Goal: Task Accomplishment & Management: Complete application form

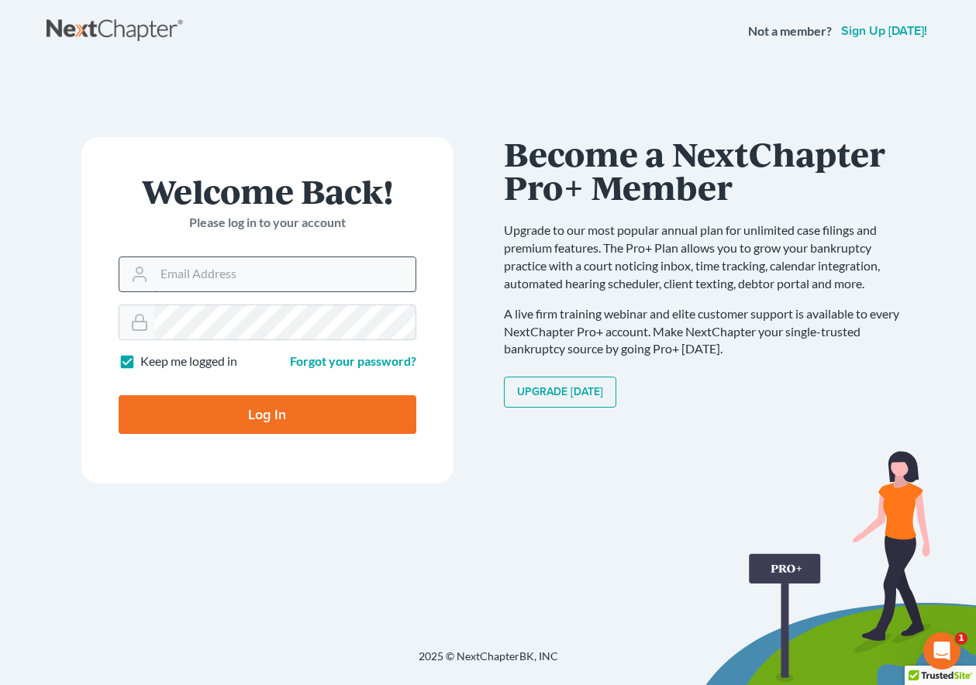
click at [284, 271] on input "Email Address" at bounding box center [284, 274] width 261 height 34
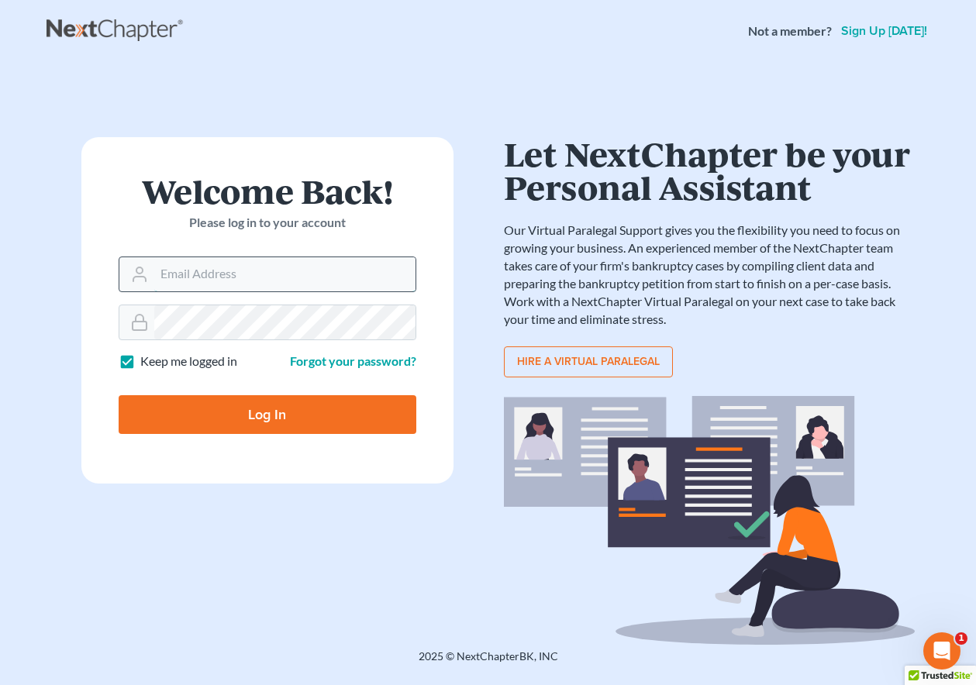
type input "rickpontalion@gmail.com"
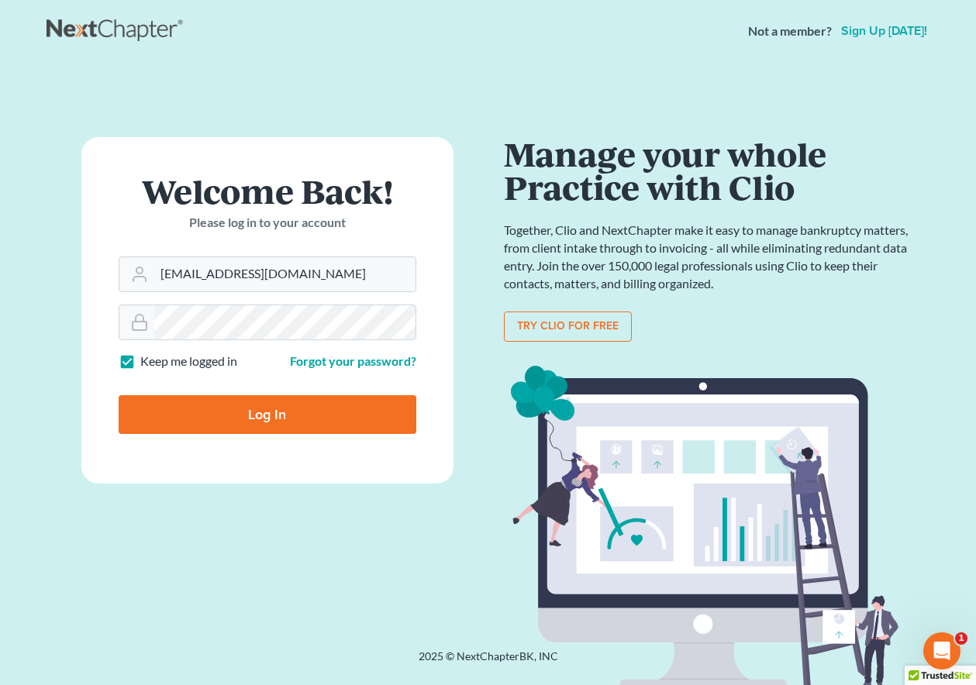
click at [269, 424] on input "Log In" at bounding box center [268, 414] width 298 height 39
type input "Thinking..."
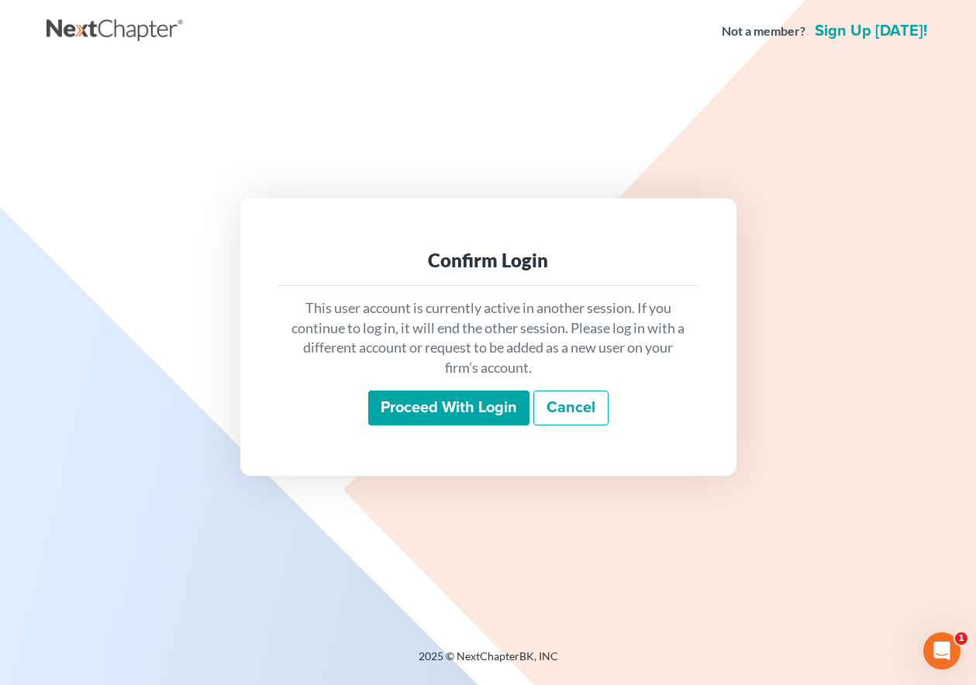
click at [491, 425] on input "Proceed with login" at bounding box center [448, 409] width 161 height 36
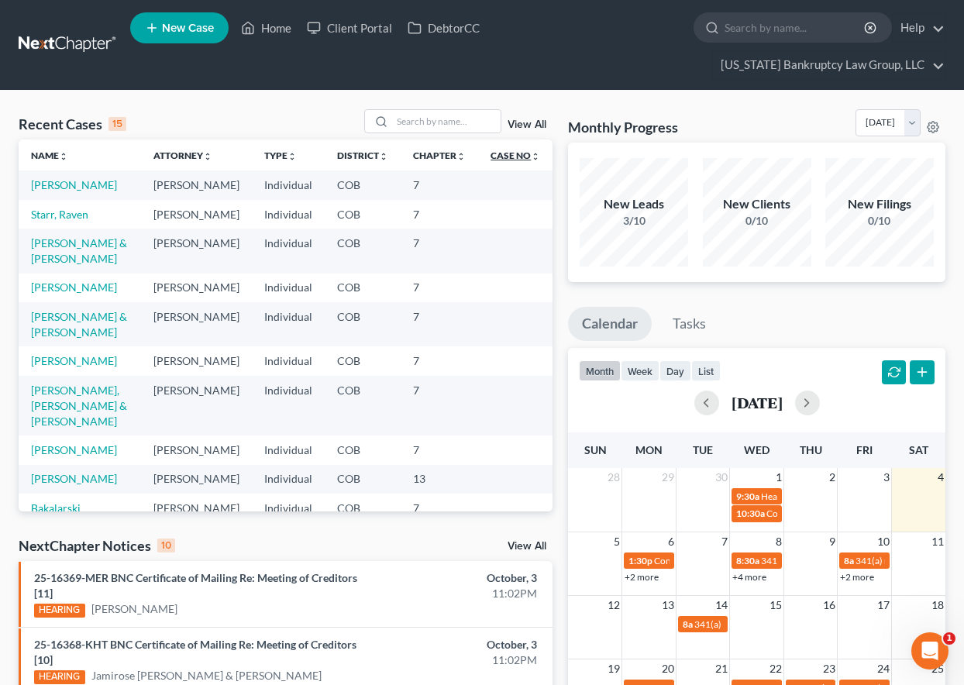
click at [496, 160] on link "Case No unfold_more expand_more expand_less" at bounding box center [516, 156] width 50 height 12
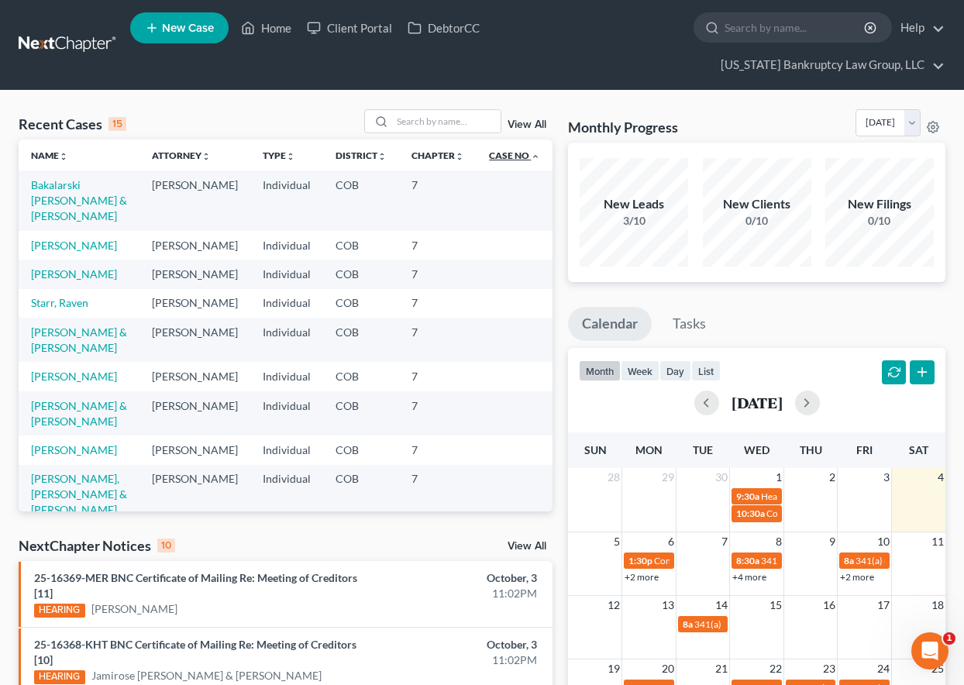
click at [496, 160] on link "Case No unfold_more expand_more expand_less" at bounding box center [514, 156] width 51 height 12
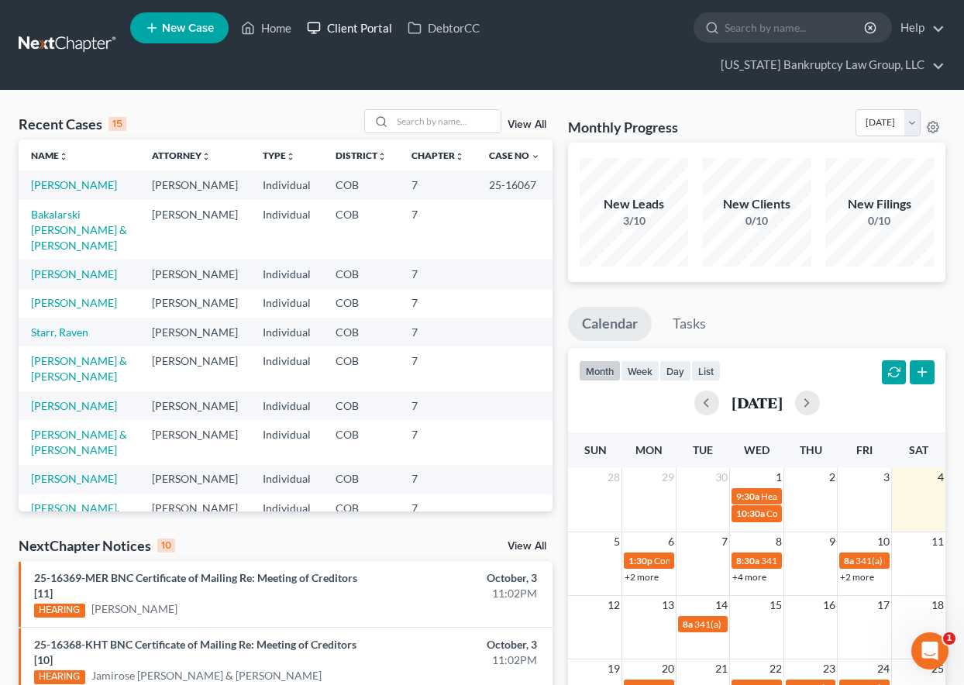
click at [366, 25] on link "Client Portal" at bounding box center [349, 28] width 101 height 28
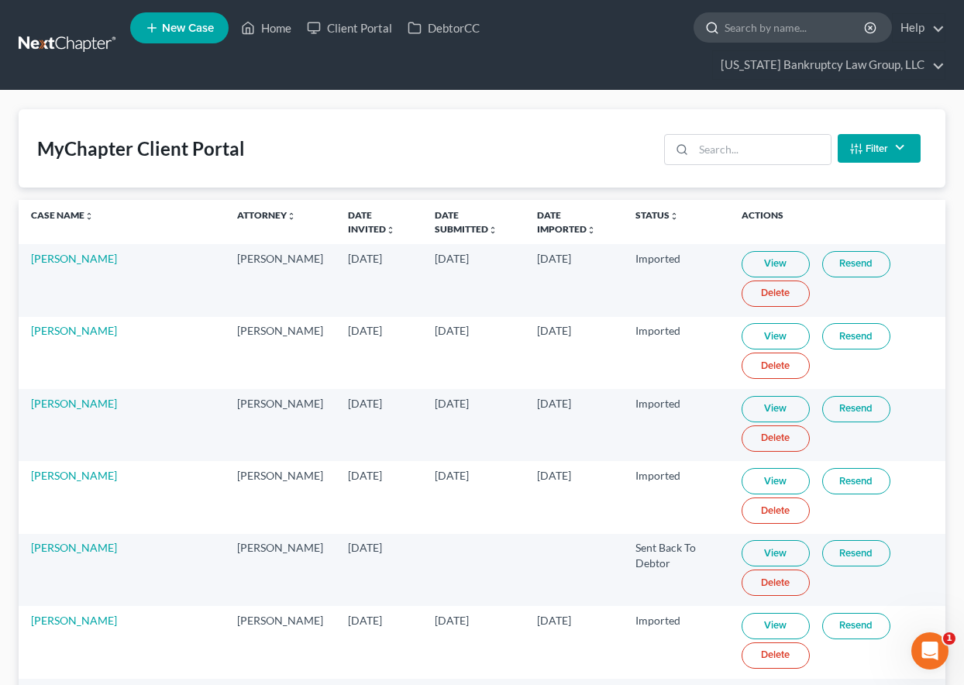
click at [765, 22] on input "search" at bounding box center [796, 27] width 142 height 29
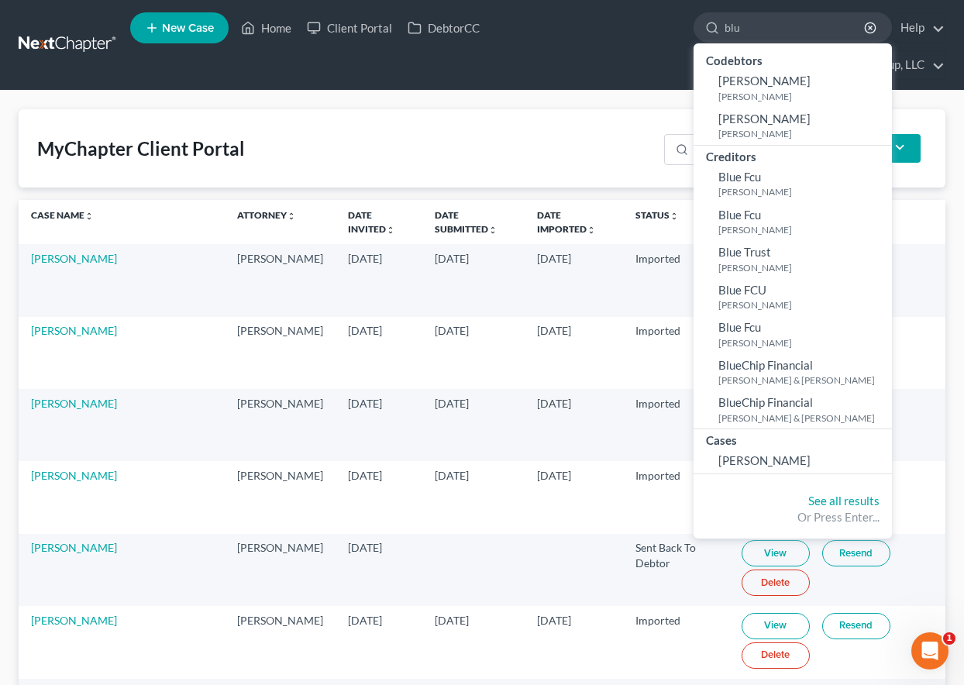
type input "blu"
click at [641, 40] on ul "New Case Home Client Portal DebtorCC blu - No Result - Codebtors [PERSON_NAME] …" at bounding box center [538, 45] width 816 height 74
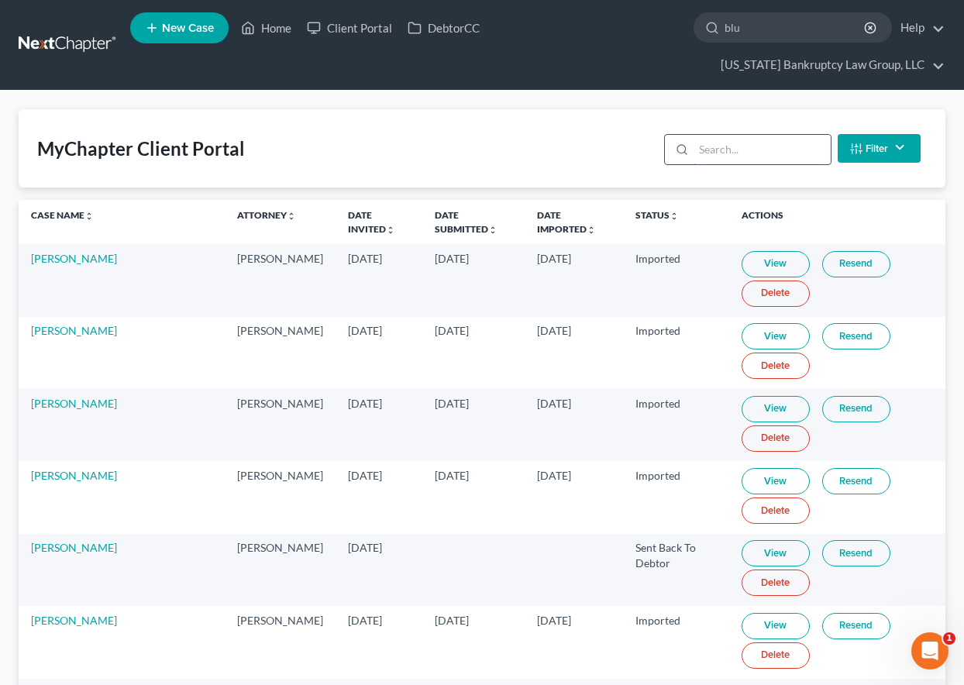
click at [735, 148] on input "search" at bounding box center [762, 149] width 137 height 29
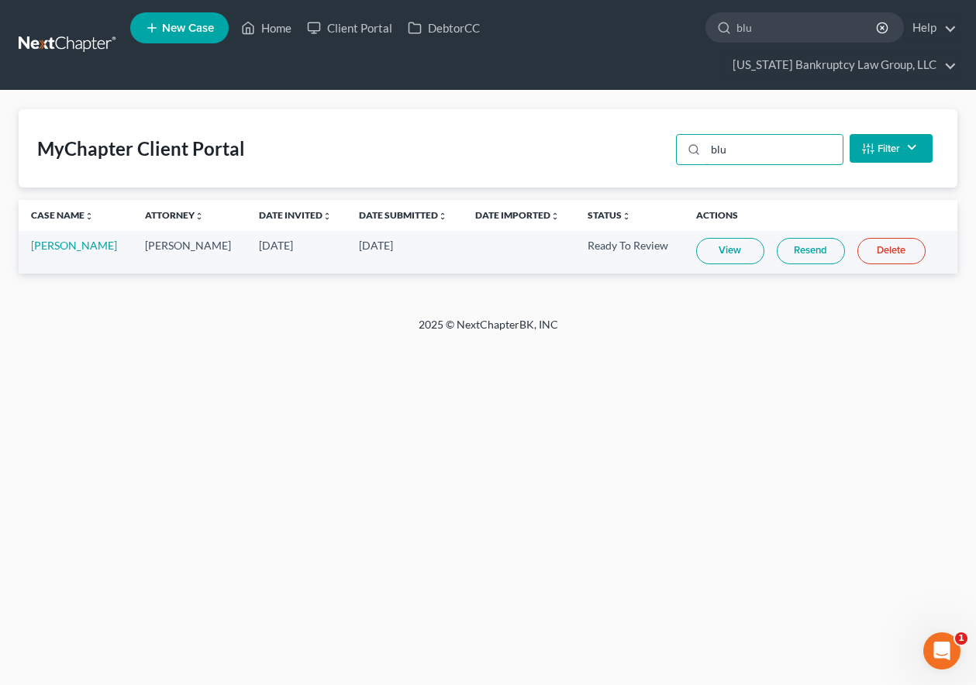
type input "blu"
click at [720, 250] on link "View" at bounding box center [730, 251] width 68 height 26
click at [276, 28] on link "Home" at bounding box center [266, 28] width 66 height 28
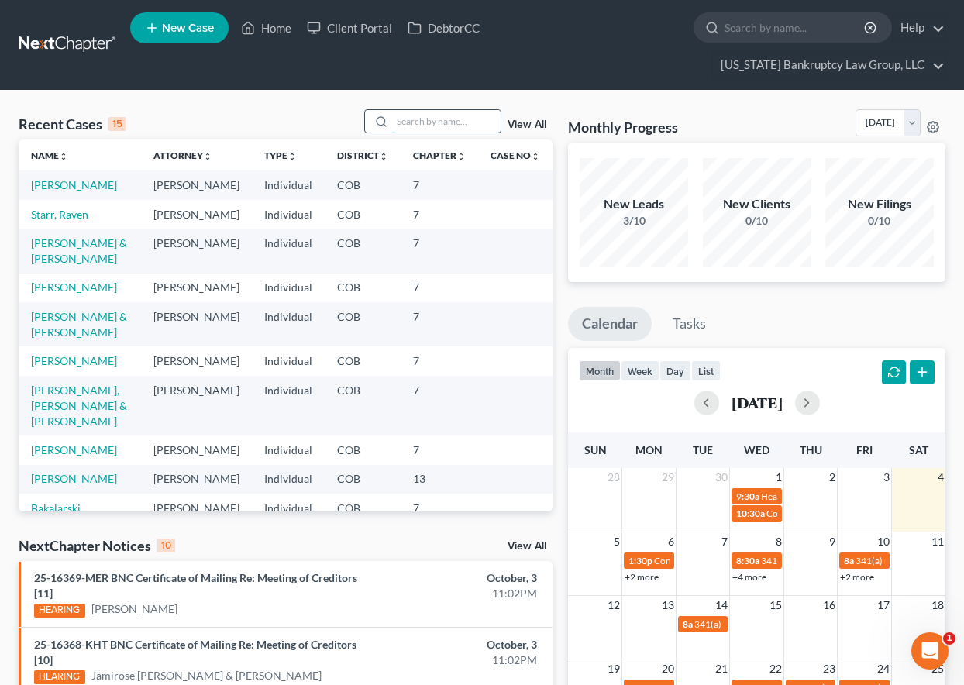
click at [450, 122] on input "search" at bounding box center [446, 121] width 109 height 22
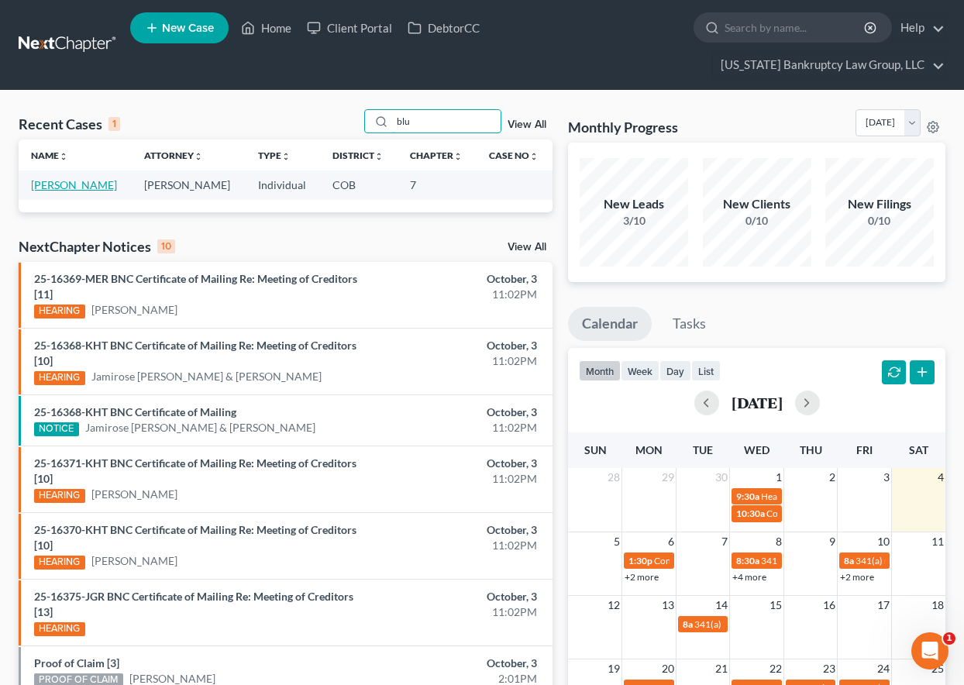
type input "blu"
click at [88, 187] on link "[PERSON_NAME]" at bounding box center [74, 184] width 86 height 13
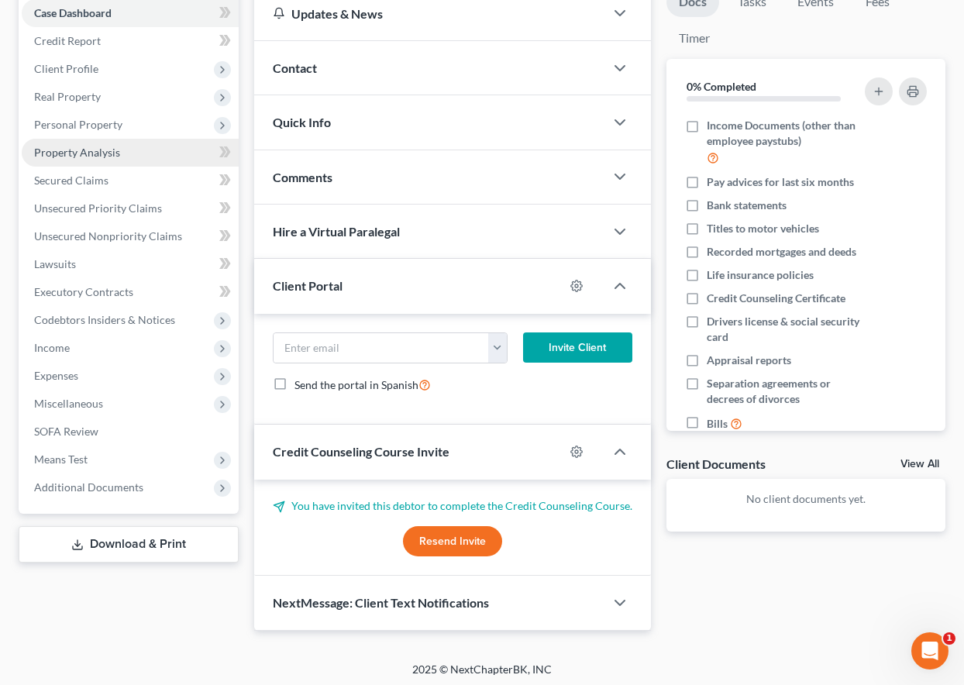
scroll to position [195, 0]
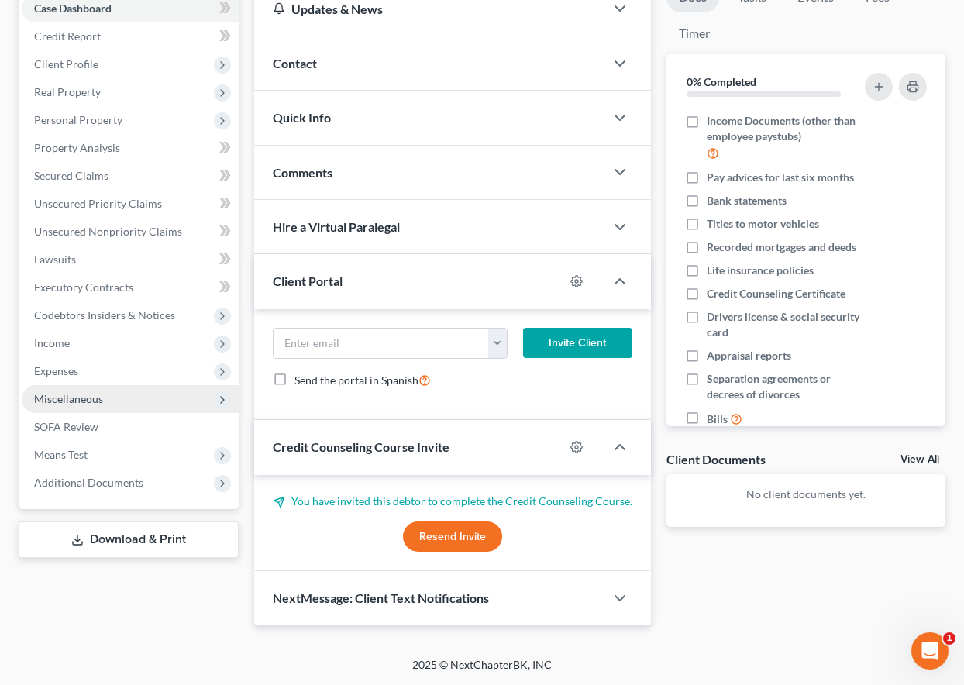
click at [75, 405] on span "Miscellaneous" at bounding box center [68, 398] width 69 height 13
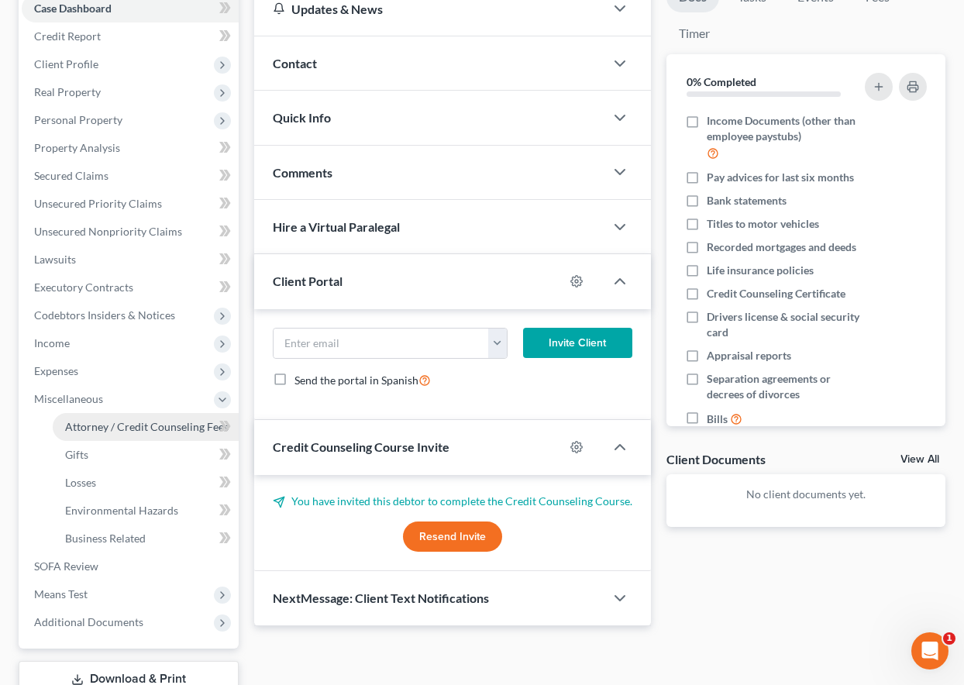
click at [115, 433] on link "Attorney / Credit Counseling Fees" at bounding box center [146, 427] width 186 height 28
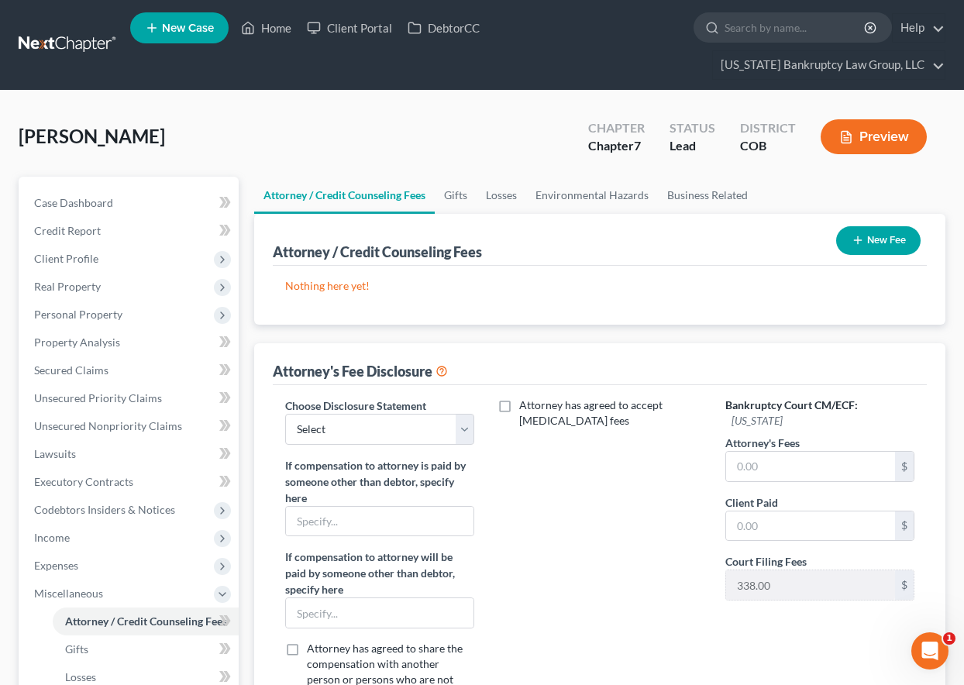
click at [909, 245] on button "New Fee" at bounding box center [878, 240] width 84 height 29
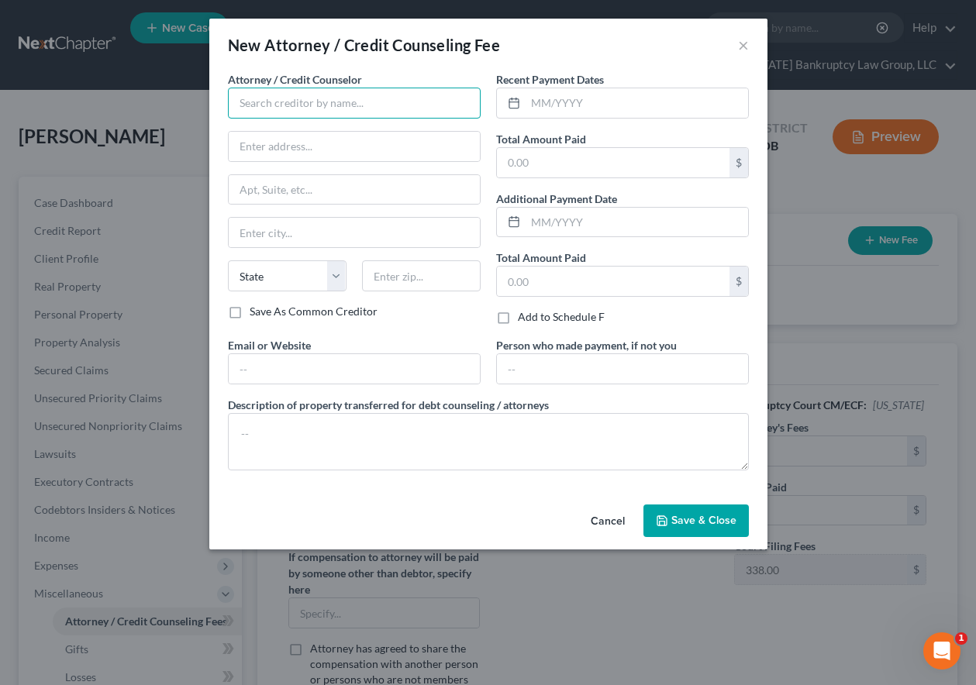
click at [321, 97] on input "text" at bounding box center [354, 103] width 253 height 31
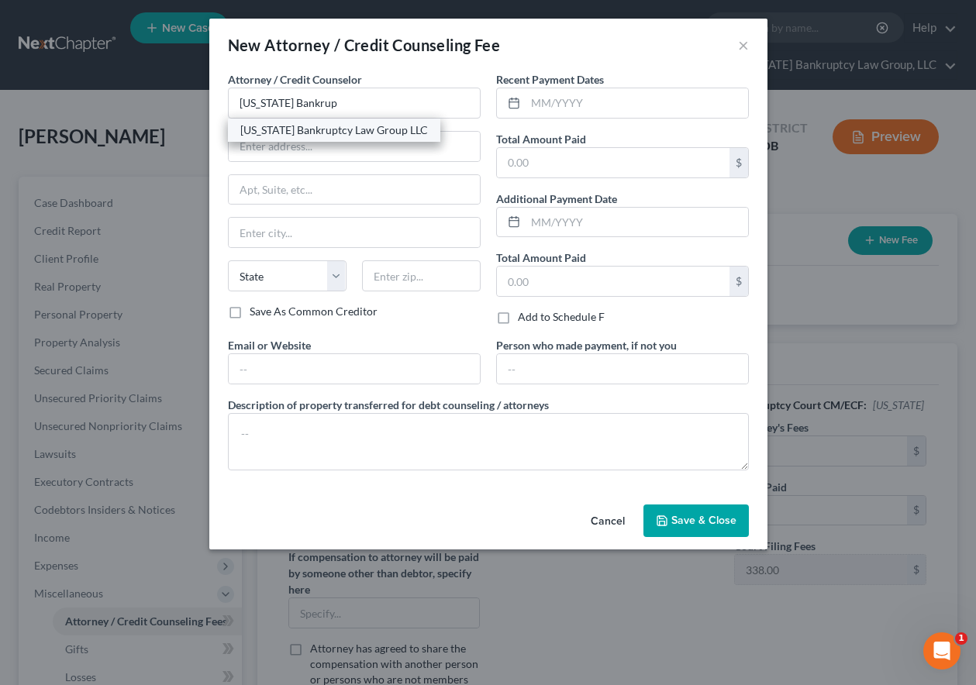
click at [360, 130] on div "[US_STATE] Bankruptcy Law Group LLC" at bounding box center [334, 130] width 188 height 16
type input "[US_STATE] Bankruptcy Law Group LLC"
type input "[STREET_ADDRESS]"
type input "[GEOGRAPHIC_DATA]"
select select "5"
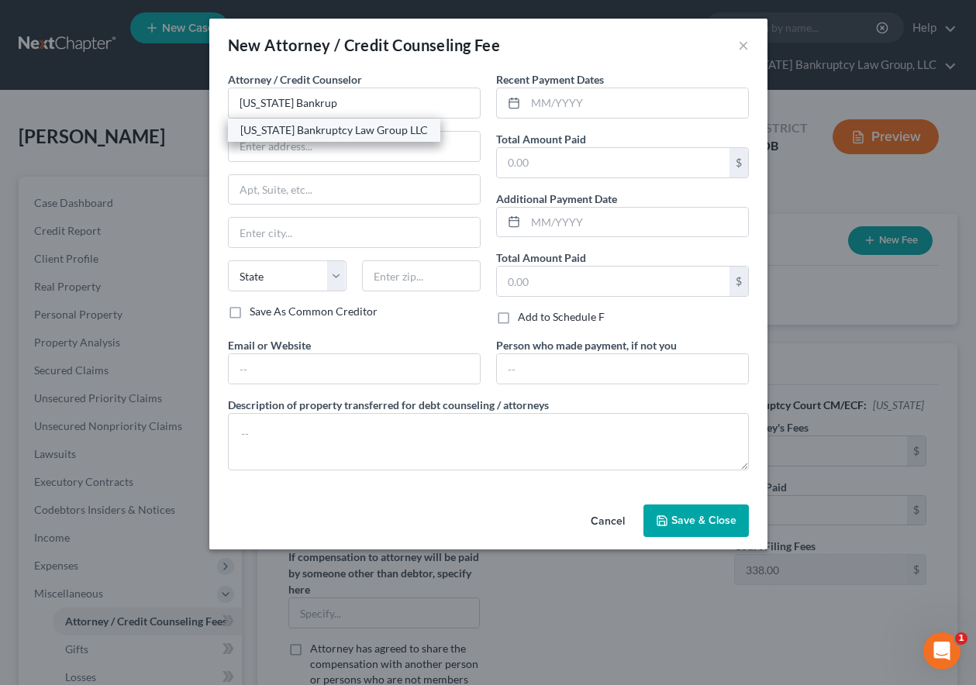
type input "80238"
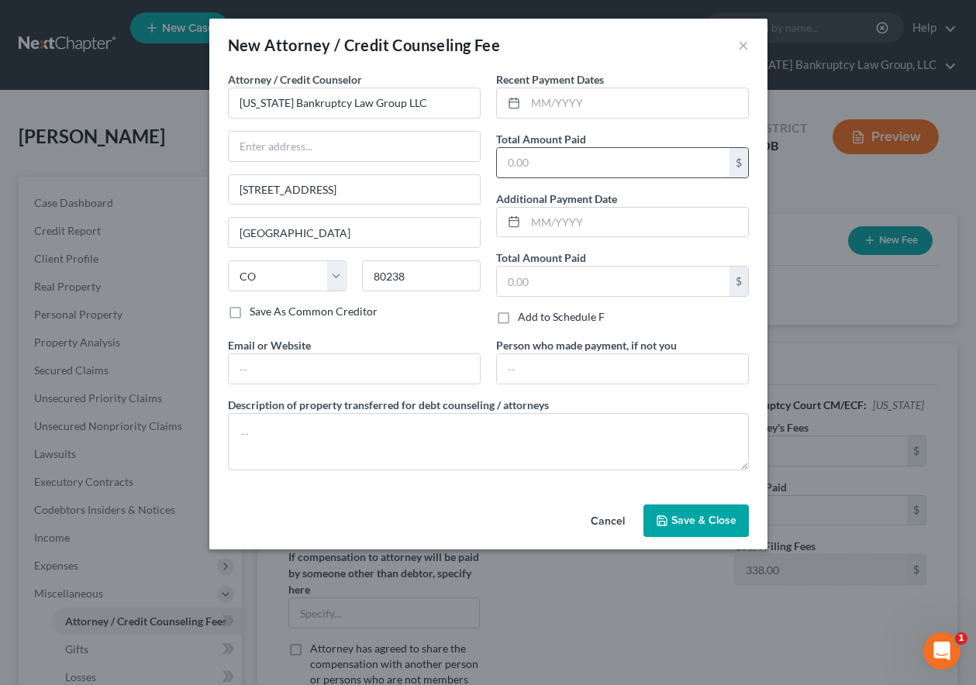
click at [602, 158] on input "text" at bounding box center [613, 162] width 233 height 29
type input "2,000"
click at [719, 519] on span "Save & Close" at bounding box center [703, 520] width 65 height 13
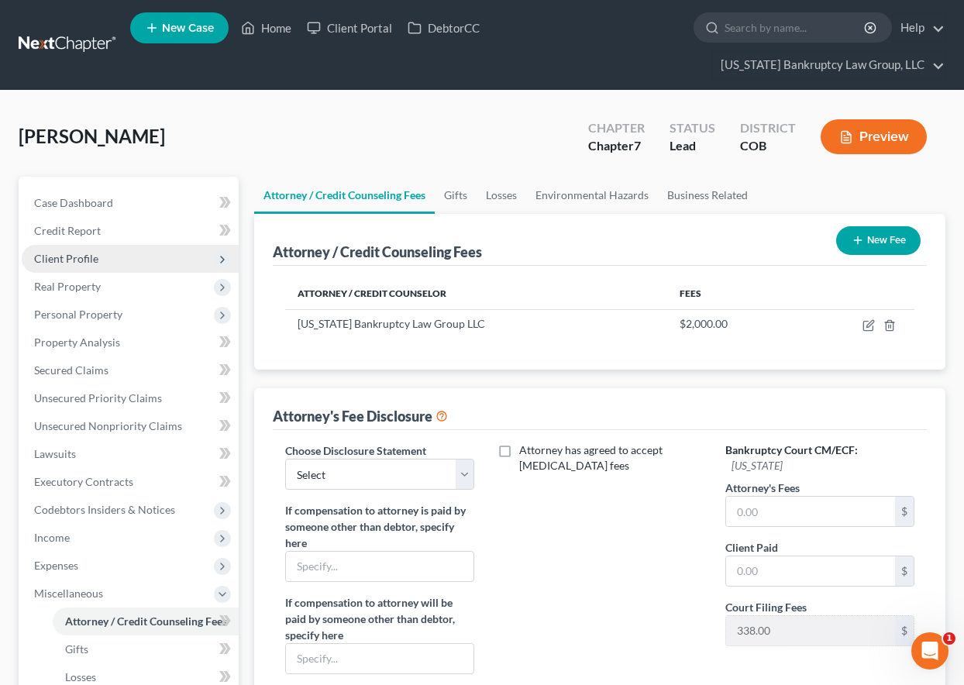
click at [79, 252] on span "Client Profile" at bounding box center [66, 258] width 64 height 13
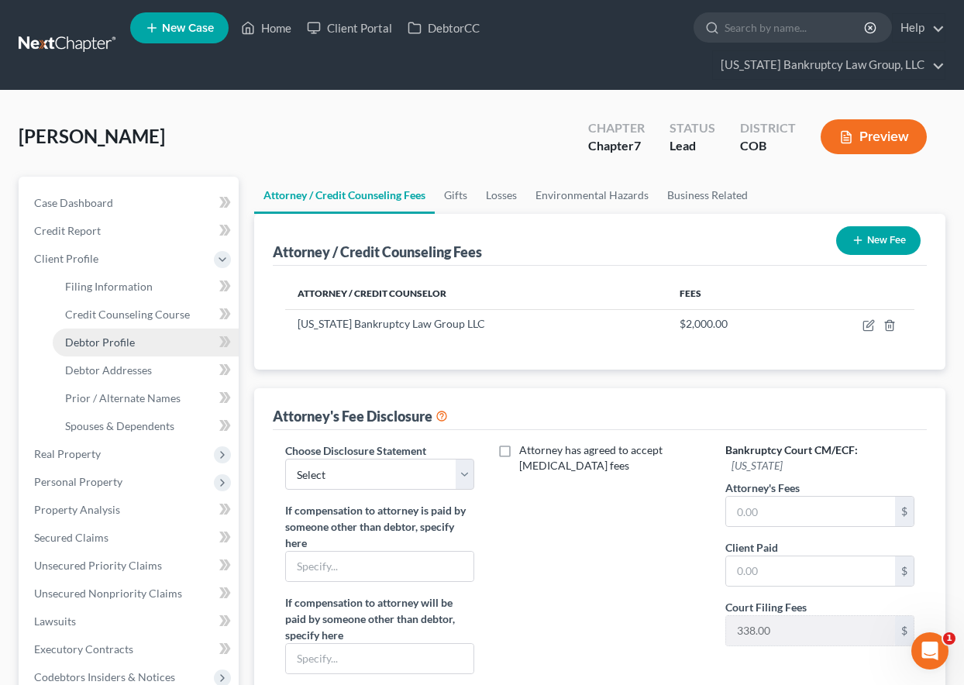
click at [126, 344] on span "Debtor Profile" at bounding box center [100, 342] width 70 height 13
select select "0"
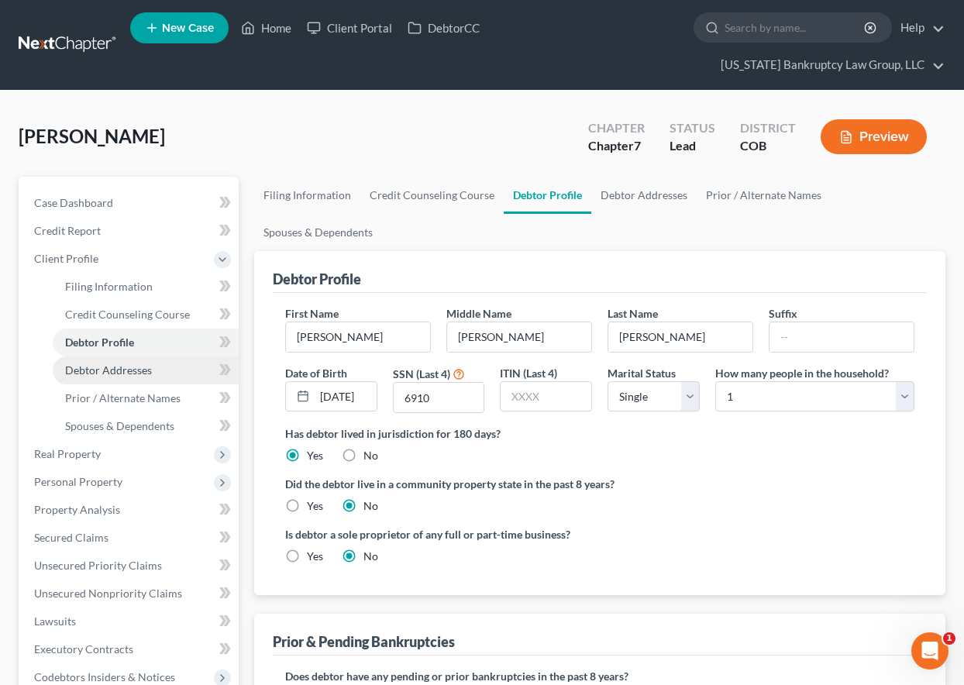
click at [126, 368] on span "Debtor Addresses" at bounding box center [108, 370] width 87 height 13
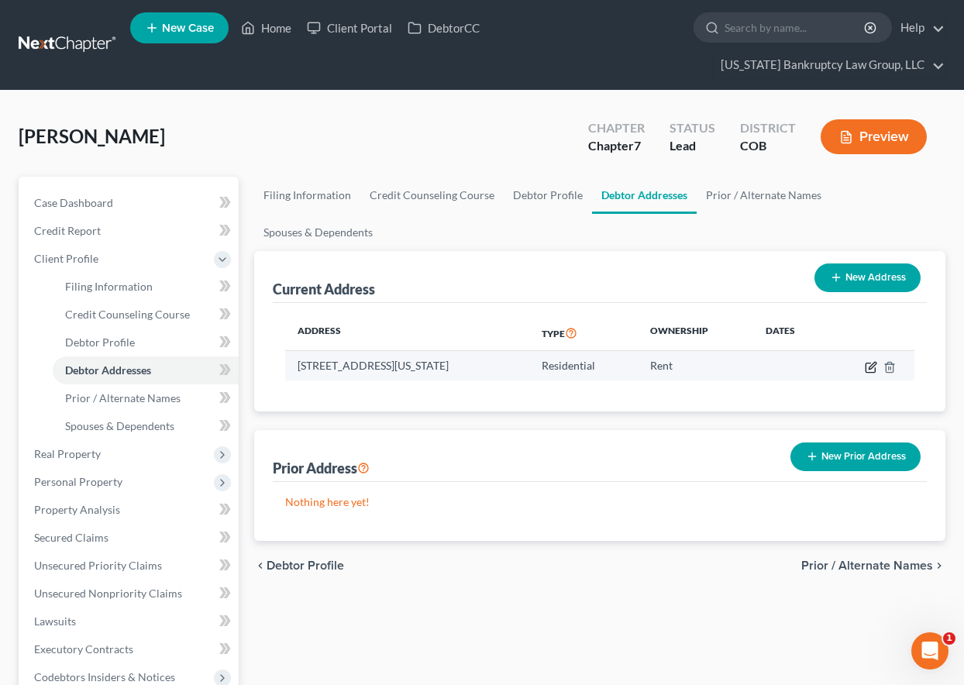
click at [871, 362] on icon "button" at bounding box center [871, 367] width 12 height 12
select select "5"
select select "0"
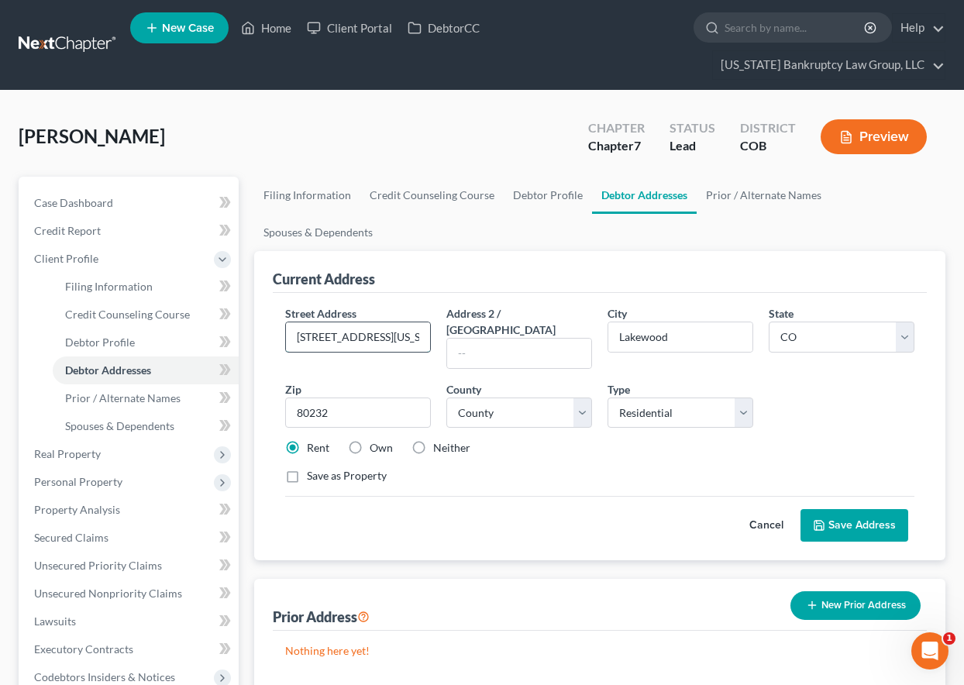
click at [329, 337] on input "[STREET_ADDRESS][US_STATE]" at bounding box center [358, 336] width 144 height 29
type input "[STREET_ADDRESS][US_STATE]"
click at [886, 509] on button "Save Address" at bounding box center [855, 525] width 108 height 33
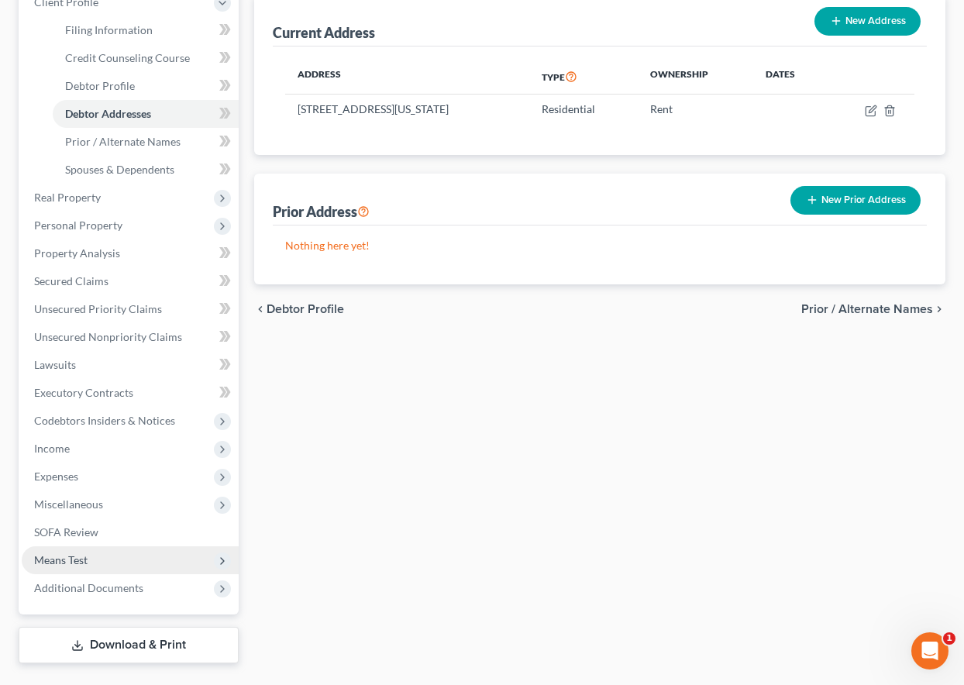
scroll to position [294, 0]
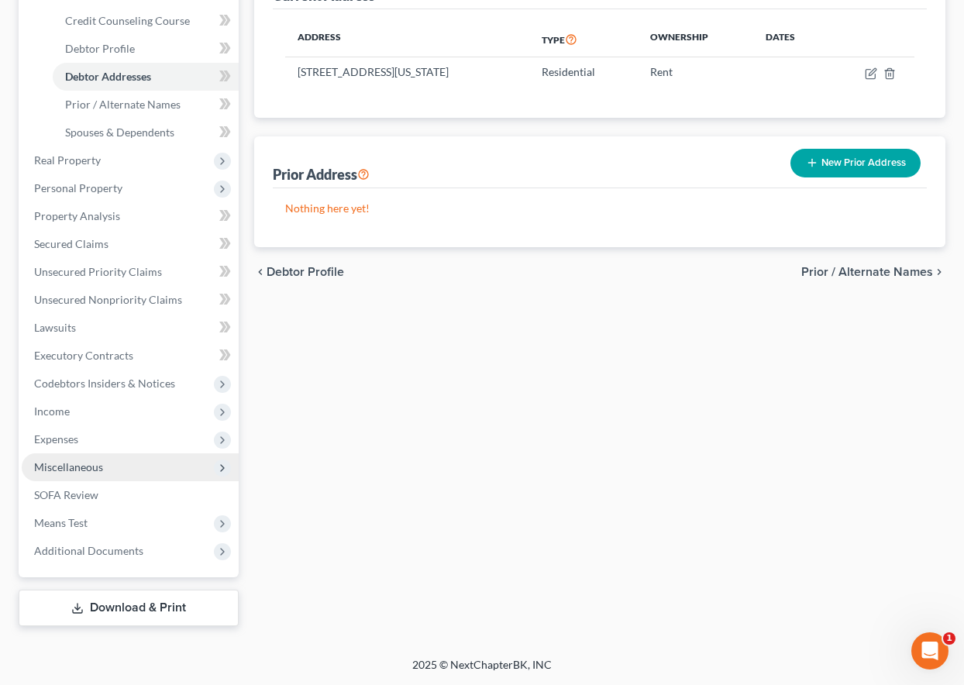
click at [62, 463] on span "Miscellaneous" at bounding box center [68, 466] width 69 height 13
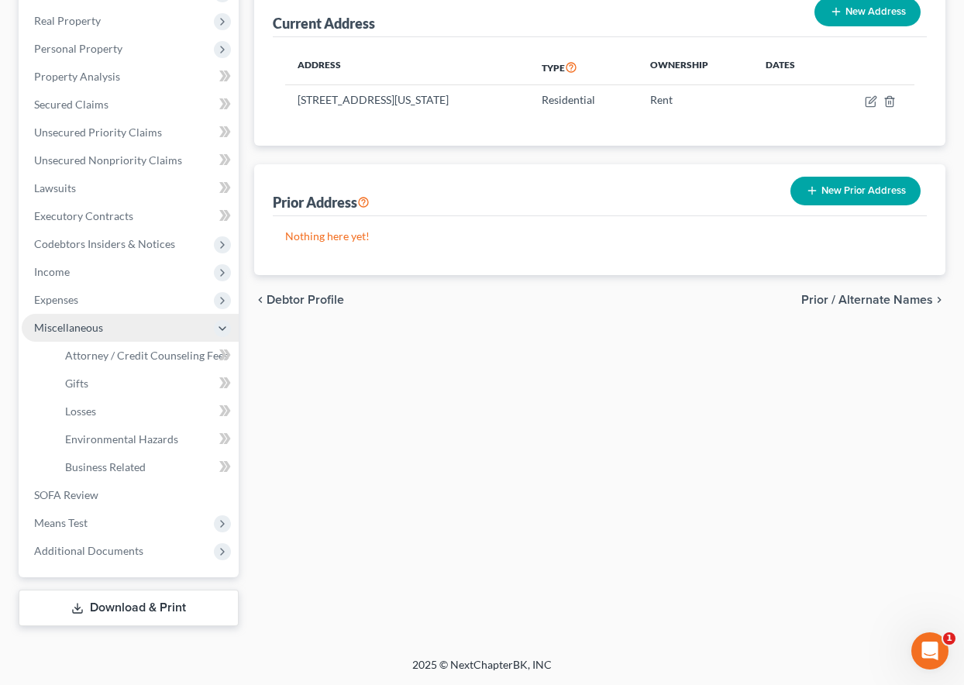
scroll to position [266, 0]
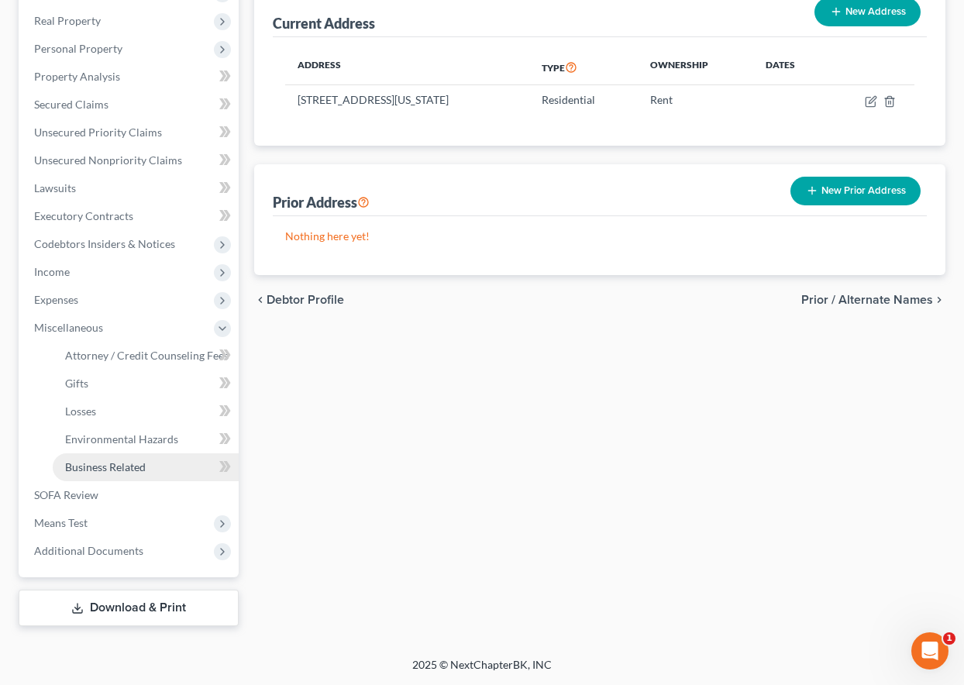
click at [109, 462] on span "Business Related" at bounding box center [105, 466] width 81 height 13
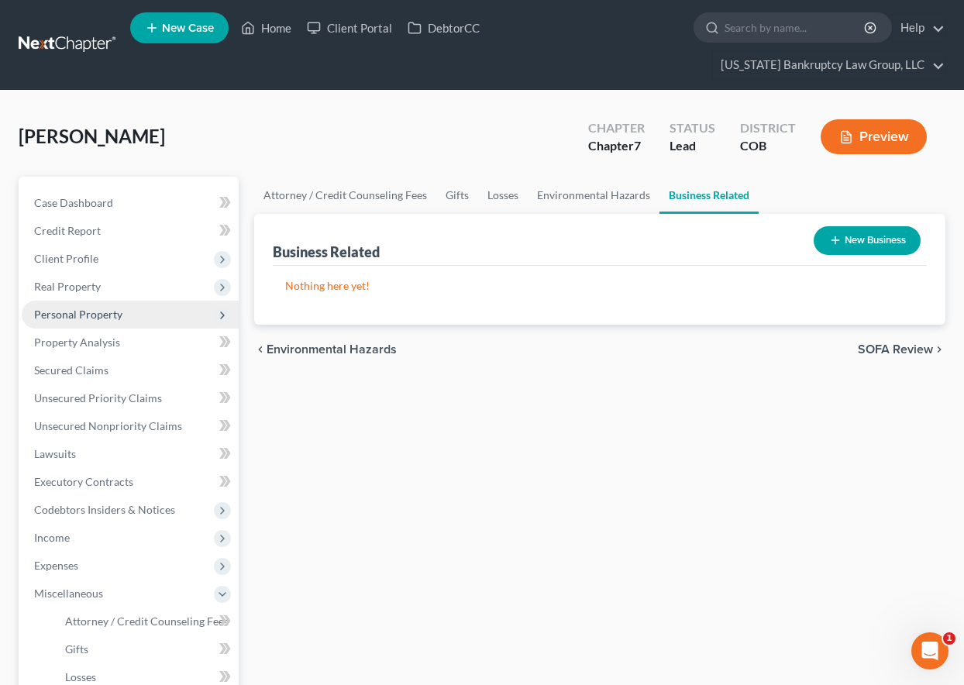
click at [75, 309] on span "Personal Property" at bounding box center [78, 314] width 88 height 13
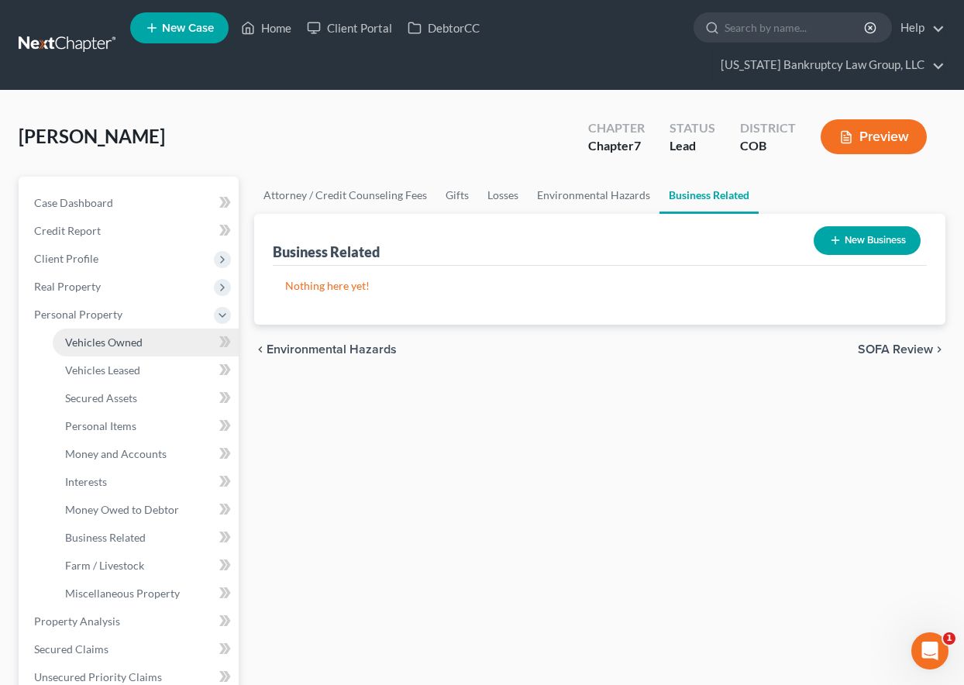
click at [88, 339] on span "Vehicles Owned" at bounding box center [104, 342] width 78 height 13
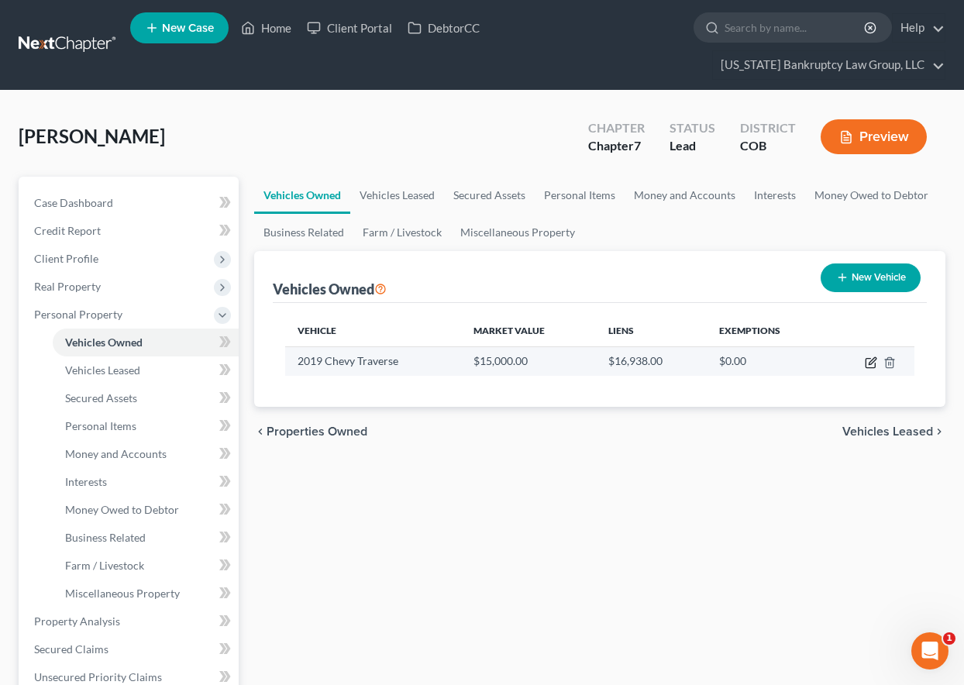
click at [870, 361] on icon "button" at bounding box center [871, 363] width 12 height 12
select select "0"
select select "7"
select select "1"
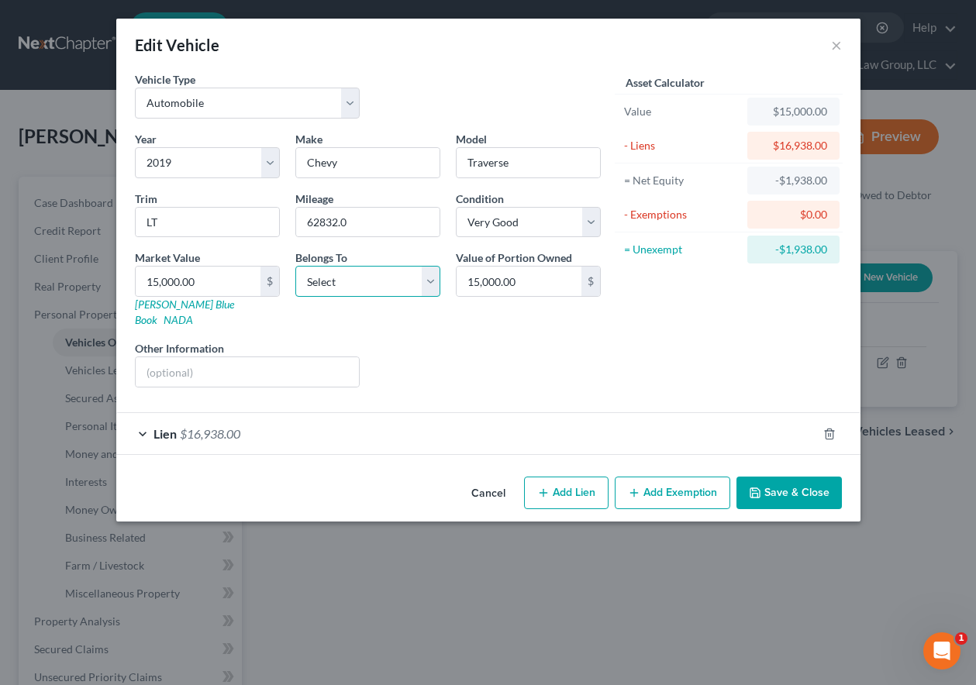
click at [319, 269] on select "Select Debtor 1 Only Debtor 2 Only Debtor 1 And Debtor 2 Only At Least One Of T…" at bounding box center [367, 281] width 145 height 31
select select "0"
click at [295, 266] on select "Select Debtor 1 Only Debtor 2 Only Debtor 1 And Debtor 2 Only At Least One Of T…" at bounding box center [367, 281] width 145 height 31
click at [531, 232] on select "Select Excellent Very Good Good Fair Poor" at bounding box center [528, 222] width 145 height 31
select select "3"
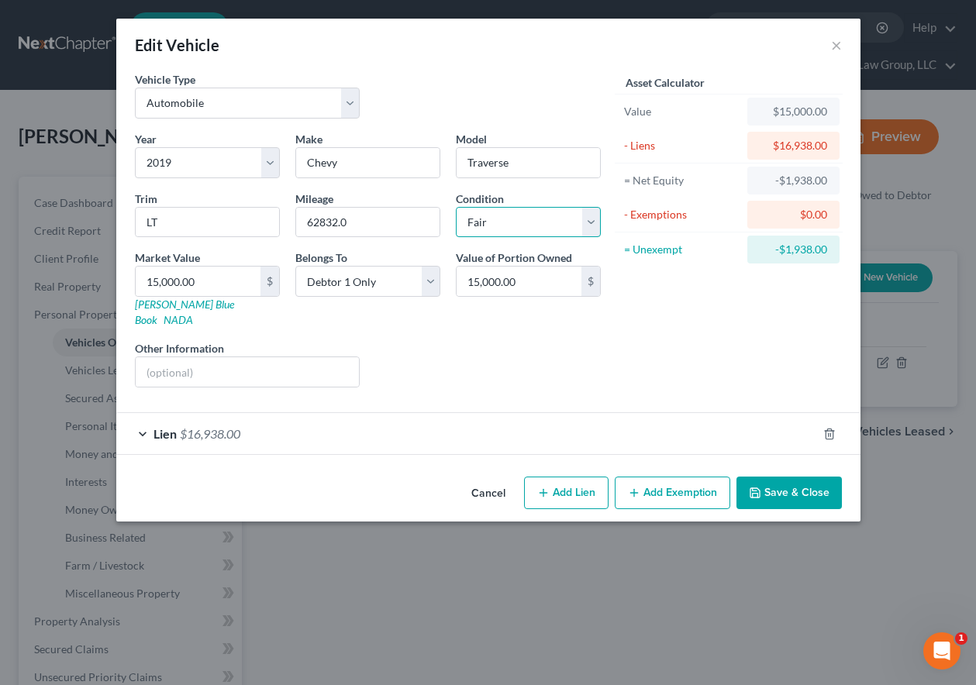
click at [456, 207] on select "Select Excellent Very Good Good Fair Poor" at bounding box center [528, 222] width 145 height 31
click at [298, 423] on div "Lien $16,938.00" at bounding box center [466, 433] width 701 height 41
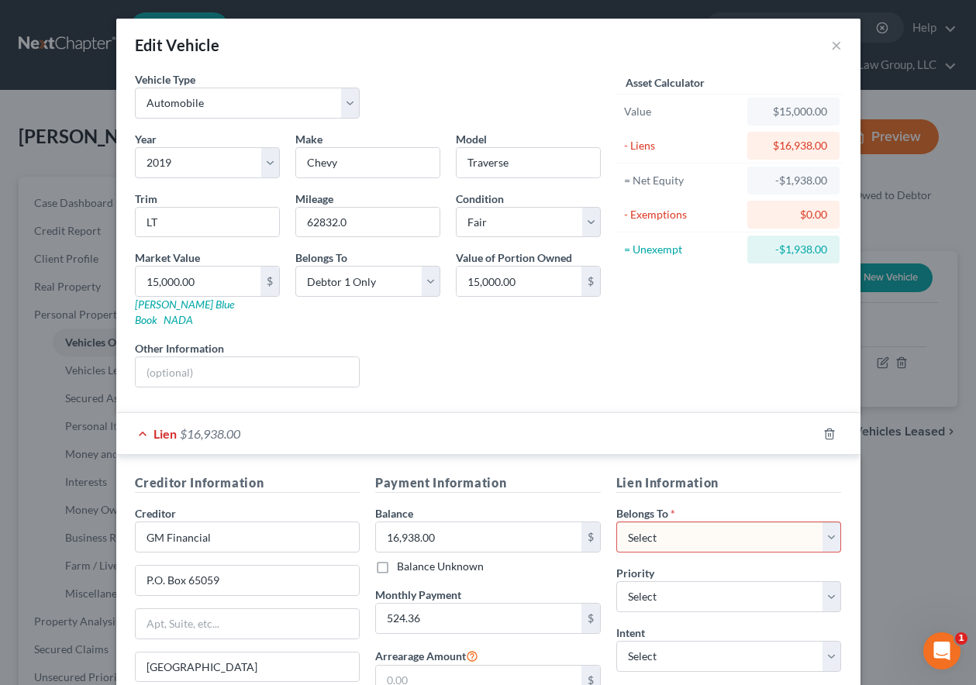
click at [659, 522] on select "Select Debtor 1 Only Debtor 2 Only Debtor 1 And Debtor 2 Only At Least One Of T…" at bounding box center [729, 537] width 226 height 31
select select "0"
click at [616, 522] on select "Select Debtor 1 Only Debtor 2 Only Debtor 1 And Debtor 2 Only At Least One Of T…" at bounding box center [729, 537] width 226 height 31
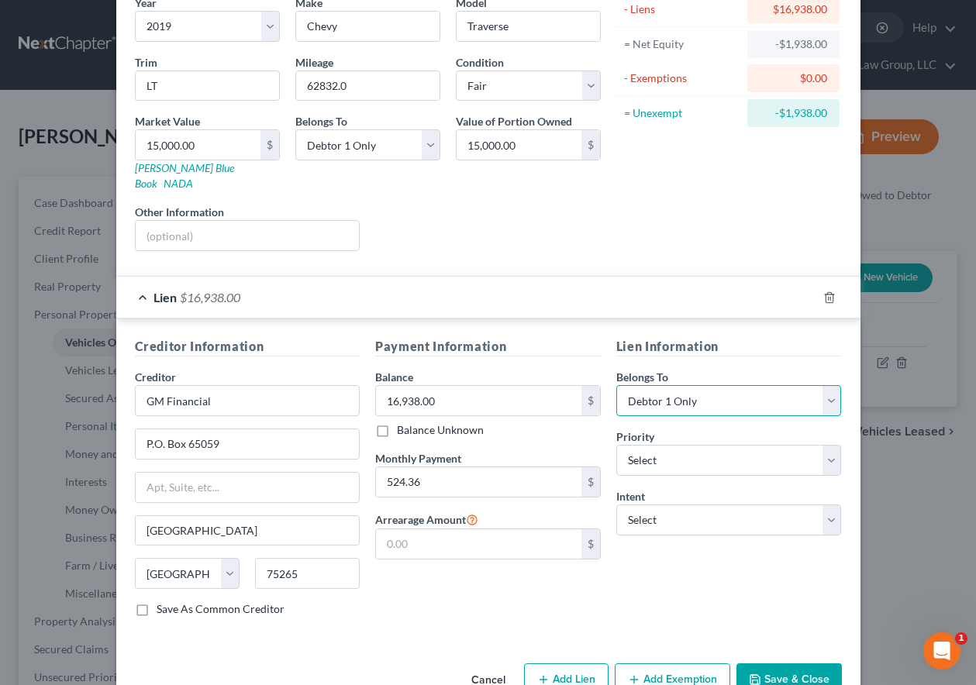
scroll to position [163, 0]
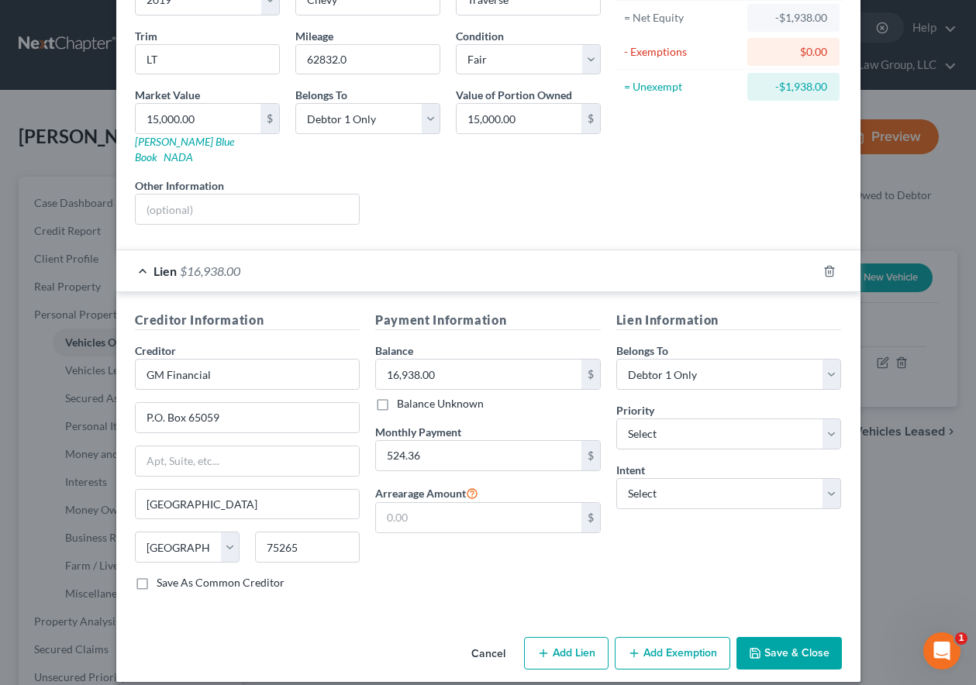
click at [786, 637] on button "Save & Close" at bounding box center [788, 653] width 105 height 33
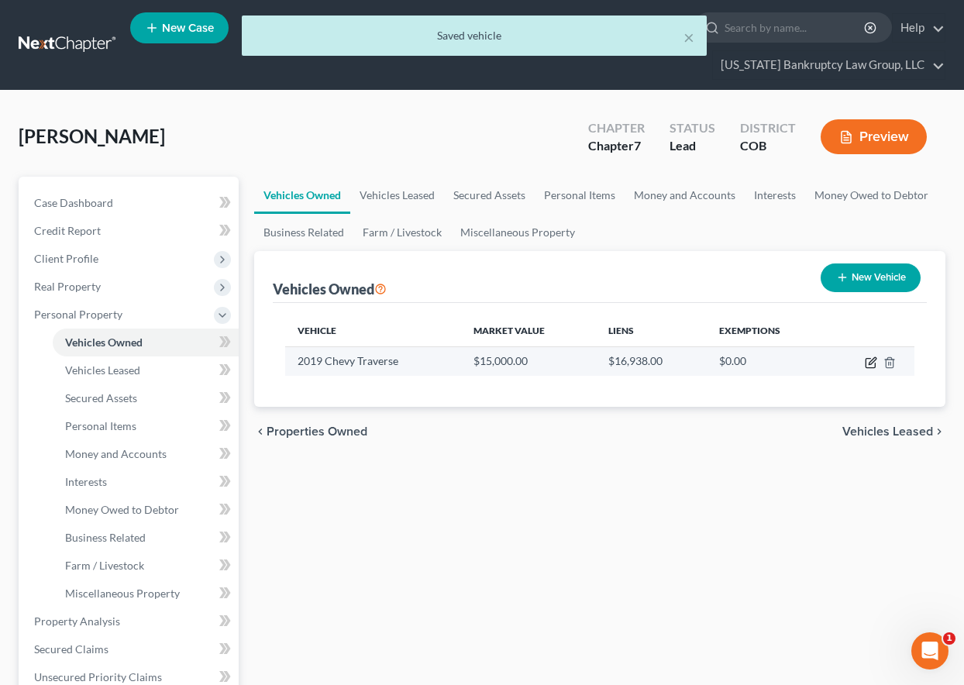
click at [869, 359] on icon "button" at bounding box center [870, 363] width 9 height 9
select select "0"
select select "7"
select select "3"
select select "0"
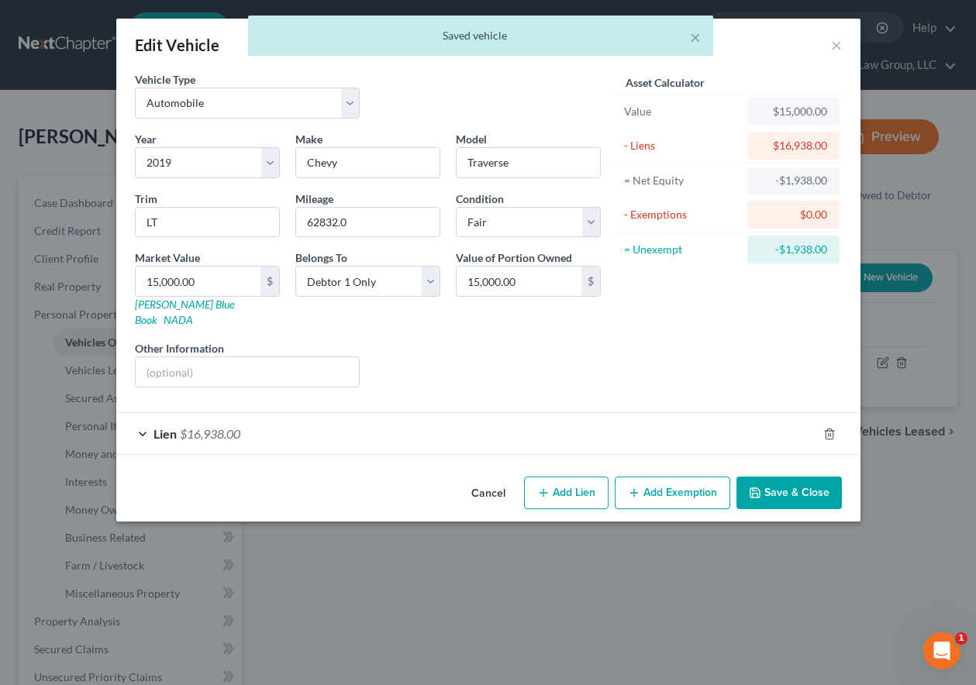
click at [689, 477] on button "Add Exemption" at bounding box center [673, 493] width 116 height 33
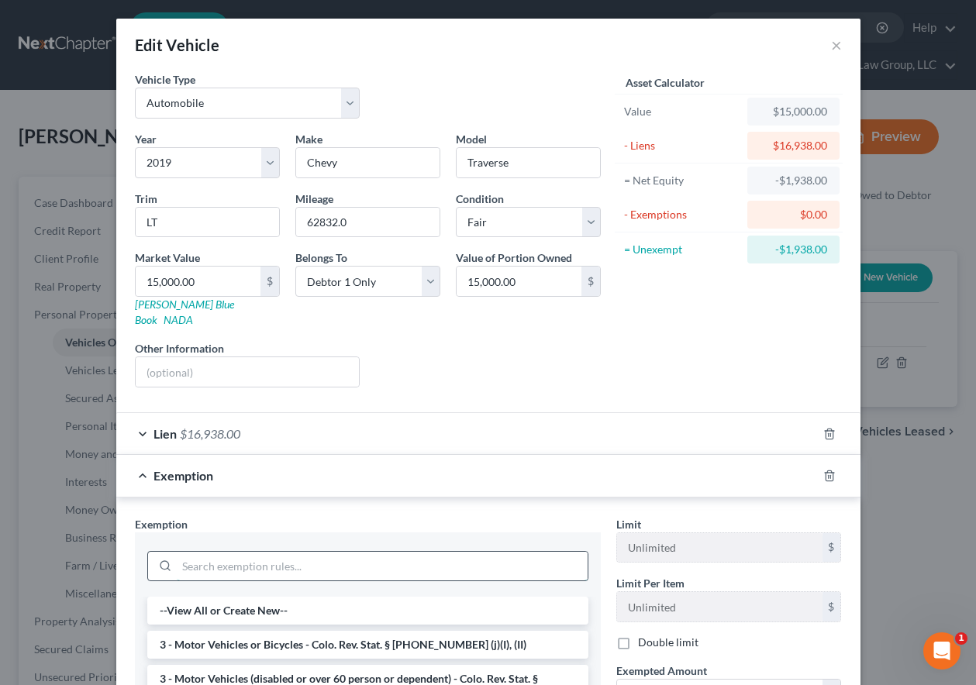
click at [394, 557] on input "search" at bounding box center [382, 566] width 411 height 29
click at [326, 634] on li "3 - Motor Vehicles or Bicycles - Colo. Rev. Stat. § [PHONE_NUMBER] (j)(I), (II)" at bounding box center [367, 645] width 441 height 28
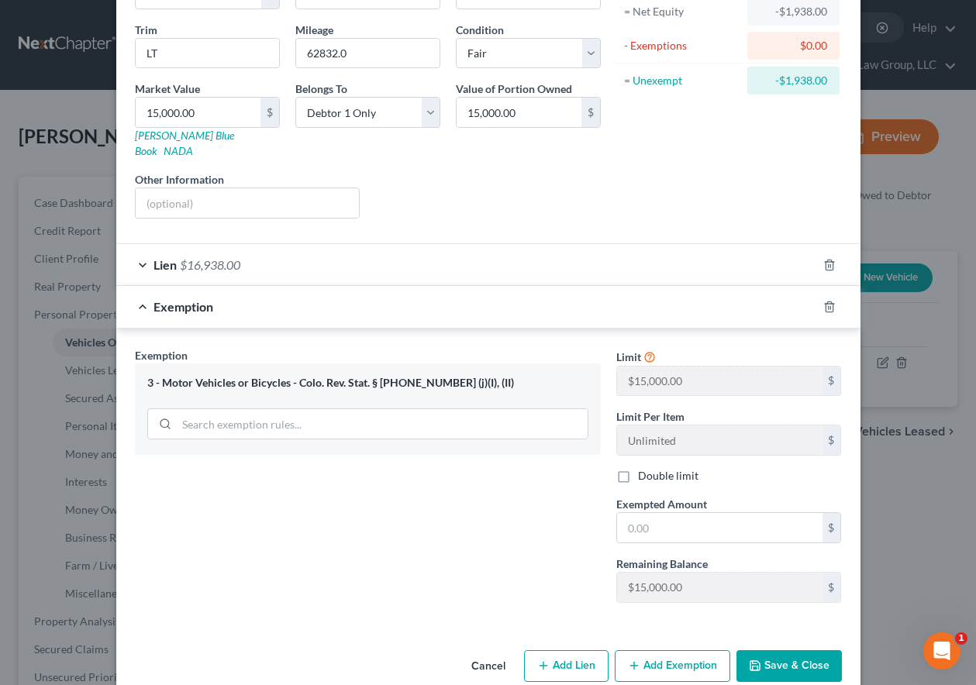
scroll to position [181, 0]
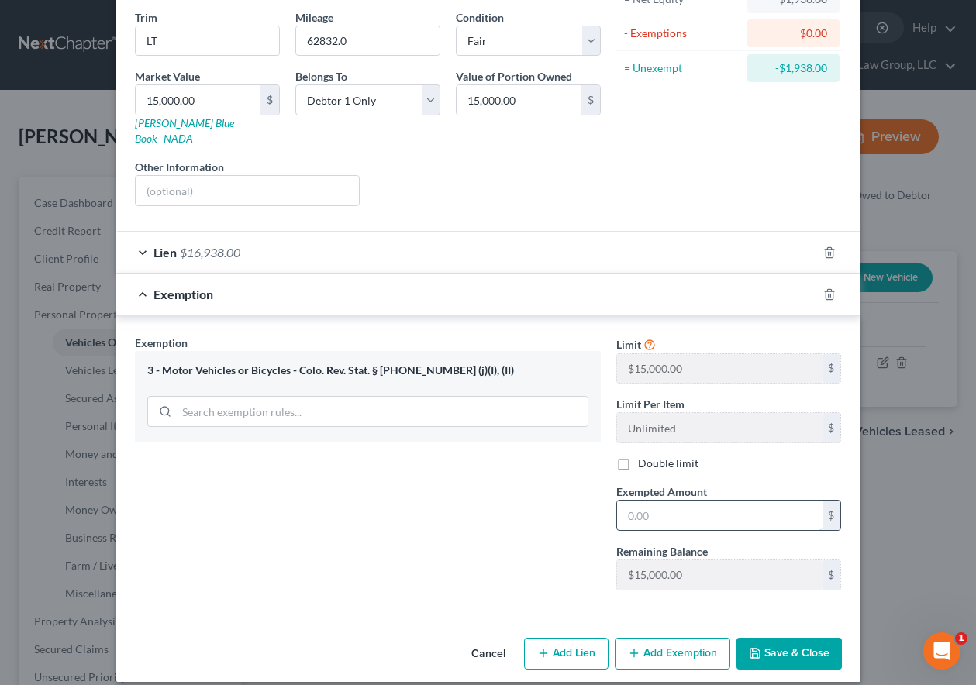
click at [674, 501] on input "text" at bounding box center [719, 515] width 205 height 29
type input "15,000"
click at [791, 638] on button "Save & Close" at bounding box center [788, 654] width 105 height 33
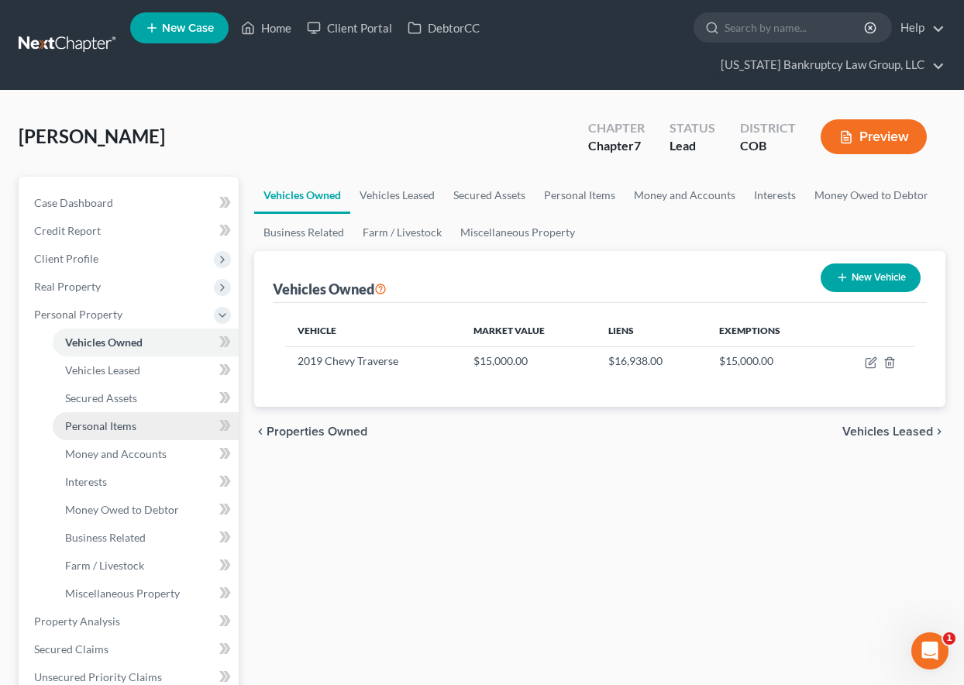
click at [123, 429] on span "Personal Items" at bounding box center [100, 425] width 71 height 13
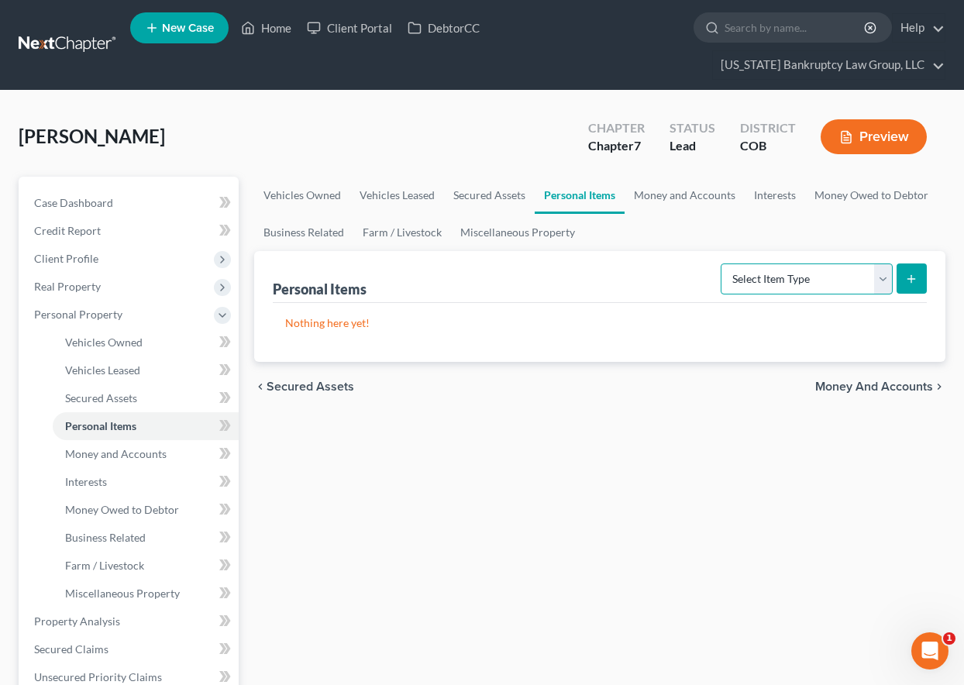
click at [810, 271] on select "Select Item Type Clothing Collectibles Of Value Electronics Firearms Household …" at bounding box center [807, 279] width 172 height 31
select select "household_goods"
click at [722, 264] on select "Select Item Type Clothing Collectibles Of Value Electronics Firearms Household …" at bounding box center [807, 279] width 172 height 31
click at [916, 276] on icon "submit" at bounding box center [911, 279] width 12 height 12
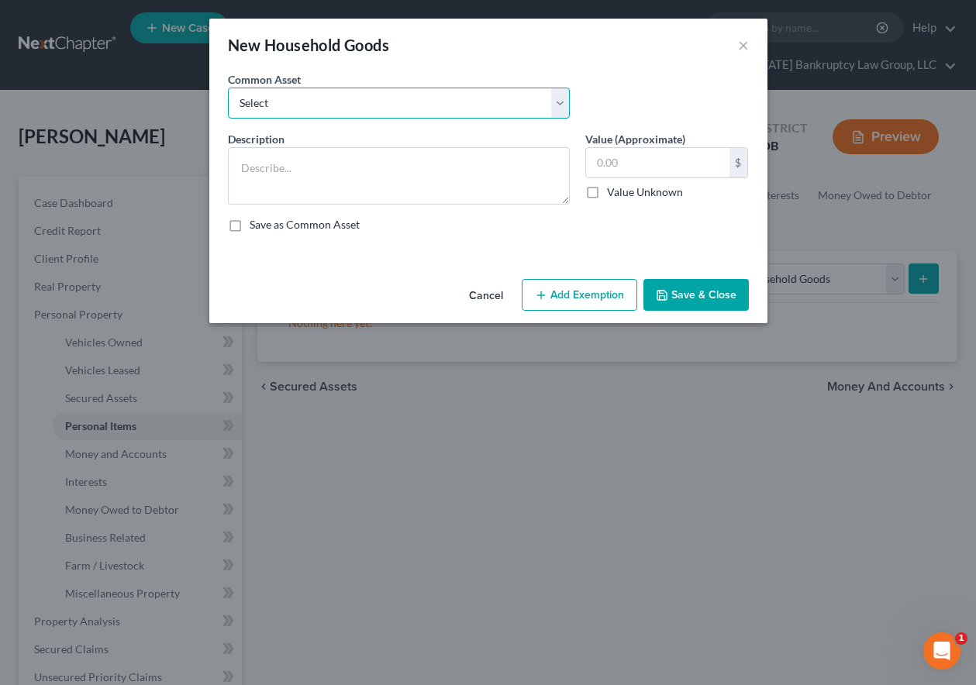
click at [304, 102] on select "Select Household Goods Including:" at bounding box center [399, 103] width 342 height 31
select select "0"
click at [228, 88] on select "Select Household Goods Including:" at bounding box center [399, 103] width 342 height 31
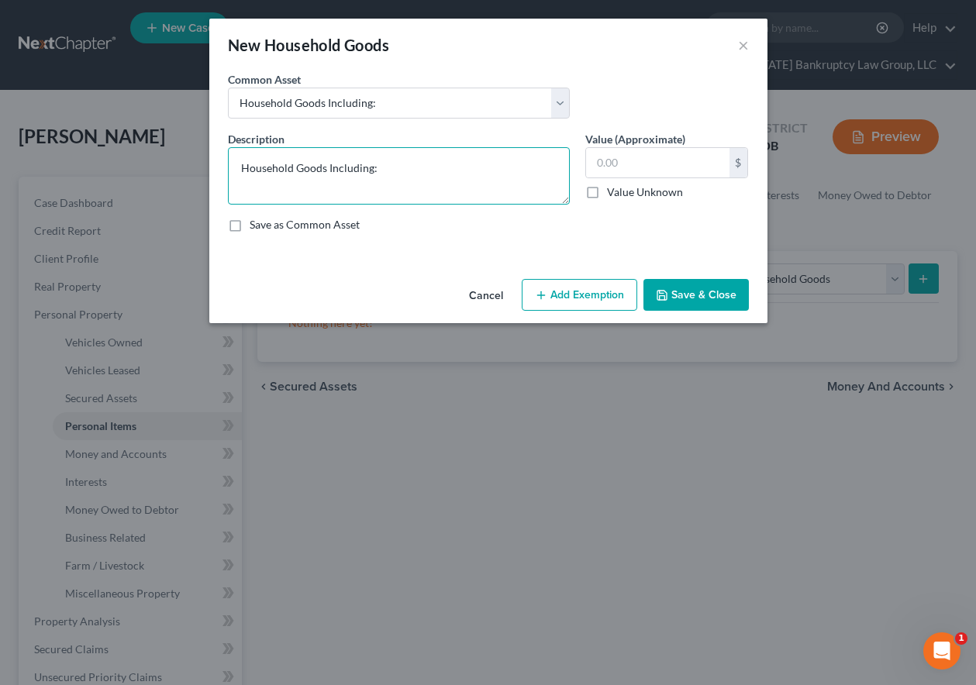
click at [409, 175] on textarea "Household Goods Including:" at bounding box center [399, 175] width 342 height 57
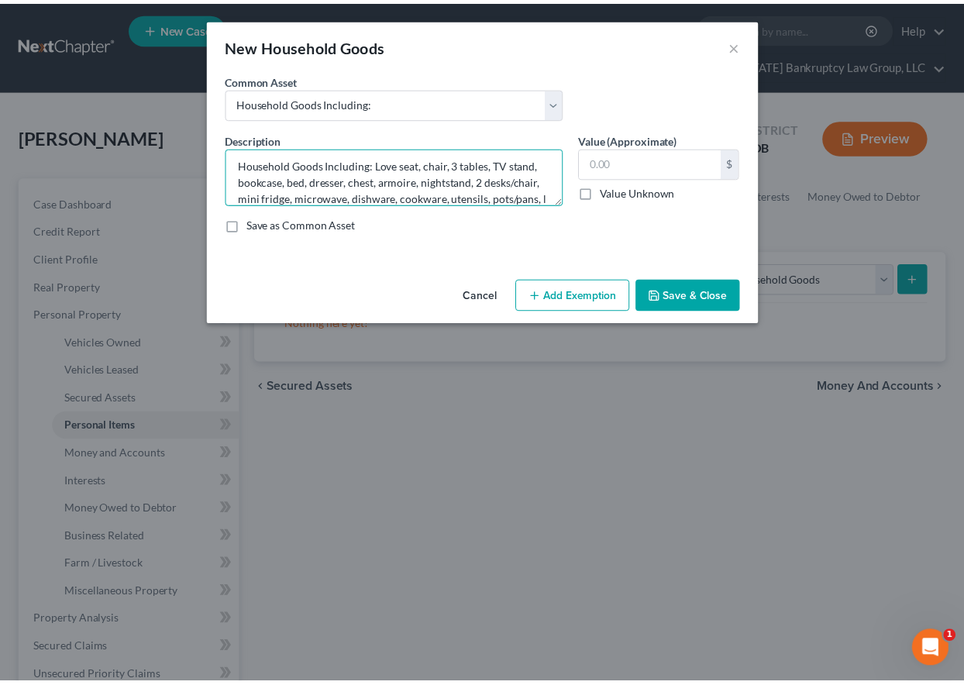
scroll to position [19, 0]
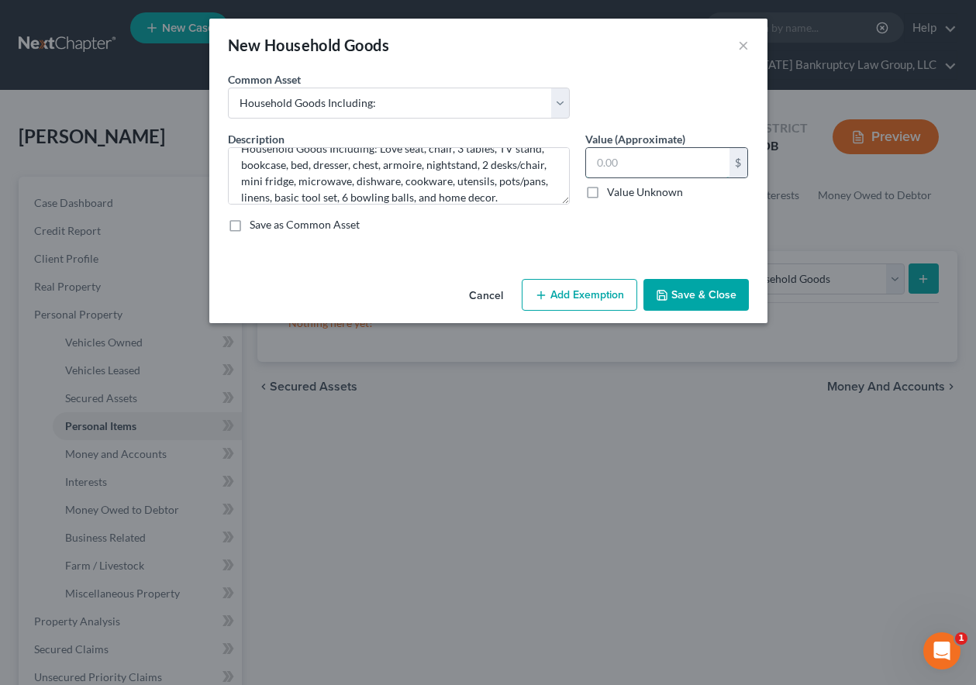
click at [634, 164] on input "text" at bounding box center [657, 162] width 143 height 29
click at [340, 197] on textarea "Household Goods Including: Love seat, chair, 3 tables, TV stand, bookcase, bed,…" at bounding box center [399, 175] width 342 height 57
type textarea "Household Goods Including: Love seat, chair, 3 tables, TV stand, bookcase, bed,…"
click at [664, 164] on input "text" at bounding box center [657, 162] width 143 height 29
type input "958"
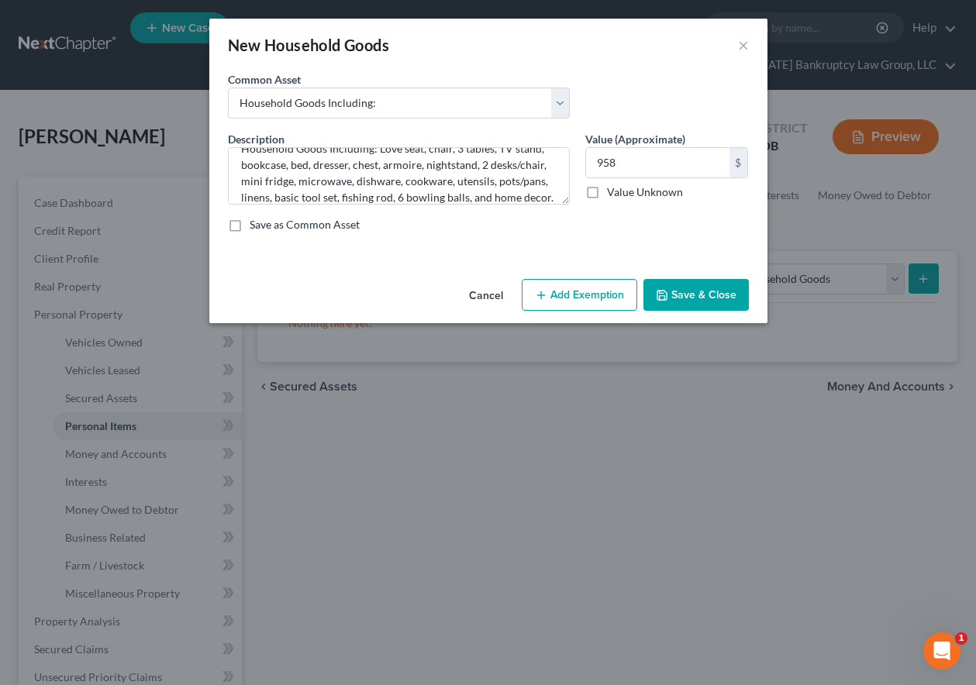
click at [589, 299] on button "Add Exemption" at bounding box center [580, 295] width 116 height 33
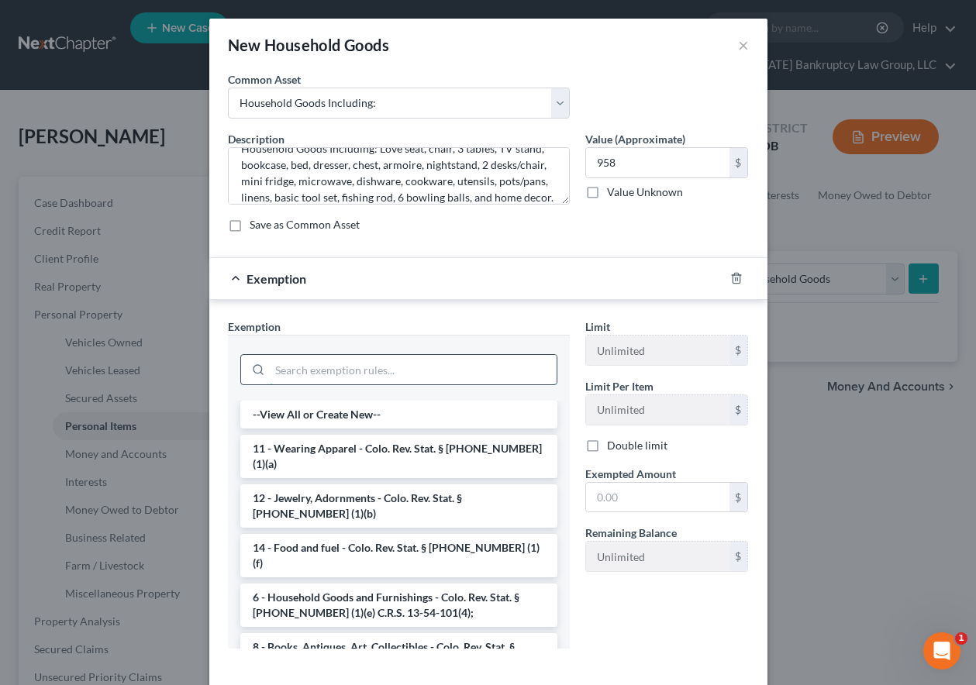
click at [395, 371] on input "search" at bounding box center [413, 369] width 287 height 29
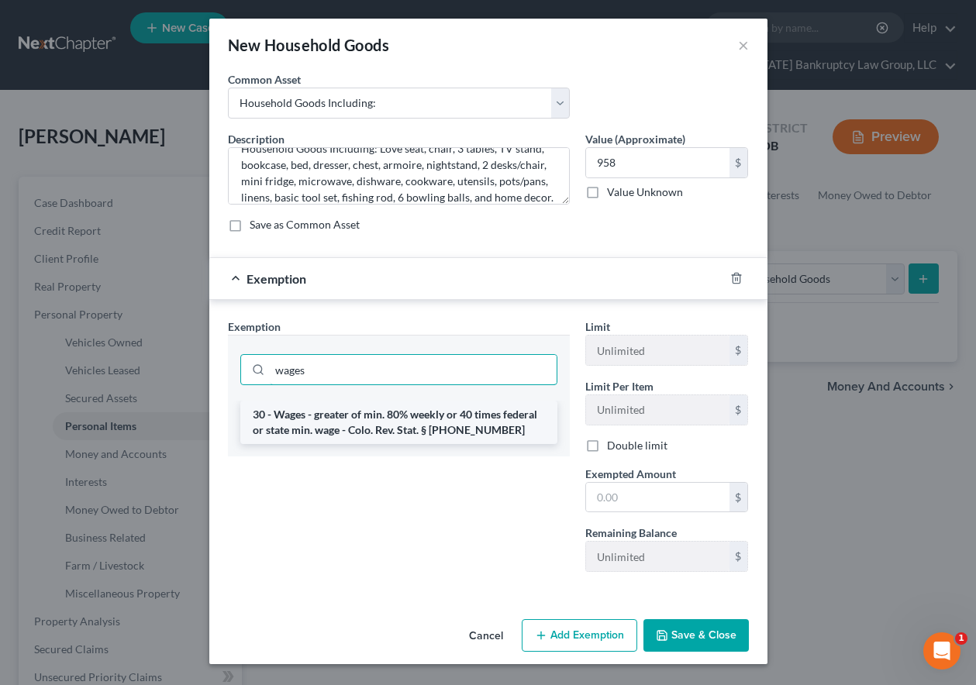
type input "wages"
click at [392, 417] on li "30 - Wages - greater of min. 80% weekly or 40 times federal or state min. wage …" at bounding box center [398, 422] width 317 height 43
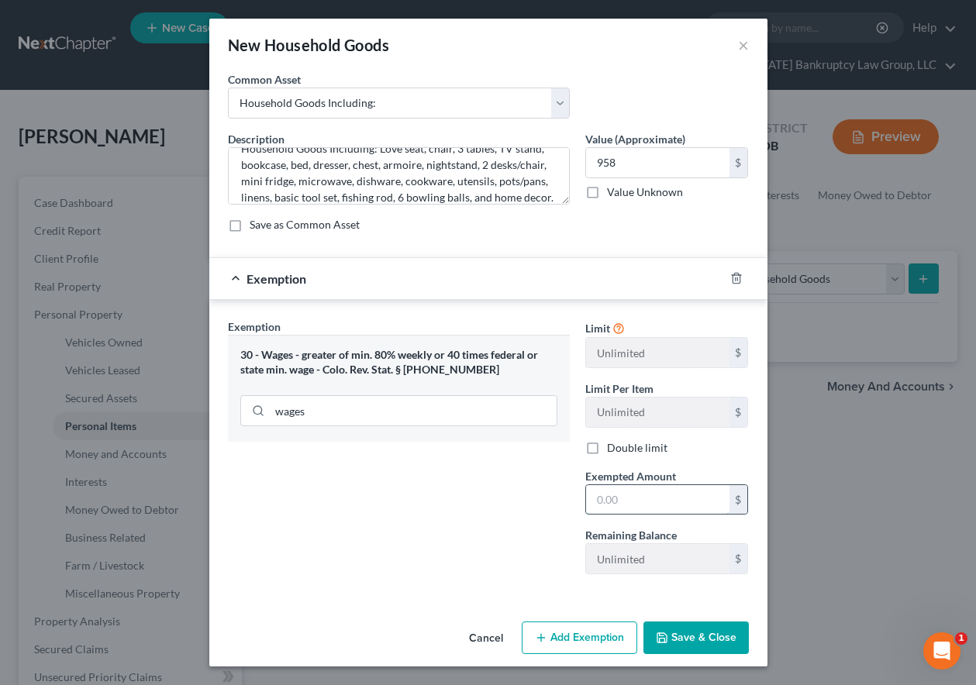
click at [649, 495] on input "text" at bounding box center [657, 499] width 143 height 29
type input "80"
click at [733, 279] on icon "button" at bounding box center [736, 278] width 12 height 12
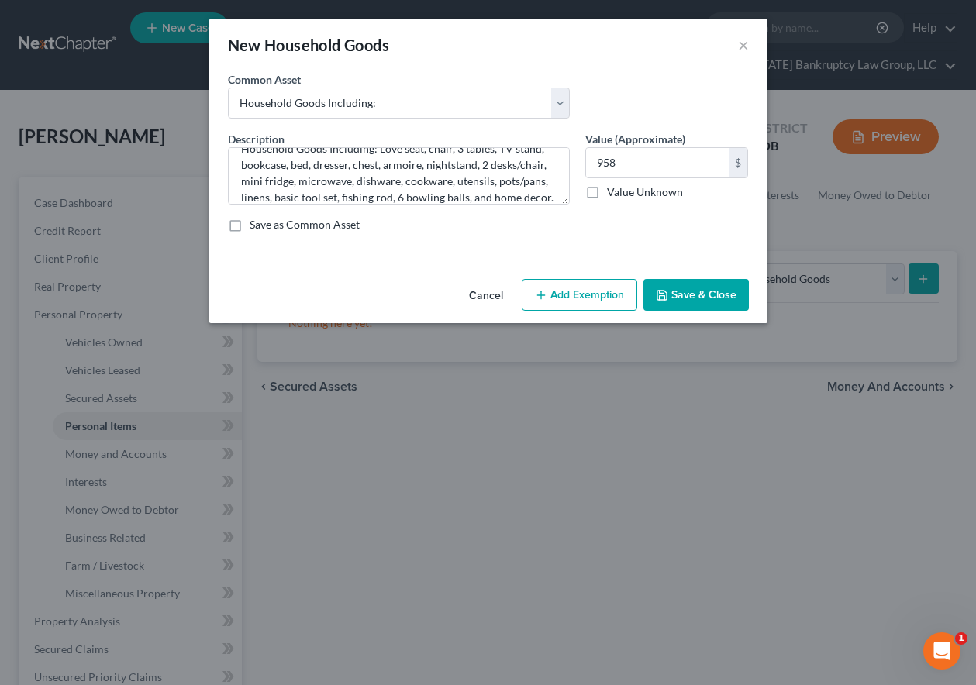
click at [590, 295] on button "Add Exemption" at bounding box center [580, 295] width 116 height 33
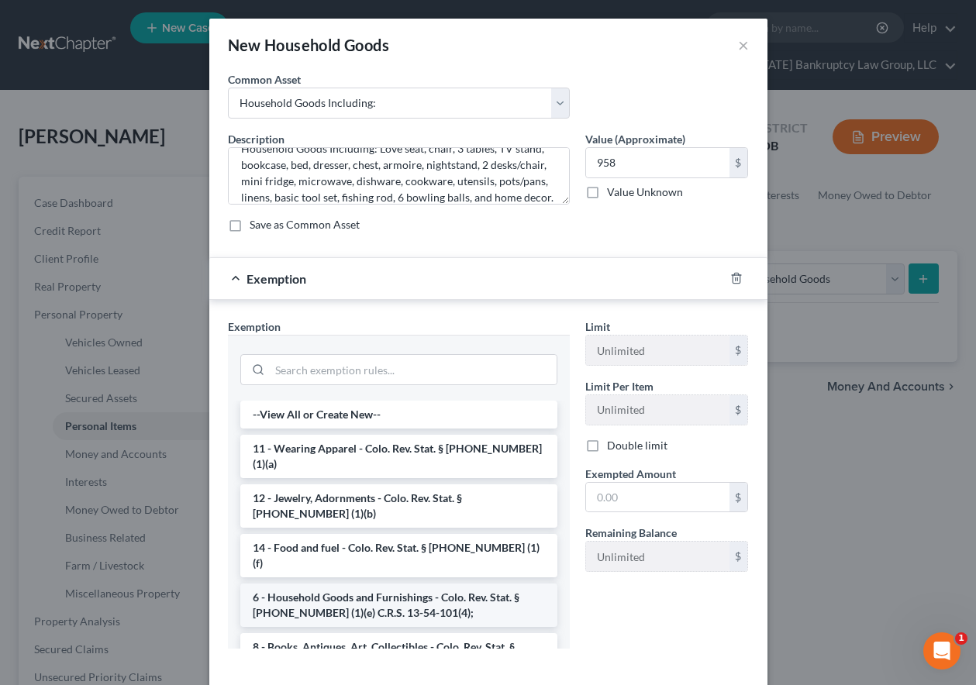
click at [363, 584] on li "6 - Household Goods and Furnishings - Colo. Rev. Stat. § [PHONE_NUMBER] (1)(e) …" at bounding box center [398, 605] width 317 height 43
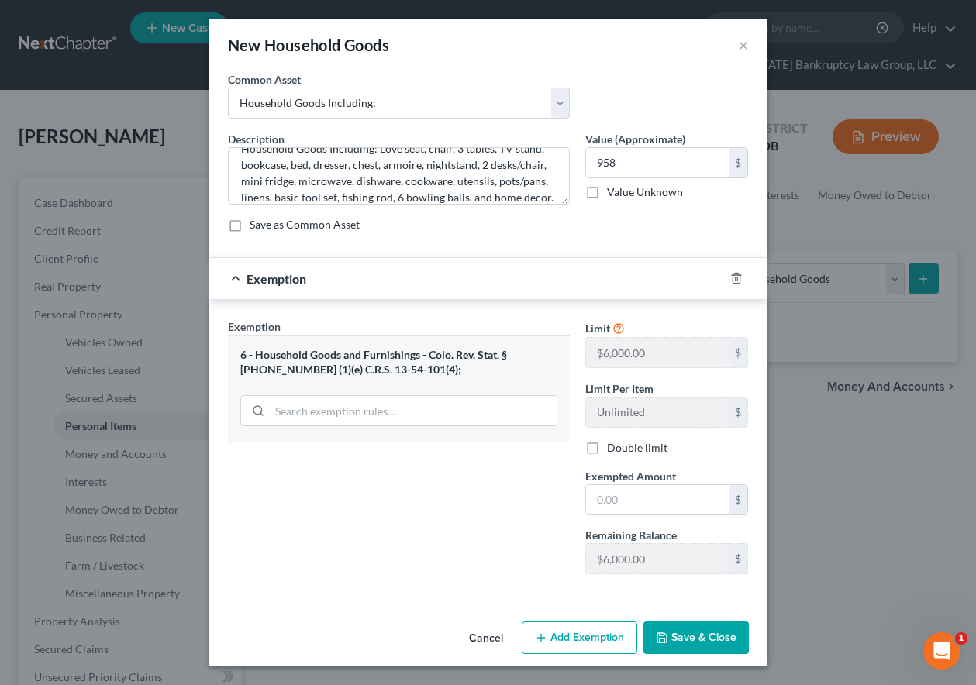
click at [699, 479] on div "Exempted Amount * $" at bounding box center [667, 491] width 179 height 47
click at [667, 506] on input "text" at bounding box center [657, 499] width 143 height 29
type input "2,000"
click at [718, 637] on button "Save & Close" at bounding box center [695, 638] width 105 height 33
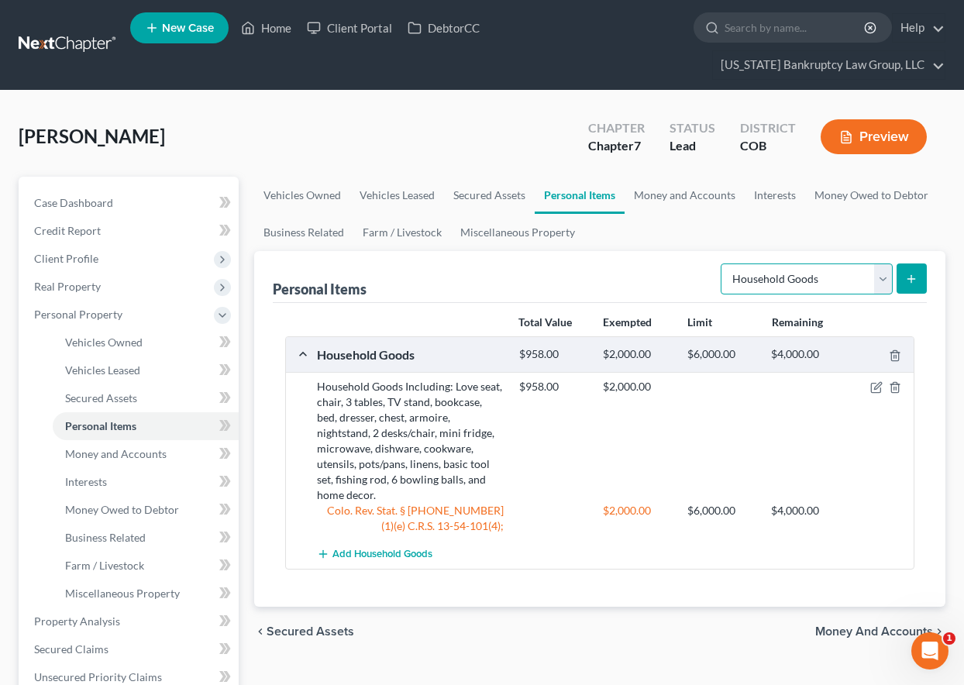
click at [779, 280] on select "Select Item Type Clothing Collectibles Of Value Electronics Firearms Household …" at bounding box center [807, 279] width 172 height 31
select select "electronics"
click at [722, 264] on select "Select Item Type Clothing Collectibles Of Value Electronics Firearms Household …" at bounding box center [807, 279] width 172 height 31
click at [910, 280] on icon "submit" at bounding box center [911, 279] width 12 height 12
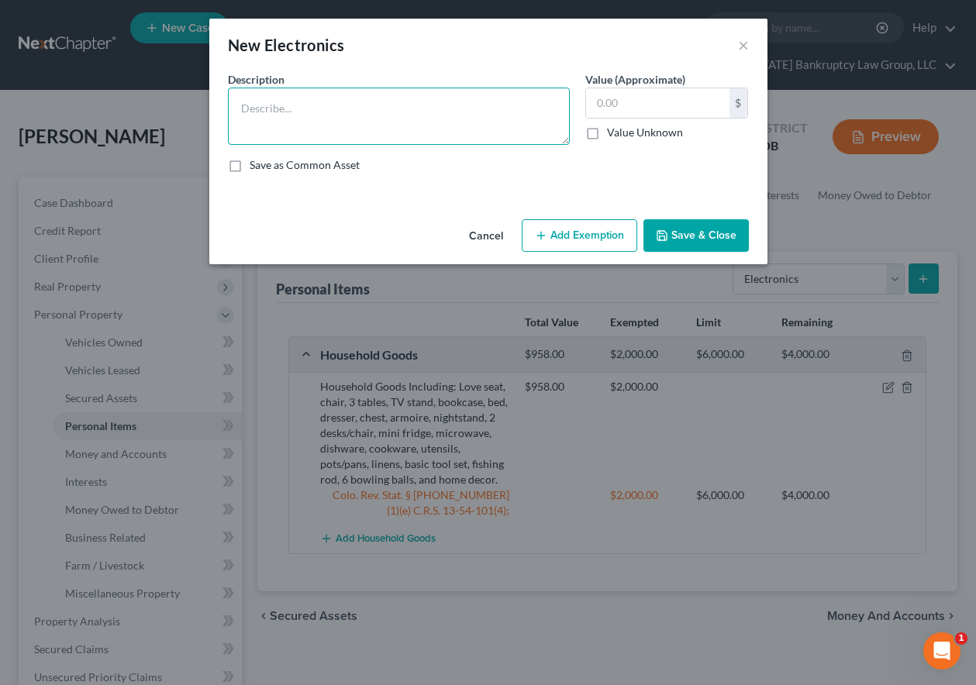
click at [297, 102] on textarea at bounding box center [399, 116] width 342 height 57
type textarea "2 TVs, 2 cellular telephones, and 2 computers."
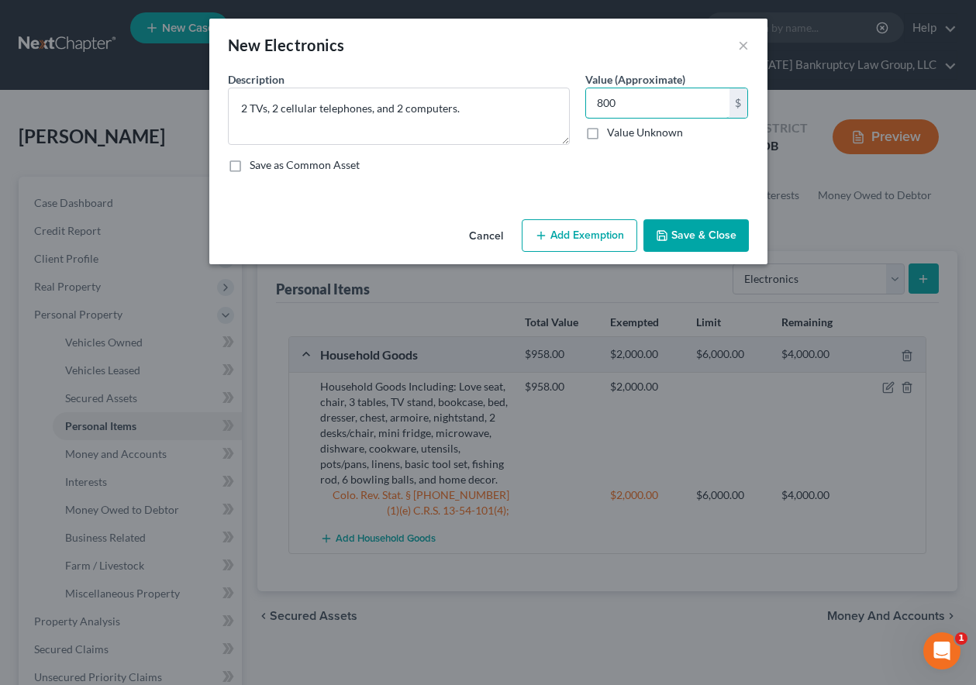
type input "800"
click at [616, 229] on button "Add Exemption" at bounding box center [580, 235] width 116 height 33
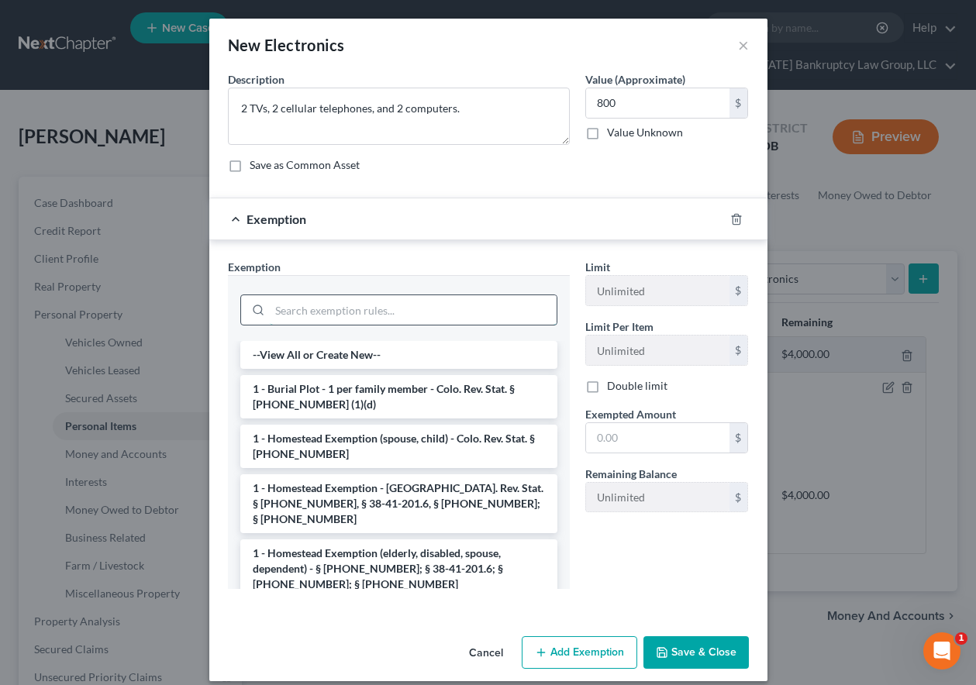
click at [350, 312] on input "search" at bounding box center [413, 309] width 287 height 29
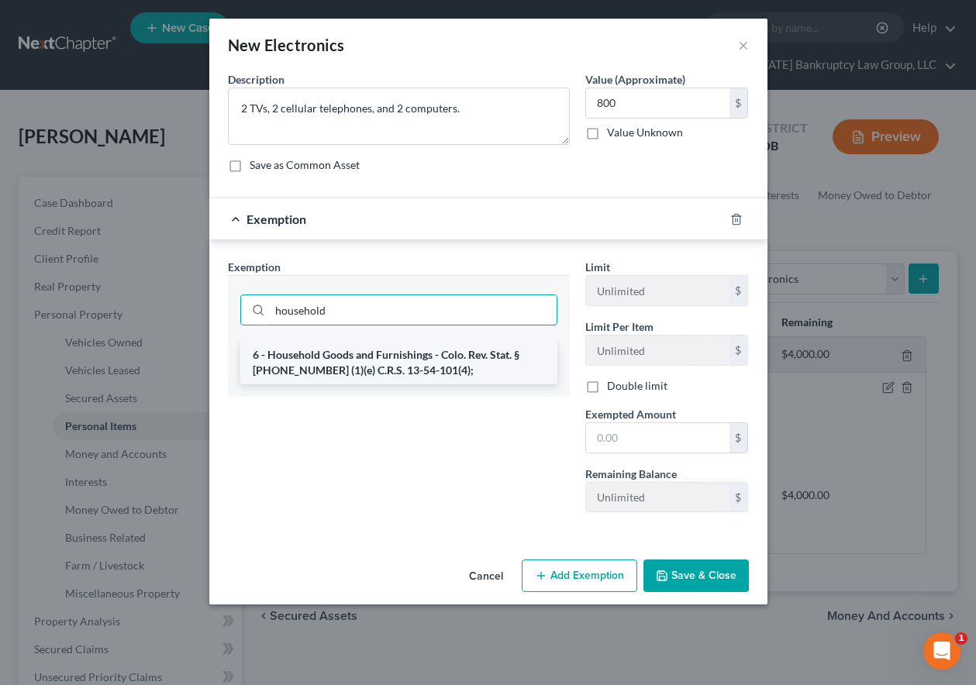
type input "household"
click at [376, 366] on li "6 - Household Goods and Furnishings - Colo. Rev. Stat. § [PHONE_NUMBER] (1)(e) …" at bounding box center [398, 362] width 317 height 43
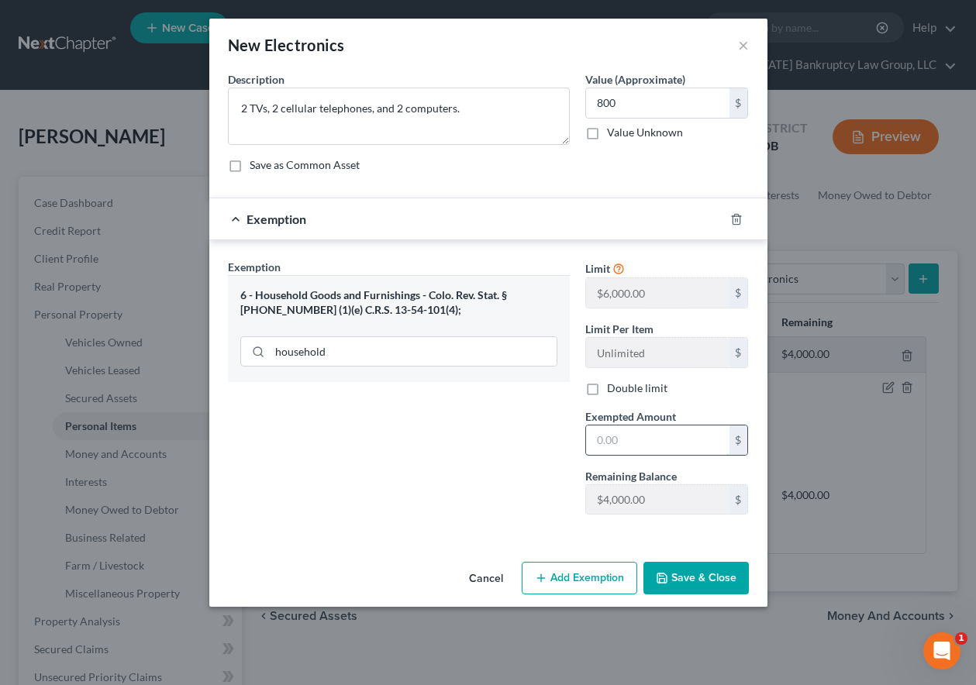
click at [622, 449] on input "text" at bounding box center [657, 440] width 143 height 29
type input "2,000"
click at [700, 583] on button "Save & Close" at bounding box center [695, 578] width 105 height 33
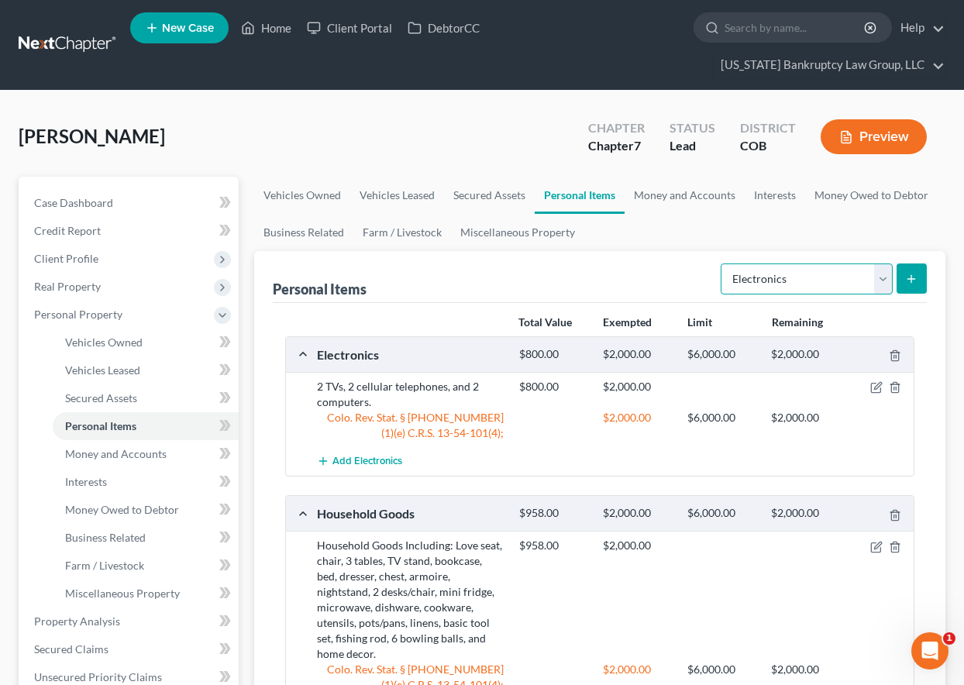
click at [793, 282] on select "Select Item Type Clothing Collectibles Of Value Electronics Firearms Household …" at bounding box center [807, 279] width 172 height 31
select select "clothing"
click at [722, 264] on select "Select Item Type Clothing Collectibles Of Value Electronics Firearms Household …" at bounding box center [807, 279] width 172 height 31
click at [909, 273] on icon "submit" at bounding box center [911, 279] width 12 height 12
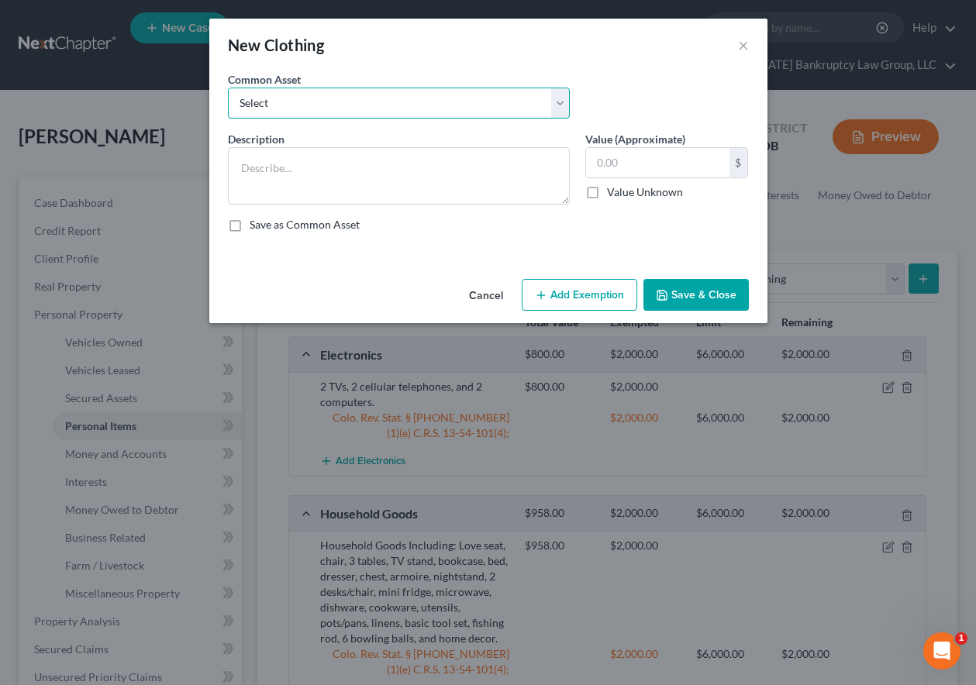
click at [391, 88] on select "Select Clothing and Outerwear" at bounding box center [399, 103] width 342 height 31
select select "0"
click at [228, 88] on select "Select Clothing and Outerwear" at bounding box center [399, 103] width 342 height 31
type textarea "Clothing and Outerwear"
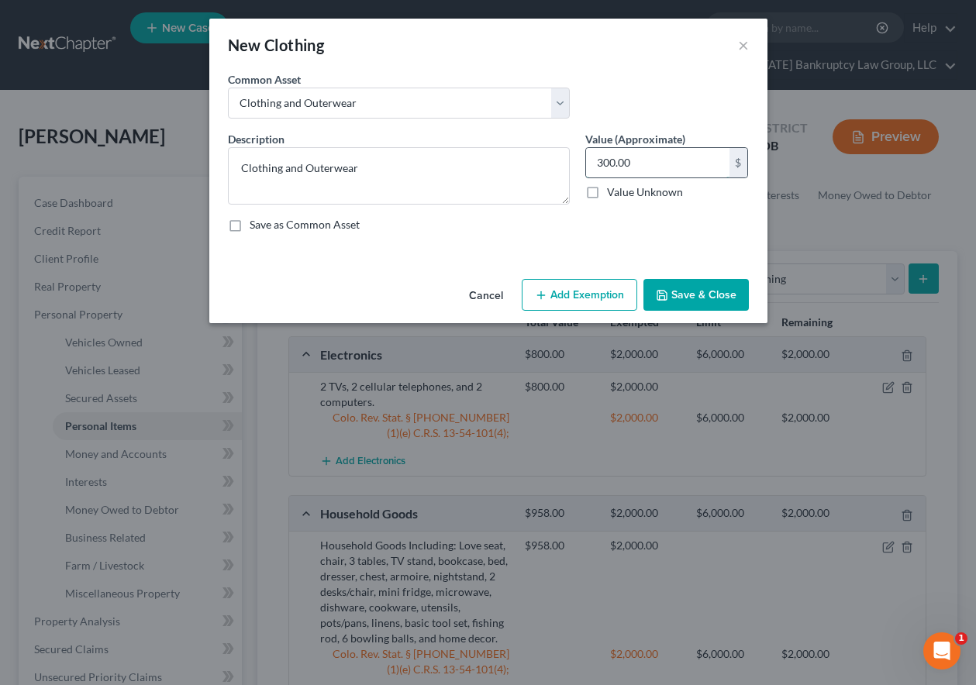
click at [661, 160] on input "300.00" at bounding box center [657, 162] width 143 height 29
type input "200"
click at [595, 306] on button "Add Exemption" at bounding box center [580, 295] width 116 height 33
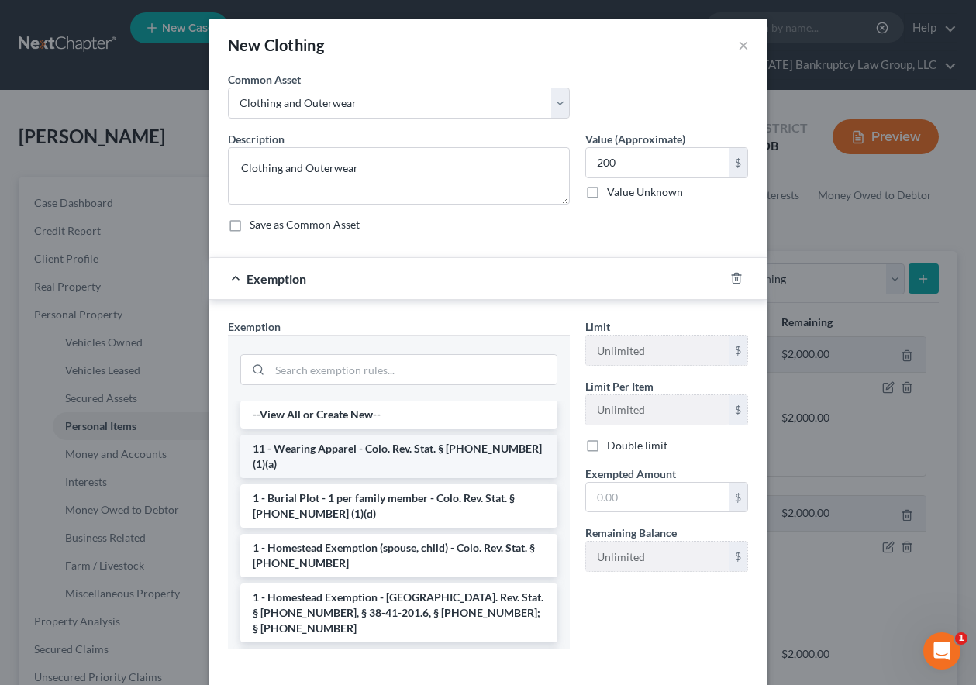
click at [412, 443] on li "11 - Wearing Apparel - Colo. Rev. Stat. § [PHONE_NUMBER] (1)(a)" at bounding box center [398, 456] width 317 height 43
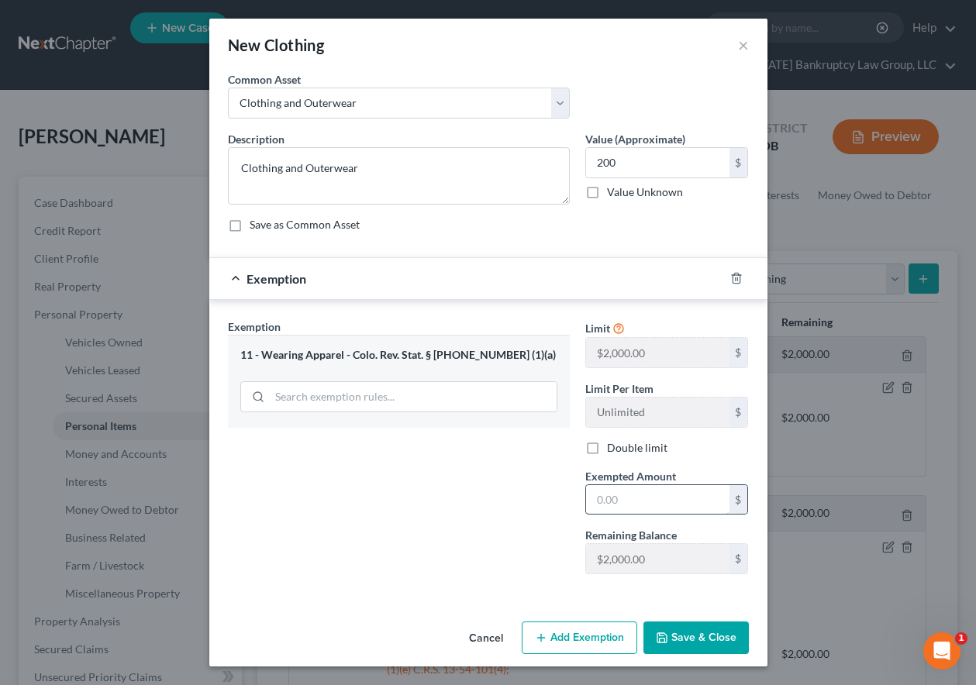
click at [647, 502] on input "text" at bounding box center [657, 499] width 143 height 29
type input "1,000"
click at [686, 635] on button "Save & Close" at bounding box center [695, 638] width 105 height 33
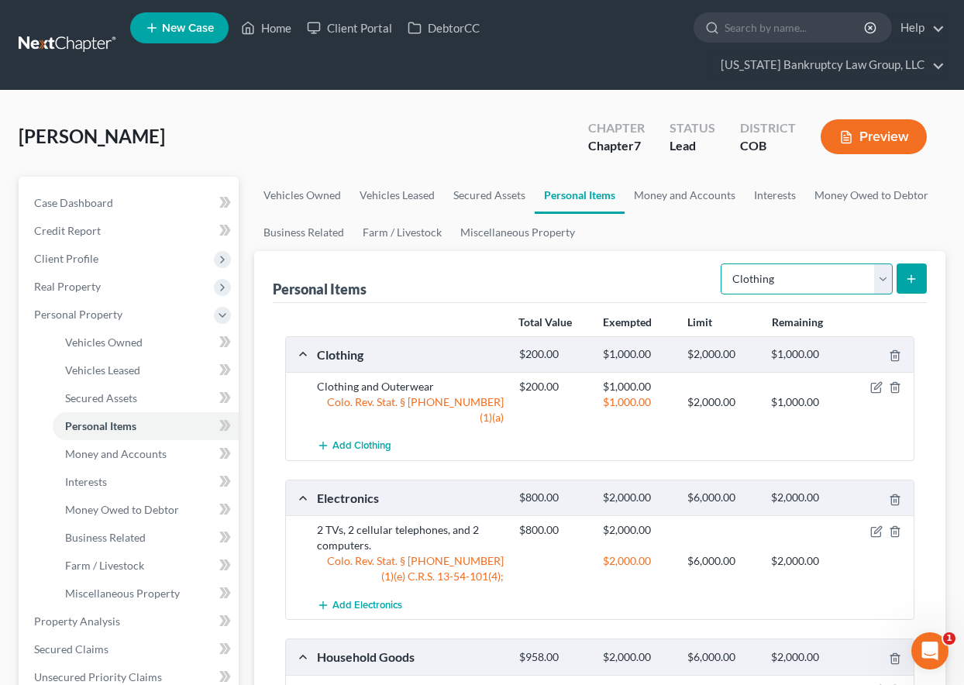
click at [847, 276] on select "Select Item Type Clothing Collectibles Of Value Electronics Firearms Household …" at bounding box center [807, 279] width 172 height 31
select select "jewelry"
click at [722, 264] on select "Select Item Type Clothing Collectibles Of Value Electronics Firearms Household …" at bounding box center [807, 279] width 172 height 31
click at [916, 278] on icon "submit" at bounding box center [911, 279] width 12 height 12
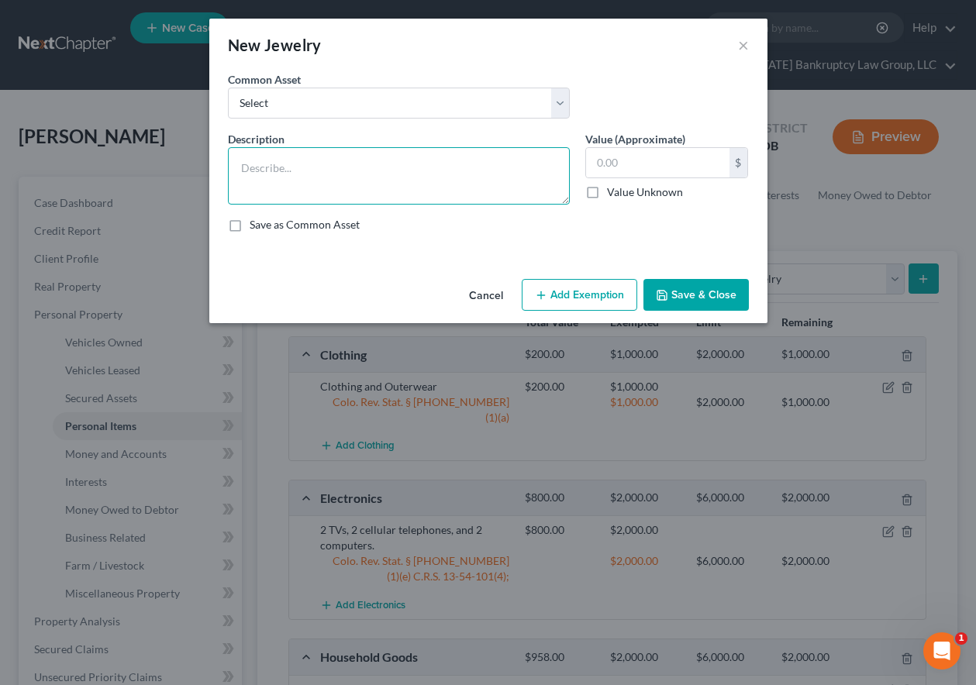
click at [341, 170] on textarea at bounding box center [399, 175] width 342 height 57
type textarea "Watches and silver chain."
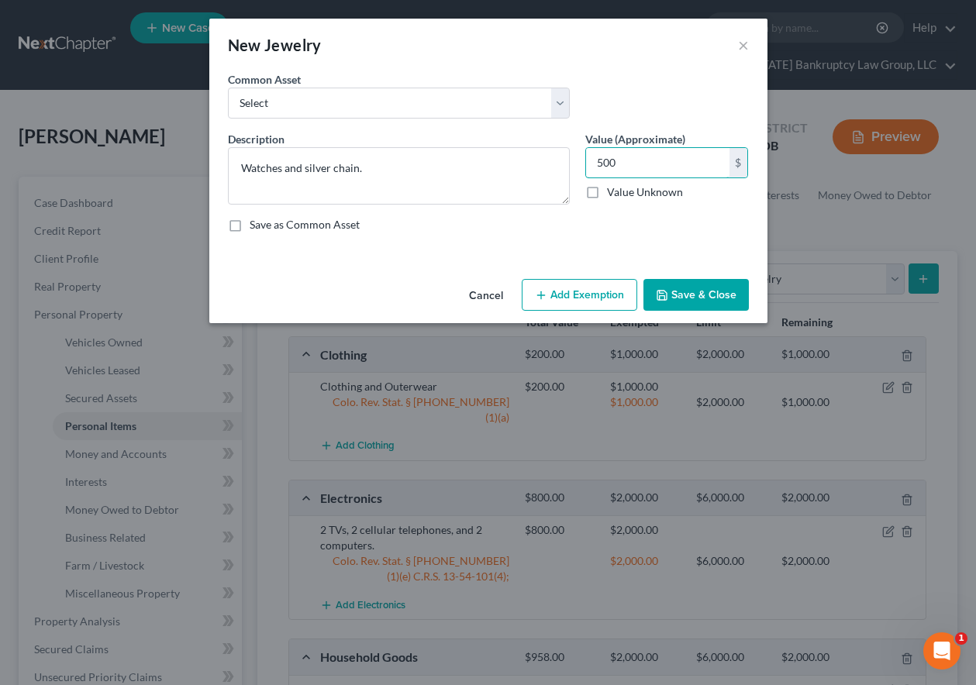
type input "500"
click at [565, 285] on button "Add Exemption" at bounding box center [580, 295] width 116 height 33
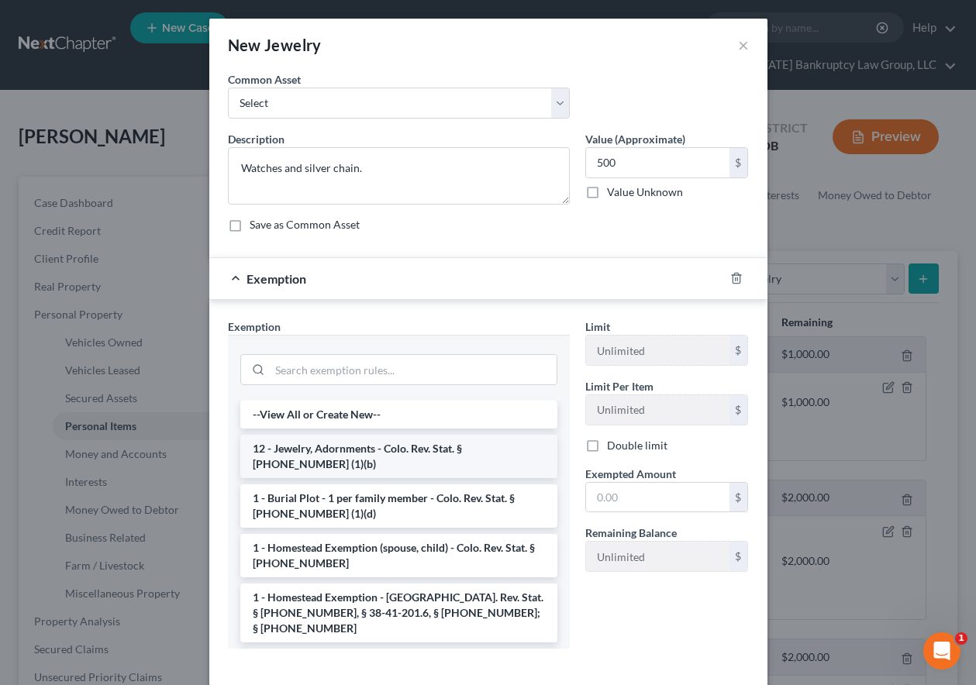
click at [387, 456] on li "12 - Jewelry, Adornments - Colo. Rev. Stat. § [PHONE_NUMBER] (1)(b)" at bounding box center [398, 456] width 317 height 43
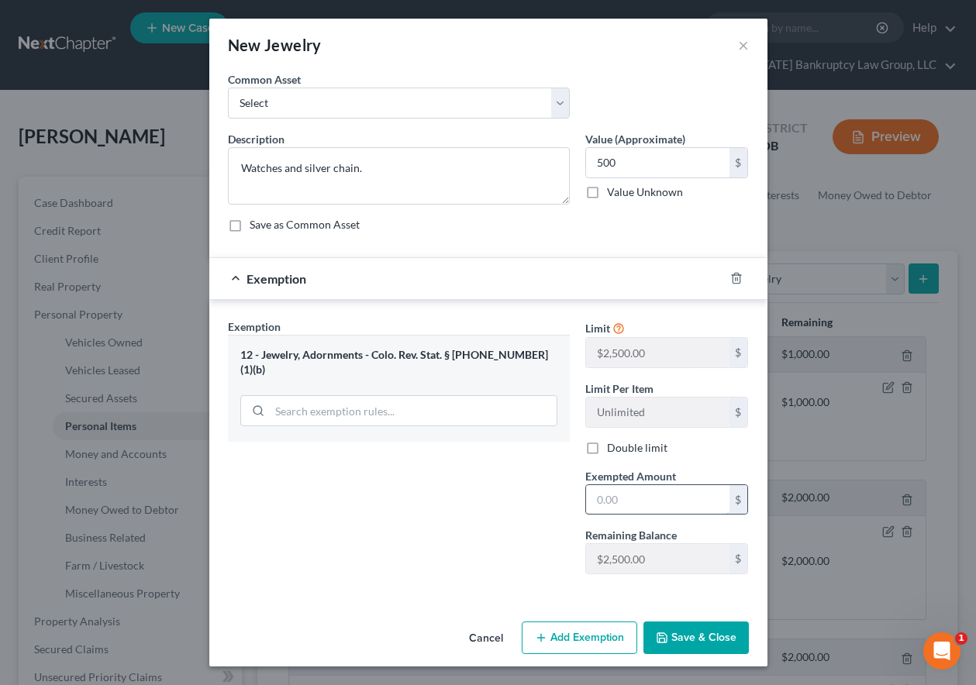
click at [626, 502] on input "text" at bounding box center [657, 499] width 143 height 29
type input "1,000"
click at [693, 633] on button "Save & Close" at bounding box center [695, 638] width 105 height 33
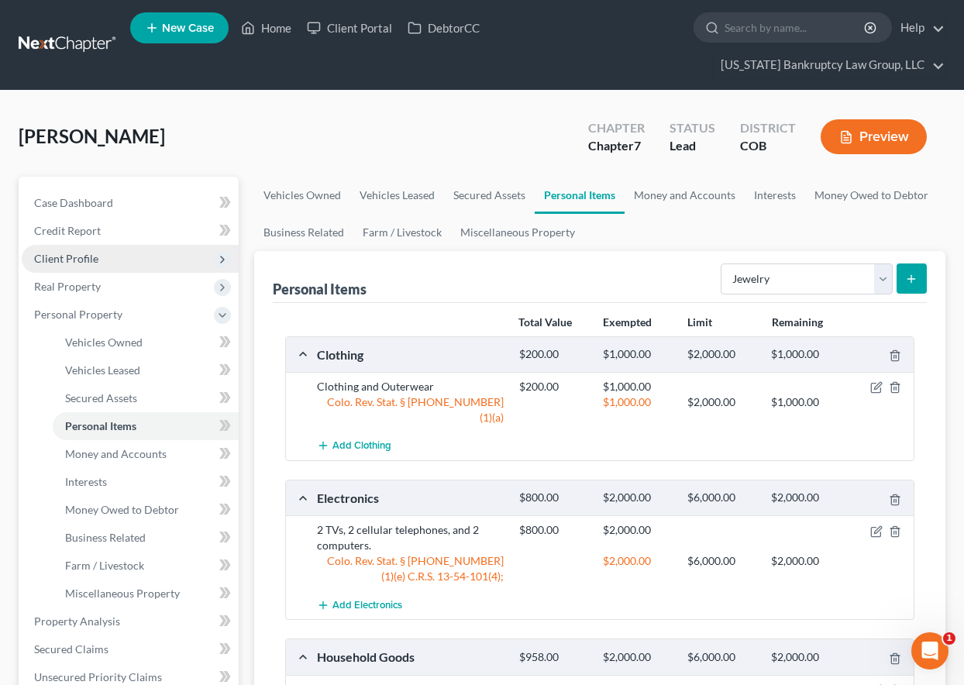
click at [82, 259] on span "Client Profile" at bounding box center [66, 258] width 64 height 13
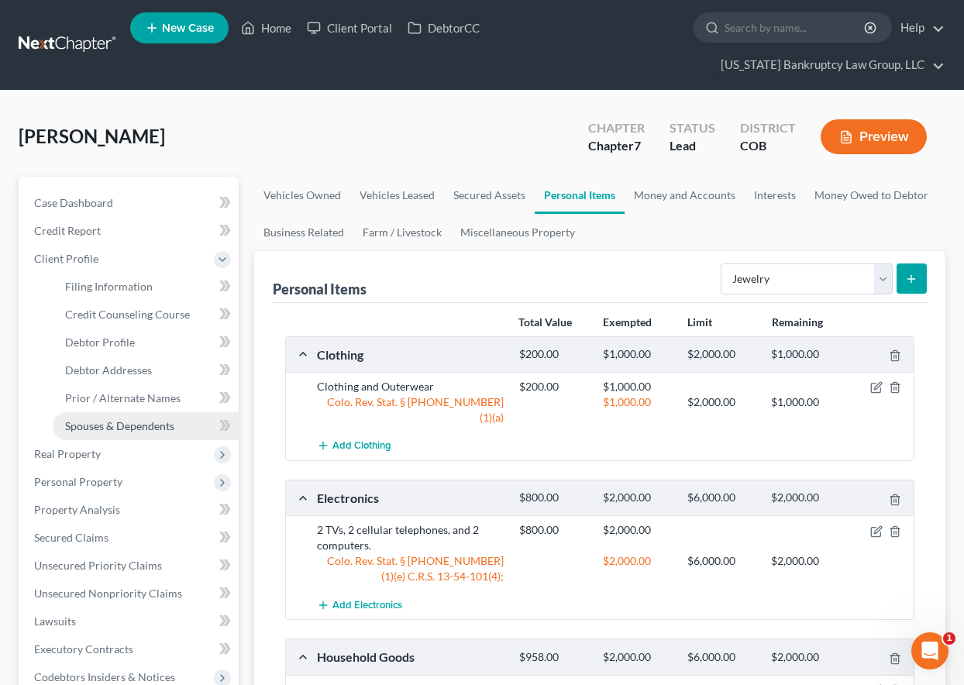
click at [134, 433] on link "Spouses & Dependents" at bounding box center [146, 426] width 186 height 28
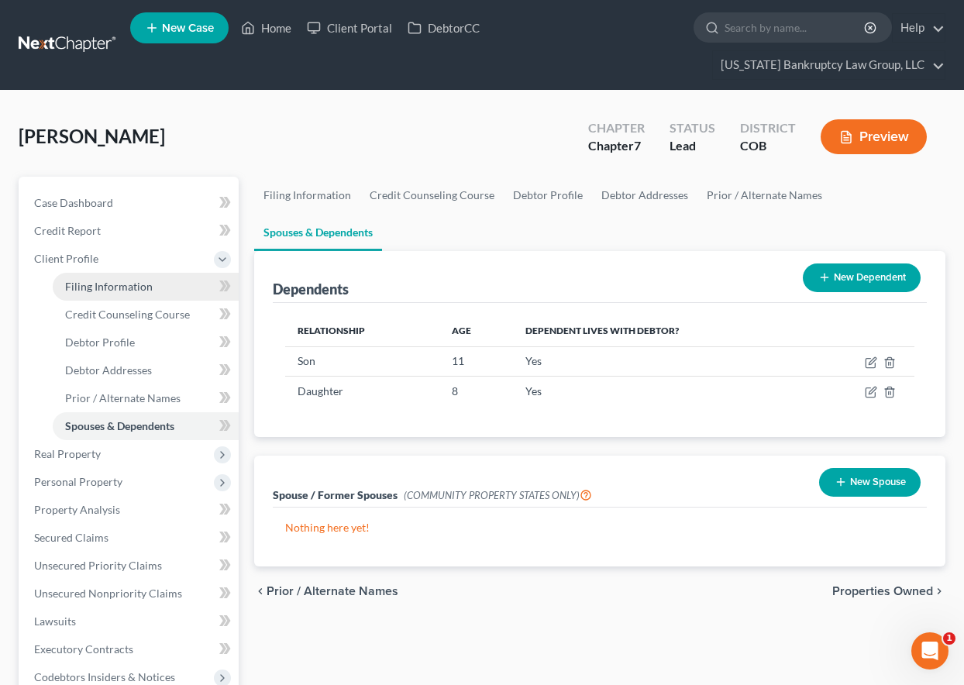
click at [134, 283] on span "Filing Information" at bounding box center [109, 286] width 88 height 13
select select "1"
select select "0"
select select "5"
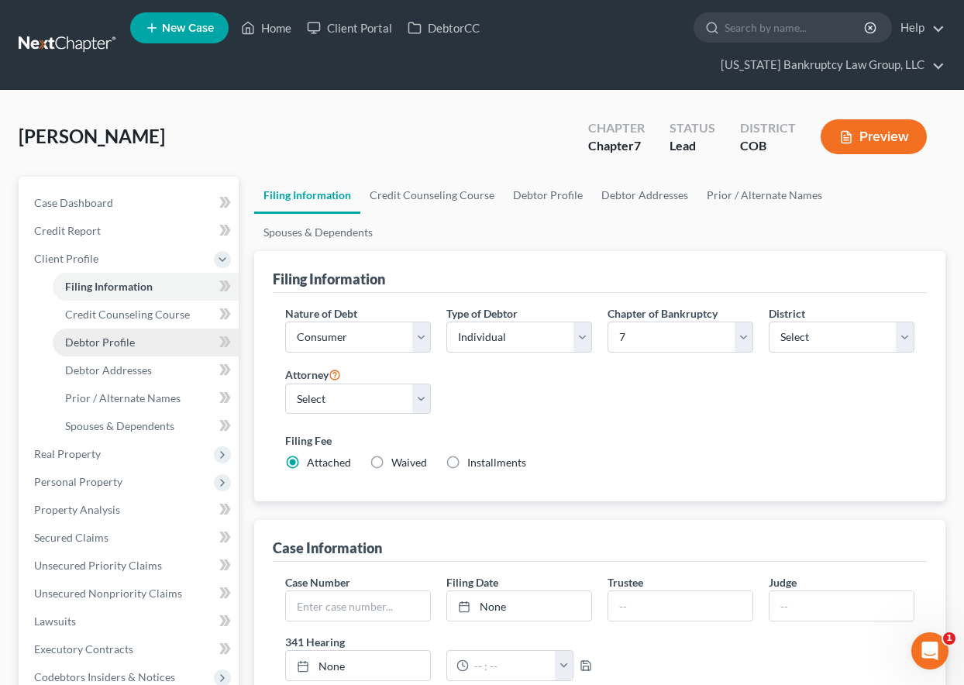
click at [129, 343] on span "Debtor Profile" at bounding box center [100, 342] width 70 height 13
select select "0"
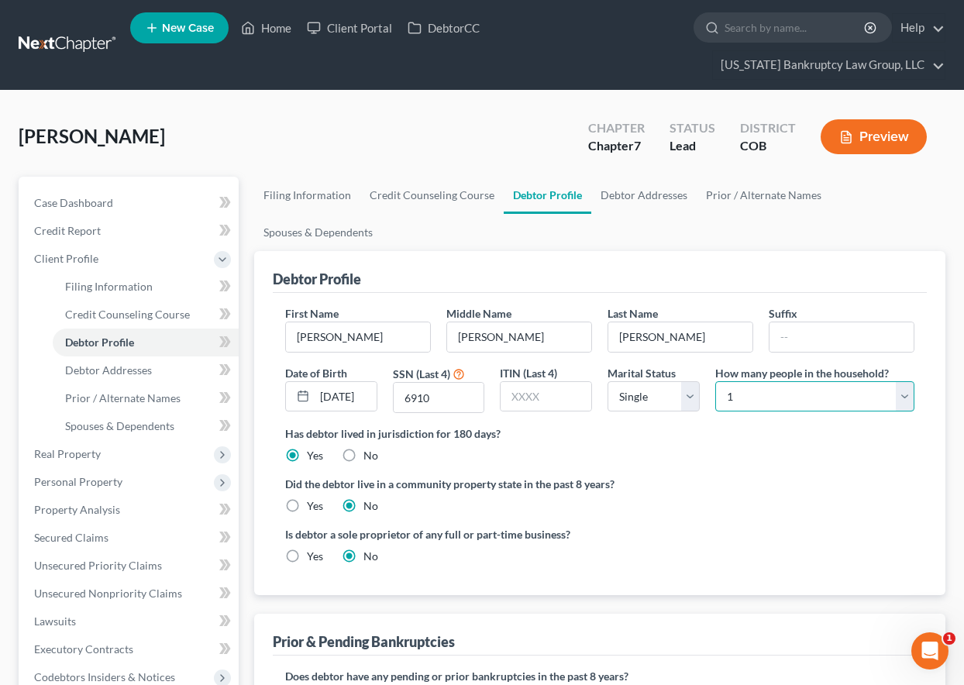
click at [823, 402] on select "Select 1 2 3 4 5 6 7 8 9 10 11 12 13 14 15 16 17 18 19 20" at bounding box center [815, 396] width 199 height 31
select select "2"
click at [716, 381] on select "Select 1 2 3 4 5 6 7 8 9 10 11 12 13 14 15 16 17 18 19 20" at bounding box center [815, 396] width 199 height 31
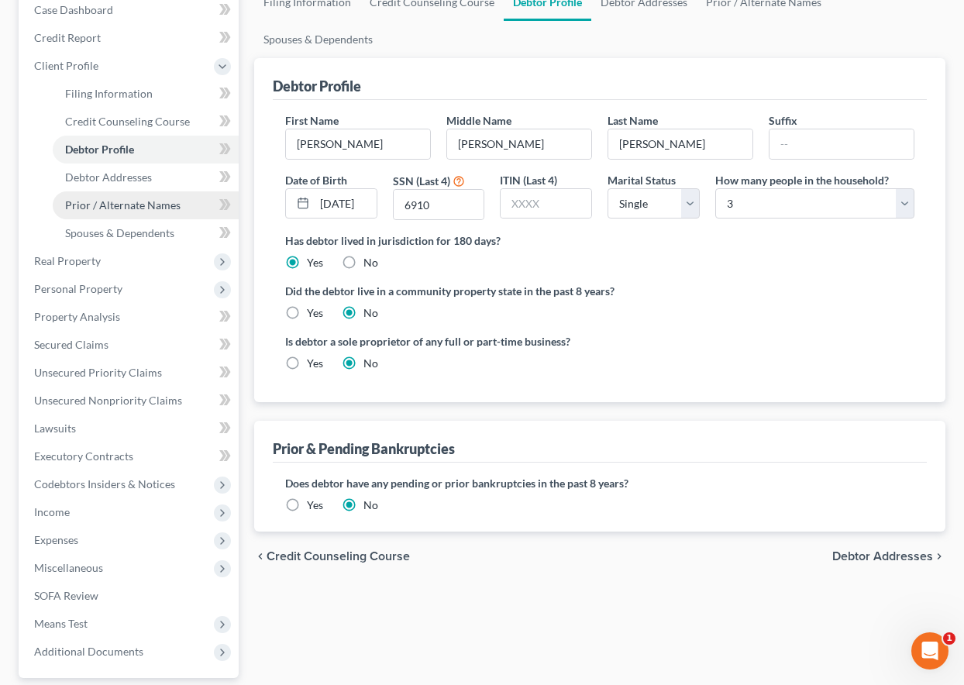
scroll to position [294, 0]
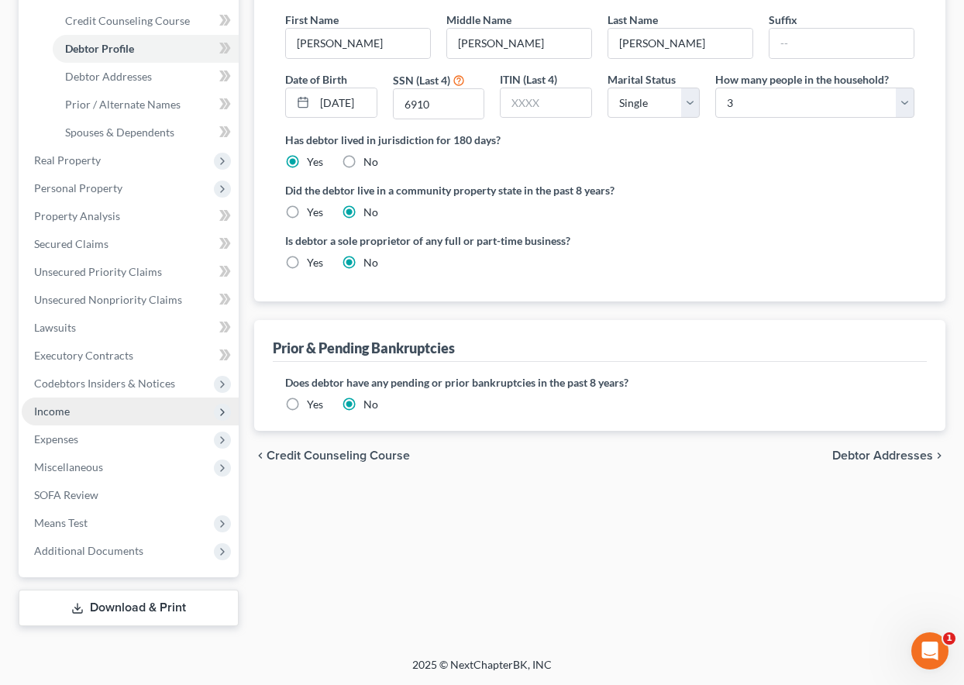
click at [42, 416] on span "Income" at bounding box center [52, 411] width 36 height 13
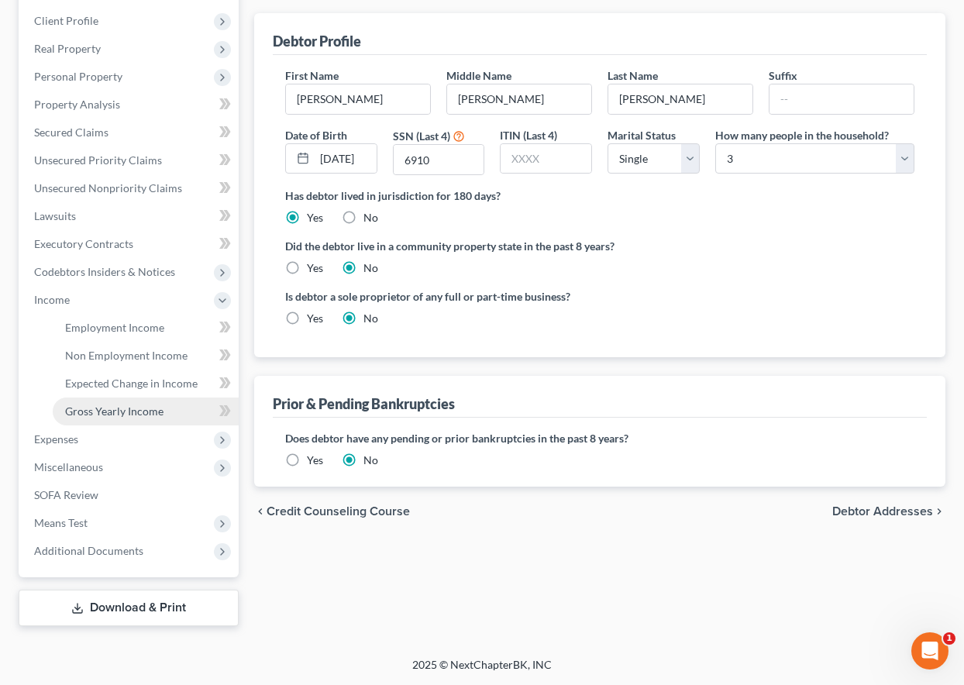
scroll to position [238, 0]
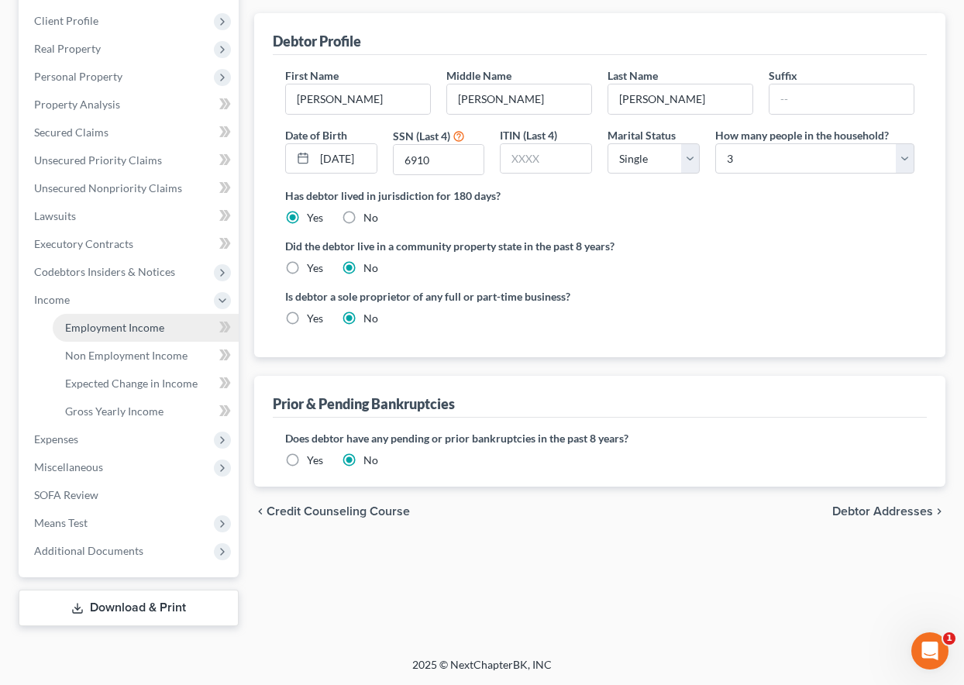
click at [121, 326] on span "Employment Income" at bounding box center [114, 327] width 99 height 13
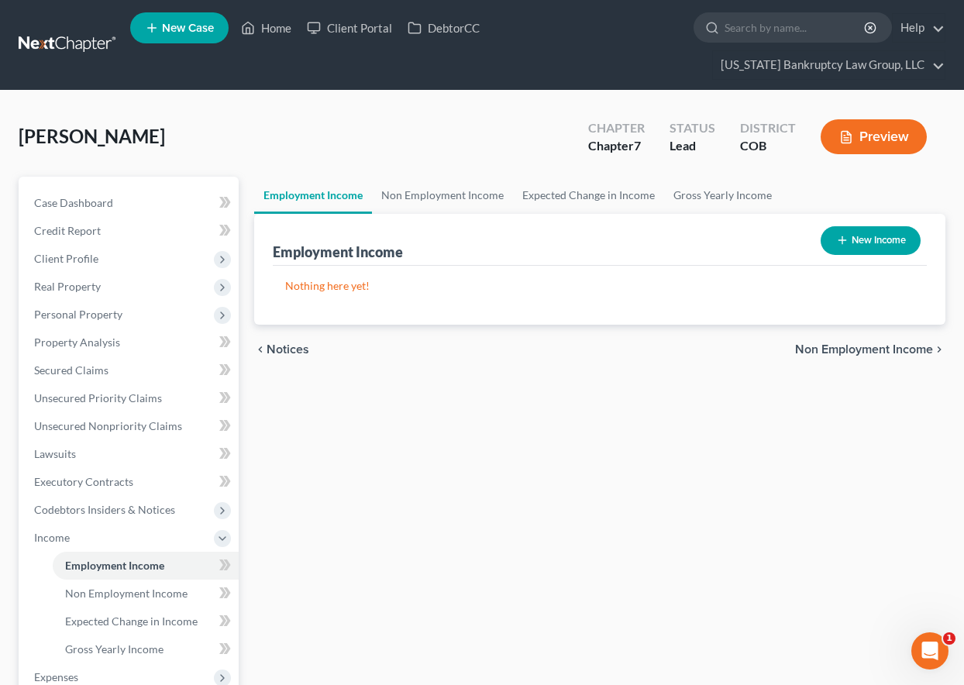
click at [850, 242] on button "New Income" at bounding box center [871, 240] width 100 height 29
select select "0"
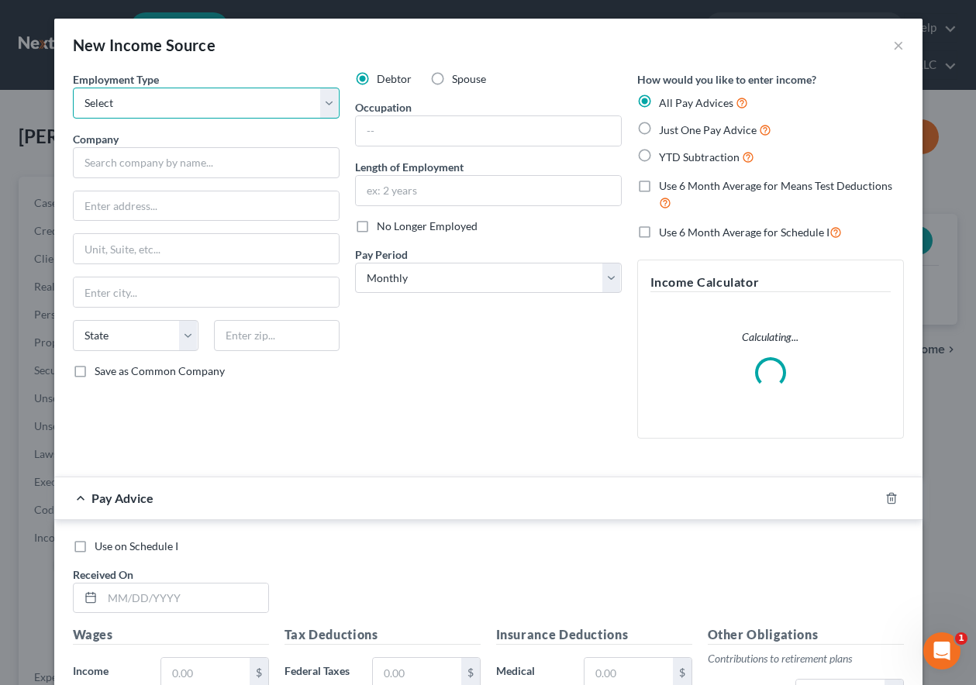
click at [174, 104] on select "Select Full or [DEMOGRAPHIC_DATA] Employment Self Employment" at bounding box center [206, 103] width 267 height 31
select select "0"
click at [73, 88] on select "Select Full or [DEMOGRAPHIC_DATA] Employment Self Employment" at bounding box center [206, 103] width 267 height 31
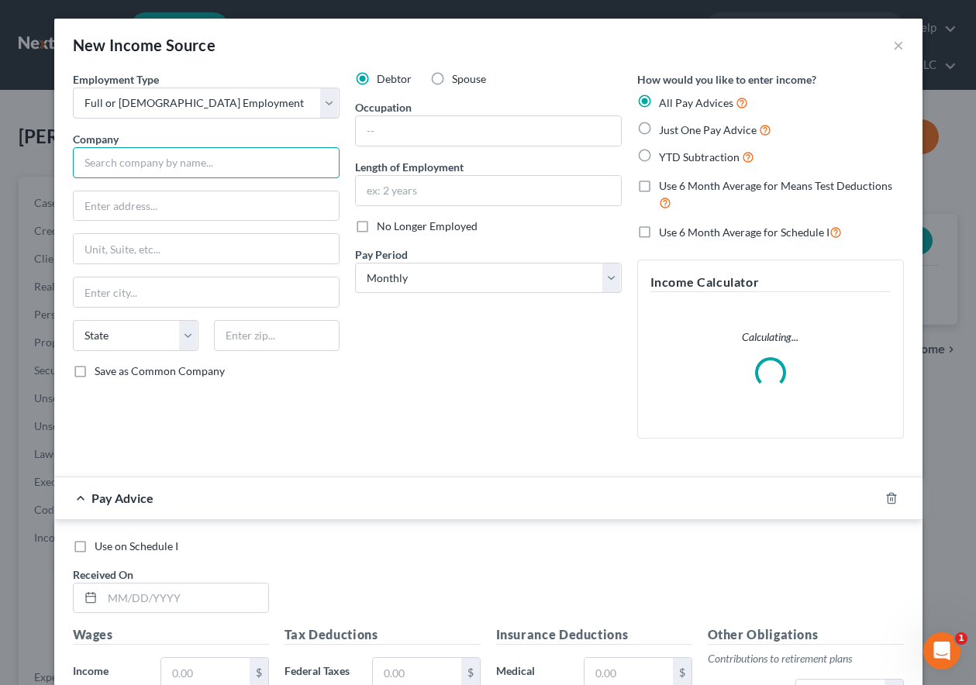
click at [175, 157] on input "text" at bounding box center [206, 162] width 267 height 31
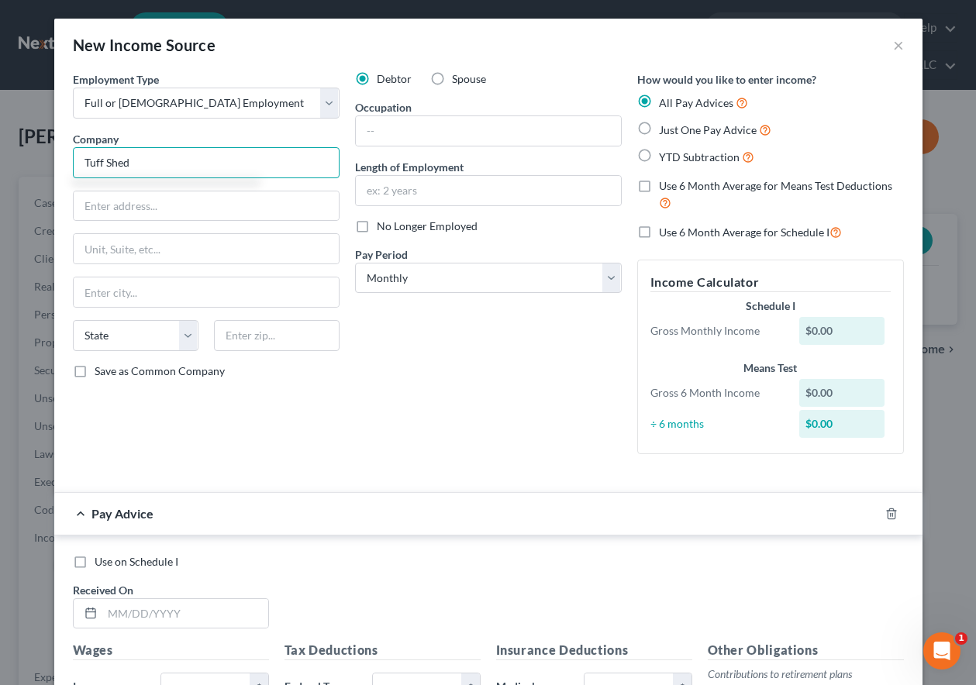
type input "Tuff Shed"
type input "[STREET_ADDRESS][PERSON_NAME]"
type input "80210"
type input "[GEOGRAPHIC_DATA]"
select select "5"
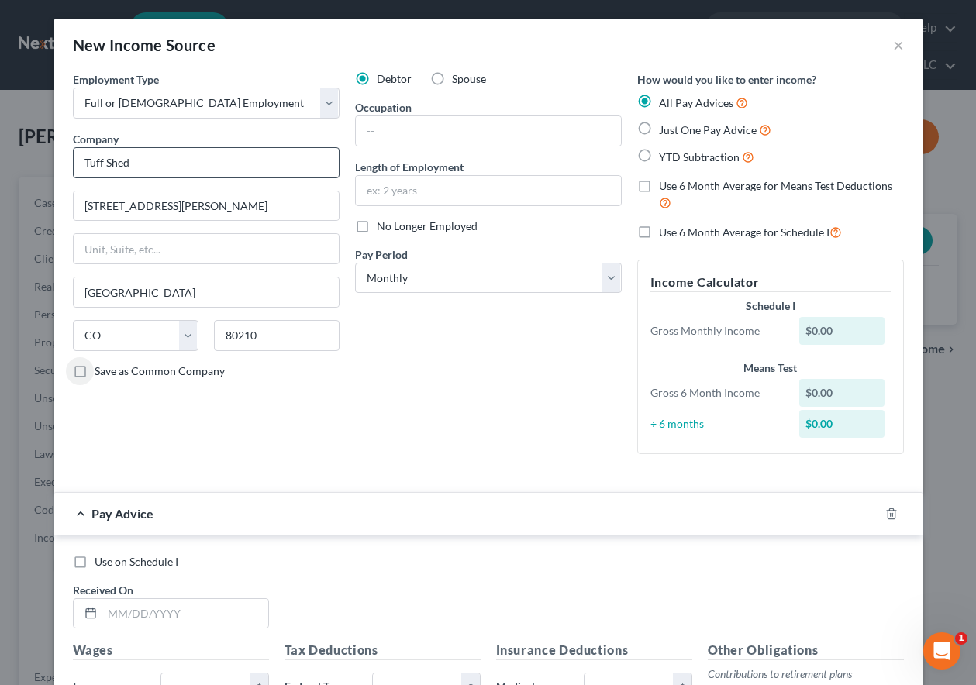
click at [101, 364] on input "Save as Common Company" at bounding box center [106, 369] width 10 height 10
checkbox input "true"
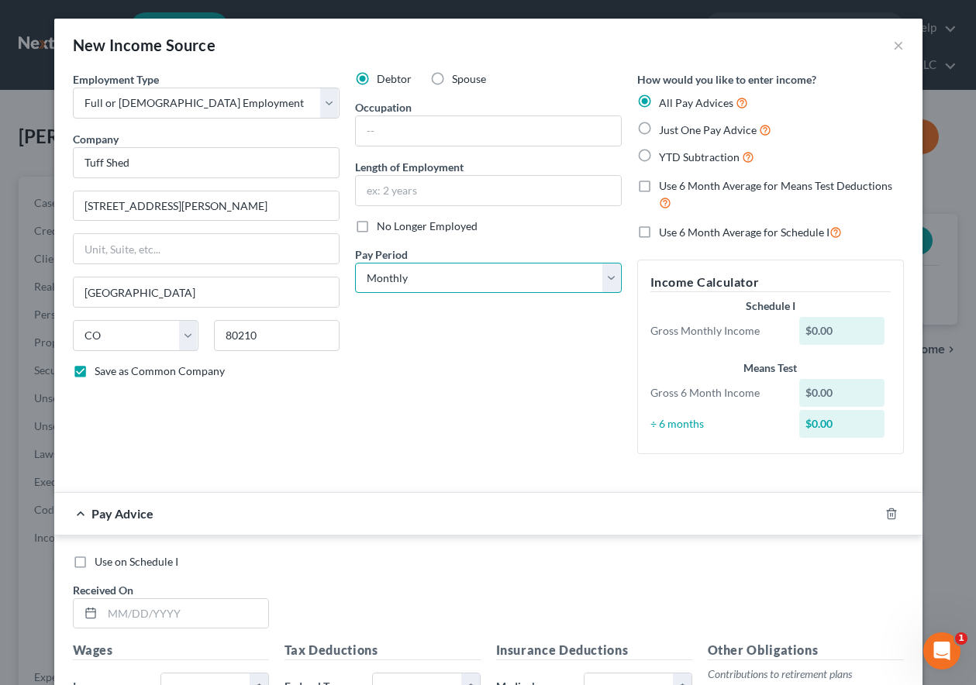
click at [460, 273] on select "Select Monthly Twice Monthly Every Other Week Weekly" at bounding box center [488, 278] width 267 height 31
select select "2"
click at [355, 263] on select "Select Monthly Twice Monthly Every Other Week Weekly" at bounding box center [488, 278] width 267 height 31
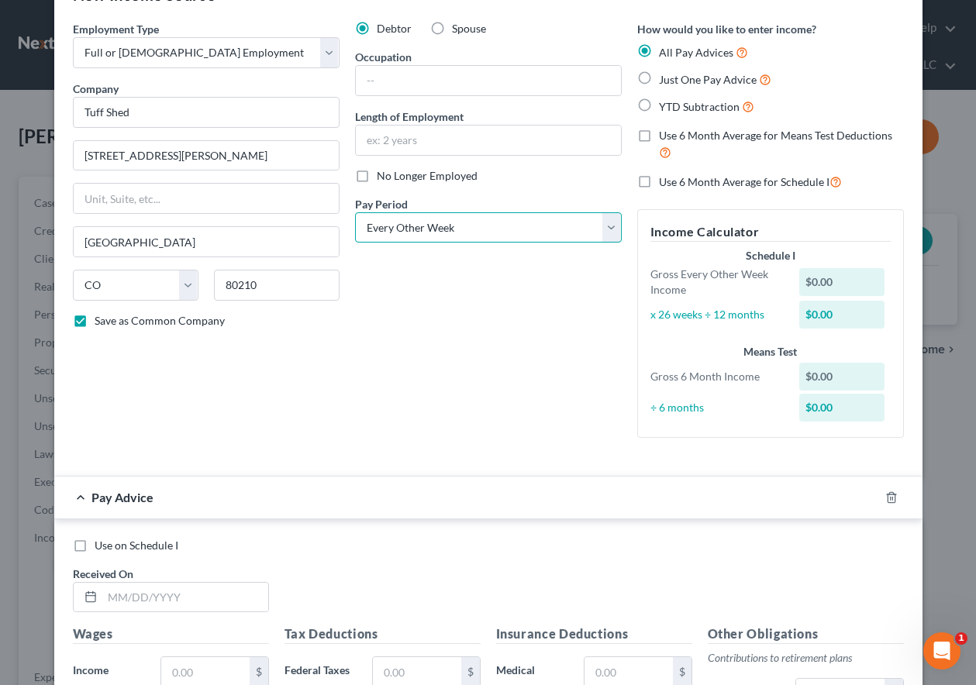
scroll to position [310, 0]
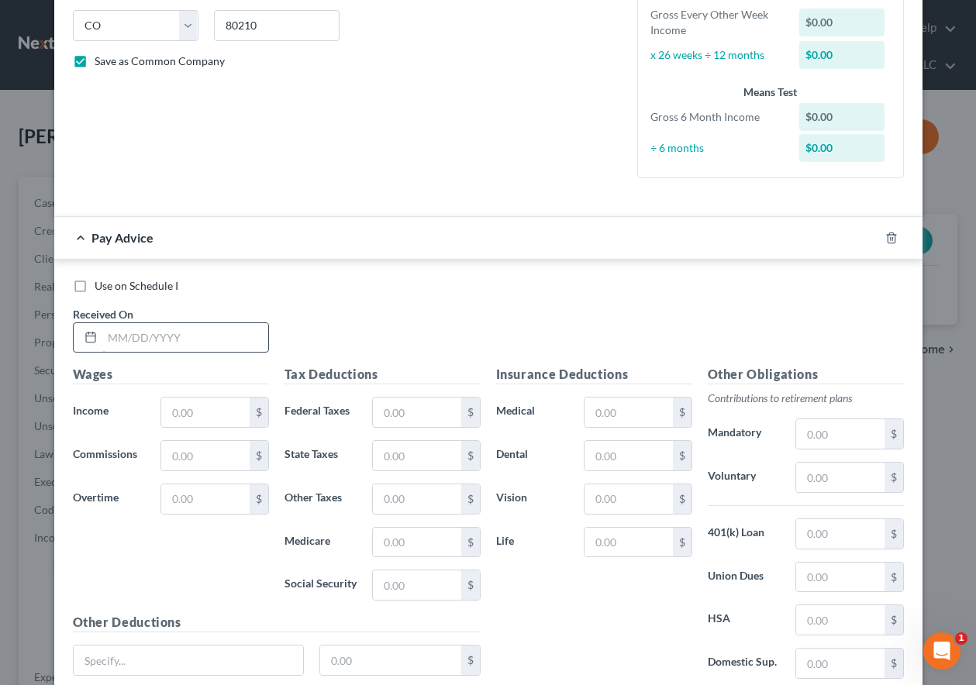
click at [188, 330] on input "text" at bounding box center [185, 337] width 166 height 29
click at [198, 335] on input "text" at bounding box center [185, 337] width 166 height 29
type input "[DATE]"
type input "3,858.53"
type input "817.19"
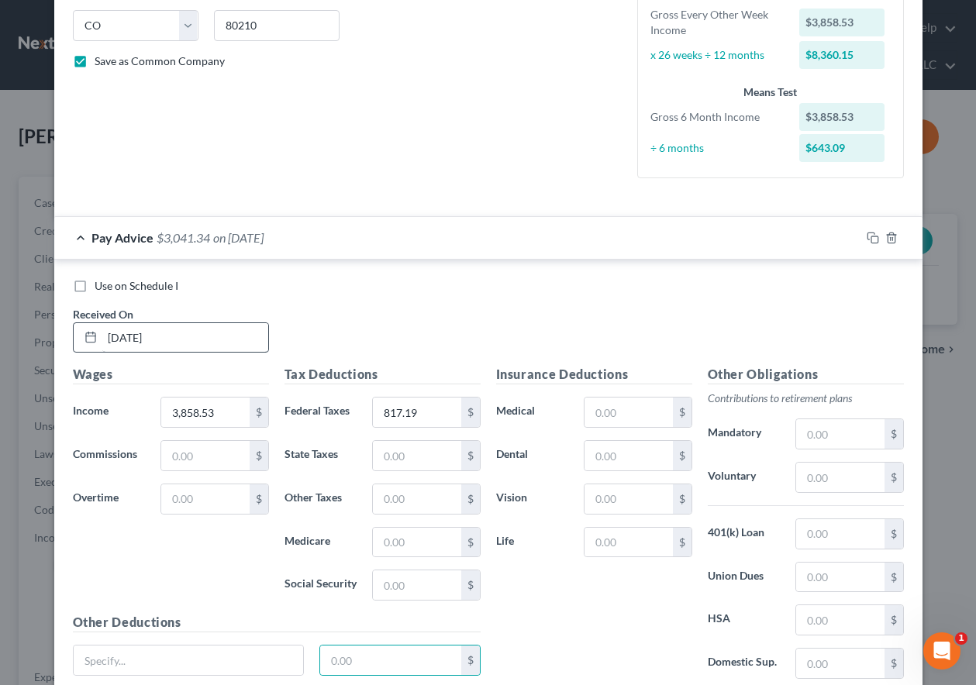
scroll to position [436, 0]
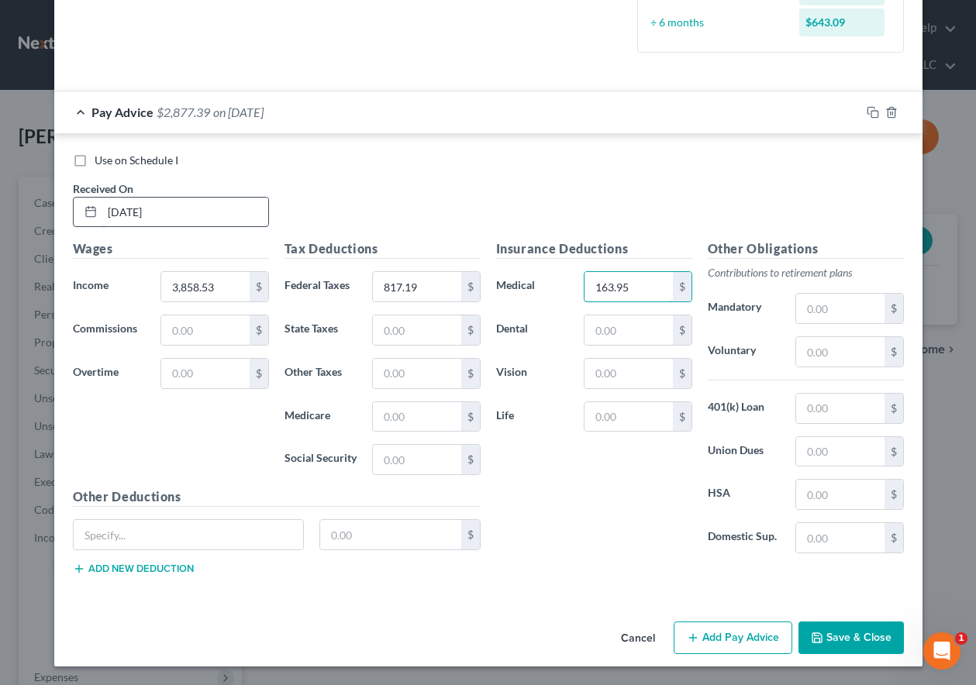
type input "163.95"
type input "24.39"
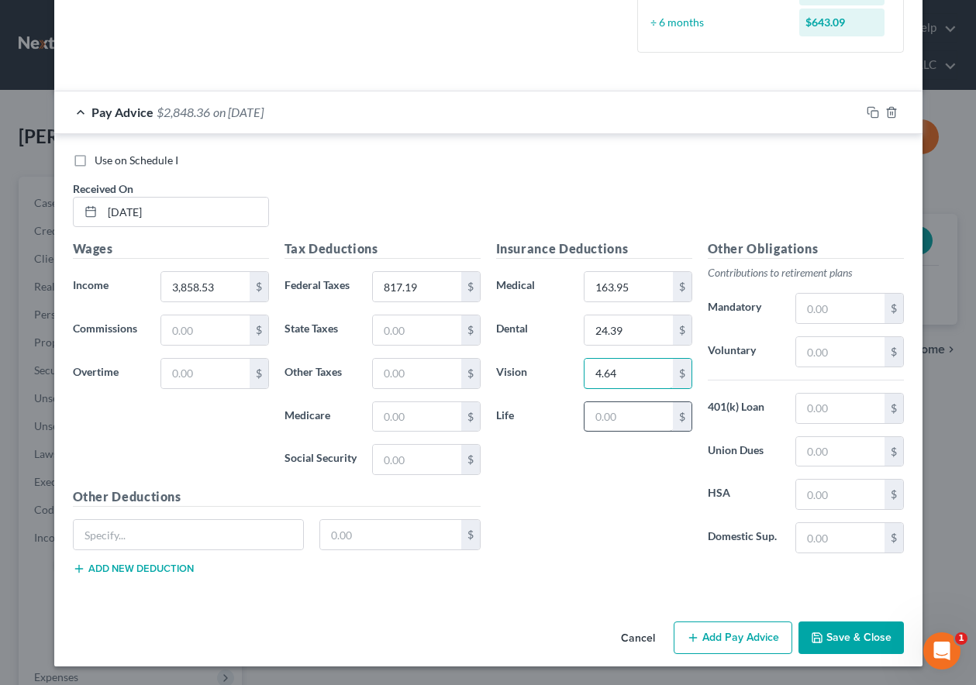
type input "4.64"
click at [612, 421] on input "text" at bounding box center [628, 416] width 88 height 29
type input "19.13"
type input "385.85"
type input "70.22"
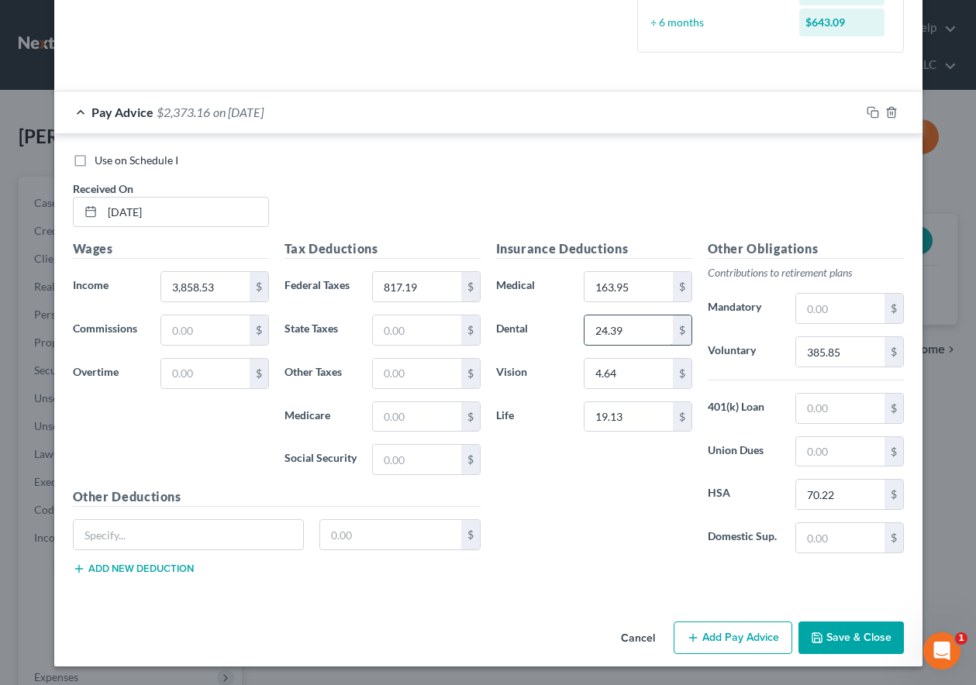
click at [634, 333] on input "24.39" at bounding box center [628, 330] width 88 height 29
click at [871, 112] on rect "button" at bounding box center [874, 114] width 7 height 7
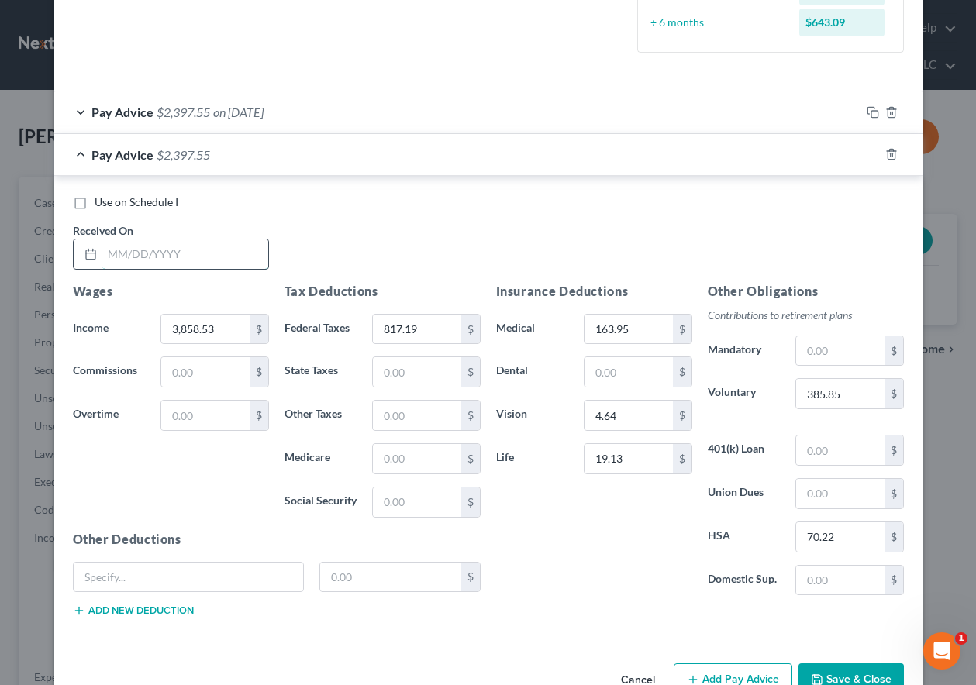
click at [207, 250] on input "text" at bounding box center [185, 254] width 166 height 29
type input "[DATE]"
type input "4,421.13"
click at [845, 398] on input "385.85" at bounding box center [840, 393] width 88 height 29
type input "442.11"
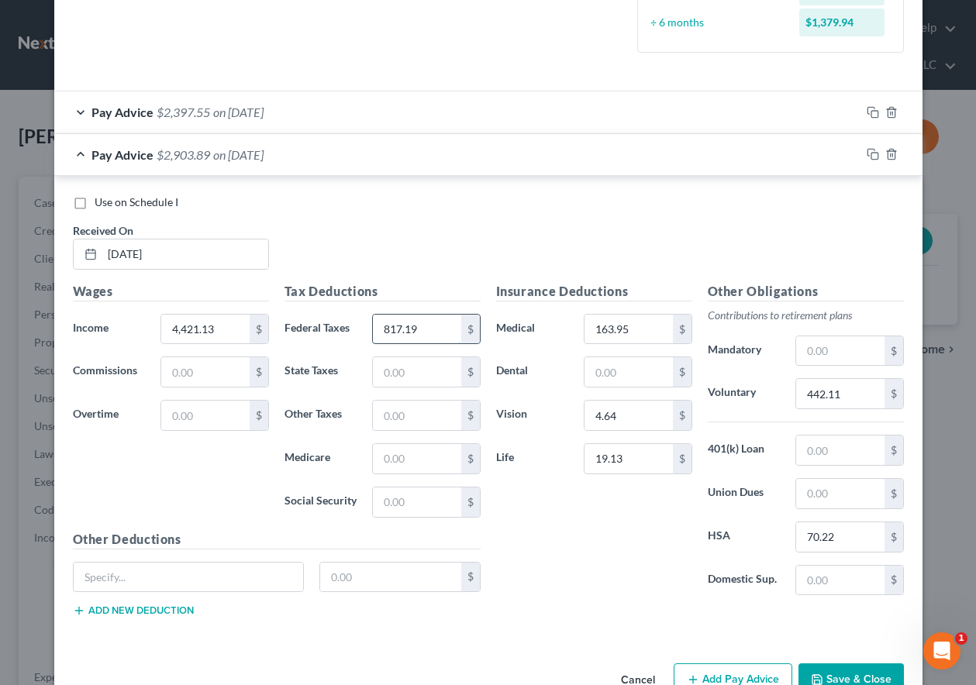
click at [422, 327] on input "817.19" at bounding box center [417, 329] width 88 height 29
type input "996.15"
drag, startPoint x: 869, startPoint y: 153, endPoint x: 766, endPoint y: 192, distance: 110.4
click at [871, 153] on rect "button" at bounding box center [874, 156] width 7 height 7
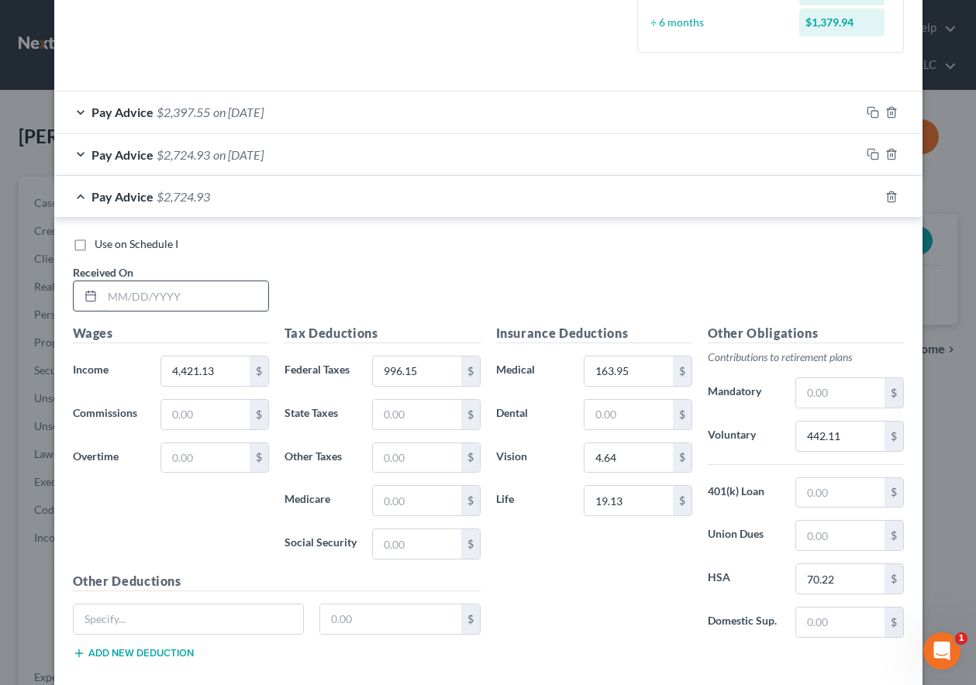
click at [205, 305] on input "text" at bounding box center [185, 295] width 166 height 29
type input "[DATE]"
type input "3,049.96"
type input "305.00"
click at [447, 376] on input "996.15" at bounding box center [417, 371] width 88 height 29
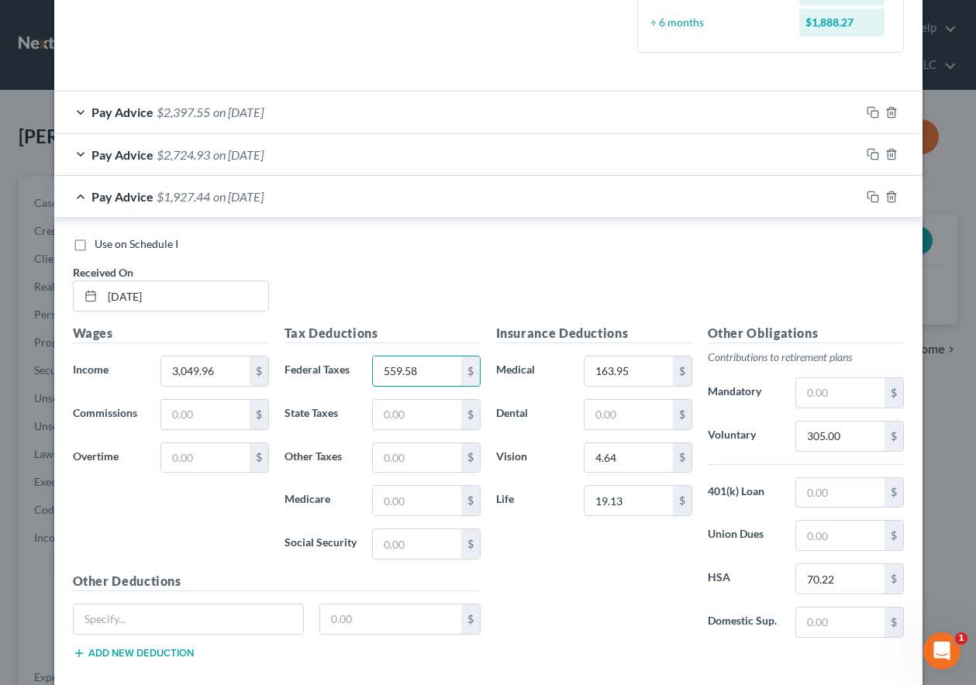
type input "559.58"
click at [871, 195] on rect "button" at bounding box center [874, 198] width 7 height 7
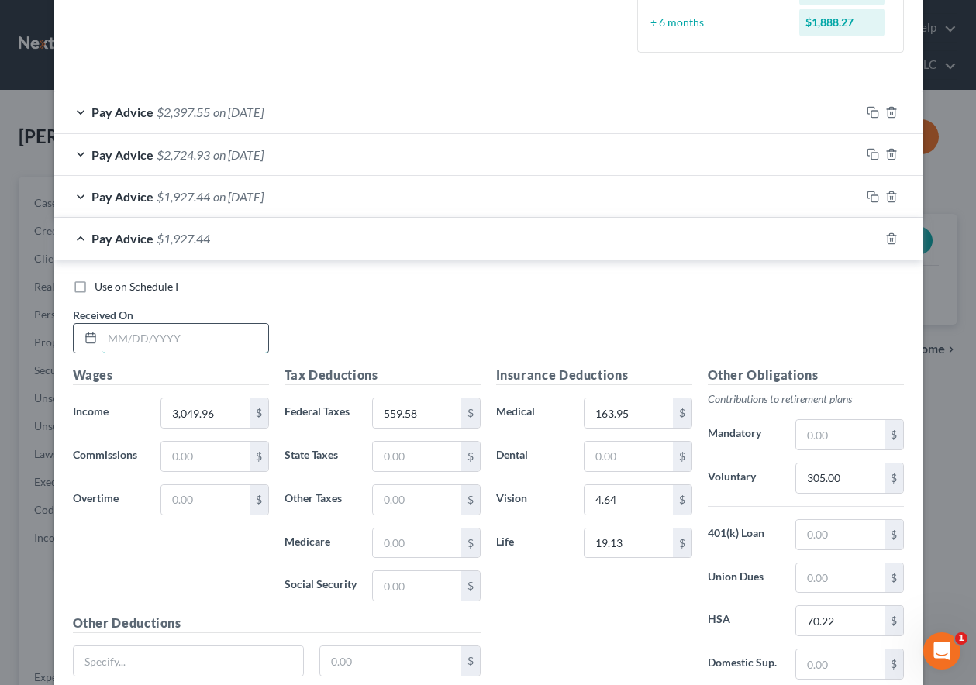
click at [189, 340] on input "text" at bounding box center [185, 338] width 166 height 29
type input "[DATE]"
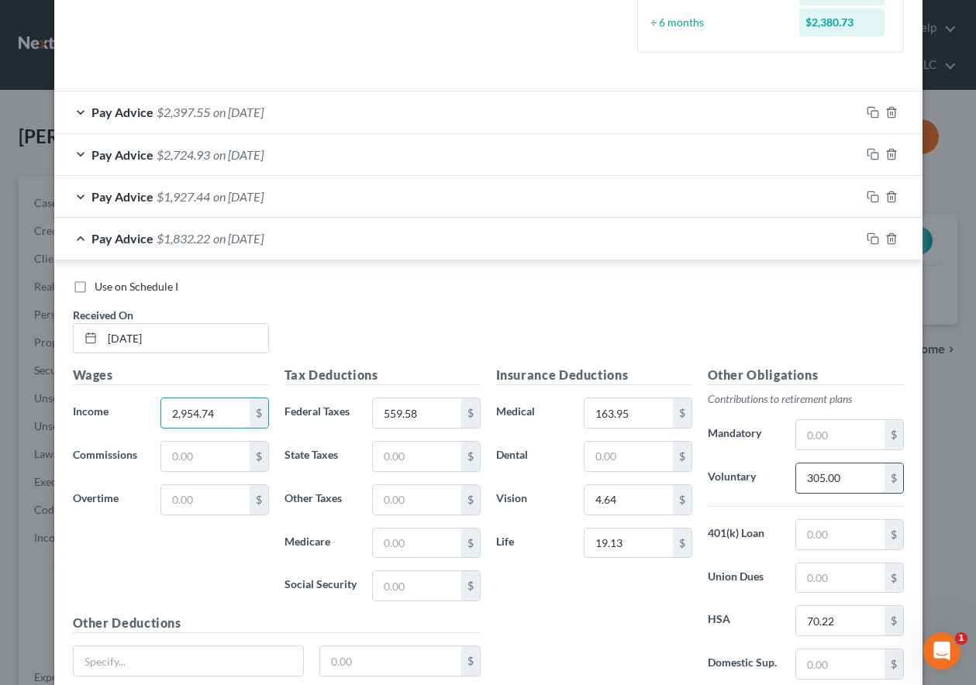
type input "2,954.74"
click at [842, 475] on input "305.00" at bounding box center [840, 478] width 88 height 29
type input "295.47"
click at [422, 414] on input "559.58" at bounding box center [417, 412] width 88 height 29
type input "531.12"
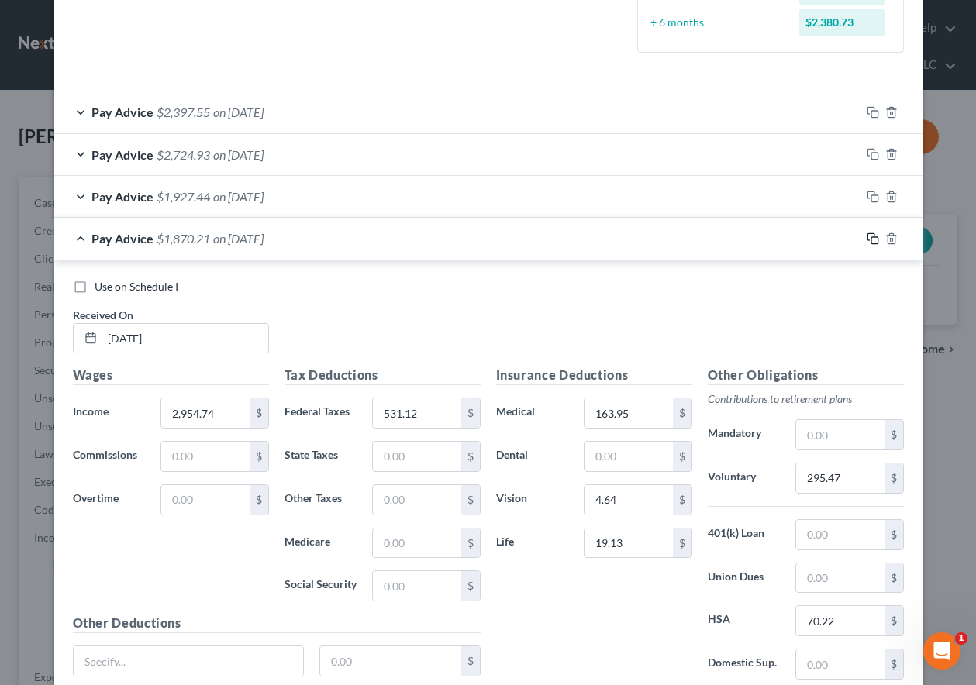
drag, startPoint x: 869, startPoint y: 236, endPoint x: 868, endPoint y: 248, distance: 12.4
click at [869, 236] on icon "button" at bounding box center [873, 239] width 12 height 12
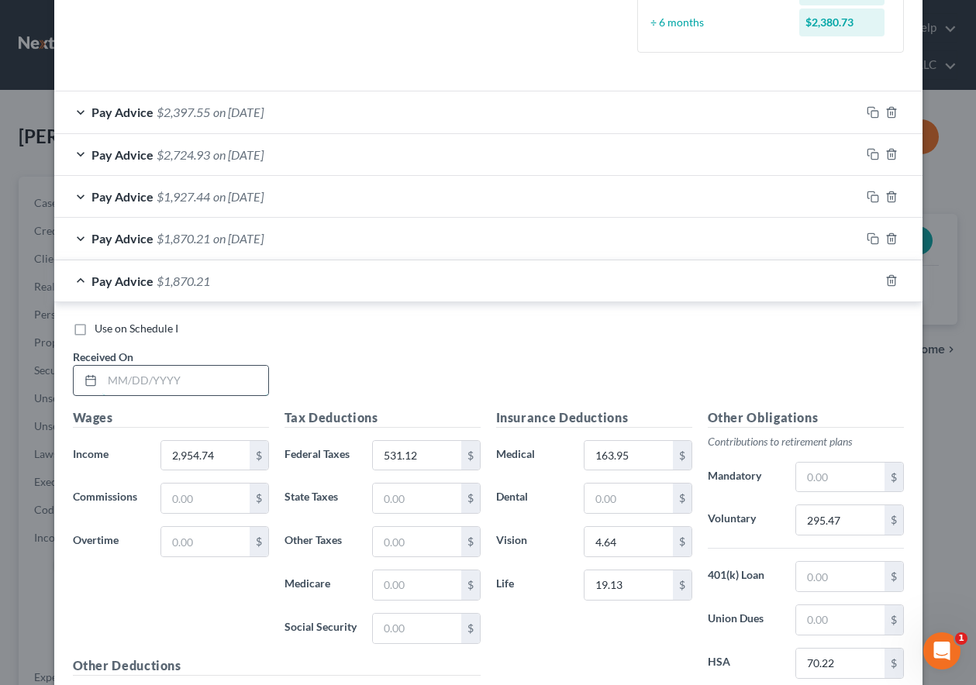
click at [204, 376] on input "text" at bounding box center [185, 380] width 166 height 29
type input "[DATE]"
type input "3,272.08"
type input "630.56"
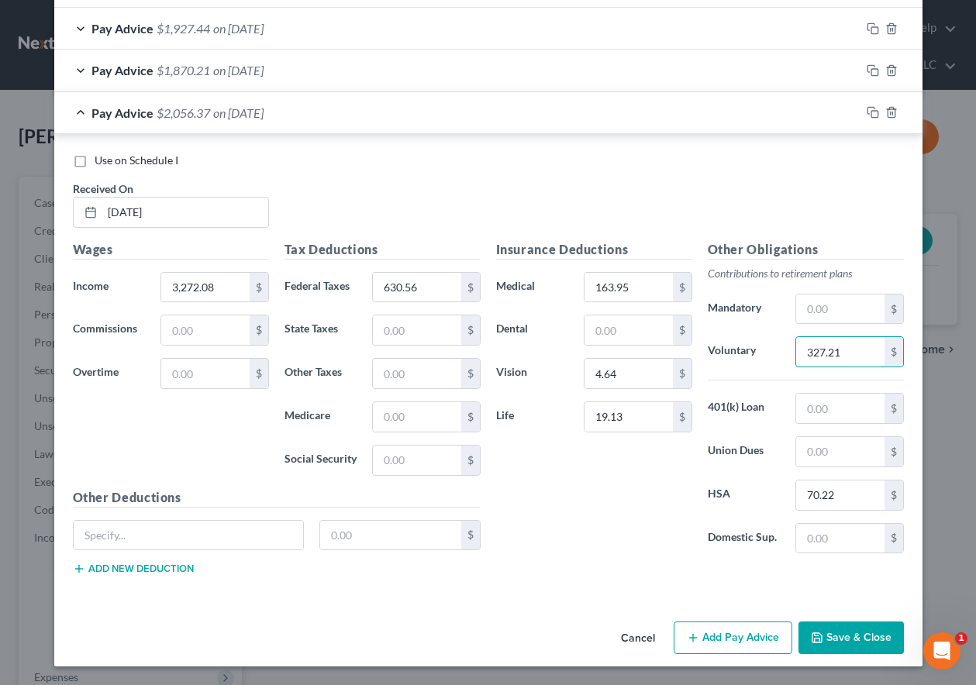
type input "327.21"
click at [867, 112] on icon "button" at bounding box center [873, 112] width 12 height 12
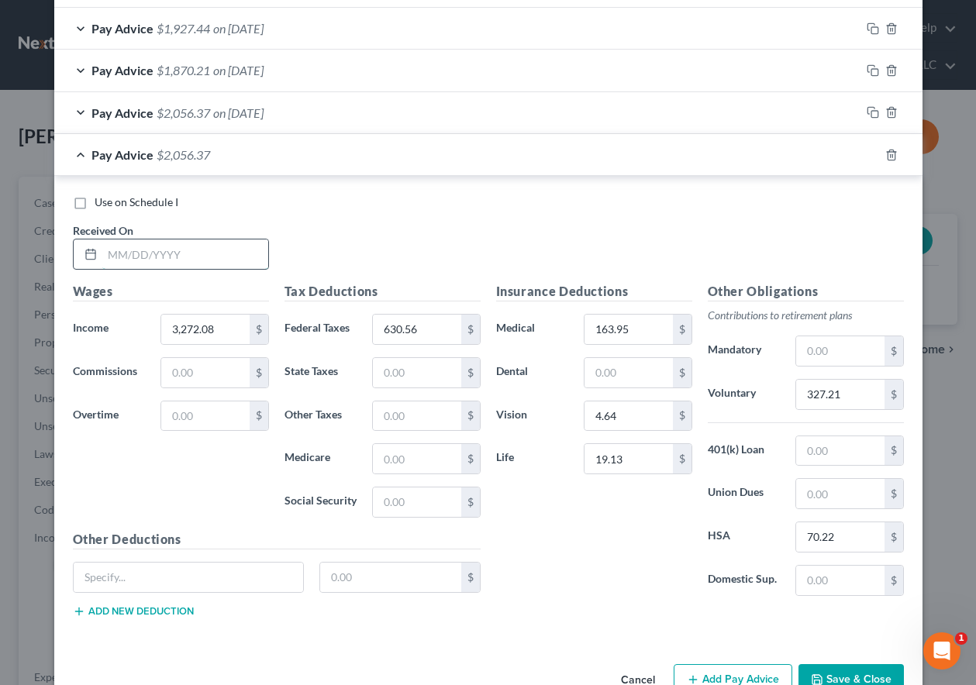
click at [203, 247] on input "text" at bounding box center [185, 254] width 166 height 29
type input "[DATE]"
type input "3,618.54"
type input "740.22"
type input "361.85"
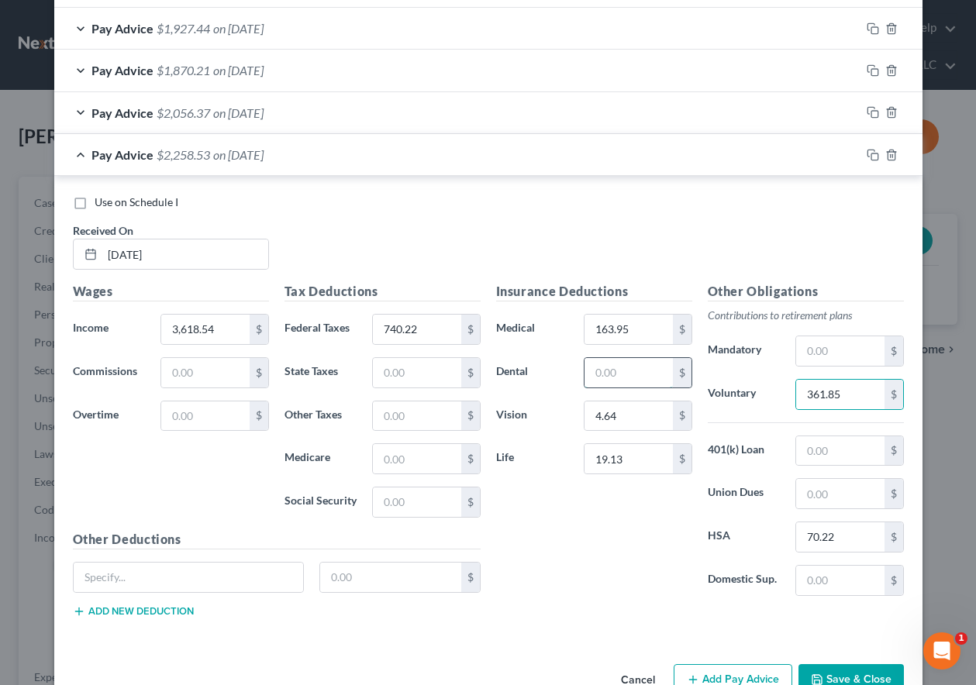
click at [615, 373] on input "text" at bounding box center [628, 372] width 88 height 29
type input "2"
type input "45.83"
click at [198, 369] on input "text" at bounding box center [205, 372] width 88 height 29
type input "37.80"
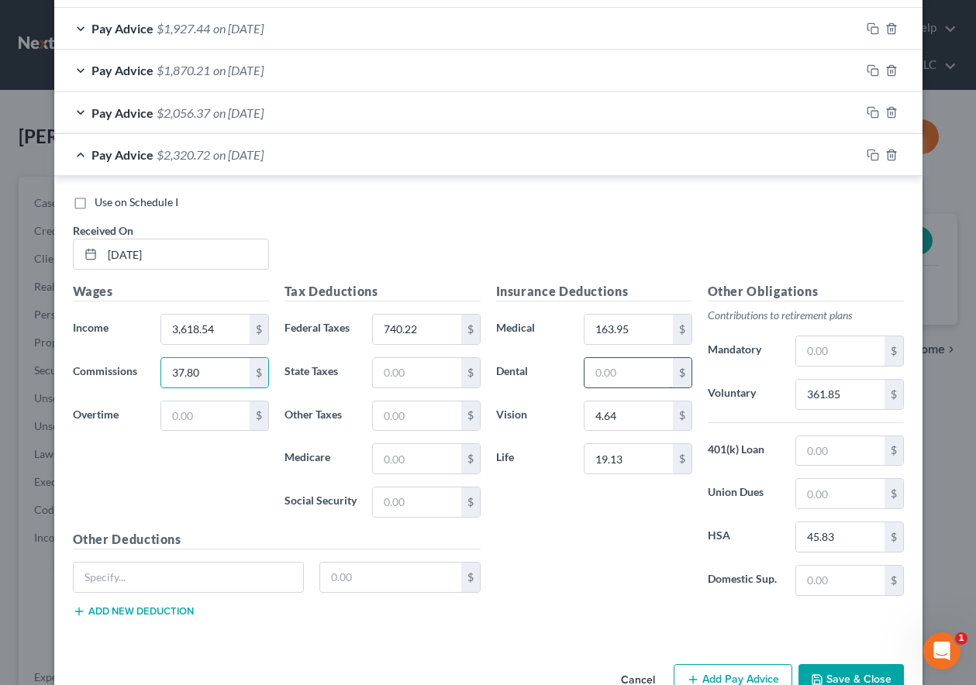
click at [632, 376] on input "text" at bounding box center [628, 372] width 88 height 29
type input "24.39"
click at [868, 152] on icon "button" at bounding box center [873, 155] width 12 height 12
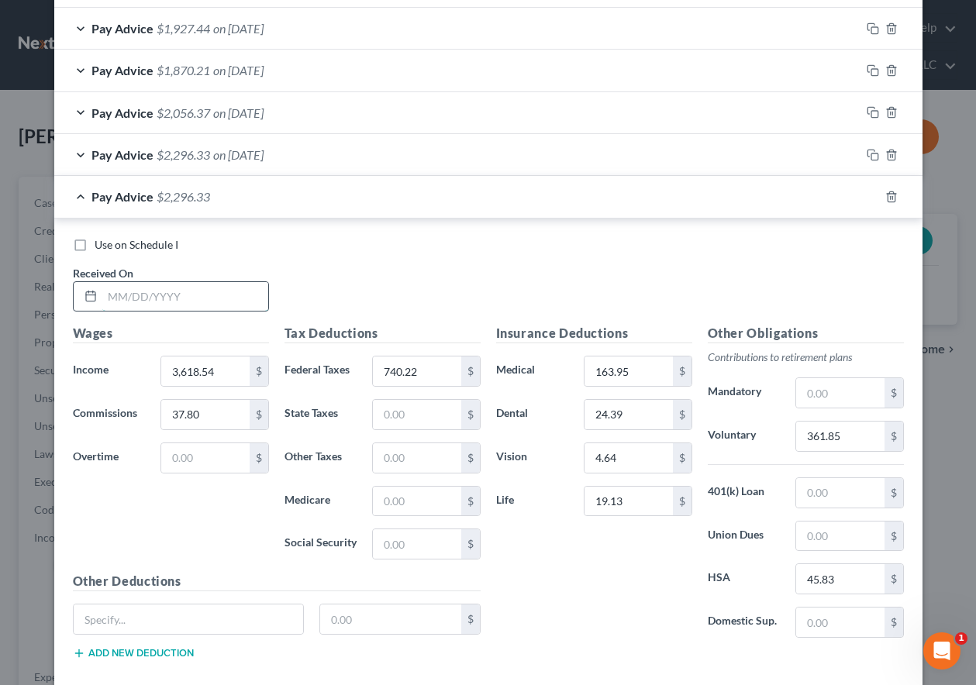
click at [163, 298] on input "text" at bounding box center [185, 296] width 166 height 29
type input "[DATE]"
type input "4,176.51"
click at [851, 435] on input "361.85" at bounding box center [840, 436] width 88 height 29
type input "417.65"
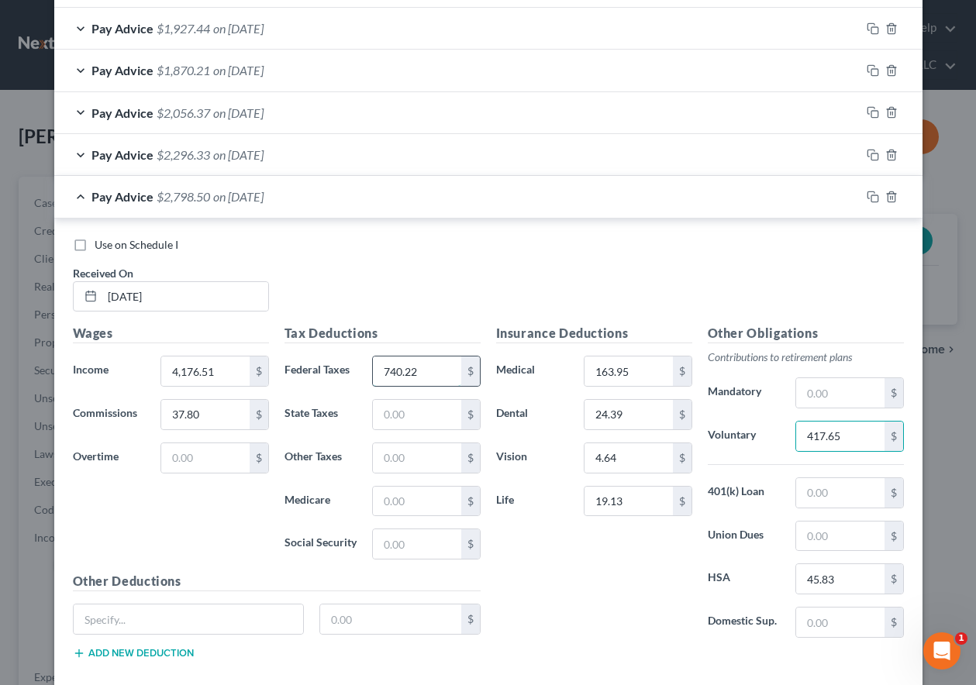
click at [435, 379] on input "740.22" at bounding box center [417, 371] width 88 height 29
type input "917.90"
click at [199, 412] on input "37.80" at bounding box center [205, 414] width 88 height 29
click at [867, 196] on icon "button" at bounding box center [873, 197] width 12 height 12
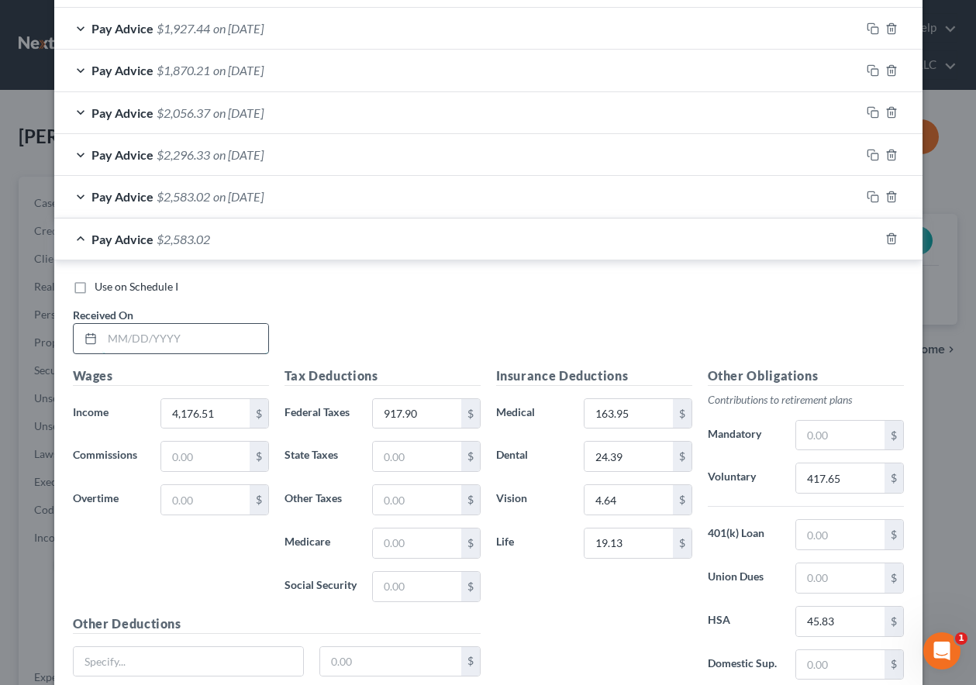
click at [198, 337] on input "text" at bounding box center [185, 338] width 166 height 29
type input "[DATE]"
type input "4,544.47"
type input "1,051.14"
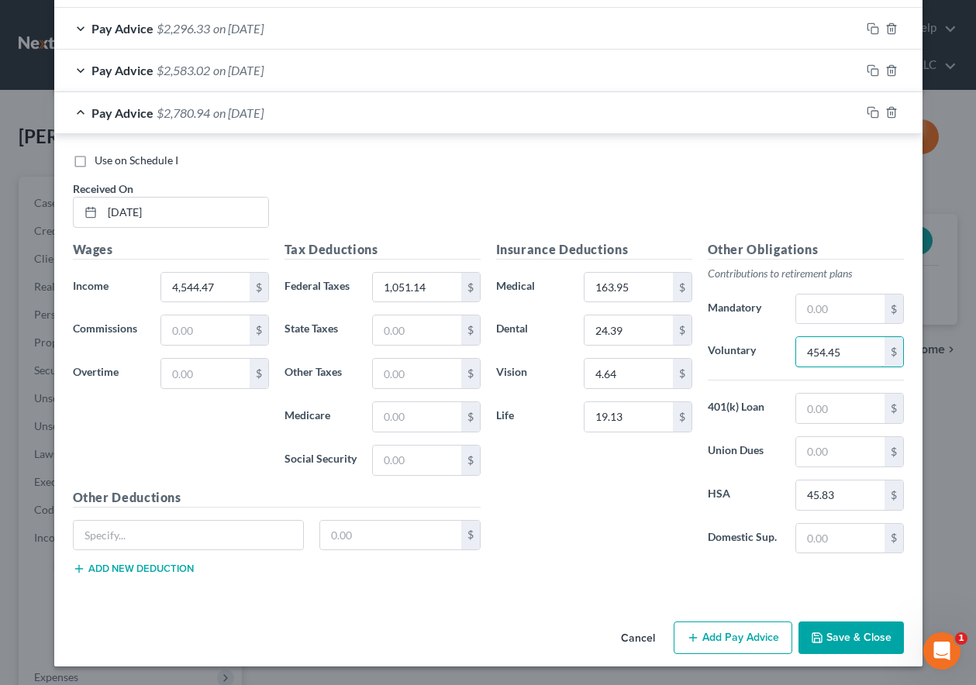
type input "454.45"
click at [848, 501] on input "45.83" at bounding box center [840, 495] width 88 height 29
type input "0"
click at [871, 111] on rect "button" at bounding box center [874, 114] width 7 height 7
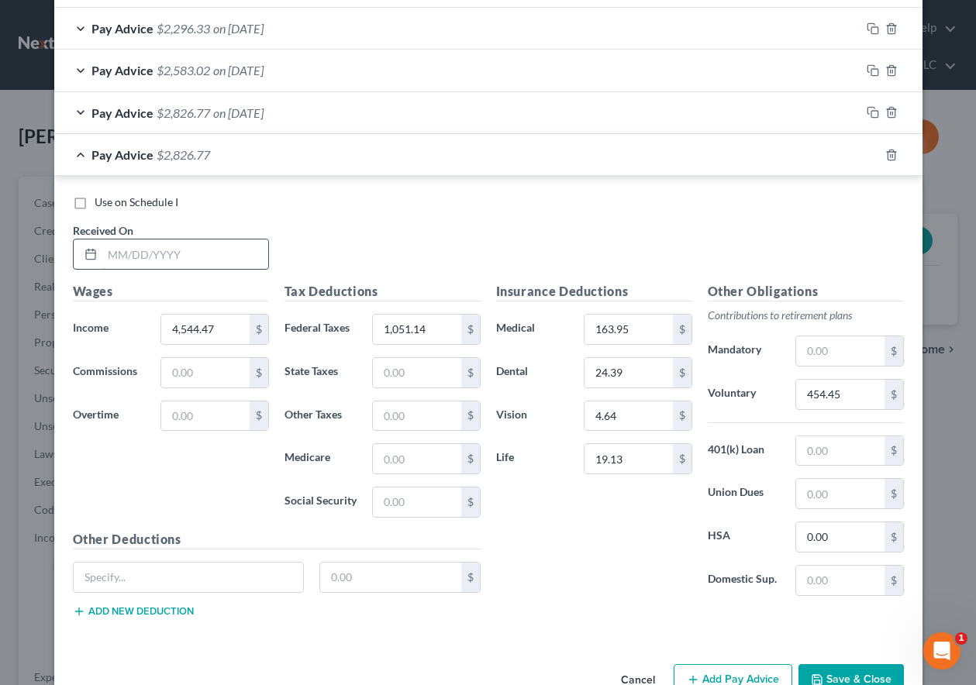
click at [127, 244] on input "text" at bounding box center [185, 254] width 166 height 29
type input "[DATE]"
type input "3,362.39"
type input "674.36"
type input "336.24"
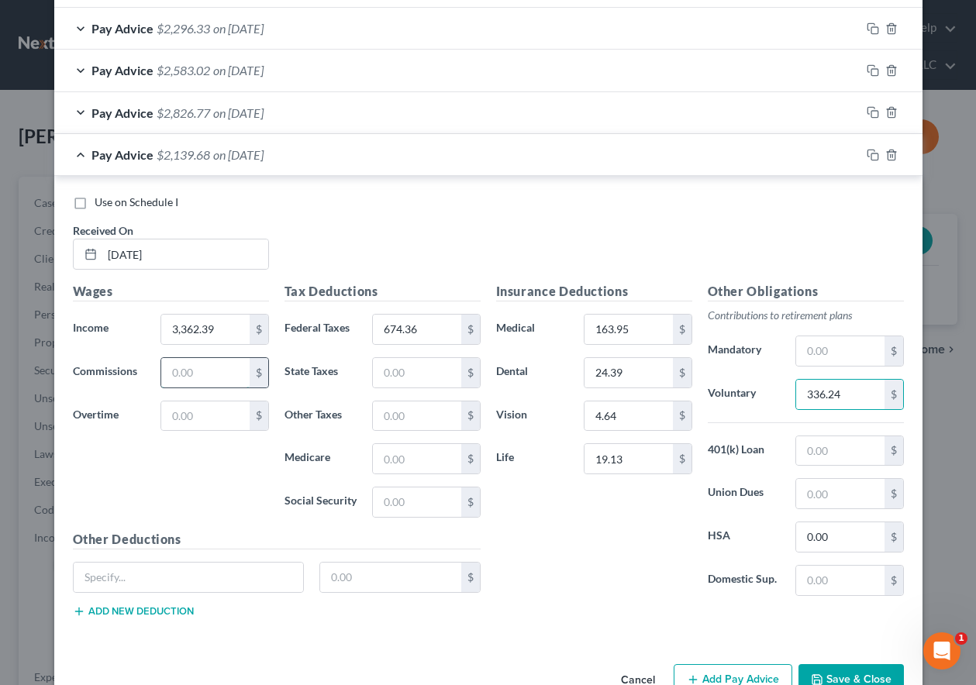
click at [206, 371] on input "text" at bounding box center [205, 372] width 88 height 29
type input "133.70"
click at [871, 153] on rect "button" at bounding box center [874, 156] width 7 height 7
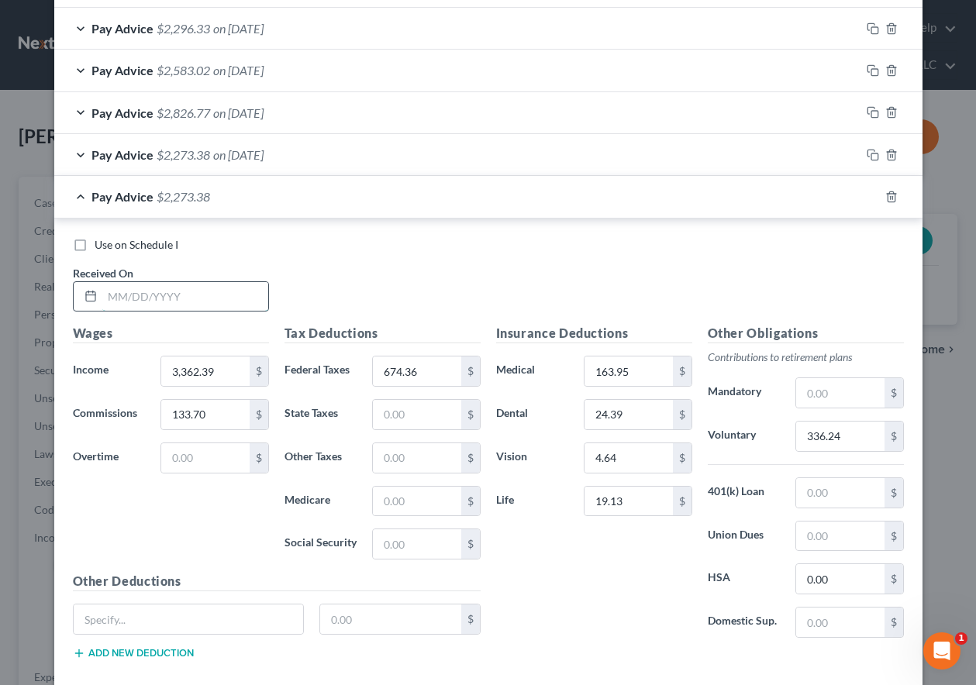
click at [215, 298] on input "text" at bounding box center [185, 296] width 166 height 29
type input "[DATE]"
type input "2,768.70"
click at [425, 381] on input "674.36" at bounding box center [417, 371] width 88 height 29
type input "490.79"
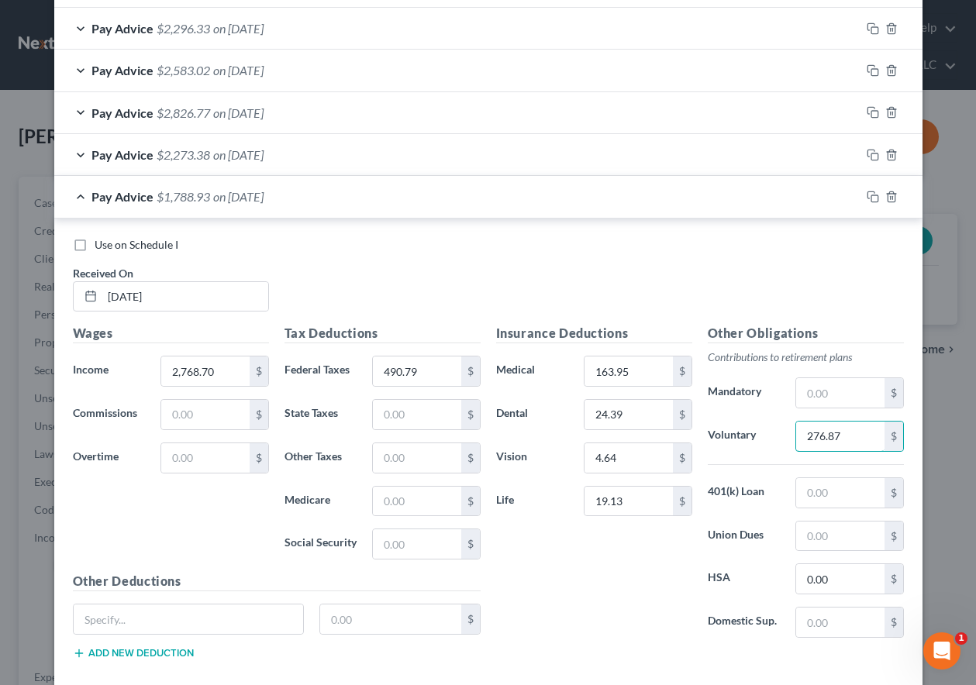
type input "276.87"
click at [861, 571] on input "0.00" at bounding box center [840, 578] width 88 height 29
type input "36.46"
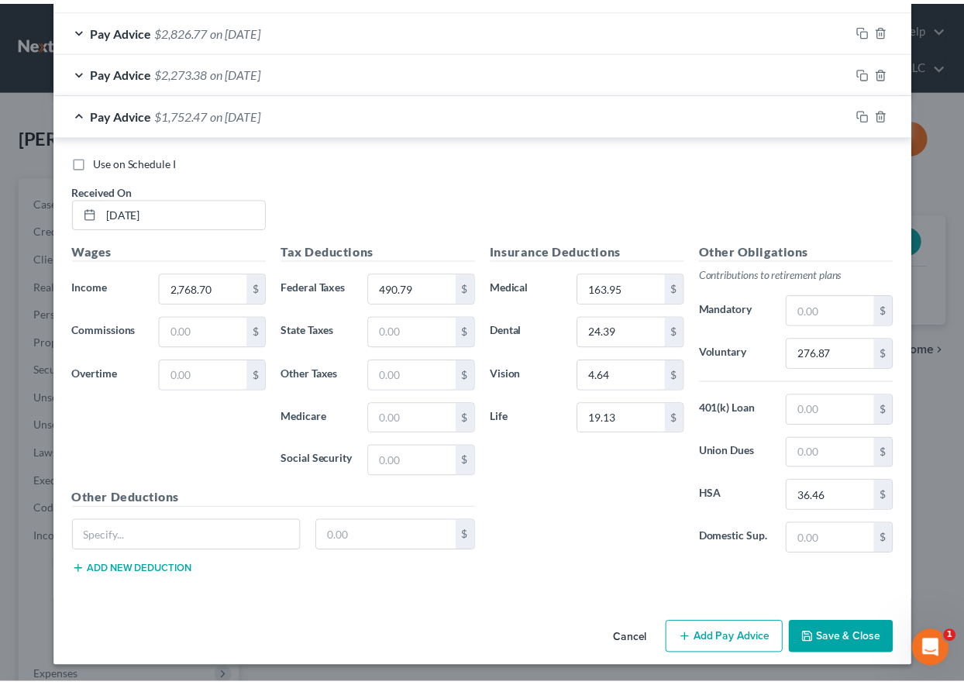
scroll to position [815, 0]
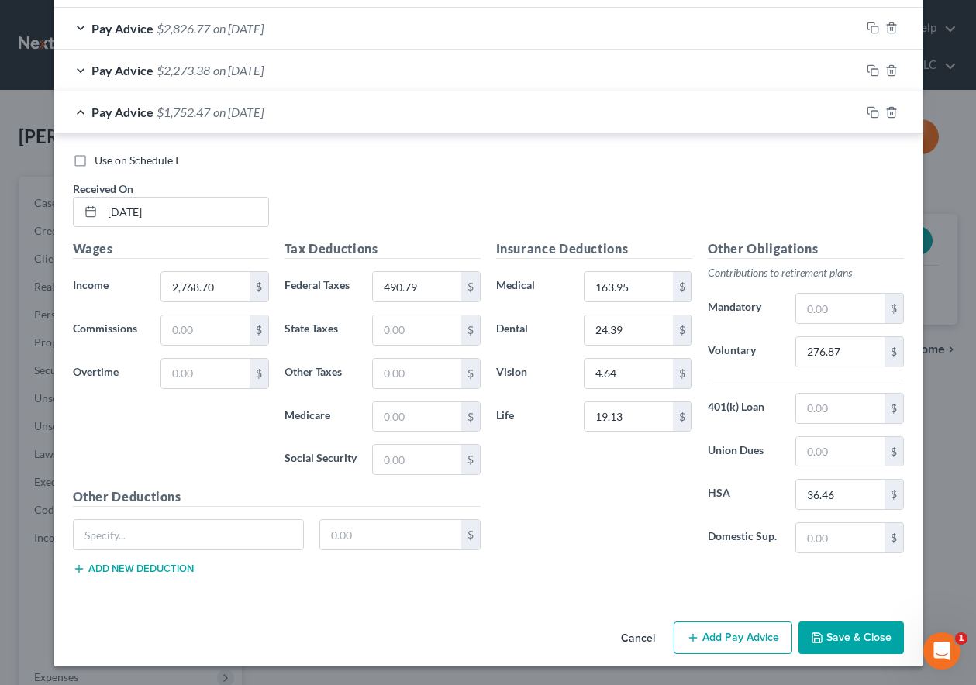
click at [821, 636] on button "Save & Close" at bounding box center [850, 638] width 105 height 33
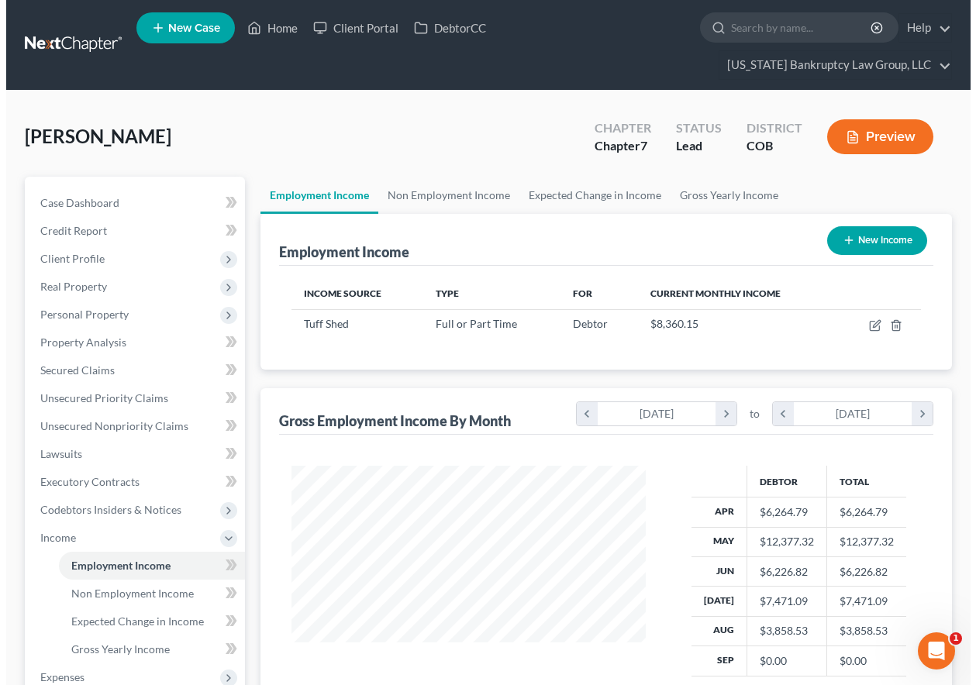
scroll to position [278, 385]
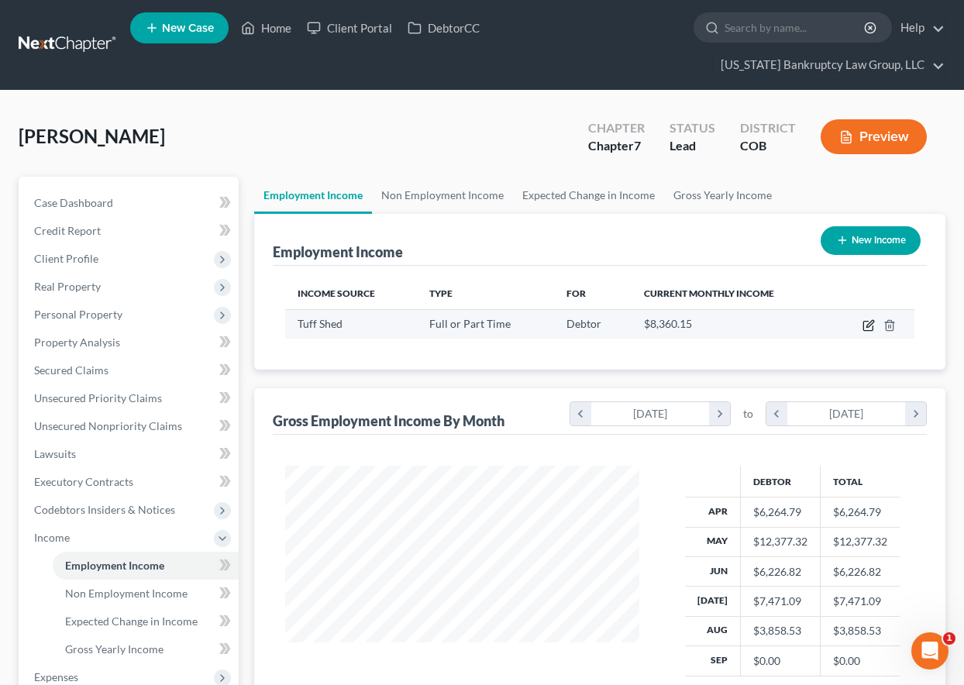
click at [867, 329] on icon "button" at bounding box center [869, 325] width 12 height 12
select select "0"
select select "5"
select select "2"
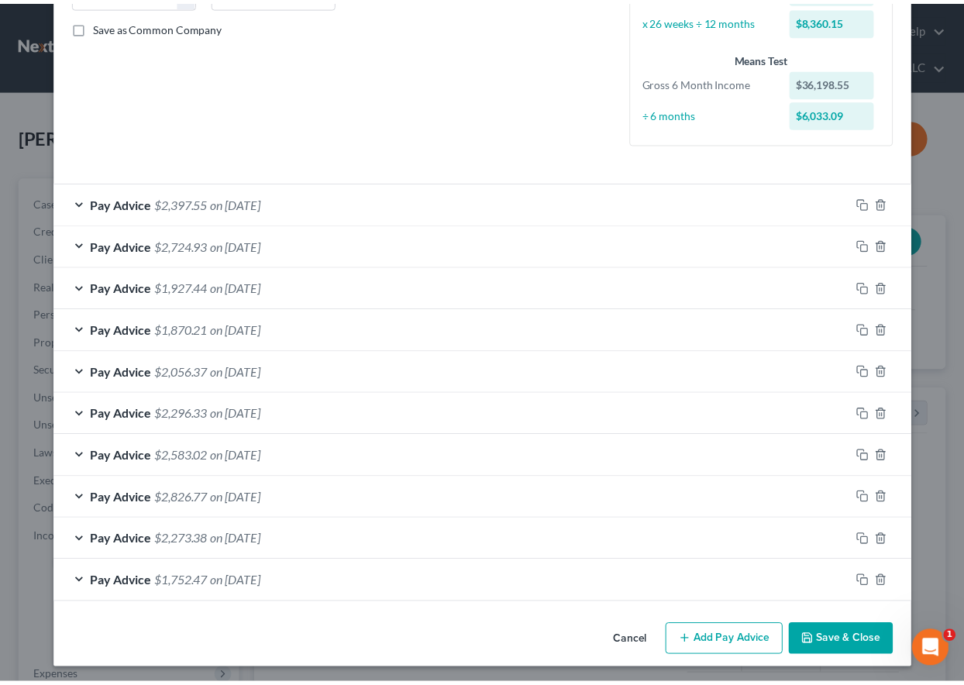
scroll to position [348, 0]
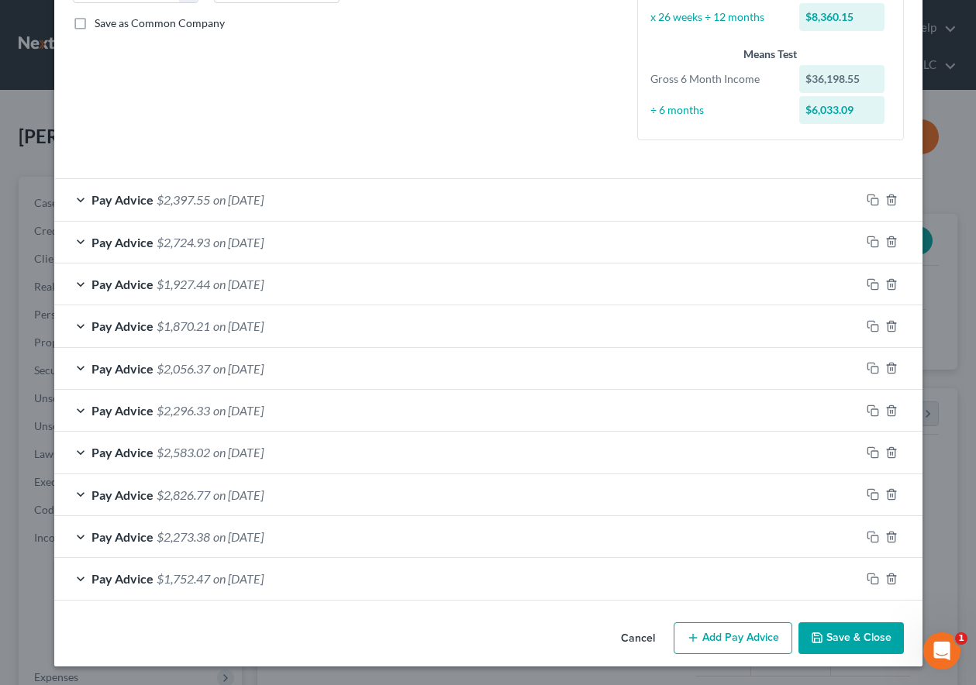
click at [848, 637] on button "Save & Close" at bounding box center [850, 638] width 105 height 33
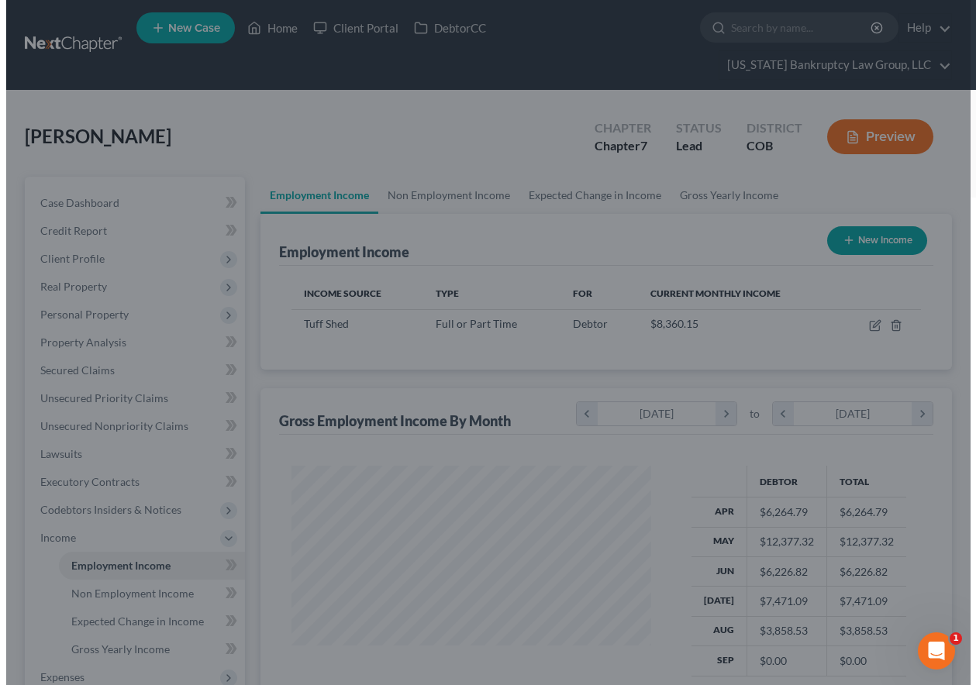
scroll to position [774919, 774811]
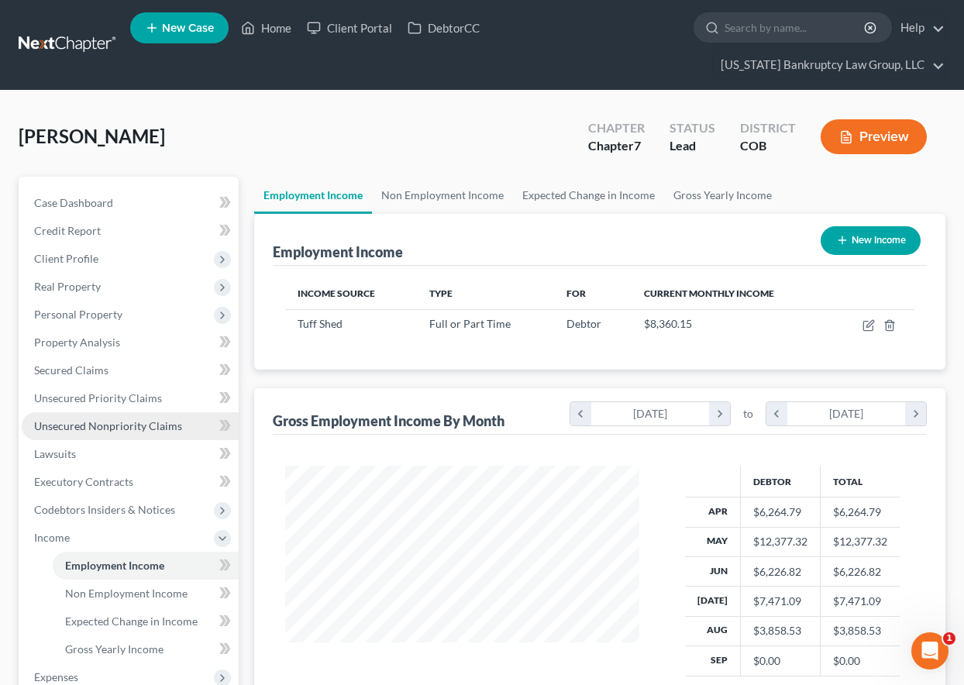
click at [119, 426] on span "Unsecured Nonpriority Claims" at bounding box center [108, 425] width 148 height 13
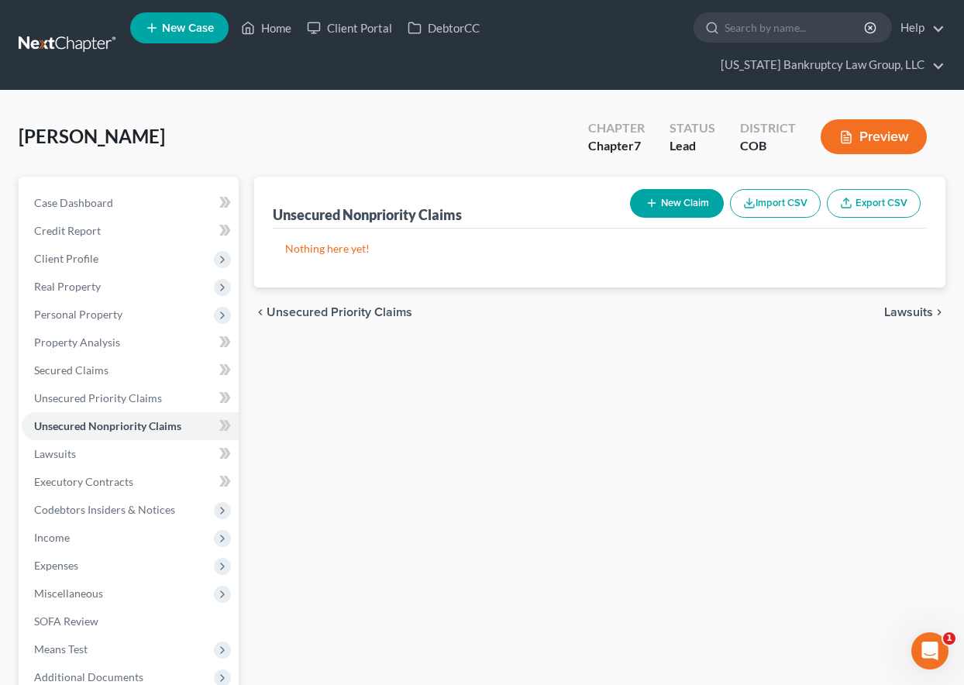
click at [658, 214] on button "New Claim" at bounding box center [677, 203] width 94 height 29
select select "0"
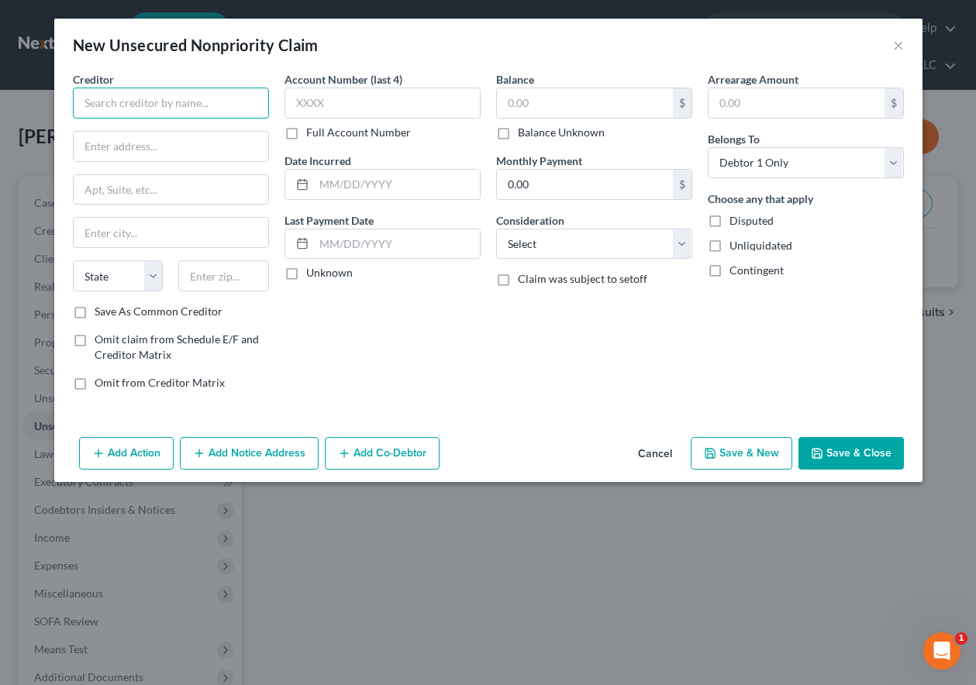
click at [147, 101] on input "text" at bounding box center [171, 103] width 196 height 31
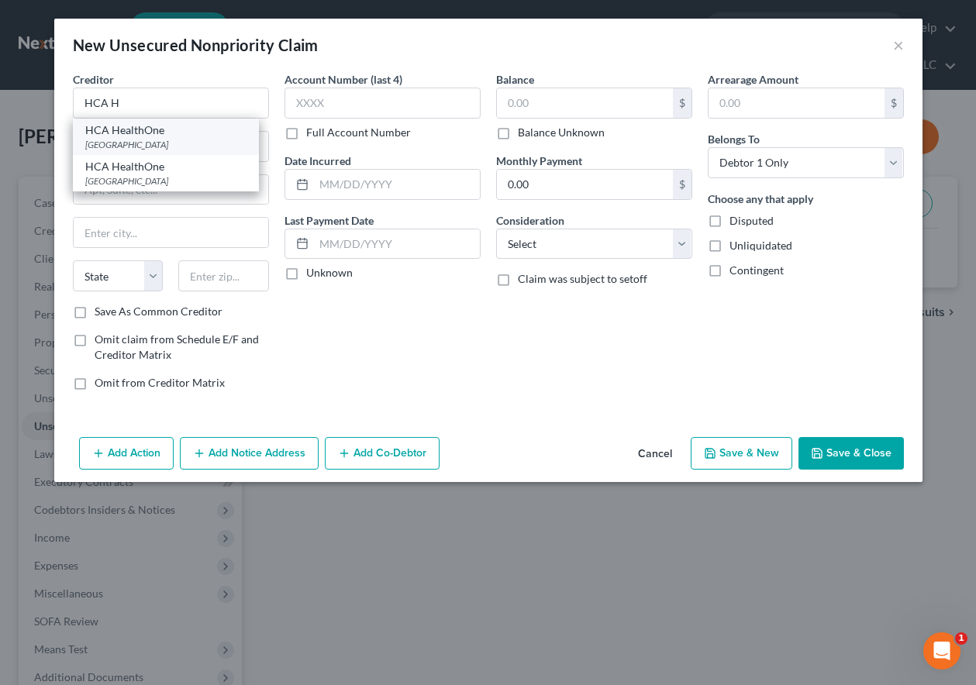
click at [144, 143] on div "[GEOGRAPHIC_DATA]" at bounding box center [165, 144] width 161 height 13
type input "HCA HealthOne"
type input "PO Box 740760"
type input "[GEOGRAPHIC_DATA]"
select select "36"
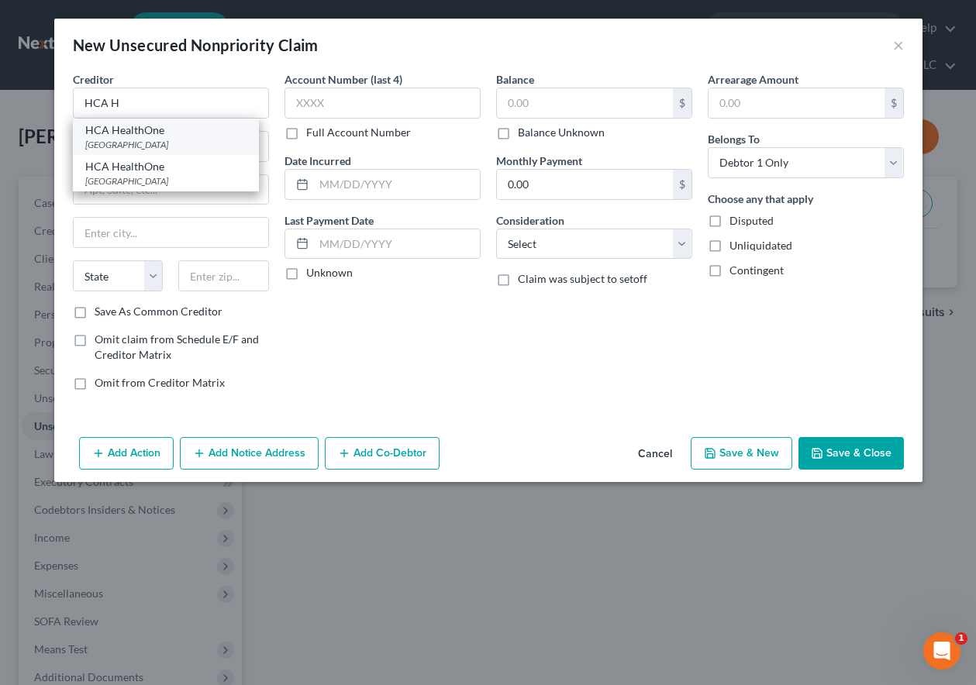
type input "45274"
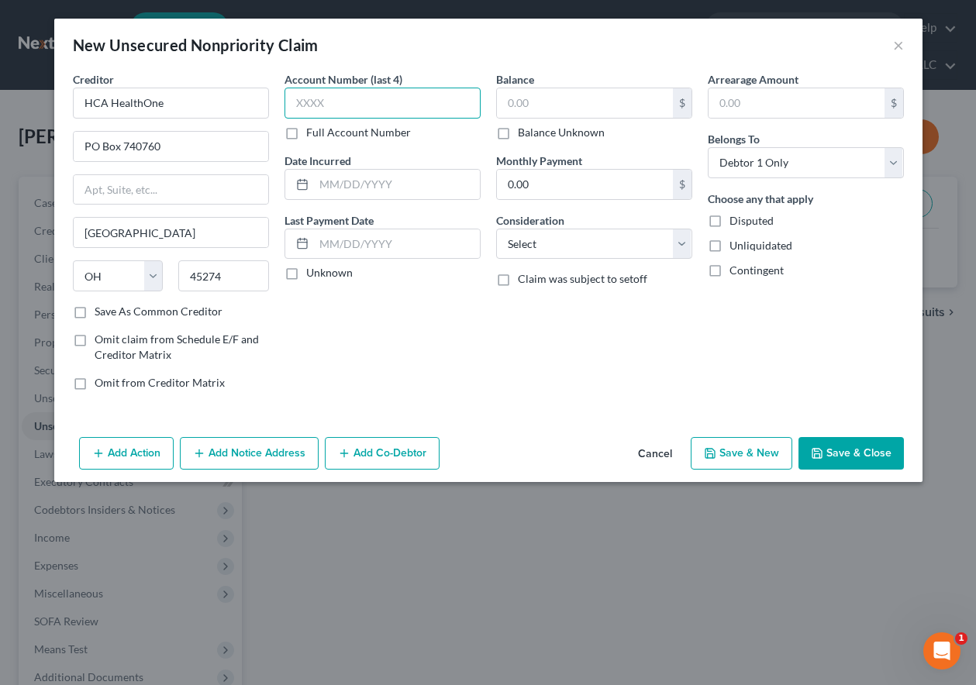
click at [300, 115] on input "text" at bounding box center [382, 103] width 196 height 31
type input "6657"
click at [531, 109] on input "text" at bounding box center [585, 102] width 176 height 29
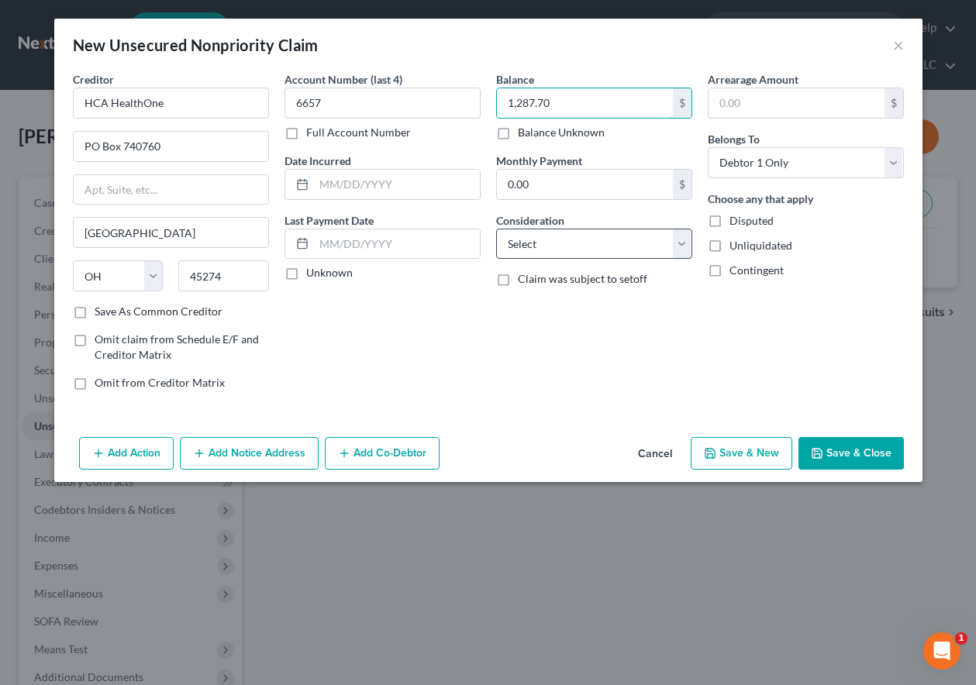
type input "1,287.70"
click at [567, 245] on select "Select Cable / Satellite Services Collection Agency Credit Card Debt Debt Couns…" at bounding box center [594, 244] width 196 height 31
select select "9"
click at [496, 229] on select "Select Cable / Satellite Services Collection Agency Credit Card Debt Debt Couns…" at bounding box center [594, 244] width 196 height 31
click at [889, 449] on button "Save & Close" at bounding box center [850, 453] width 105 height 33
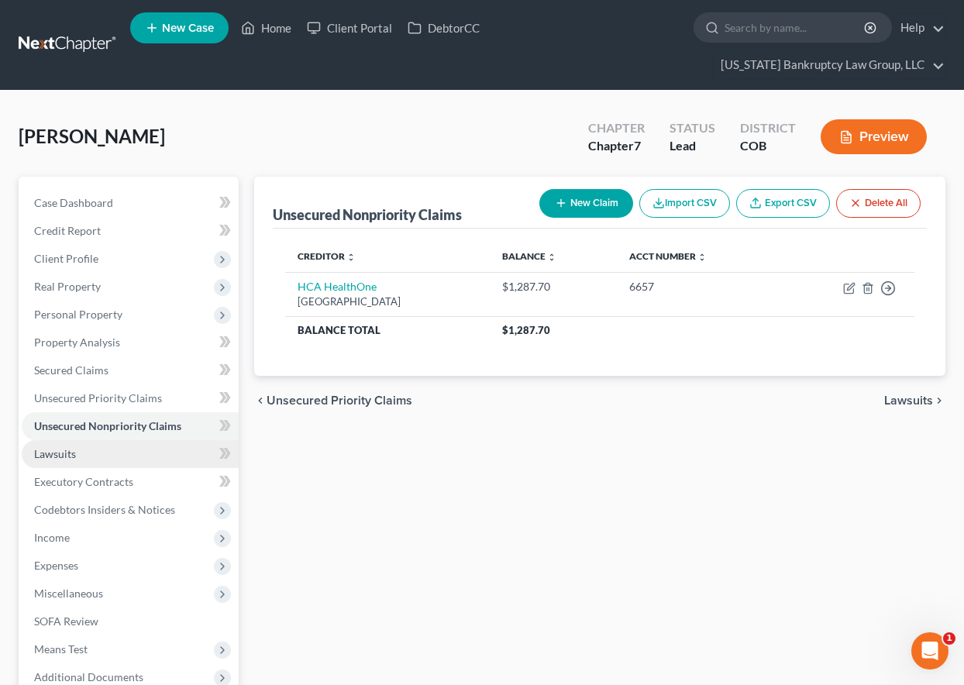
click at [57, 455] on span "Lawsuits" at bounding box center [55, 453] width 42 height 13
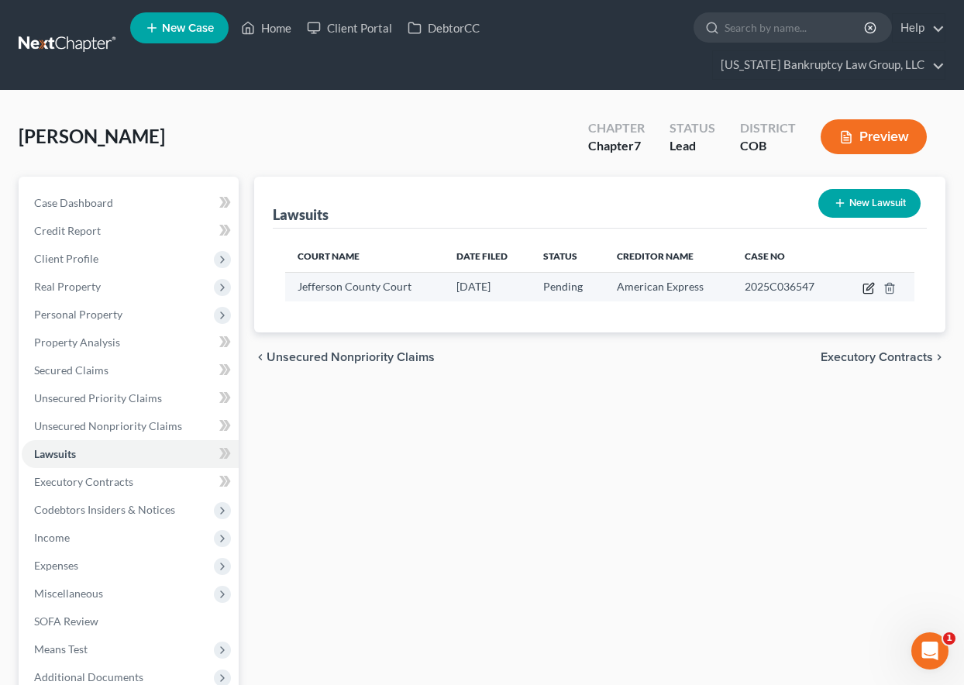
click at [870, 290] on icon "button" at bounding box center [870, 286] width 7 height 7
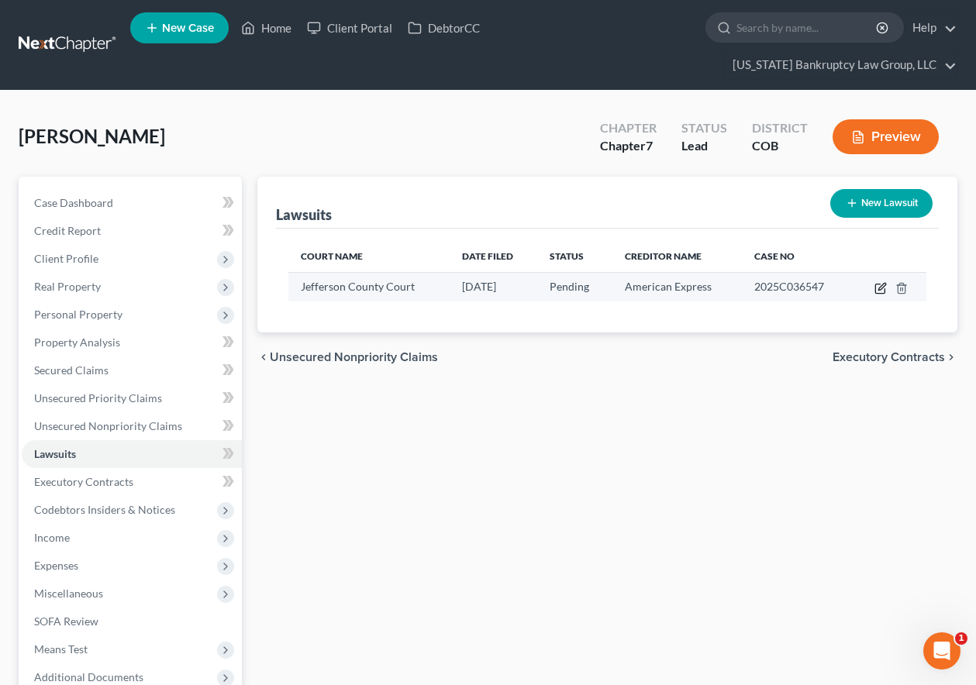
select select "5"
select select "0"
select select "1"
select select "52"
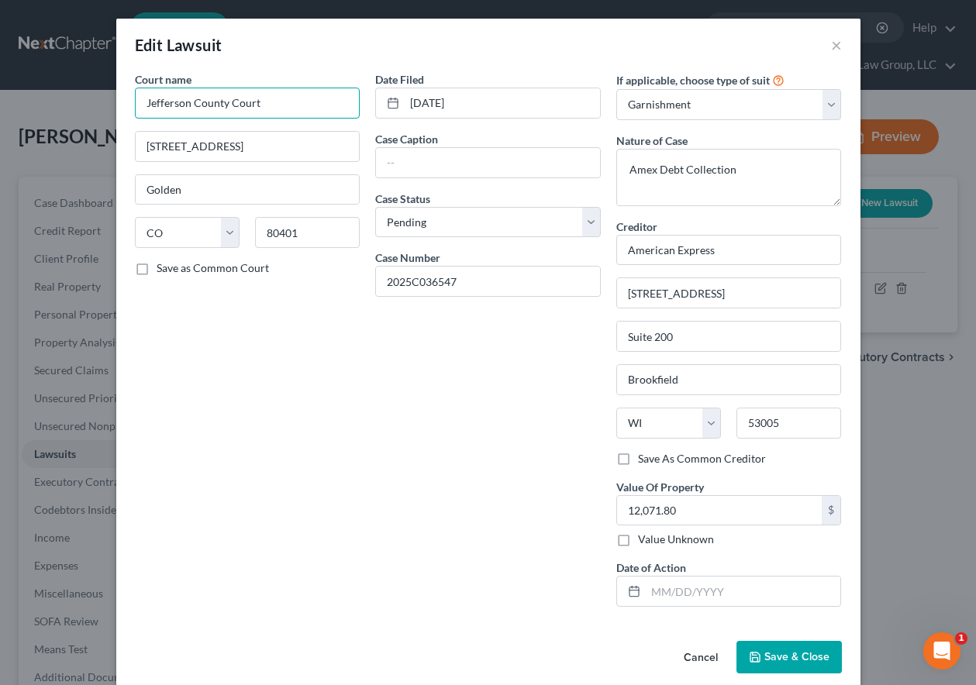
drag, startPoint x: 262, startPoint y: 102, endPoint x: 0, endPoint y: 102, distance: 262.0
click at [0, 102] on div "Edit Lawsuit × Court name * [GEOGRAPHIC_DATA] [GEOGRAPHIC_DATA] [GEOGRAPHIC_DAT…" at bounding box center [488, 342] width 976 height 685
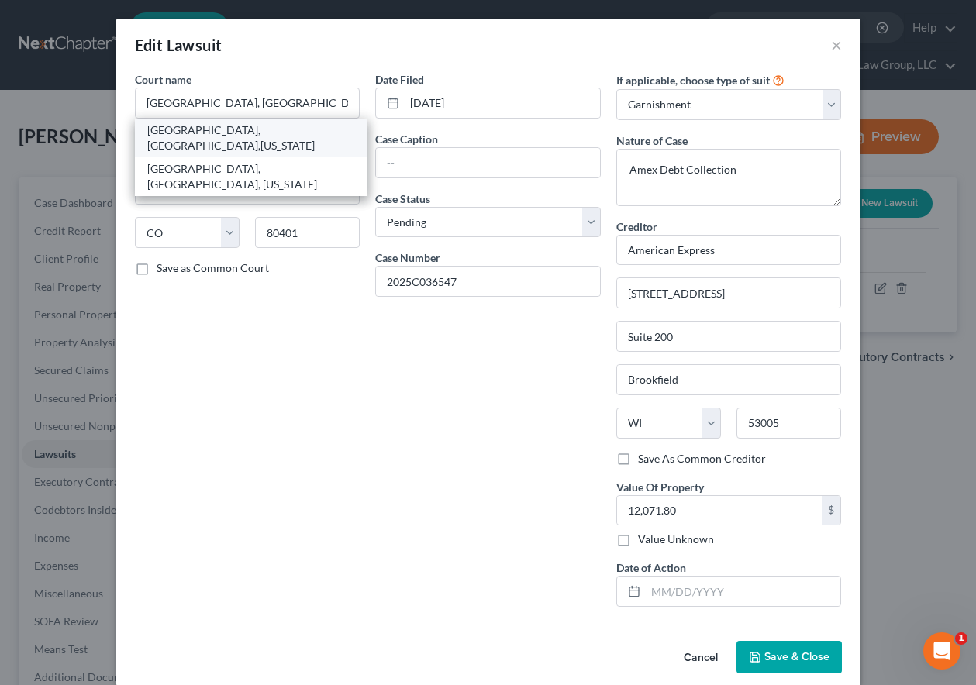
click at [198, 141] on div "[GEOGRAPHIC_DATA], [GEOGRAPHIC_DATA],[US_STATE]" at bounding box center [251, 137] width 209 height 31
type input "[GEOGRAPHIC_DATA], [GEOGRAPHIC_DATA],[US_STATE]"
type input "[STREET_ADDRESS]"
type input "Golden"
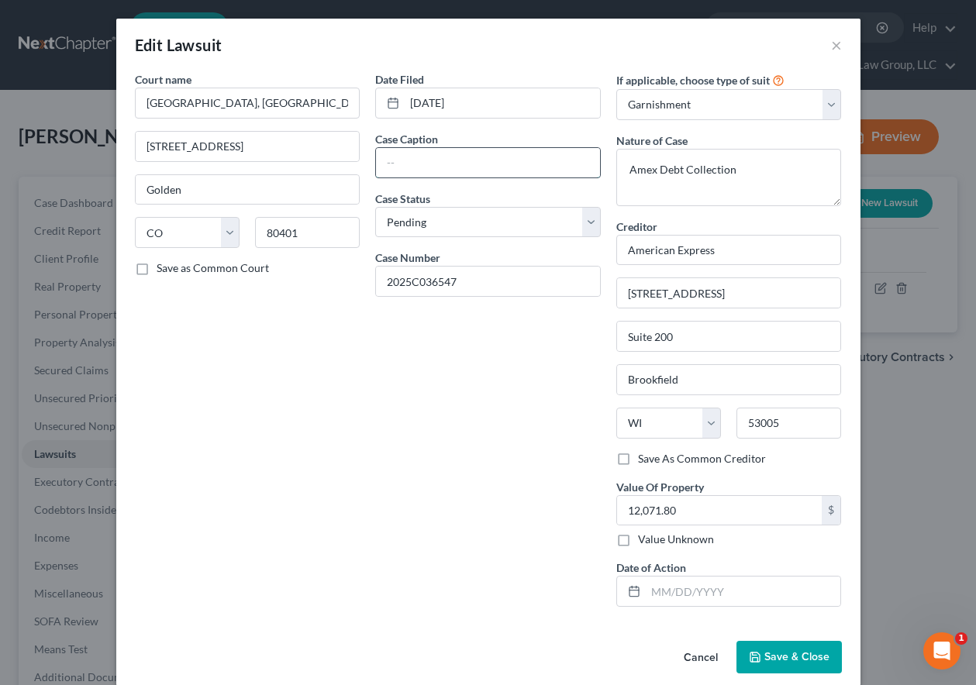
click at [421, 155] on input "text" at bounding box center [488, 162] width 224 height 29
type input "American Express National Bank v [PERSON_NAME]"
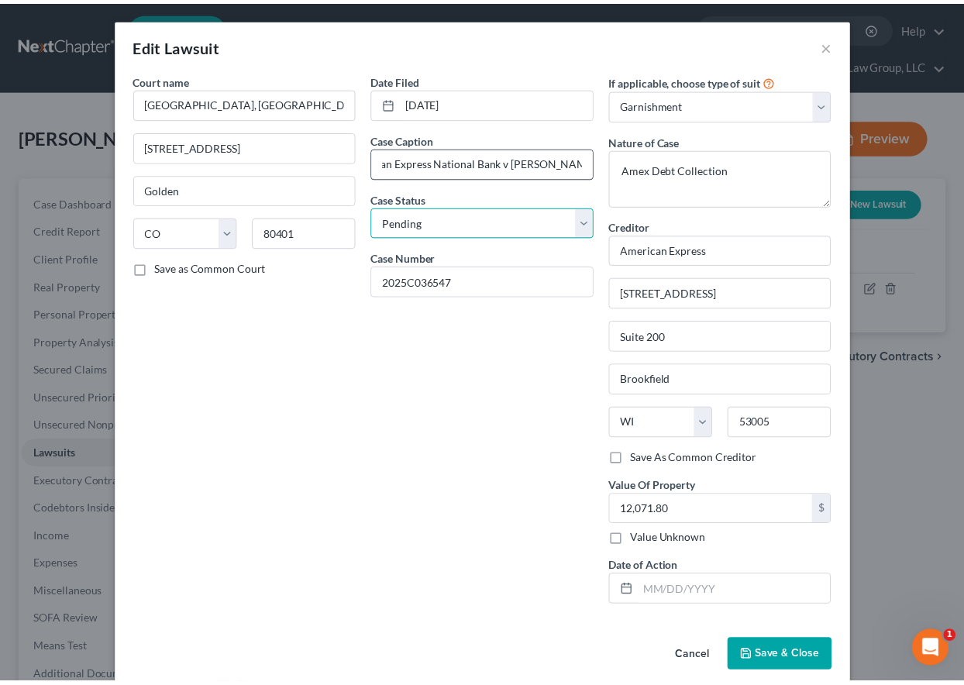
scroll to position [0, 0]
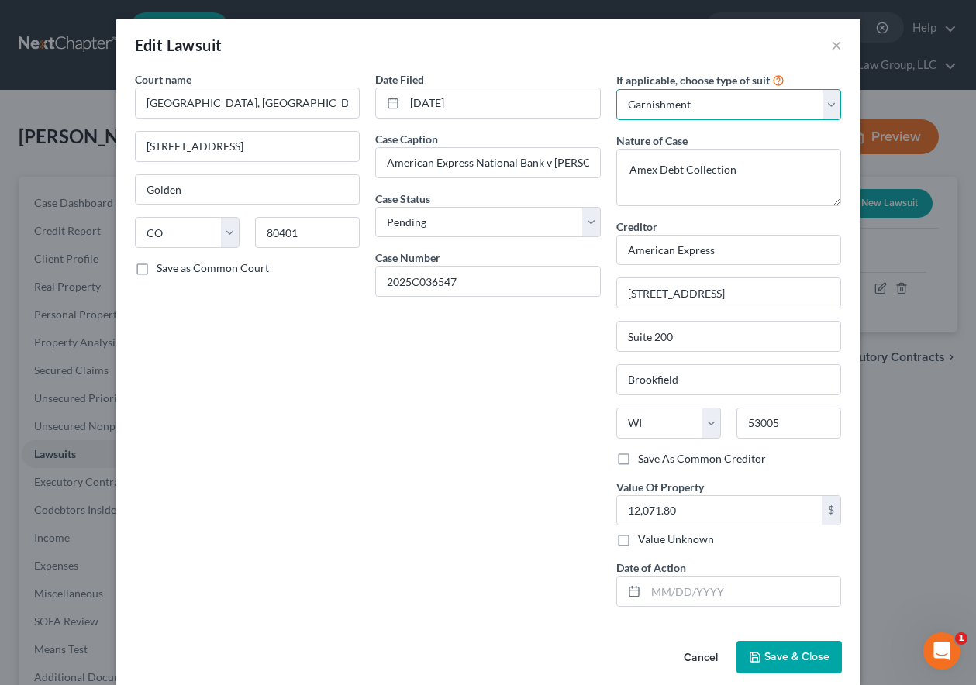
click at [716, 108] on select "Select Repossession Garnishment Foreclosure Attached, Seized, Or Levied Other" at bounding box center [729, 104] width 226 height 31
select select
click at [616, 89] on select "Select Repossession Garnishment Foreclosure Attached, Seized, Or Levied Other" at bounding box center [729, 104] width 226 height 31
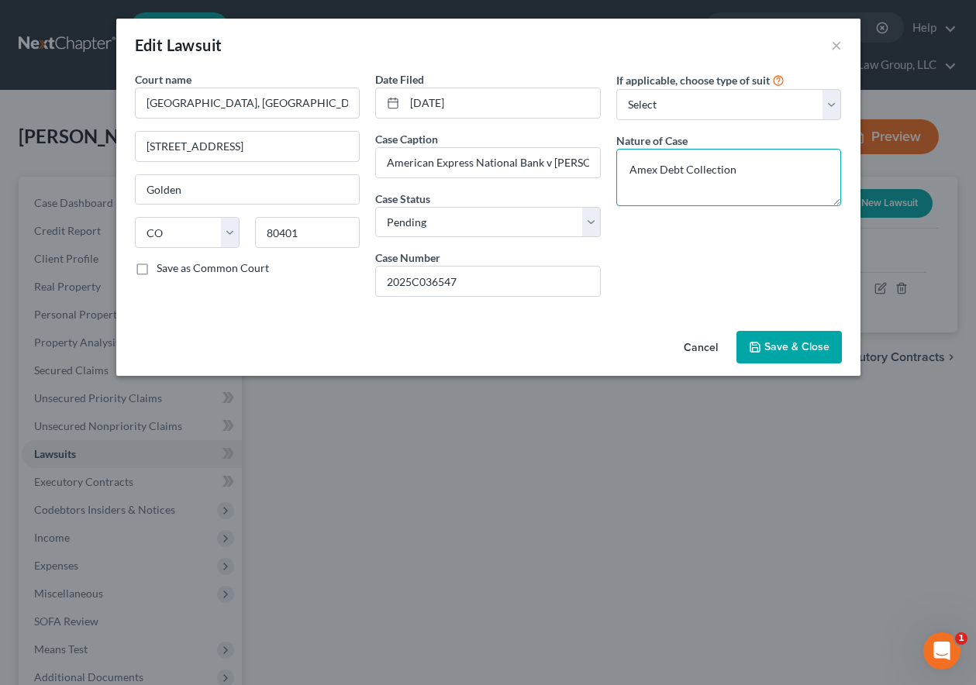
drag, startPoint x: 759, startPoint y: 172, endPoint x: 575, endPoint y: 181, distance: 184.0
click at [575, 181] on div "Court name * [GEOGRAPHIC_DATA], [GEOGRAPHIC_DATA],[US_STATE] 100 [GEOGRAPHIC_DA…" at bounding box center [488, 190] width 722 height 238
type textarea "Civil"
click at [782, 352] on span "Save & Close" at bounding box center [796, 346] width 65 height 13
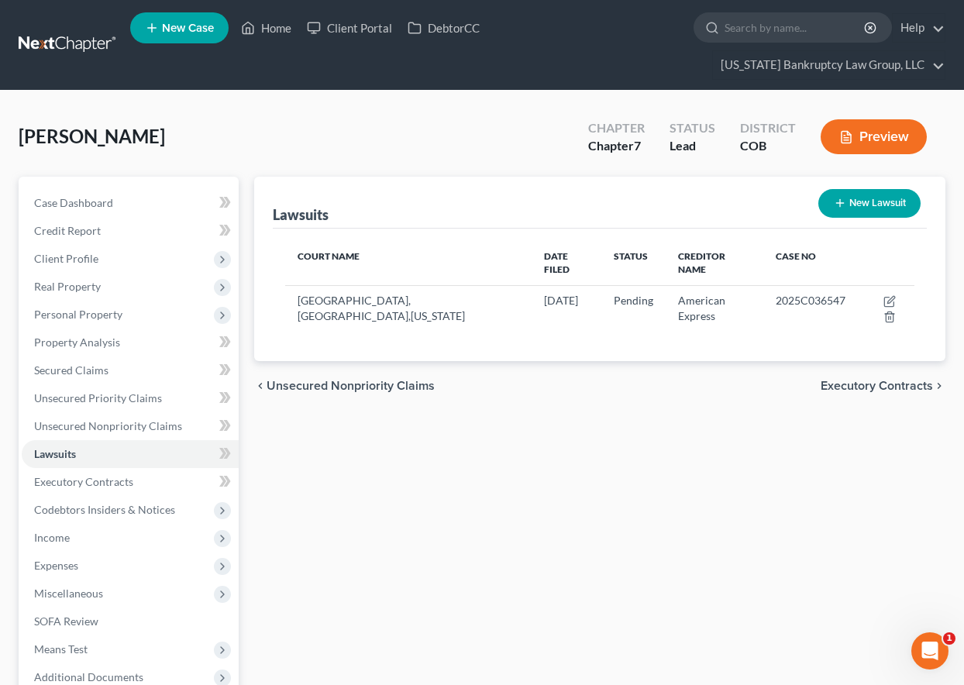
click at [622, 499] on div "Lawsuits New Lawsuit Court Name Date Filed Status Creditor Name Case No [GEOGRA…" at bounding box center [600, 465] width 707 height 576
click at [61, 531] on span "Income" at bounding box center [52, 537] width 36 height 13
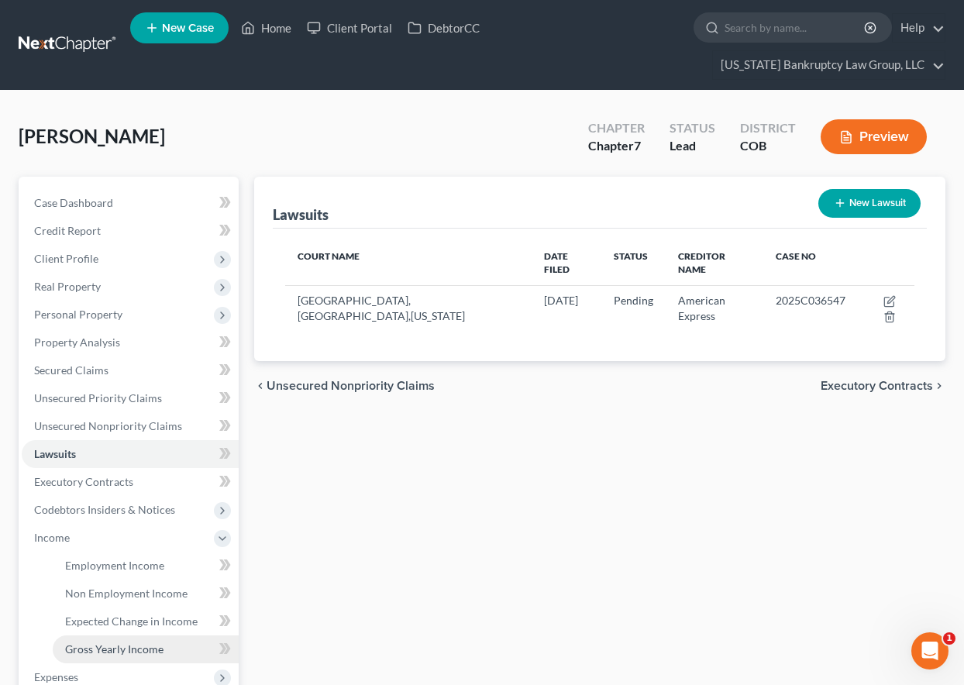
click at [110, 654] on span "Gross Yearly Income" at bounding box center [114, 649] width 98 height 13
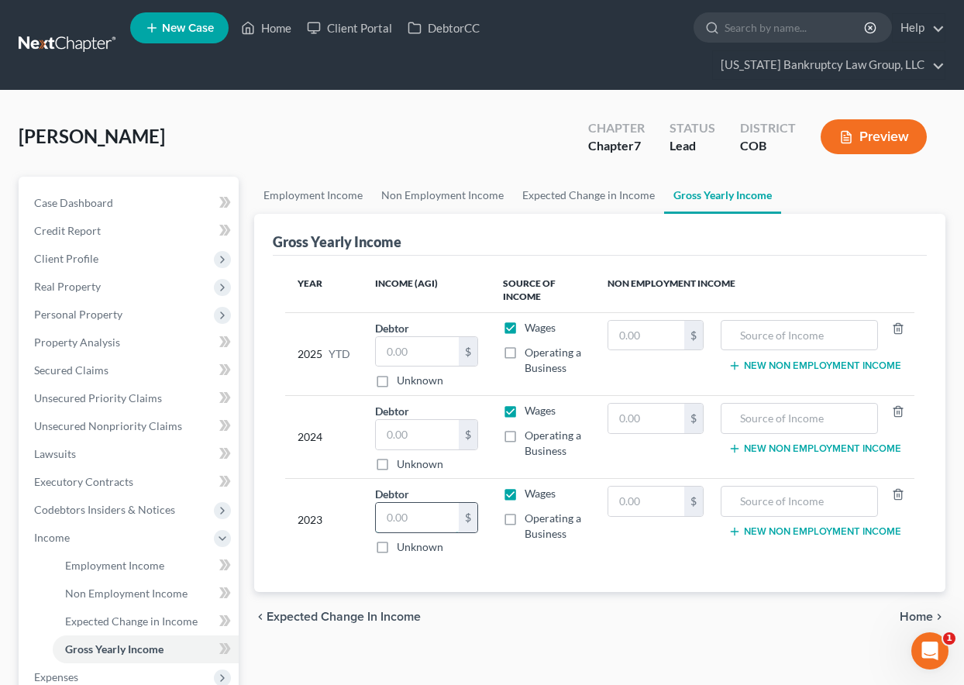
click at [408, 522] on input "text" at bounding box center [417, 517] width 83 height 29
drag, startPoint x: 427, startPoint y: 522, endPoint x: 378, endPoint y: 519, distance: 48.9
click at [379, 519] on input "64,779" at bounding box center [417, 517] width 83 height 29
type input "65,877"
click at [405, 437] on input "text" at bounding box center [417, 434] width 83 height 29
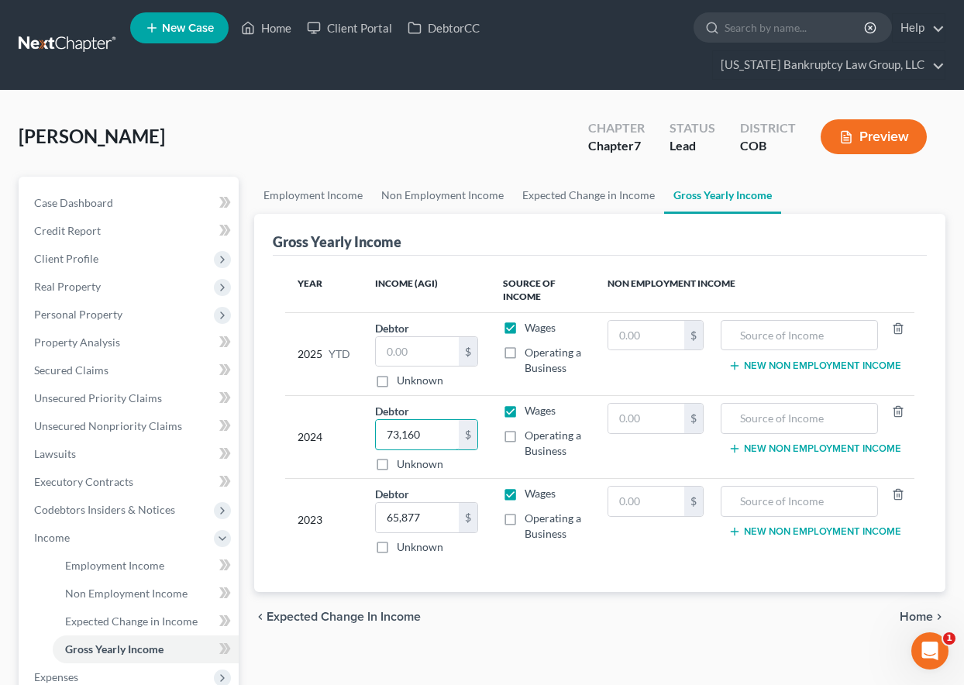
type input "73,160"
click at [818, 664] on div "Employment Income Non Employment Income Expected Change in Income Gross Yearly …" at bounding box center [600, 521] width 707 height 688
click at [681, 414] on input "text" at bounding box center [647, 418] width 76 height 29
type input "15,000"
type input "P"
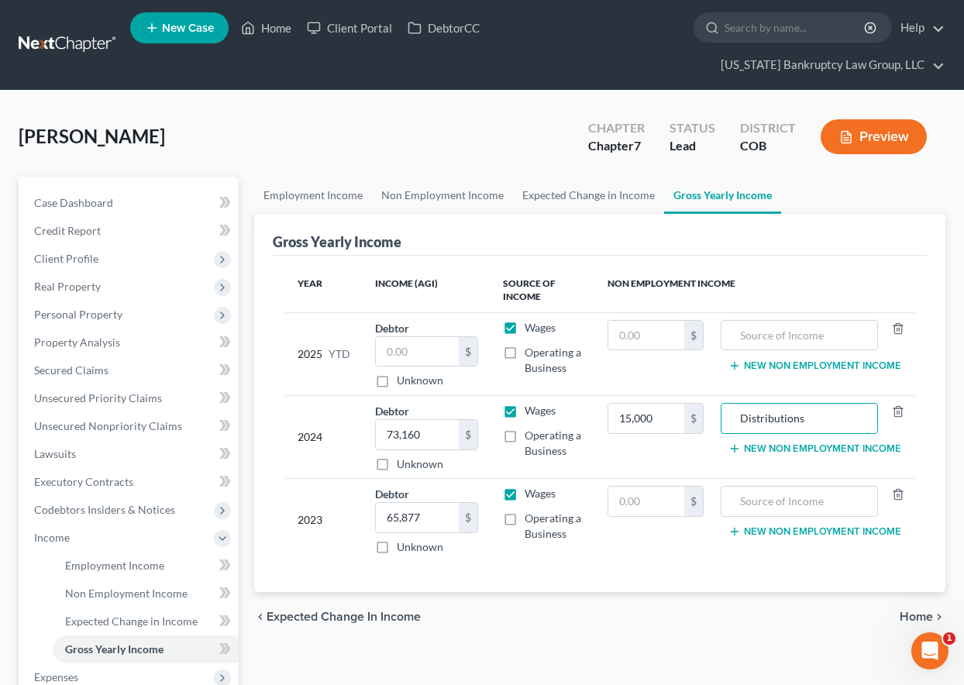
type input "Distributions"
click at [774, 445] on button "New Non Employment Income" at bounding box center [815, 449] width 173 height 12
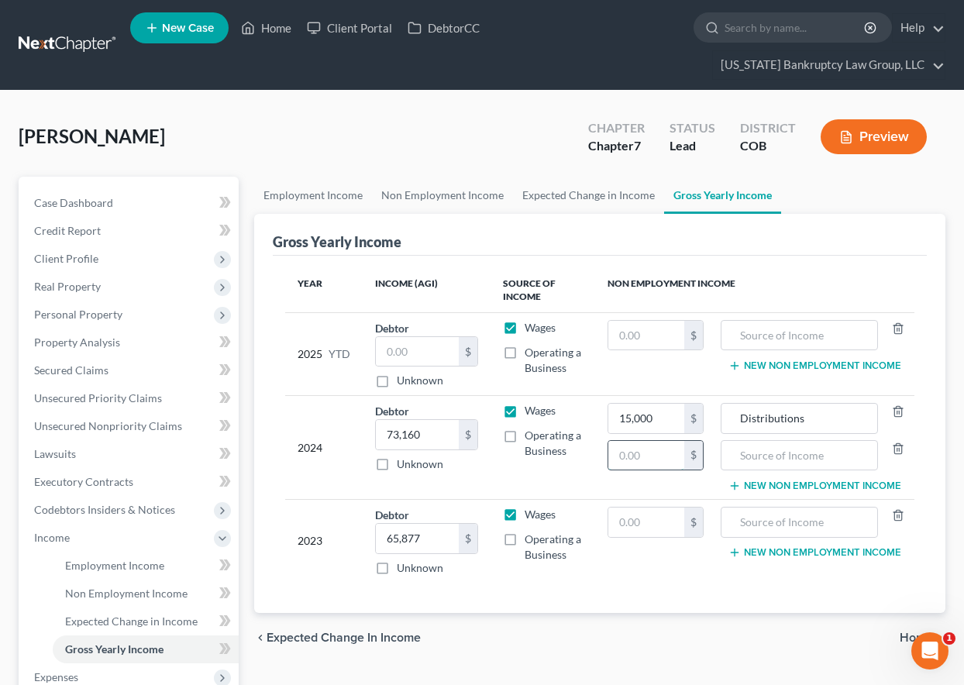
click at [659, 467] on input "text" at bounding box center [647, 455] width 76 height 29
click at [930, 564] on div "Gross Yearly Income Year Income (AGI) Source of Income Non Employment Income 20…" at bounding box center [599, 413] width 691 height 399
click at [658, 457] on input "text" at bounding box center [647, 455] width 76 height 29
type input "74,279"
click at [854, 650] on div "chevron_left Expected Change in Income Home chevron_right" at bounding box center [599, 638] width 691 height 50
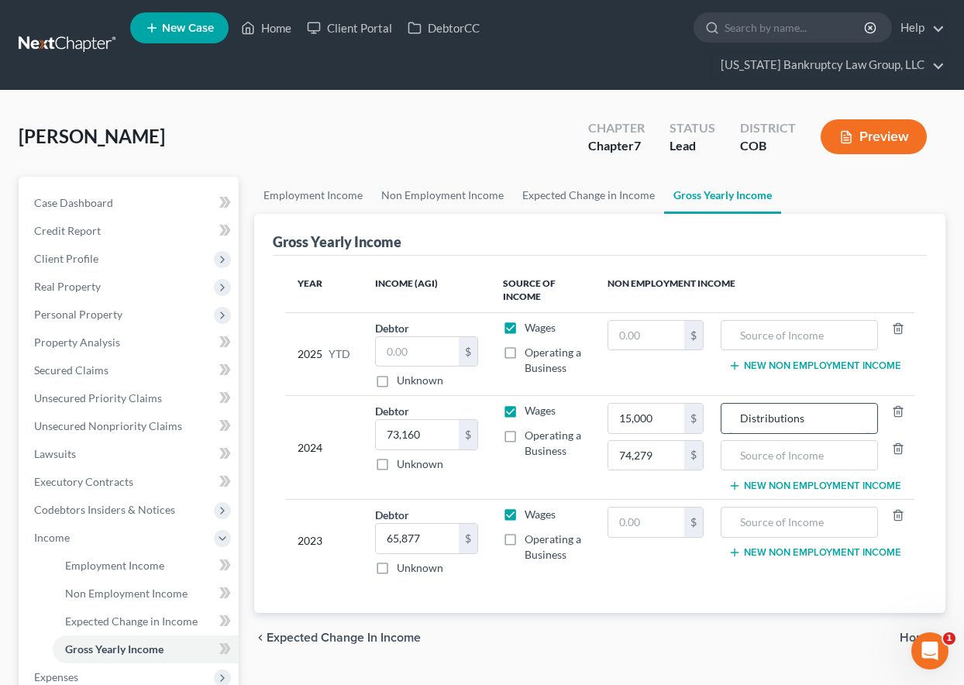
click at [740, 418] on input "Distributions" at bounding box center [799, 418] width 141 height 29
type input "IRA Distributions"
type input "Pension Distribution"
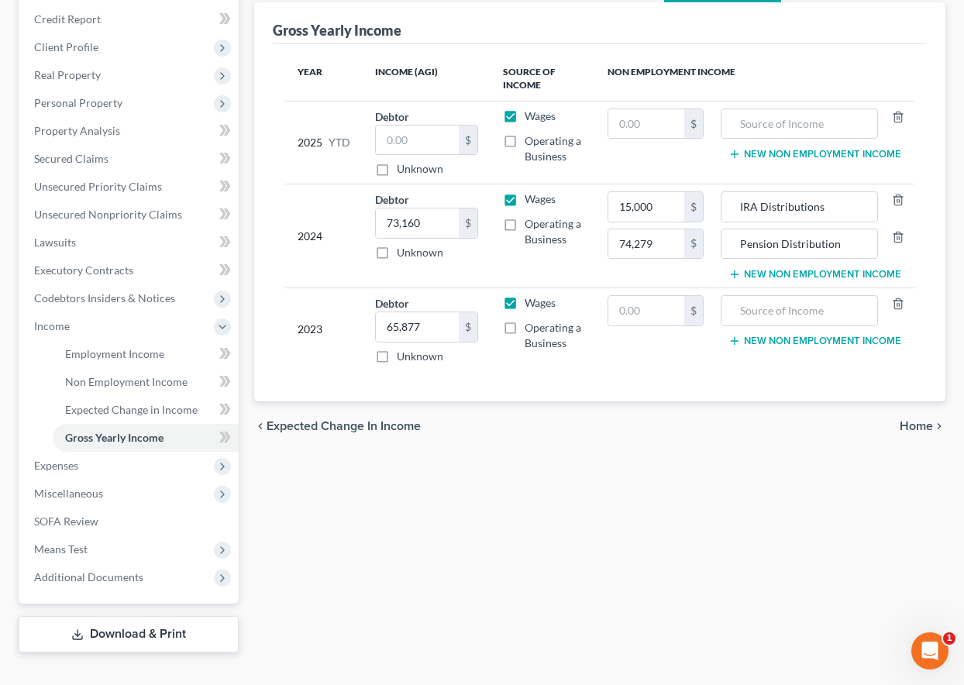
scroll to position [233, 0]
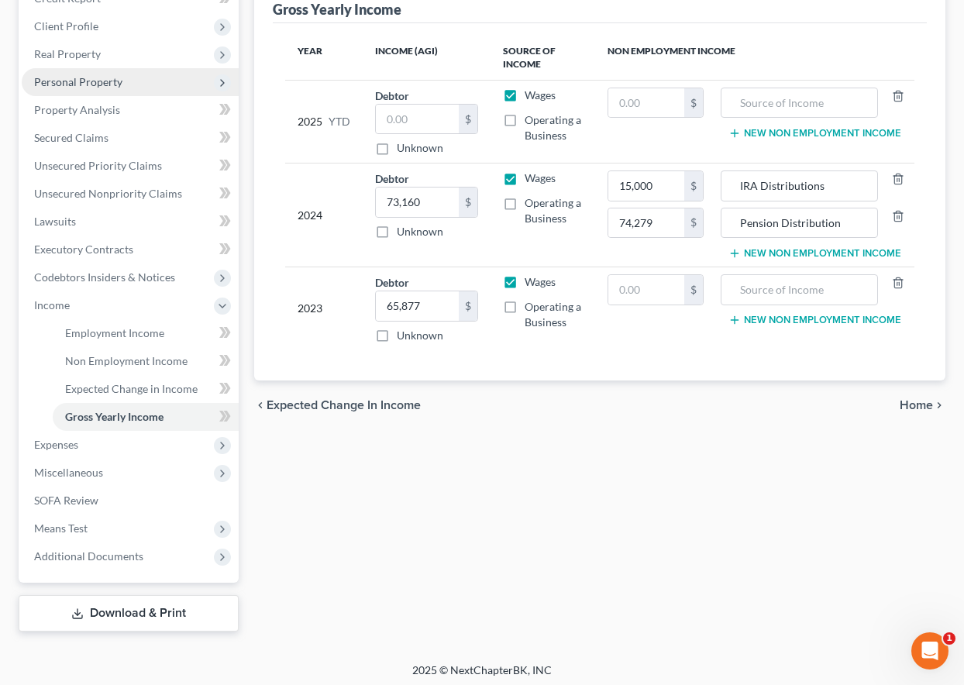
click at [86, 85] on span "Personal Property" at bounding box center [78, 81] width 88 height 13
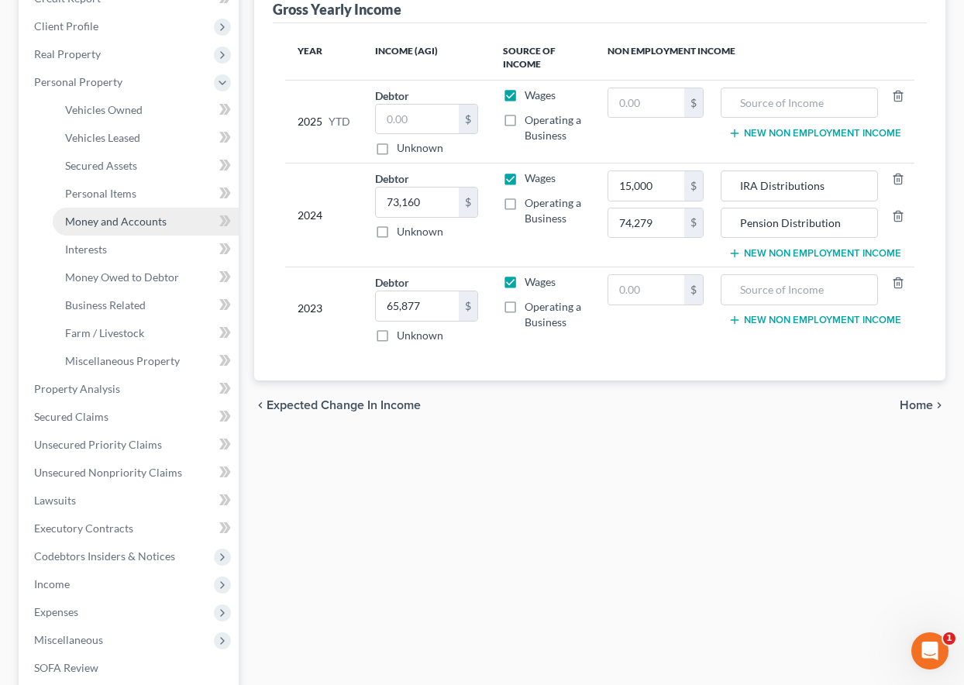
click at [119, 223] on span "Money and Accounts" at bounding box center [116, 221] width 102 height 13
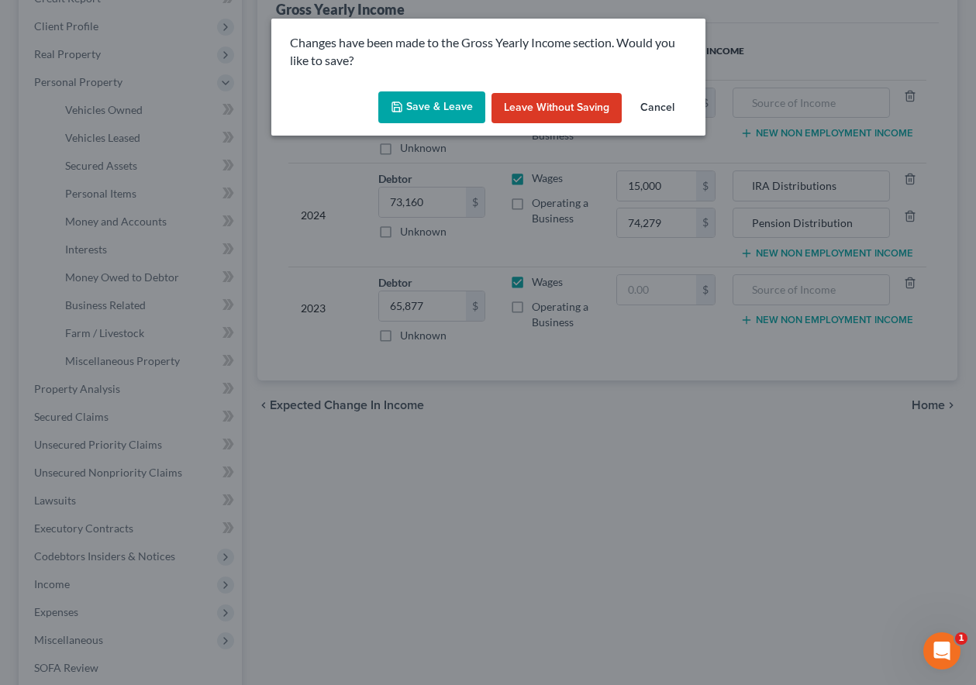
click at [398, 111] on icon "button" at bounding box center [397, 107] width 12 height 12
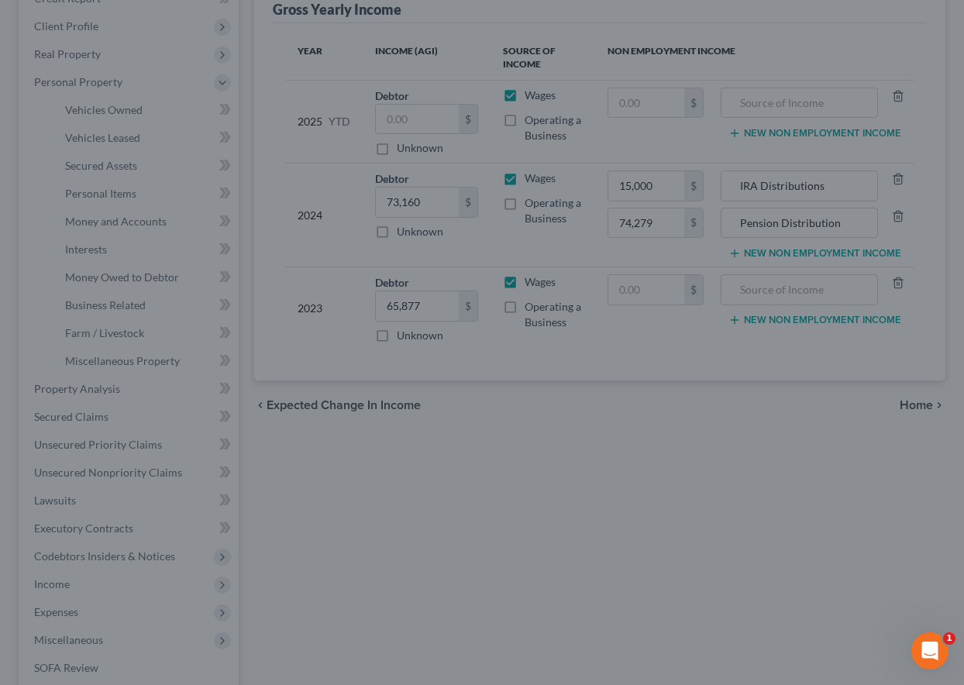
type input "74,279.00"
type input "Pension Distribution"
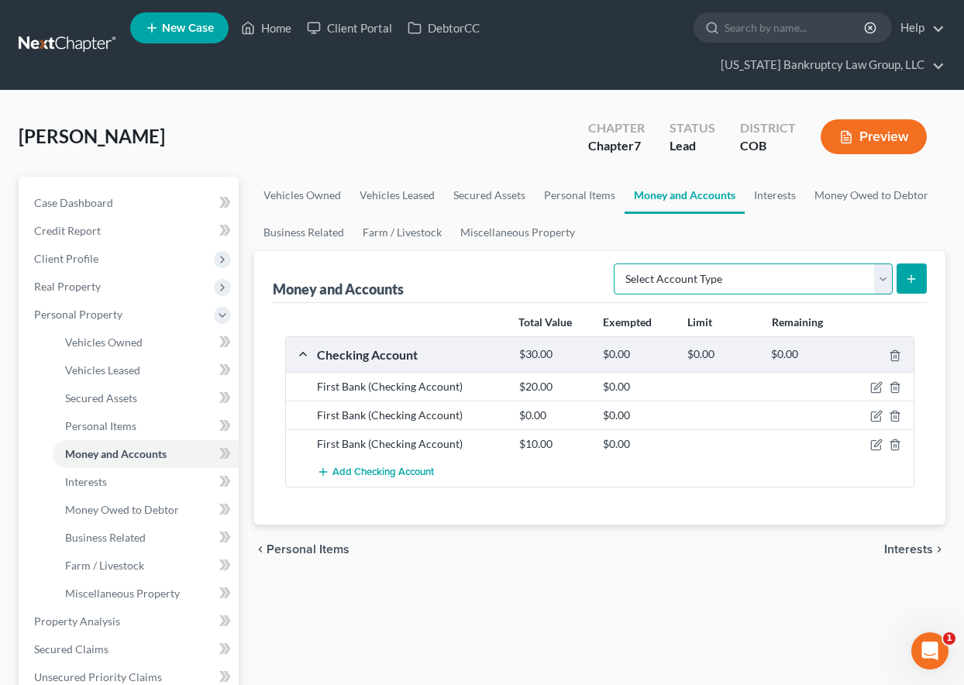
click at [714, 284] on select "Select Account Type Brokerage Cash on Hand Certificates of Deposit Checking Acc…" at bounding box center [753, 279] width 279 height 31
select select "other"
click at [617, 264] on select "Select Account Type Brokerage Cash on Hand Certificates of Deposit Checking Acc…" at bounding box center [753, 279] width 279 height 31
click at [916, 280] on icon "submit" at bounding box center [911, 279] width 12 height 12
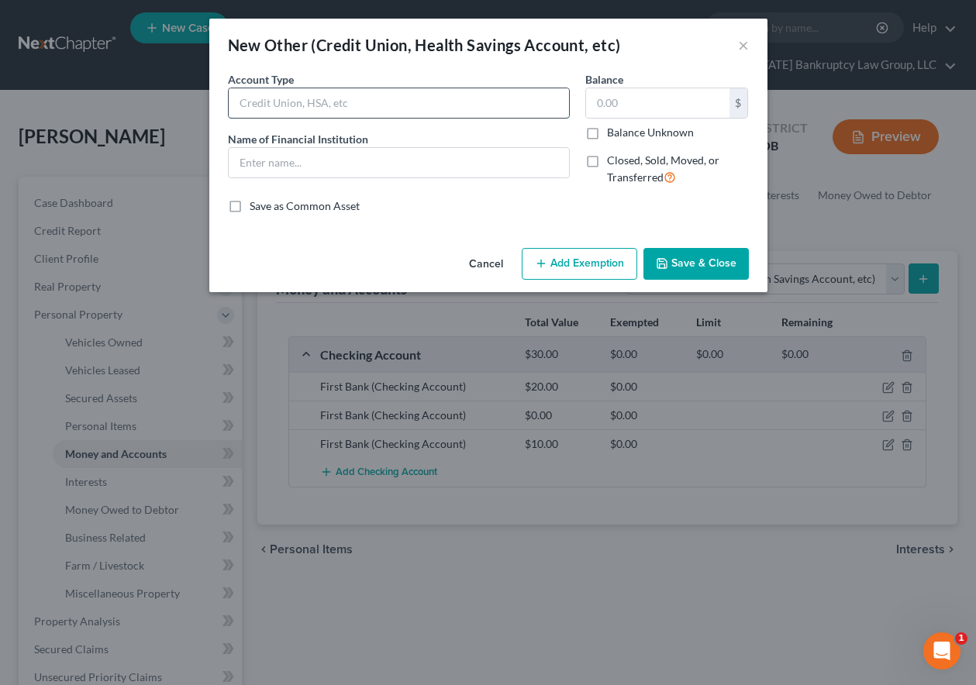
click at [322, 98] on input "text" at bounding box center [399, 102] width 340 height 29
type input "Cash"
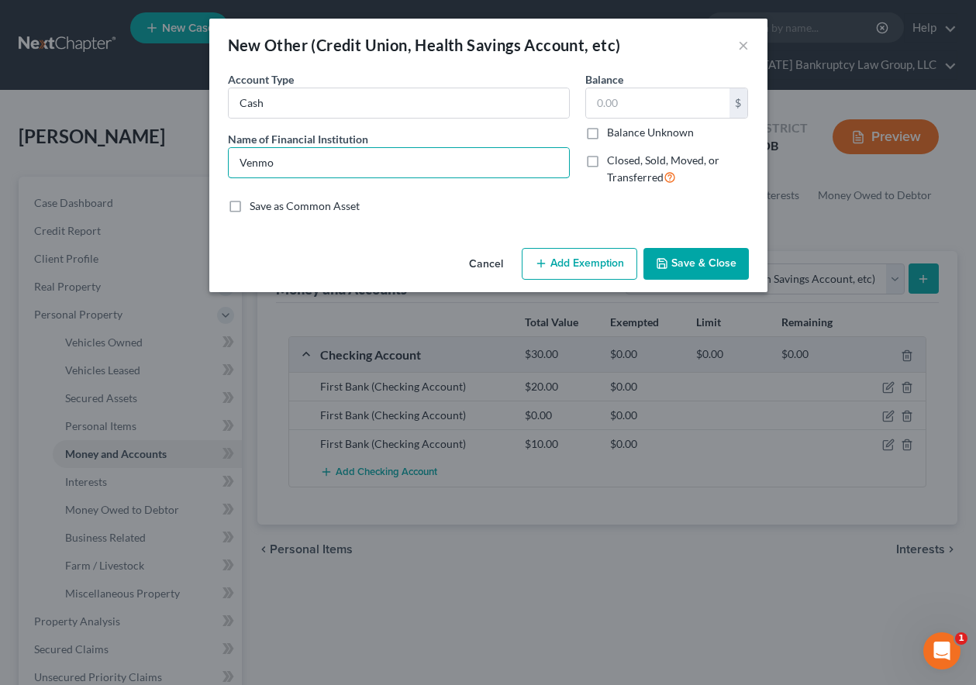
type input "Venmo"
click at [607, 130] on label "Balance Unknown" at bounding box center [650, 133] width 87 height 16
click at [613, 130] on input "Balance Unknown" at bounding box center [618, 130] width 10 height 10
checkbox input "true"
type input "0.00"
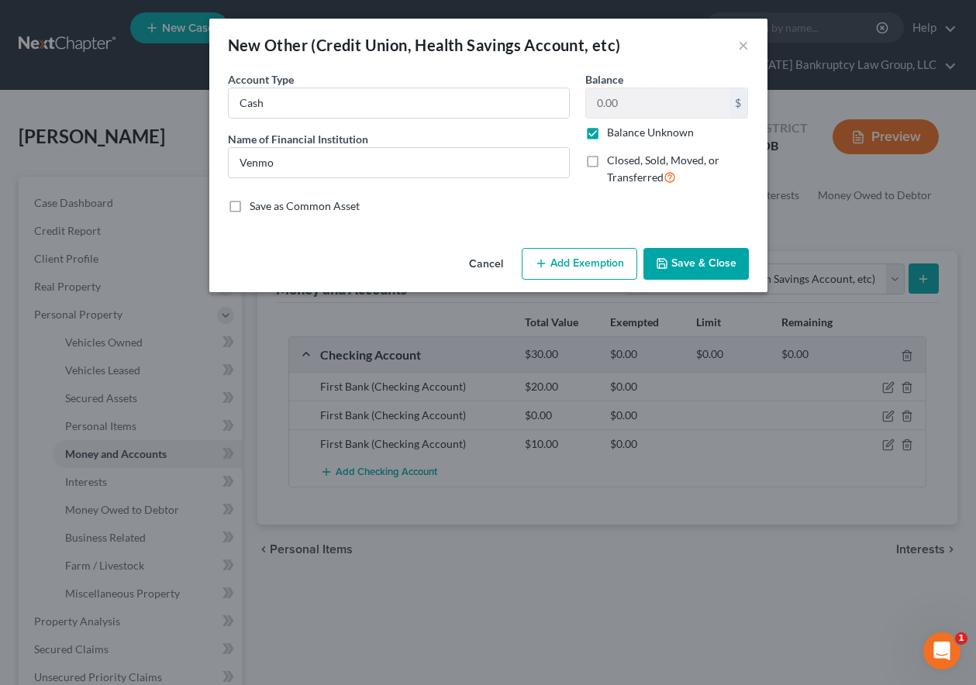
click at [597, 264] on button "Add Exemption" at bounding box center [580, 264] width 116 height 33
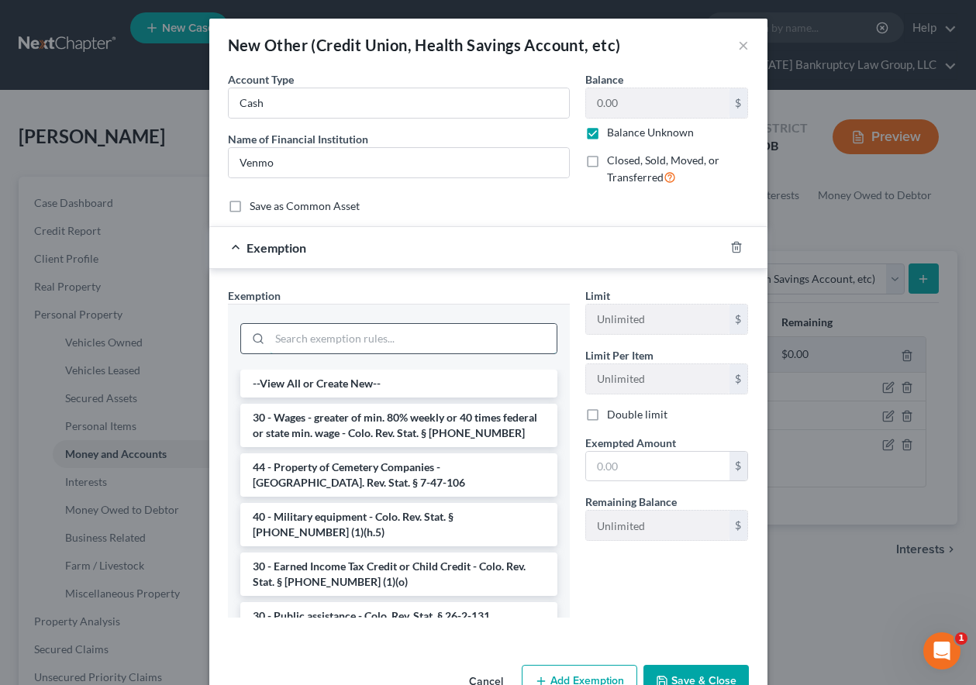
click at [412, 334] on input "search" at bounding box center [413, 338] width 287 height 29
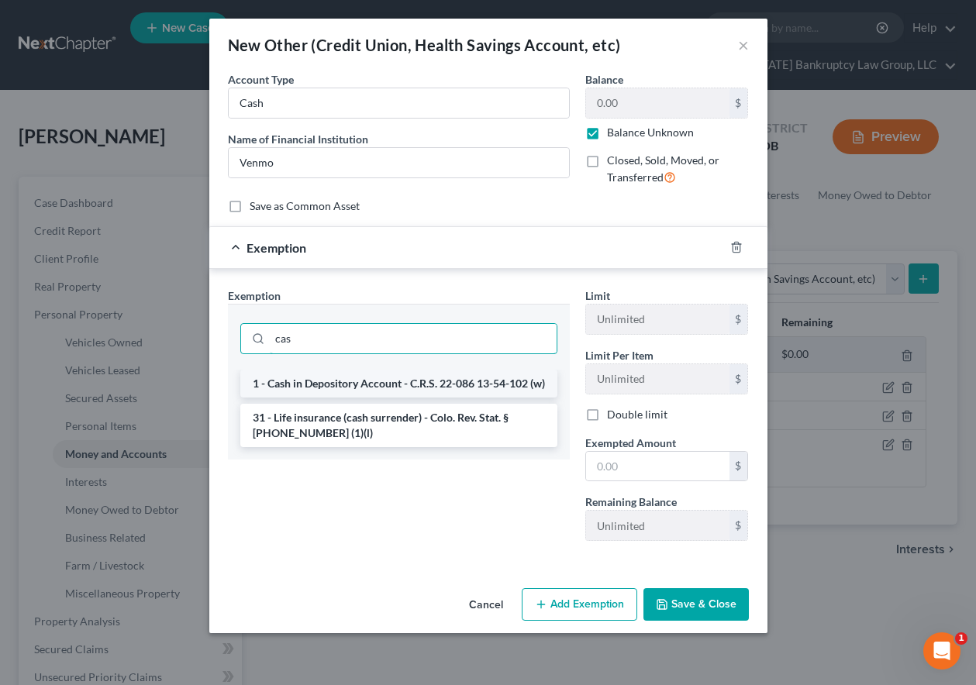
type input "cas"
click at [370, 388] on li "1 - Cash in Depository Account - C.R.S. 22-086 13-54-102 (w)" at bounding box center [398, 384] width 317 height 28
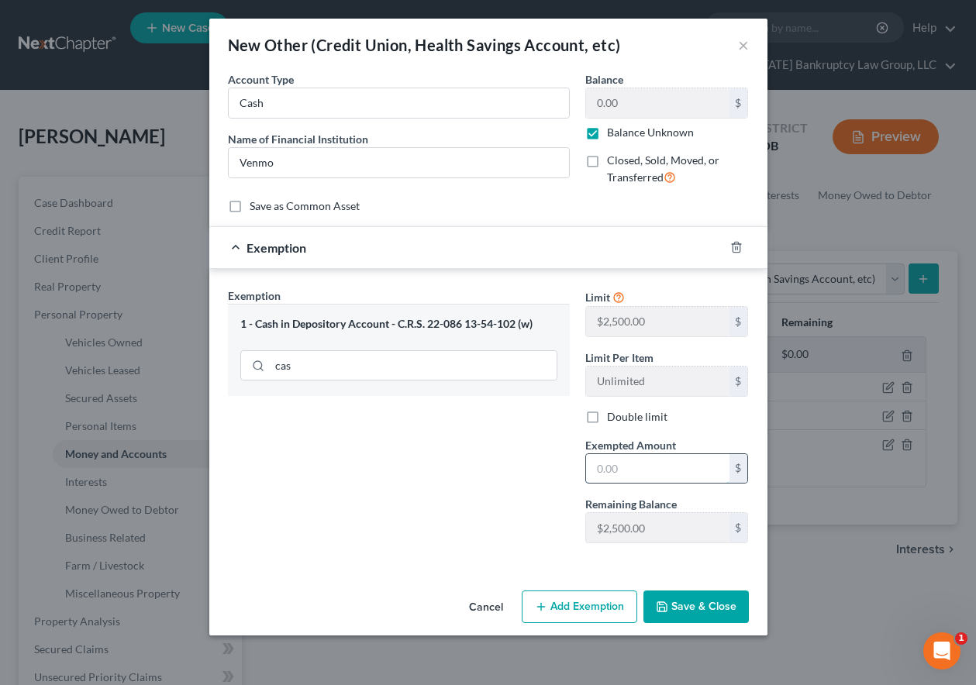
click at [668, 473] on input "text" at bounding box center [657, 468] width 143 height 29
type input "2,500"
click at [695, 611] on button "Save & Close" at bounding box center [695, 607] width 105 height 33
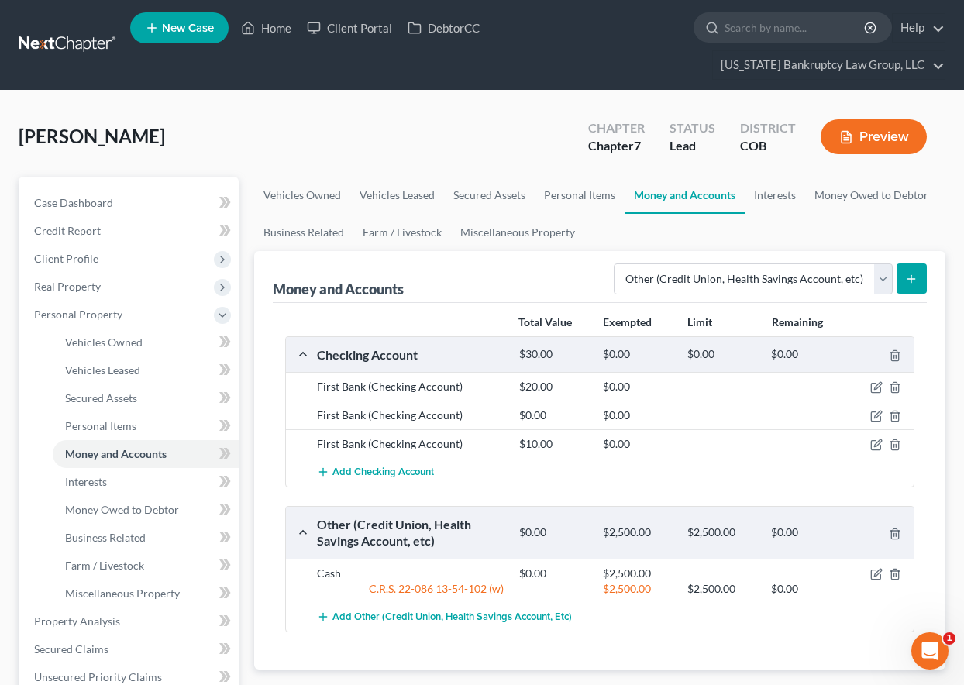
click at [368, 619] on span "Add Other (Credit Union, Health Savings Account, etc)" at bounding box center [453, 617] width 240 height 12
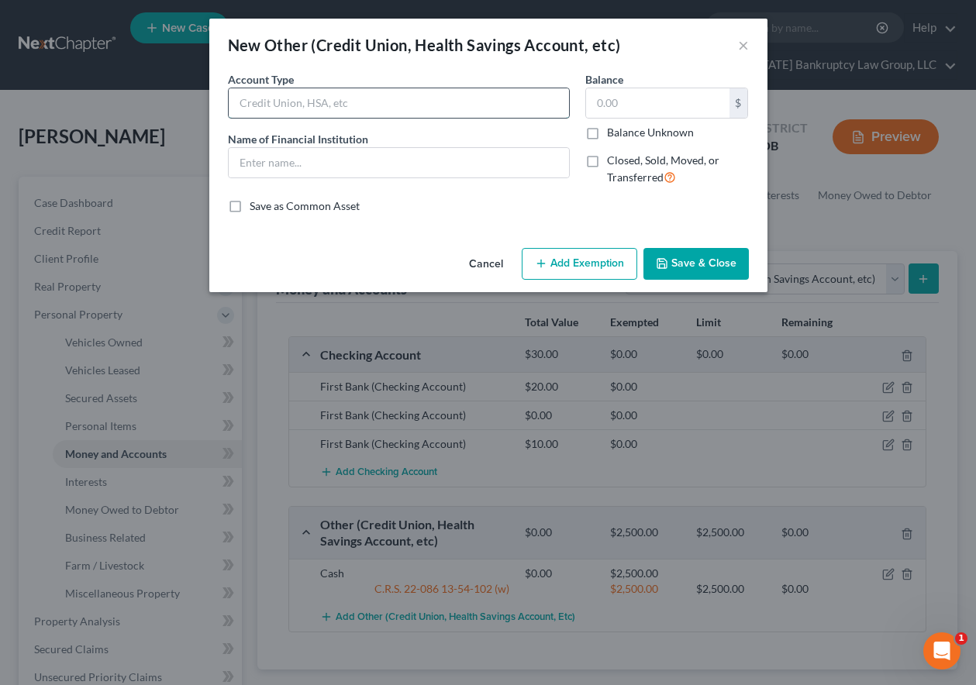
click at [339, 107] on input "text" at bounding box center [399, 102] width 340 height 29
type input "Cash"
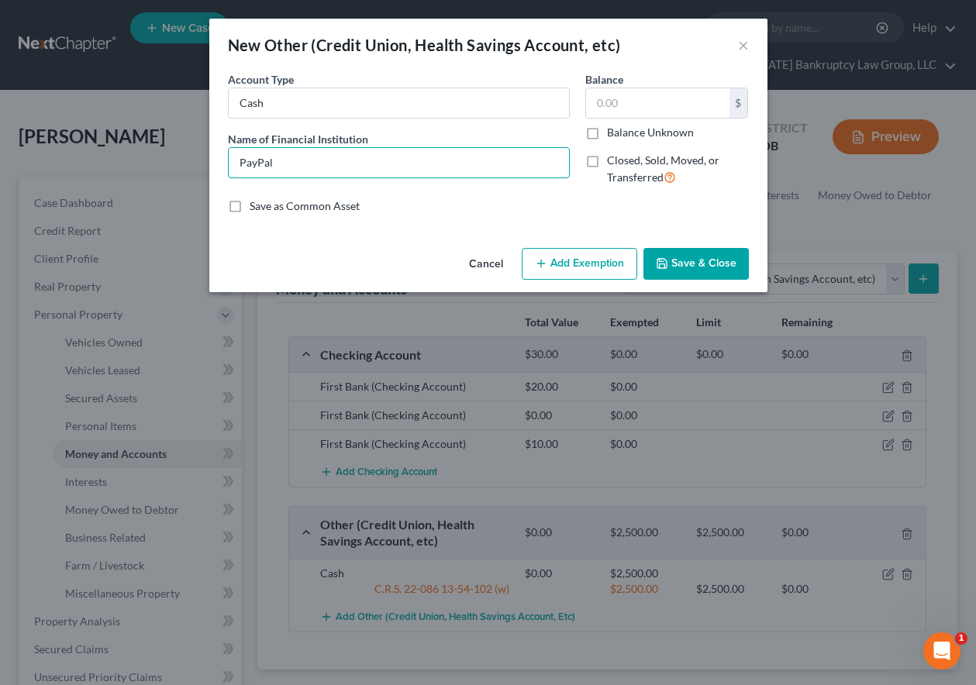
type input "PayPal"
click at [607, 133] on label "Balance Unknown" at bounding box center [650, 133] width 87 height 16
click at [613, 133] on input "Balance Unknown" at bounding box center [618, 130] width 10 height 10
checkbox input "true"
type input "0.00"
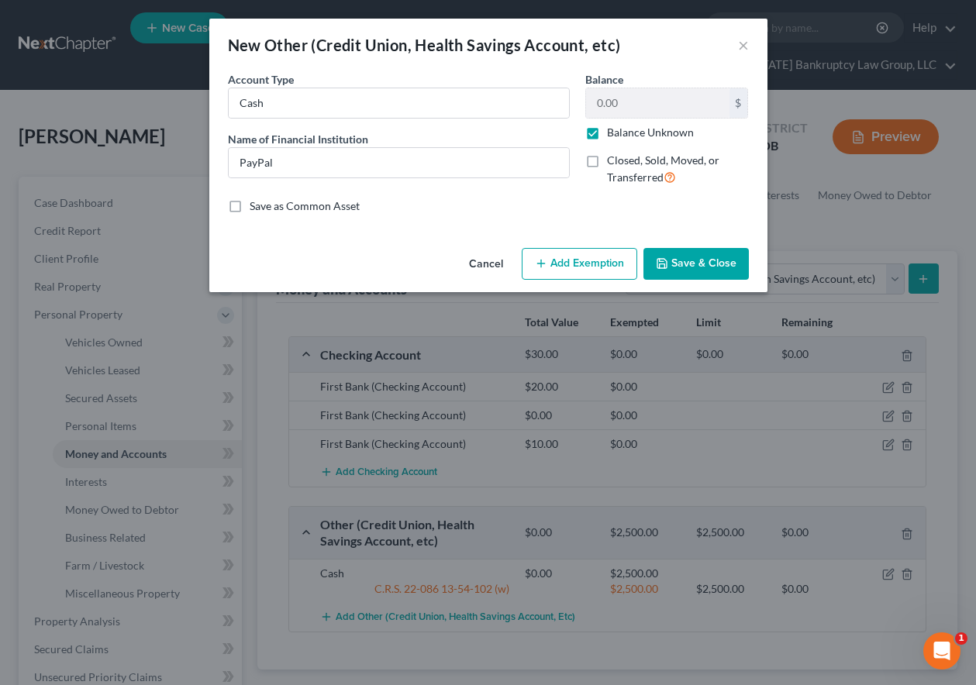
click at [603, 272] on button "Add Exemption" at bounding box center [580, 264] width 116 height 33
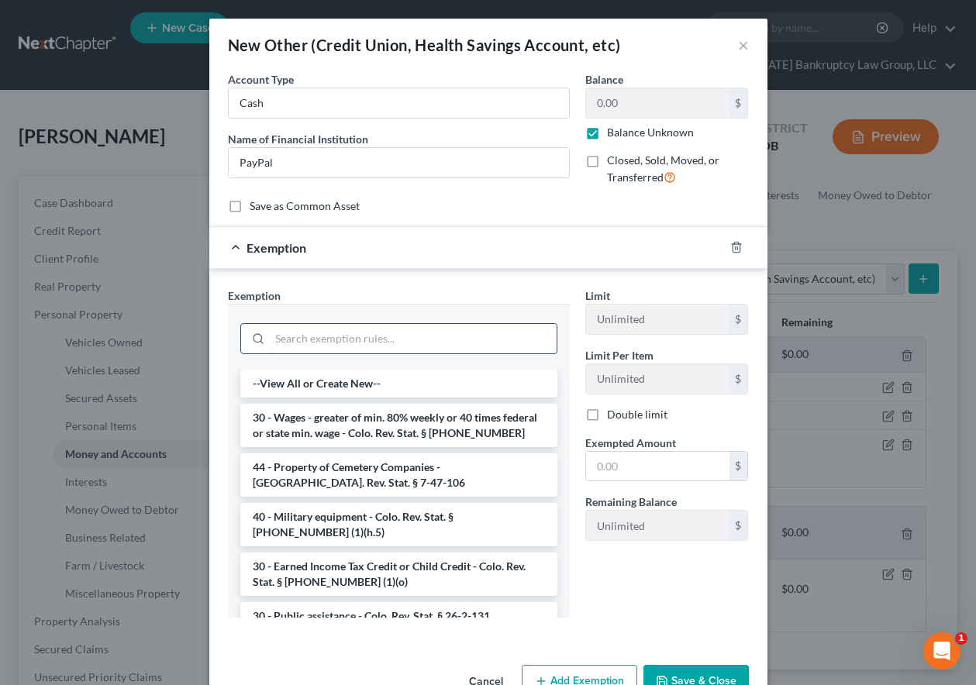
click at [457, 340] on input "search" at bounding box center [413, 338] width 287 height 29
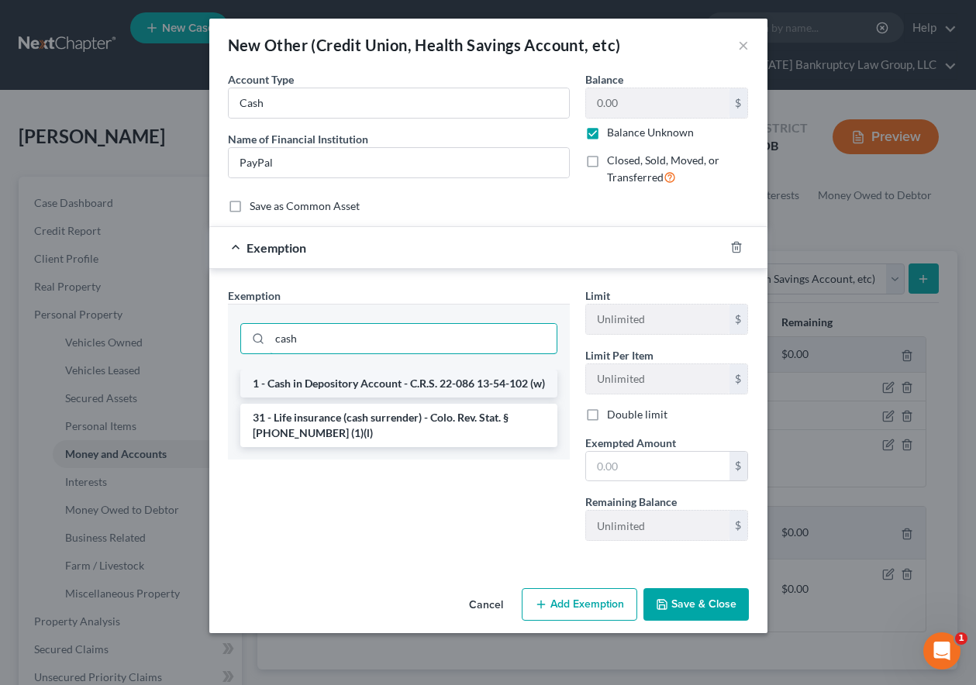
type input "cash"
click at [403, 395] on li "1 - Cash in Depository Account - C.R.S. 22-086 13-54-102 (w)" at bounding box center [398, 384] width 317 height 28
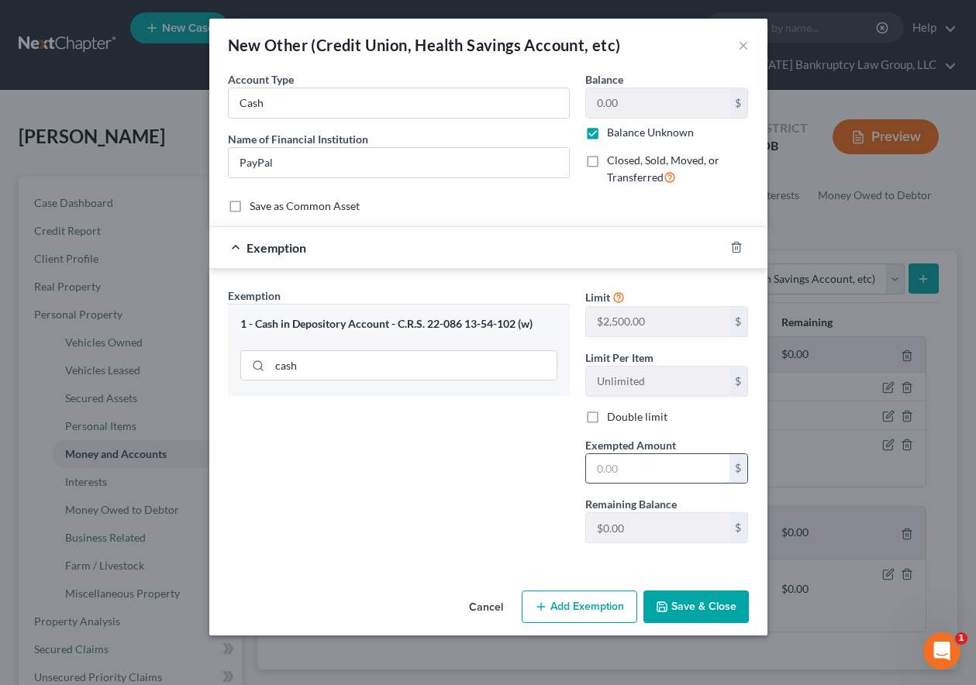
click at [624, 468] on input "text" at bounding box center [657, 468] width 143 height 29
type input "1,250"
click at [717, 598] on button "Save & Close" at bounding box center [695, 607] width 105 height 33
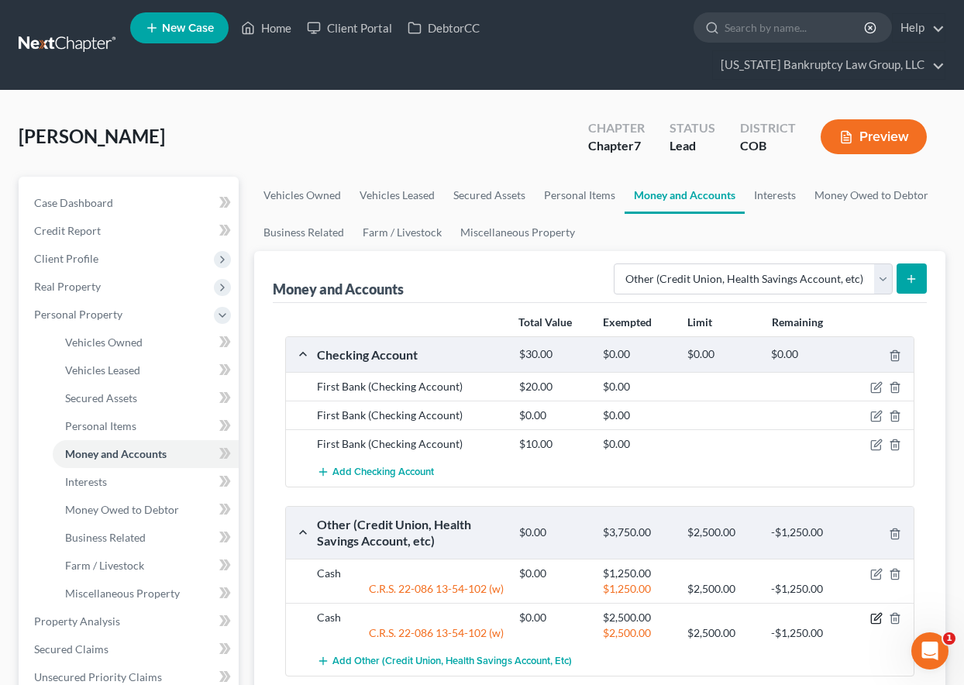
click at [877, 616] on icon "button" at bounding box center [877, 618] width 12 height 12
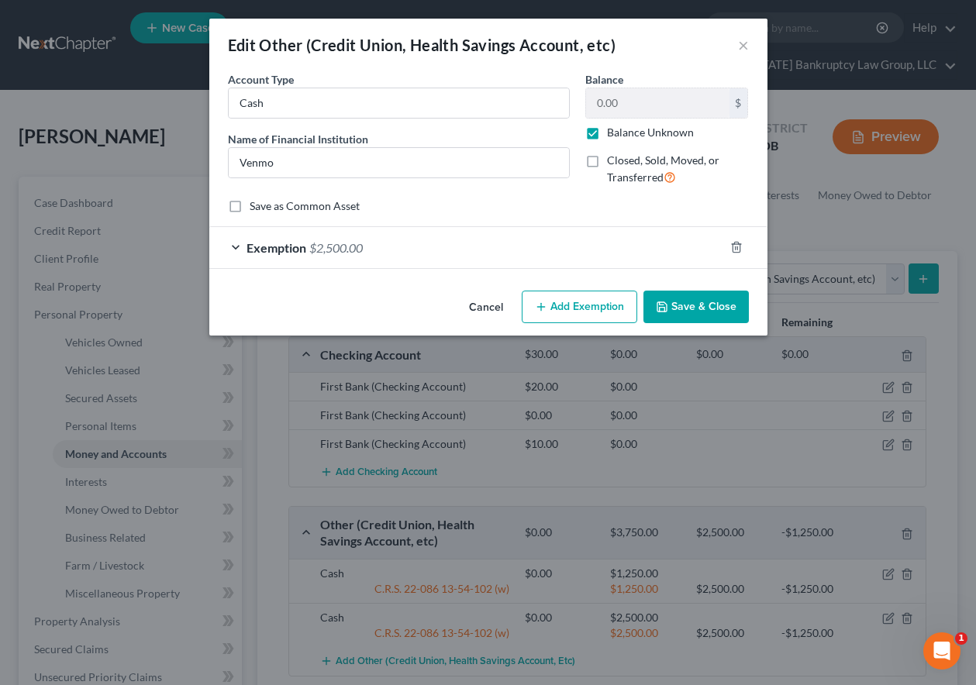
click at [327, 246] on span "$2,500.00" at bounding box center [335, 247] width 53 height 15
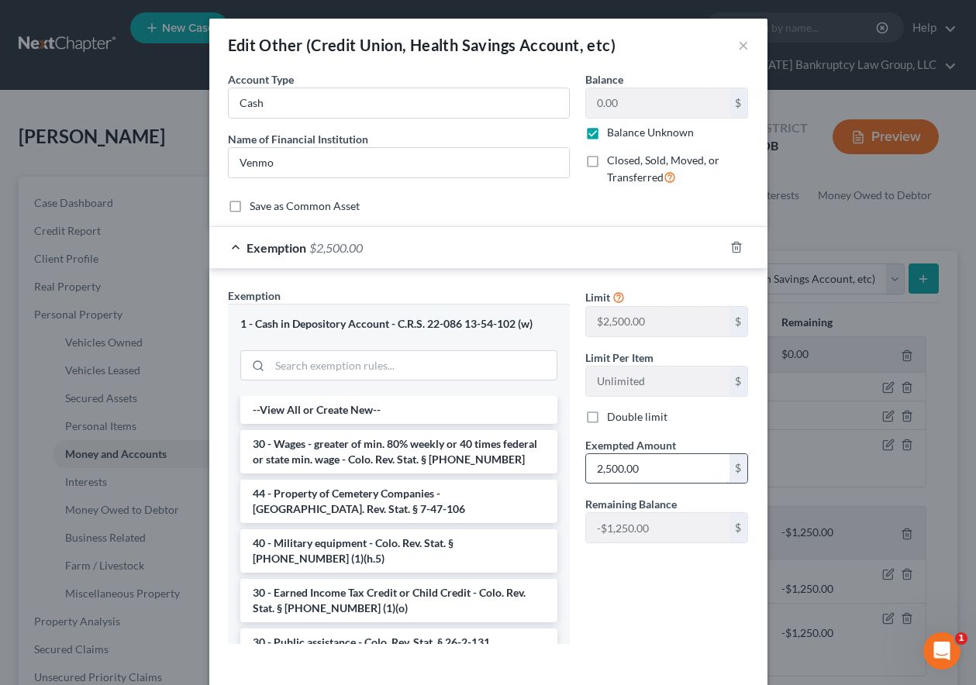
click at [646, 468] on input "2,500.00" at bounding box center [657, 468] width 143 height 29
type input "1,250"
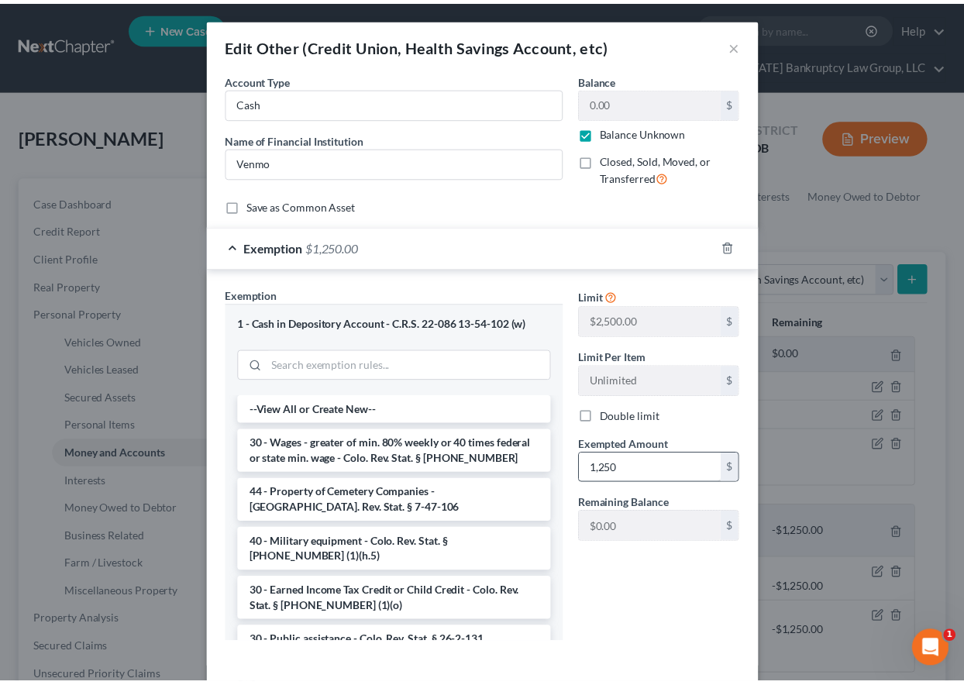
scroll to position [70, 0]
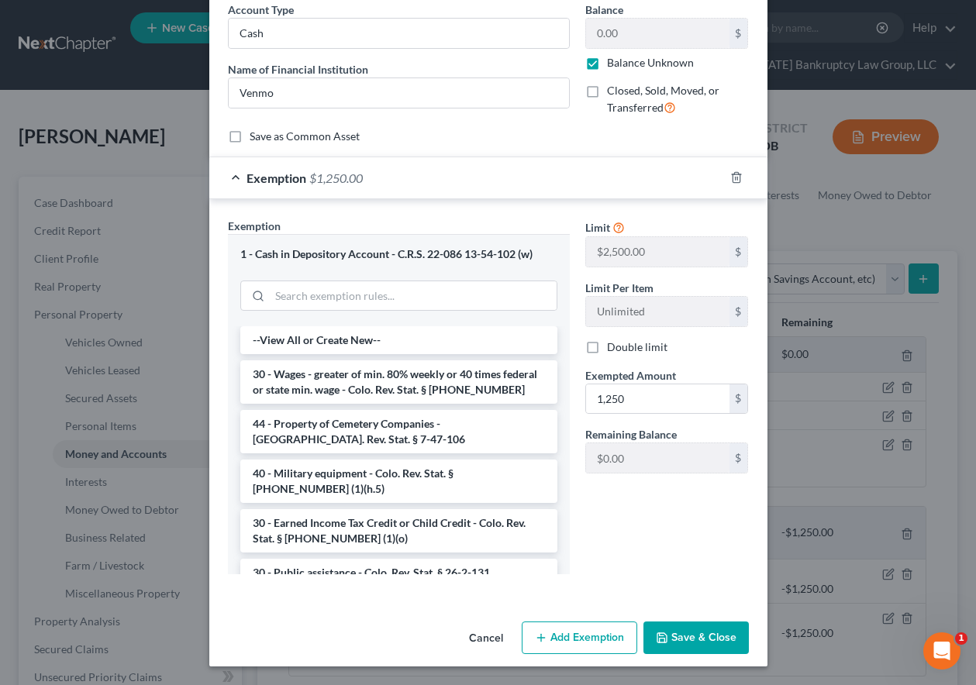
click at [713, 628] on button "Save & Close" at bounding box center [695, 638] width 105 height 33
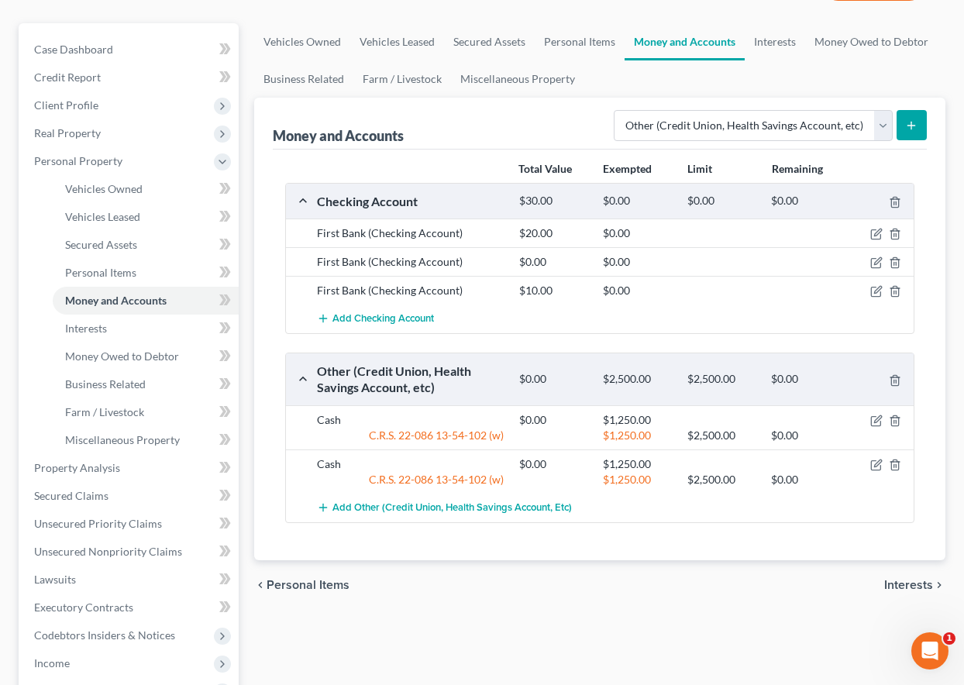
scroll to position [155, 0]
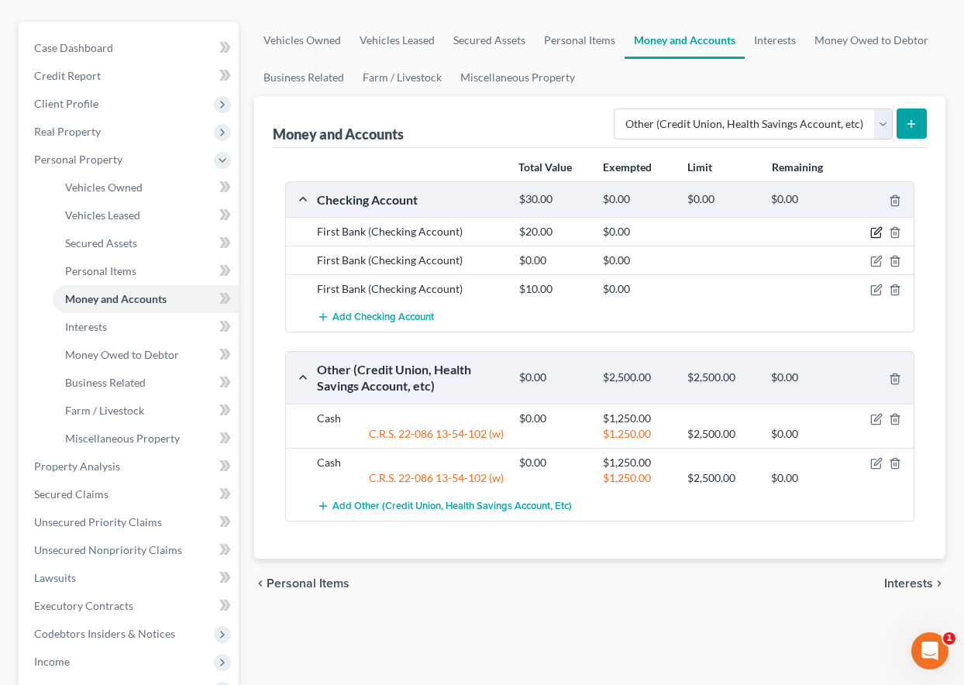
click at [878, 232] on icon "button" at bounding box center [877, 232] width 12 height 12
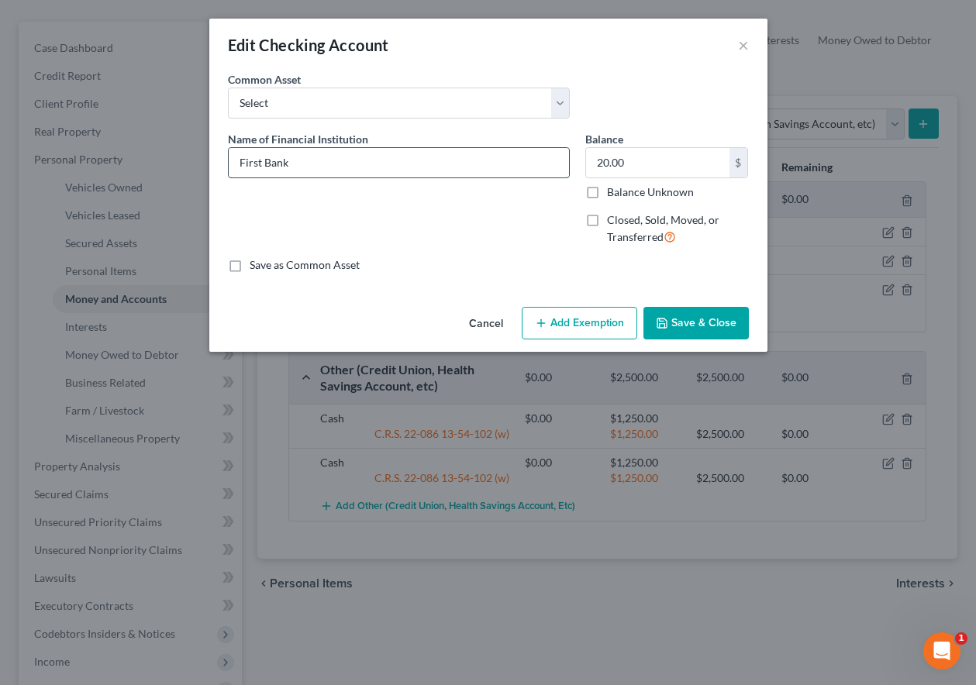
click at [353, 157] on input "First Bank" at bounding box center [399, 162] width 340 height 29
type input "First Bank #3164"
type input "0"
click at [613, 184] on input "Balance Unknown" at bounding box center [618, 189] width 10 height 10
checkbox input "true"
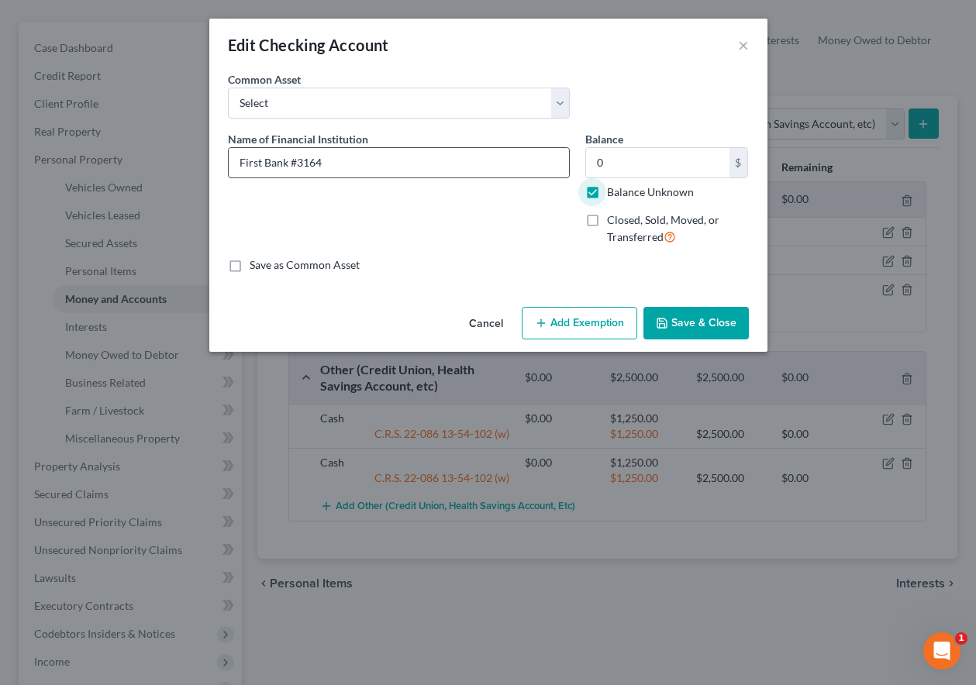
type input "0.00"
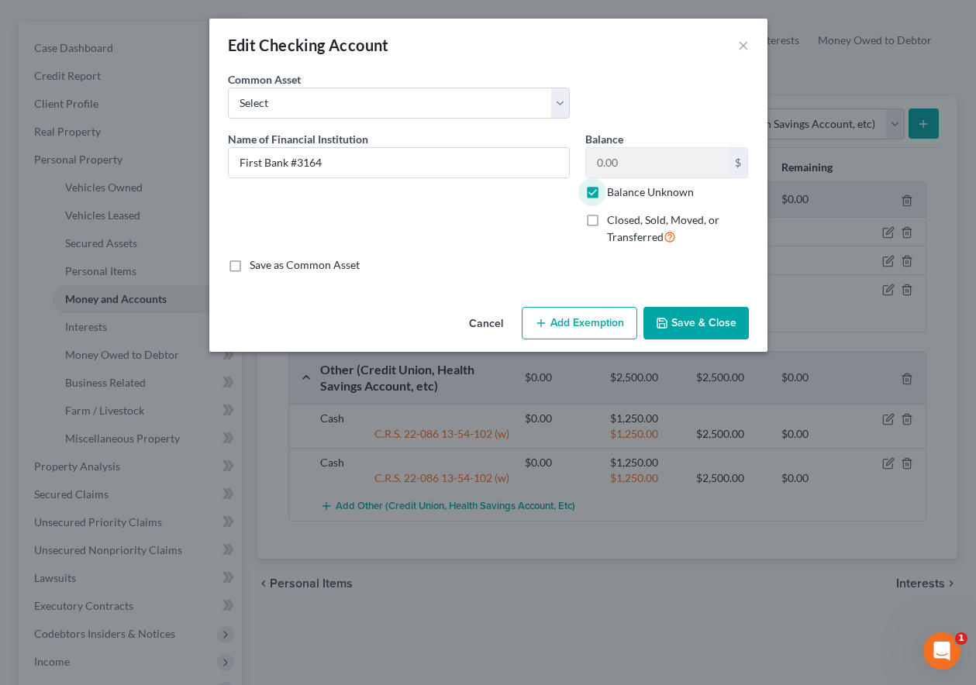
click at [559, 321] on button "Add Exemption" at bounding box center [580, 323] width 116 height 33
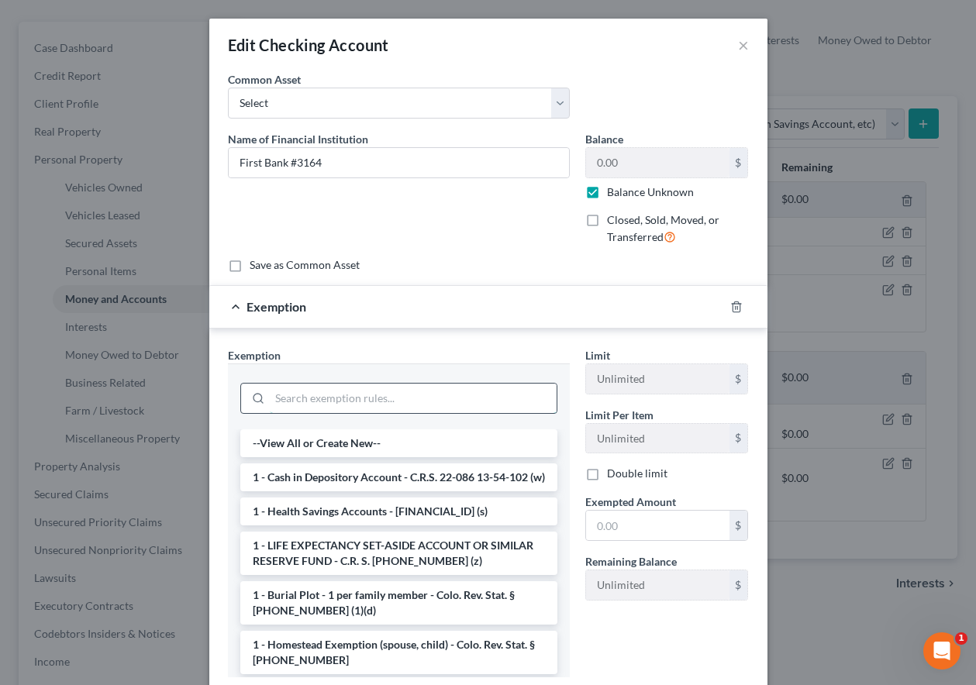
click at [482, 398] on input "search" at bounding box center [413, 398] width 287 height 29
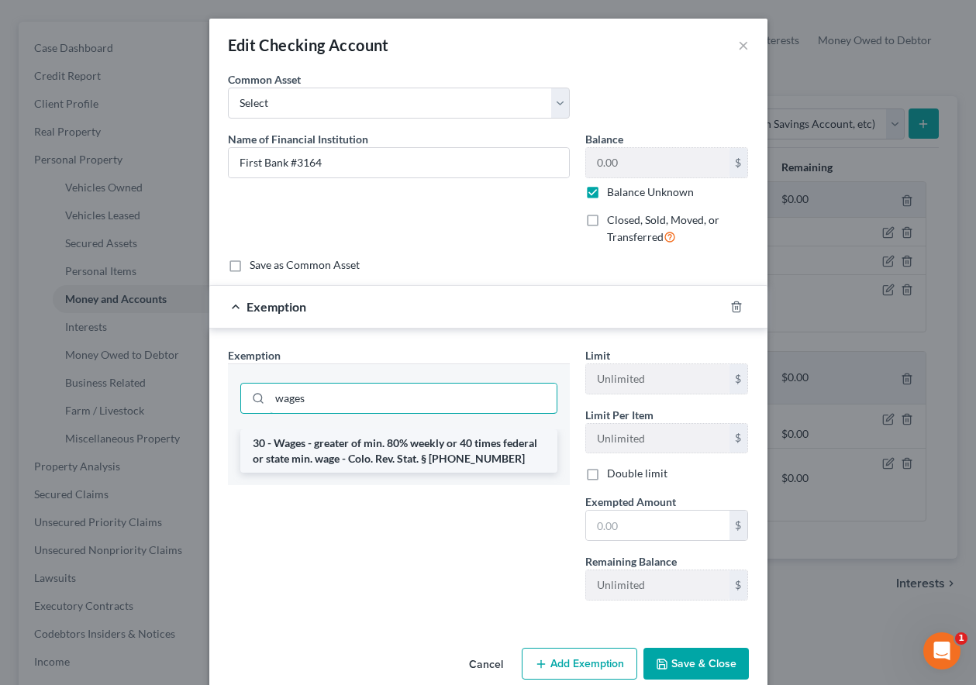
type input "wages"
click at [443, 453] on li "30 - Wages - greater of min. 80% weekly or 40 times federal or state min. wage …" at bounding box center [398, 450] width 317 height 43
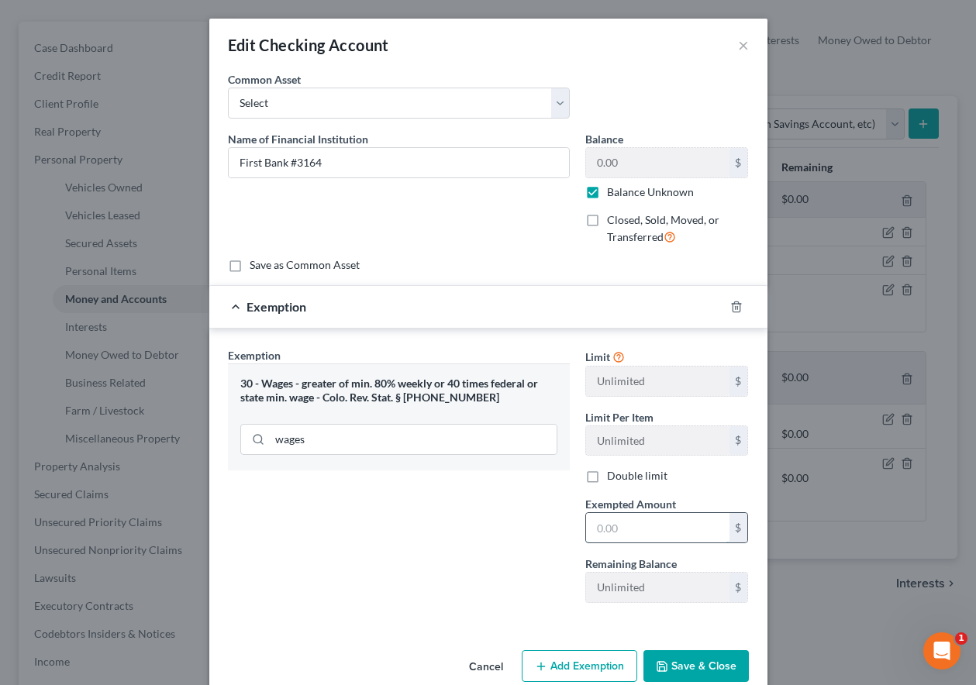
click at [613, 532] on input "text" at bounding box center [657, 527] width 143 height 29
type input "80"
click at [675, 666] on button "Save & Close" at bounding box center [695, 666] width 105 height 33
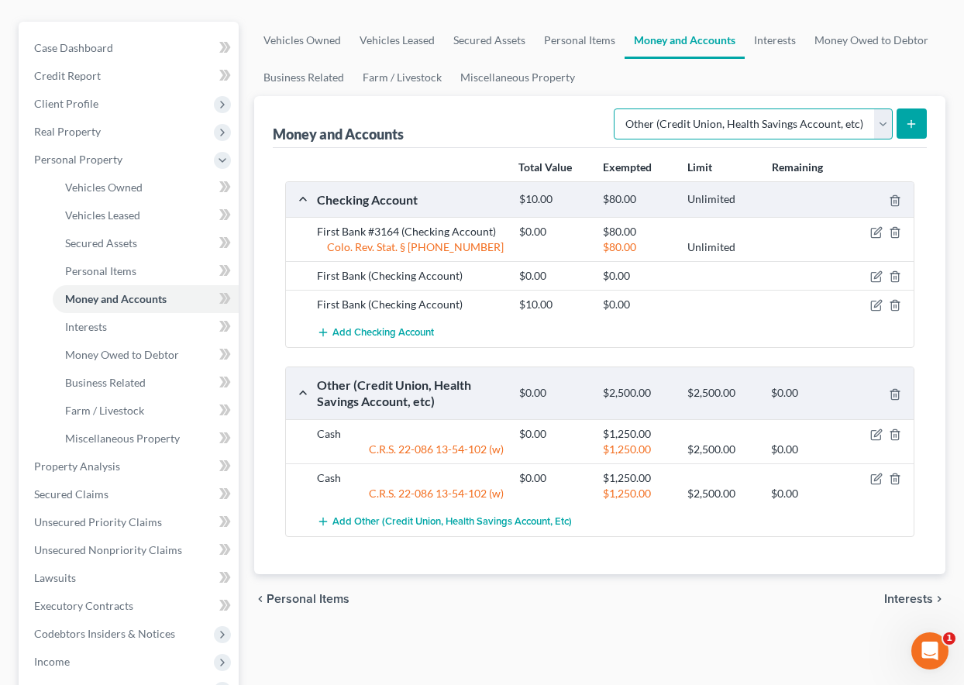
click at [683, 118] on select "Select Account Type Brokerage Cash on Hand Certificates of Deposit Checking Acc…" at bounding box center [753, 124] width 279 height 31
select select "savings"
click at [617, 109] on select "Select Account Type Brokerage Cash on Hand Certificates of Deposit Checking Acc…" at bounding box center [753, 124] width 279 height 31
click at [916, 122] on button "submit" at bounding box center [912, 124] width 30 height 30
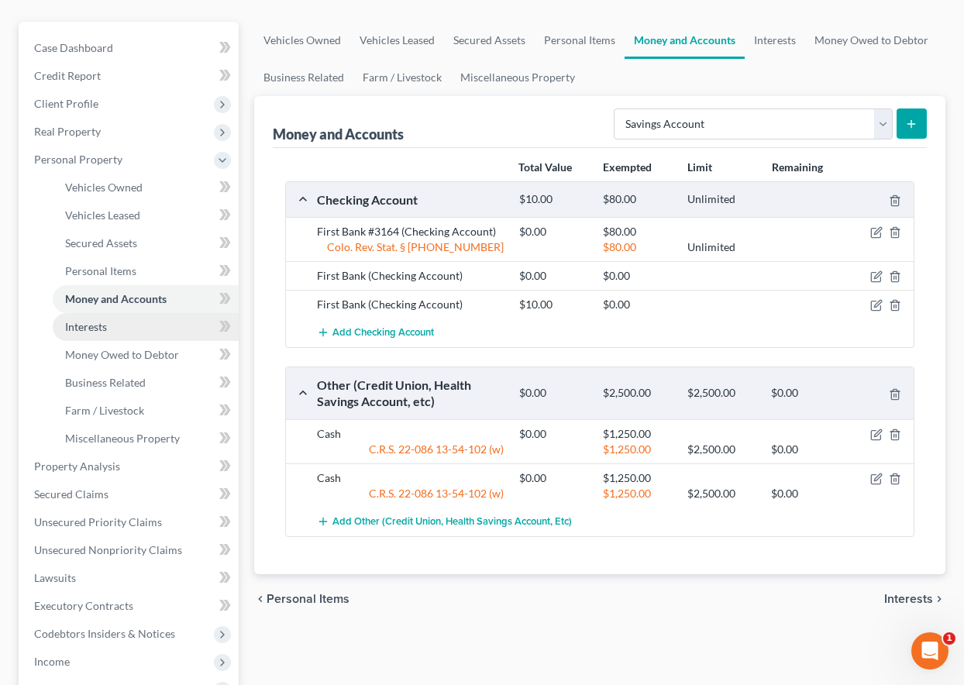
click at [98, 326] on span "Interests" at bounding box center [86, 326] width 42 height 13
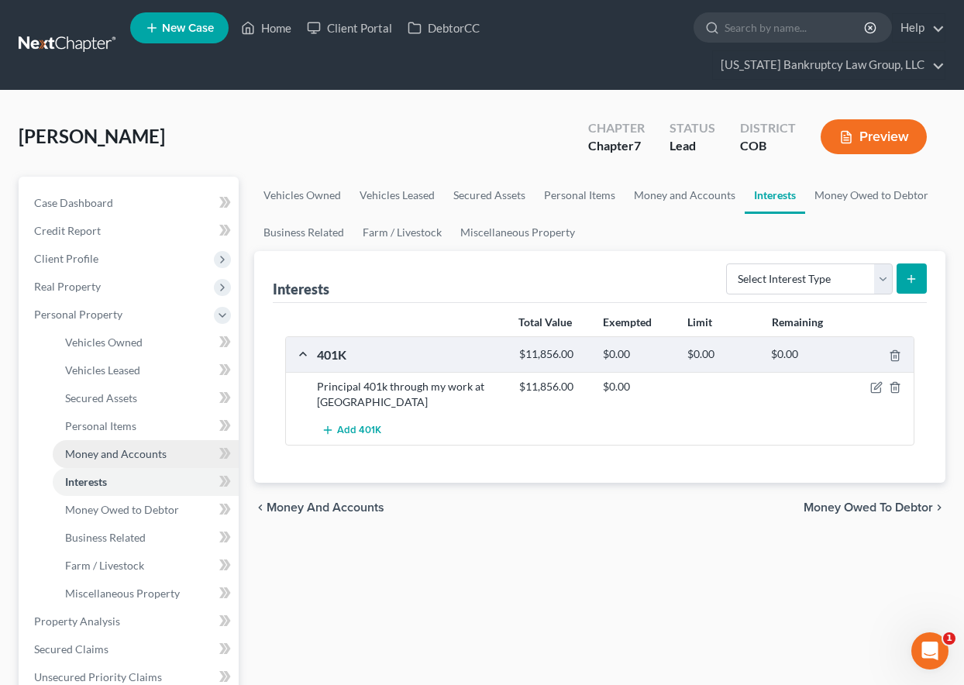
click at [115, 460] on link "Money and Accounts" at bounding box center [146, 454] width 186 height 28
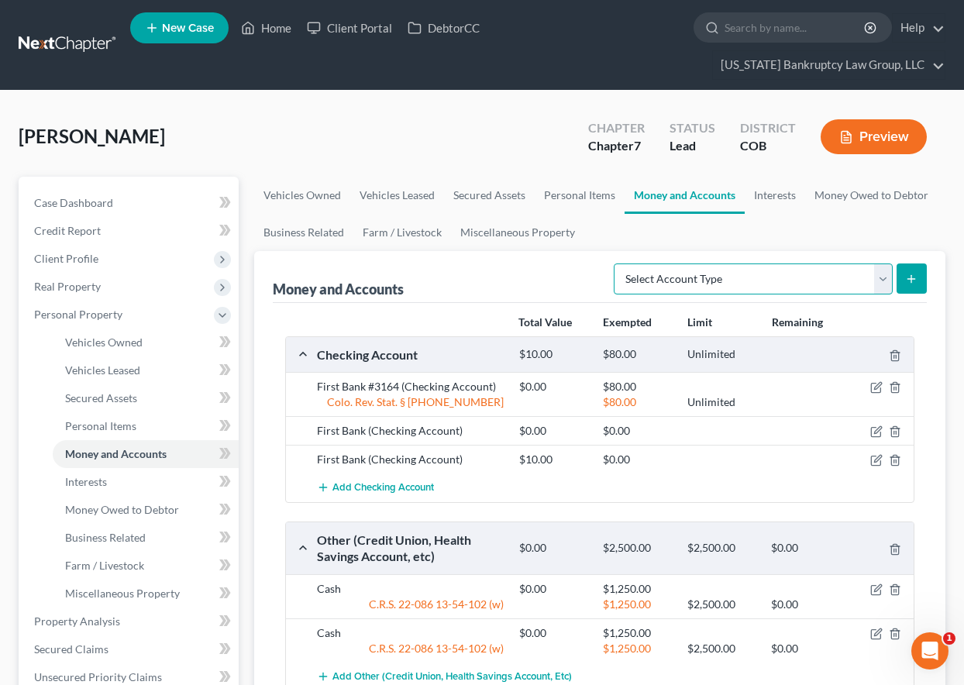
click at [784, 280] on select "Select Account Type Brokerage Cash on Hand Certificates of Deposit Checking Acc…" at bounding box center [753, 279] width 279 height 31
select select "savings"
click at [617, 264] on select "Select Account Type Brokerage Cash on Hand Certificates of Deposit Checking Acc…" at bounding box center [753, 279] width 279 height 31
click at [917, 273] on icon "submit" at bounding box center [911, 279] width 12 height 12
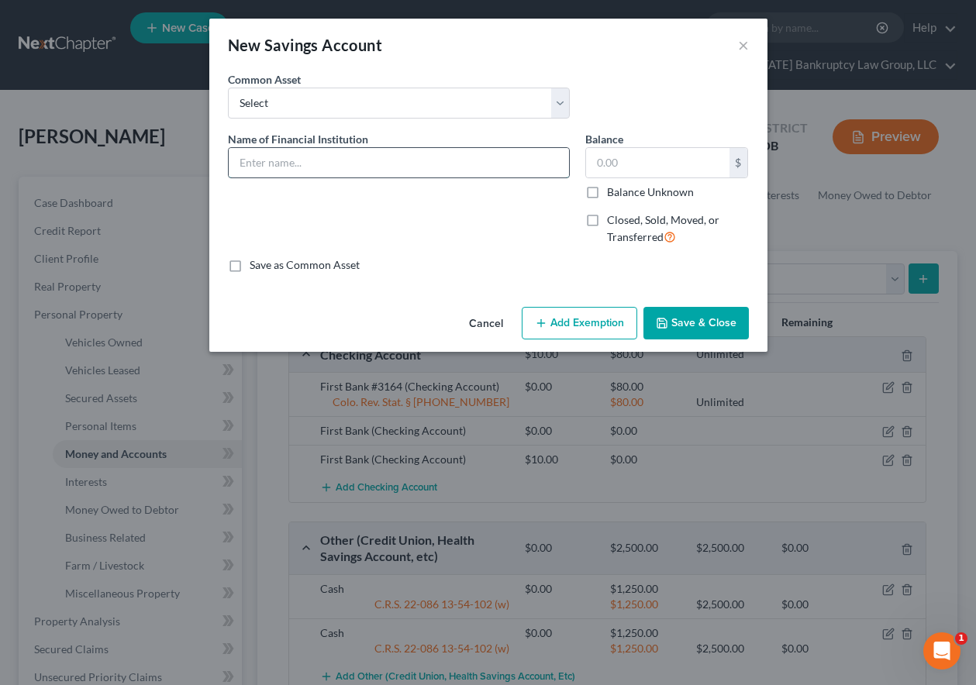
click at [315, 171] on input "text" at bounding box center [399, 162] width 340 height 29
type input "First Bank #6092"
click at [613, 184] on input "Balance Unknown" at bounding box center [618, 189] width 10 height 10
checkbox input "true"
type input "0.00"
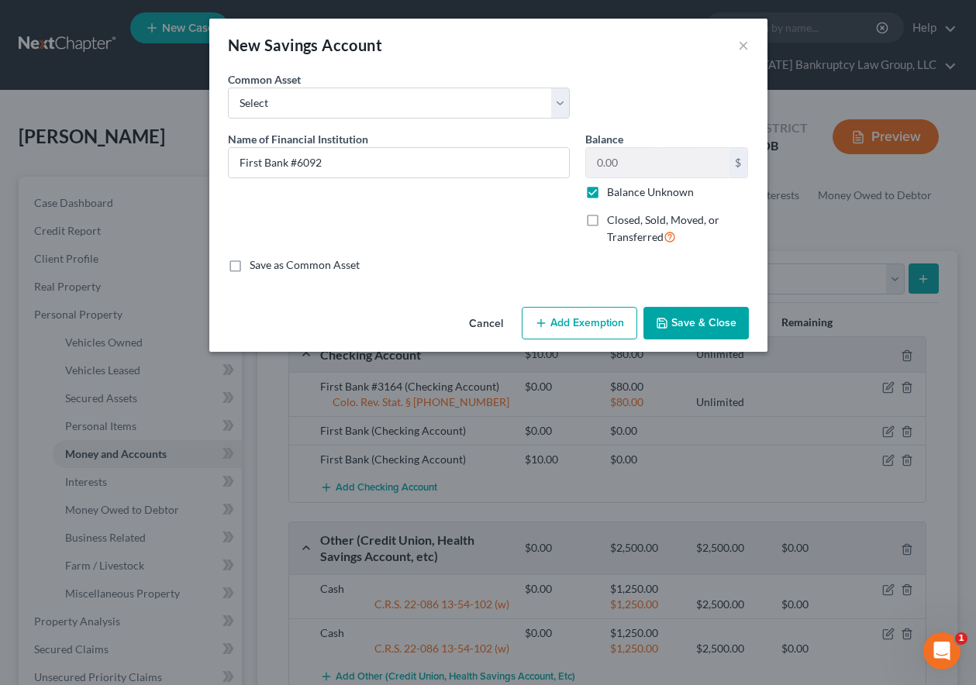
click at [547, 328] on icon "button" at bounding box center [541, 323] width 12 height 12
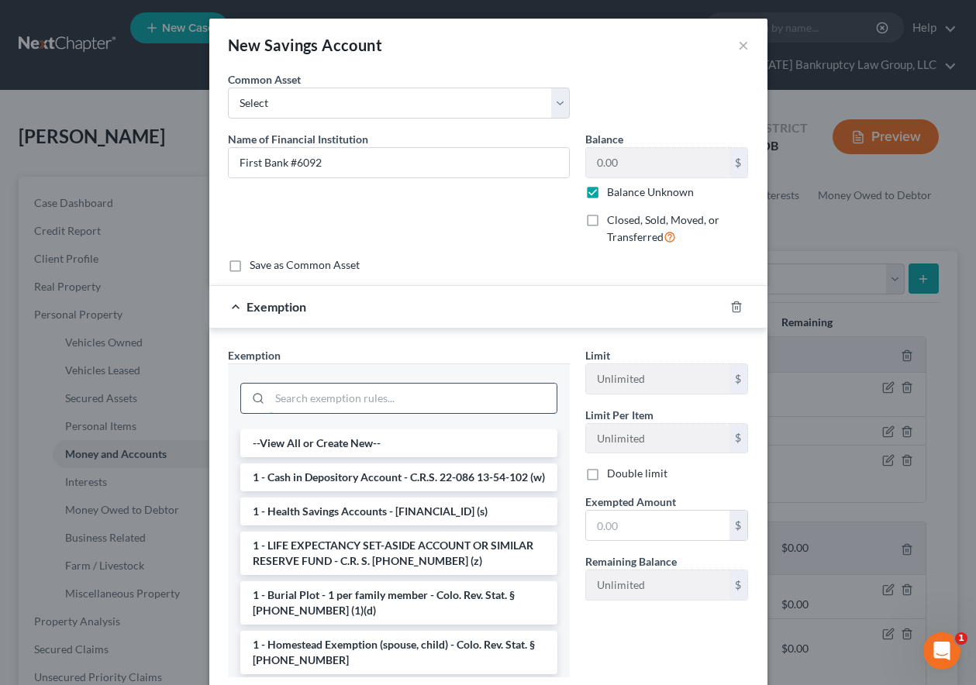
click at [429, 384] on input "search" at bounding box center [413, 398] width 287 height 29
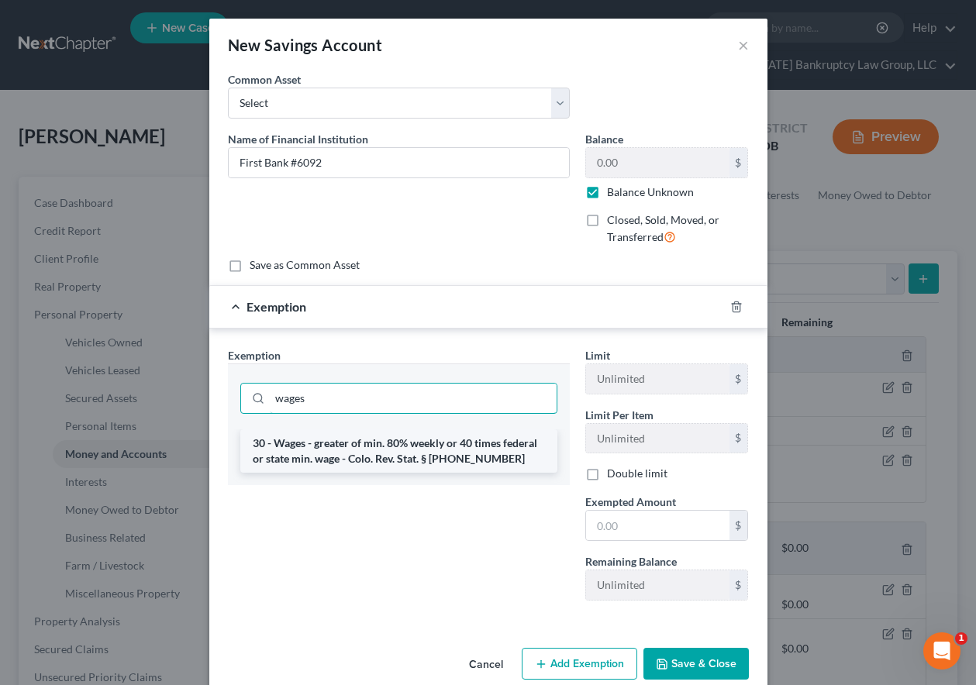
type input "wages"
click at [397, 453] on li "30 - Wages - greater of min. 80% weekly or 40 times federal or state min. wage …" at bounding box center [398, 450] width 317 height 43
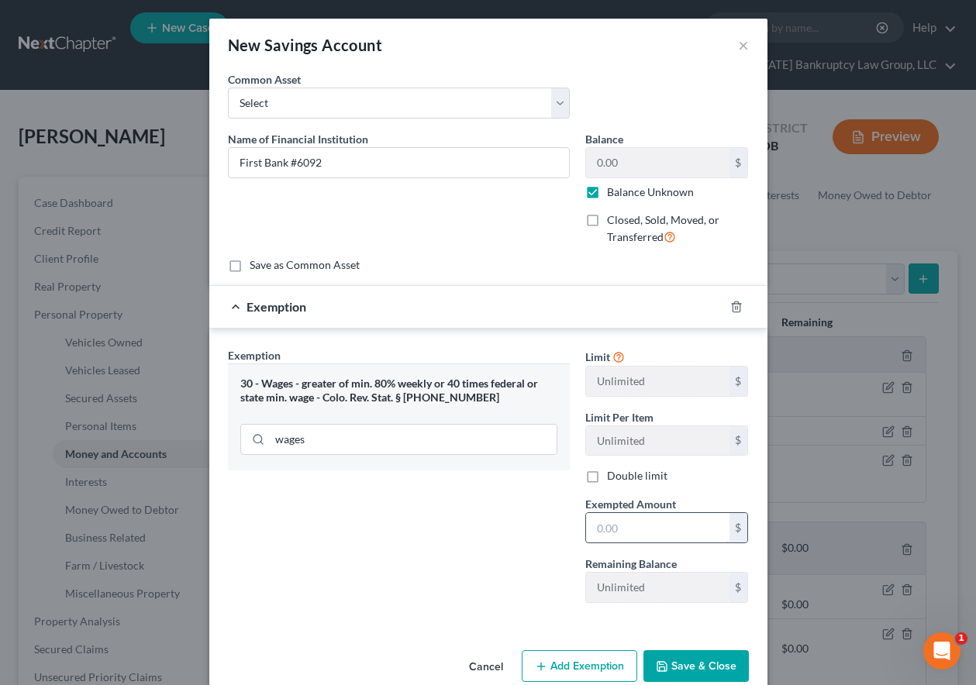
click at [667, 539] on input "text" at bounding box center [657, 527] width 143 height 29
type input "80"
click at [687, 675] on button "Save & Close" at bounding box center [695, 666] width 105 height 33
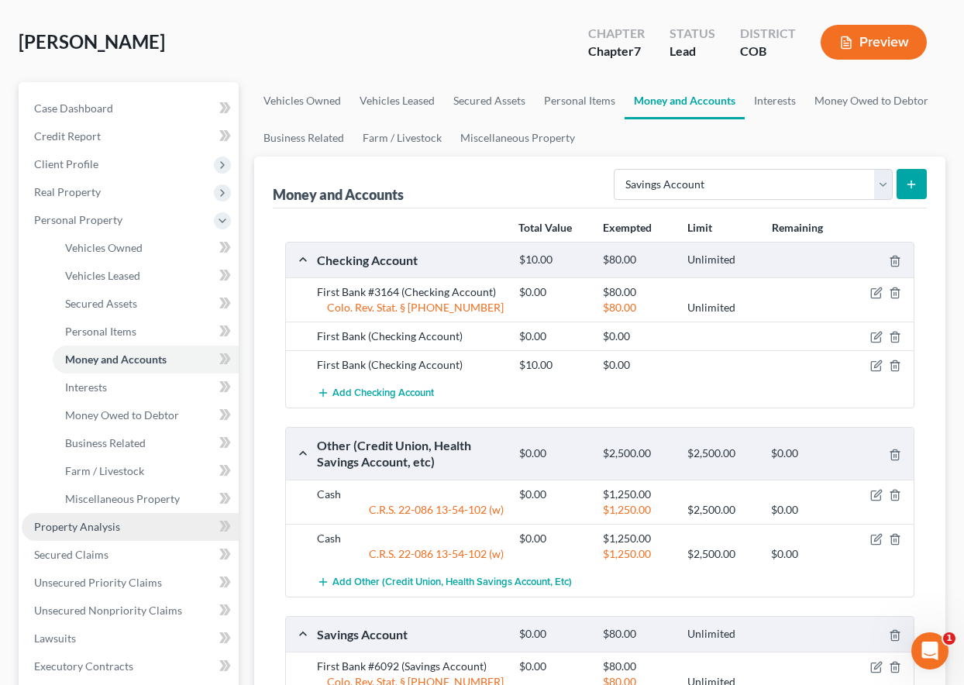
scroll to position [78, 0]
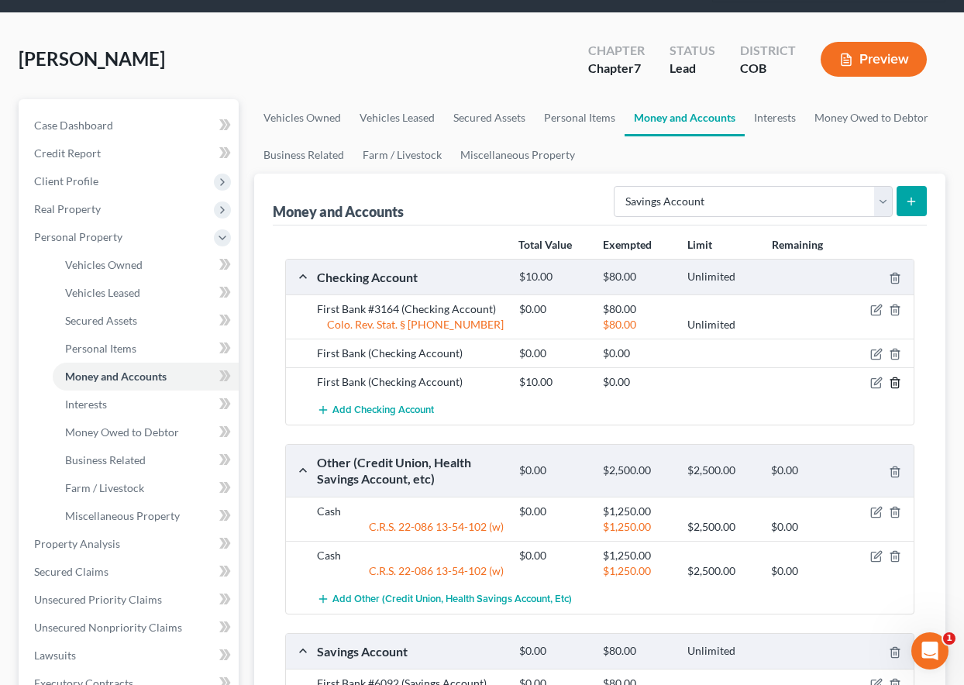
click at [896, 383] on line "button" at bounding box center [896, 384] width 0 height 3
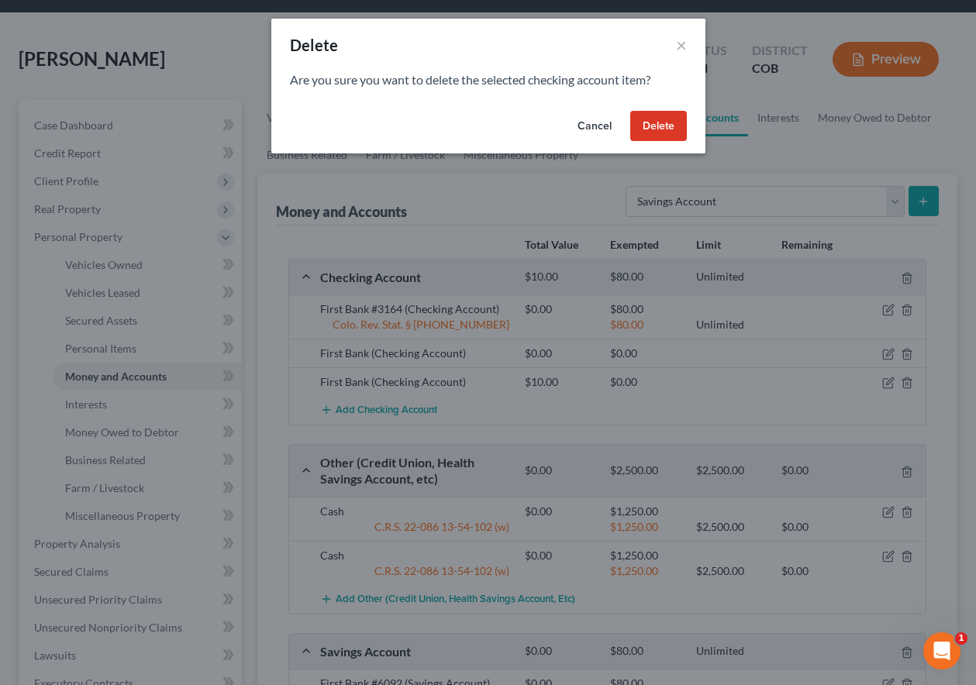
click at [673, 135] on button "Delete" at bounding box center [658, 126] width 57 height 31
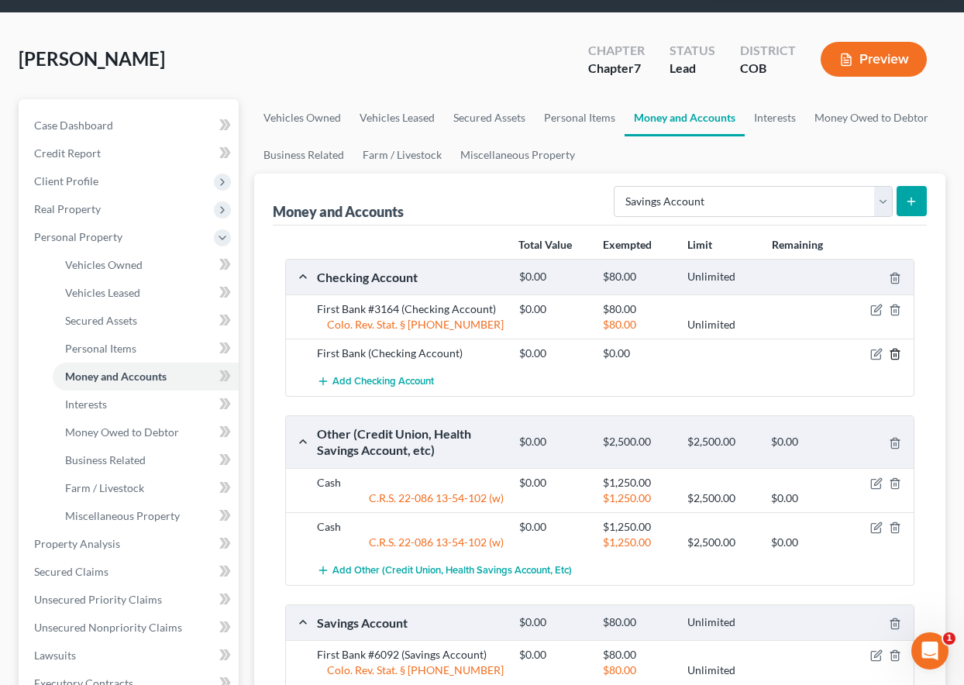
click at [896, 353] on icon "button" at bounding box center [895, 354] width 12 height 12
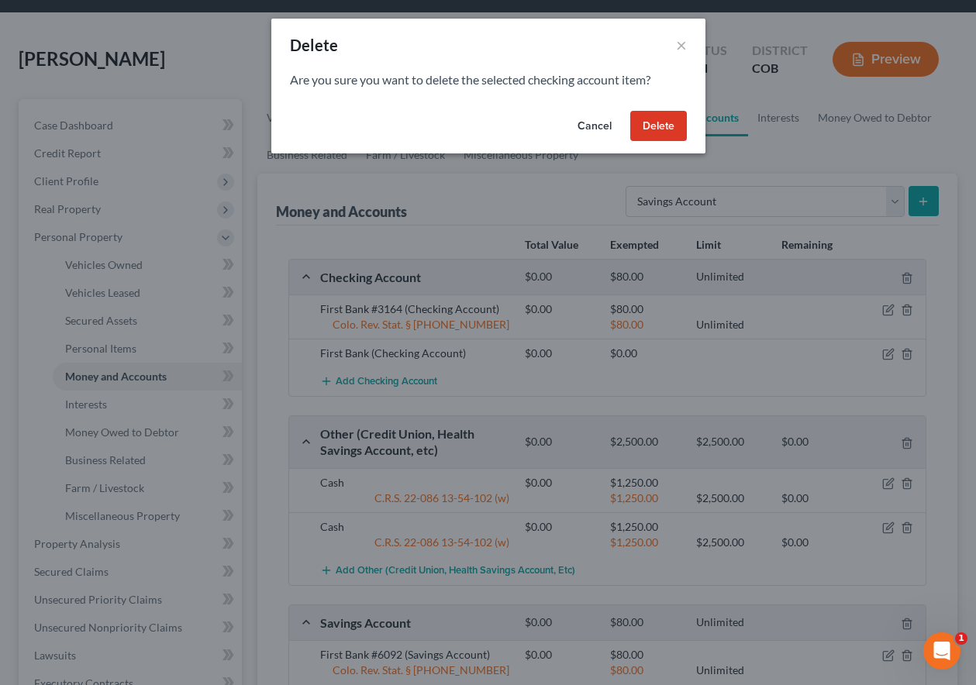
click at [666, 122] on button "Delete" at bounding box center [658, 126] width 57 height 31
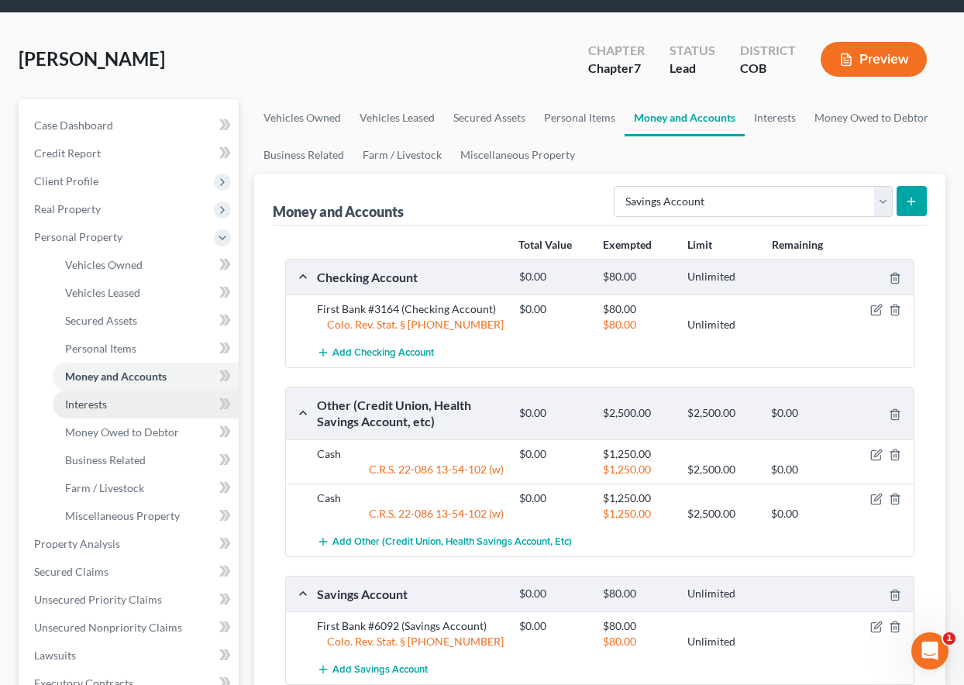
click at [78, 394] on link "Interests" at bounding box center [146, 405] width 186 height 28
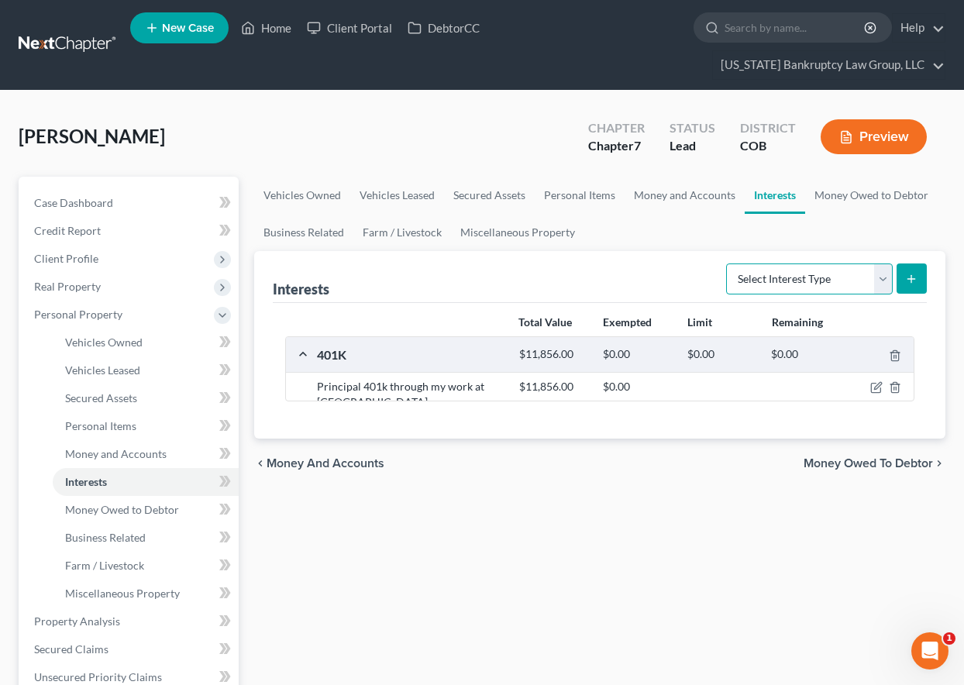
click at [833, 267] on select "Select Interest Type 401K Annuity Bond Education IRA Government Bond Government…" at bounding box center [809, 279] width 167 height 31
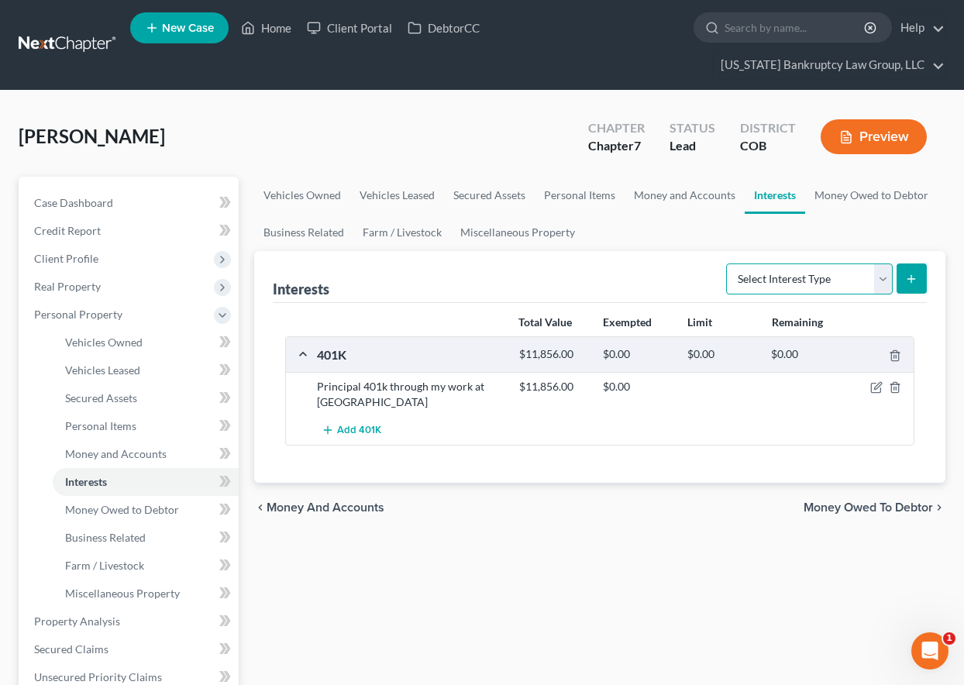
select select "term_life_insurance"
click at [728, 264] on select "Select Interest Type 401K Annuity Bond Education IRA Government Bond Government…" at bounding box center [809, 279] width 167 height 31
click at [916, 274] on icon "submit" at bounding box center [911, 279] width 12 height 12
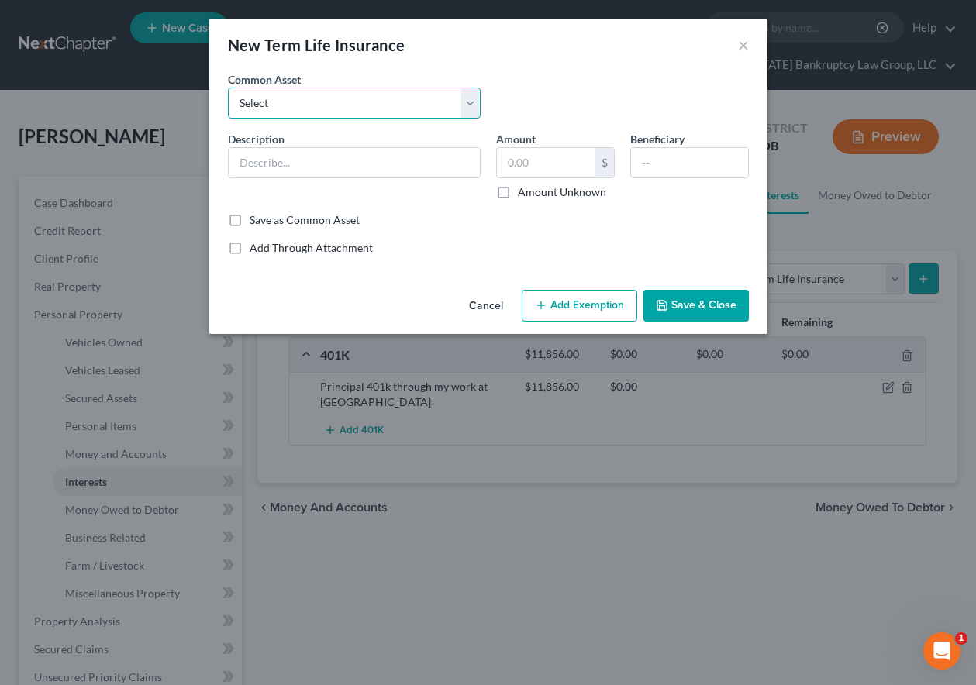
click at [330, 100] on select "Select Employer Sponsored Group Term Life Term Life Insurance Policy" at bounding box center [354, 103] width 253 height 31
select select "0"
click at [228, 88] on select "Select Employer Sponsored Group Term Life Term Life Insurance Policy" at bounding box center [354, 103] width 253 height 31
type input "Employer Sponsored Group Term Life"
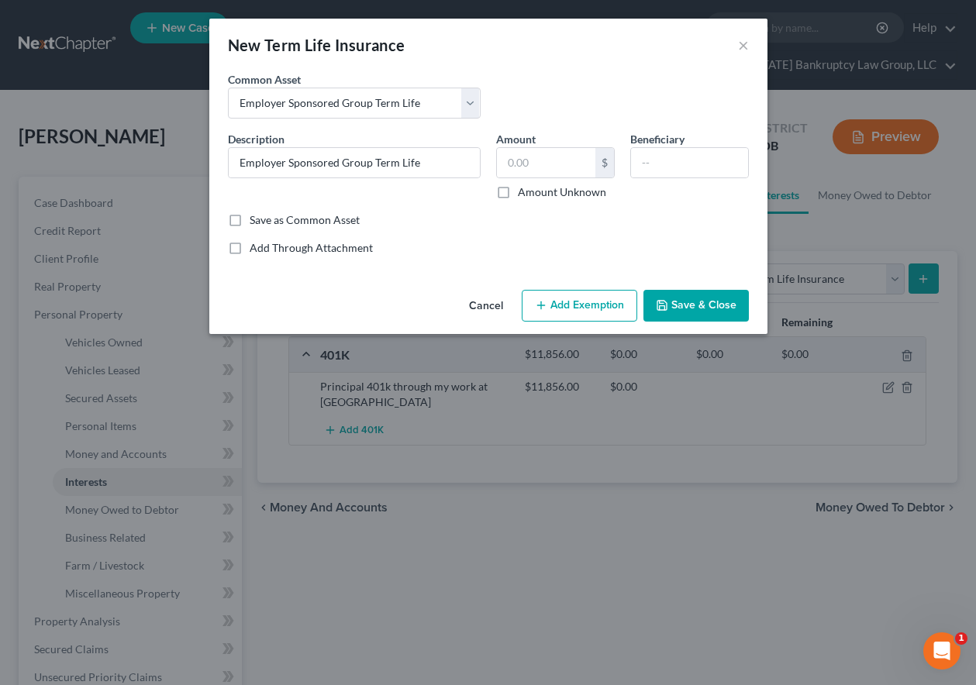
click at [597, 305] on button "Add Exemption" at bounding box center [580, 306] width 116 height 33
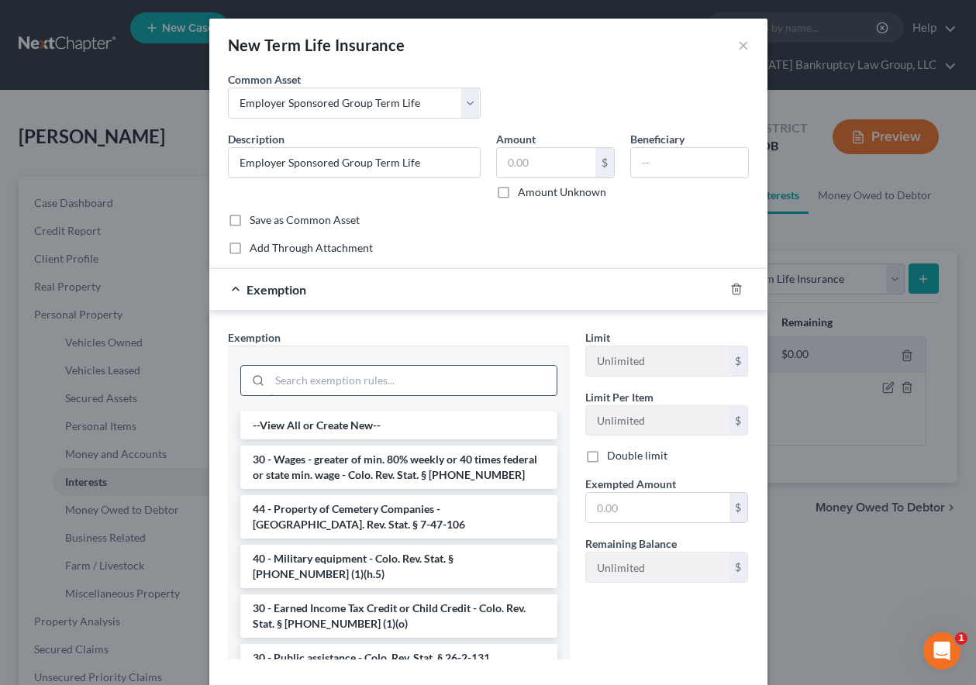
click at [364, 377] on input "search" at bounding box center [413, 380] width 287 height 29
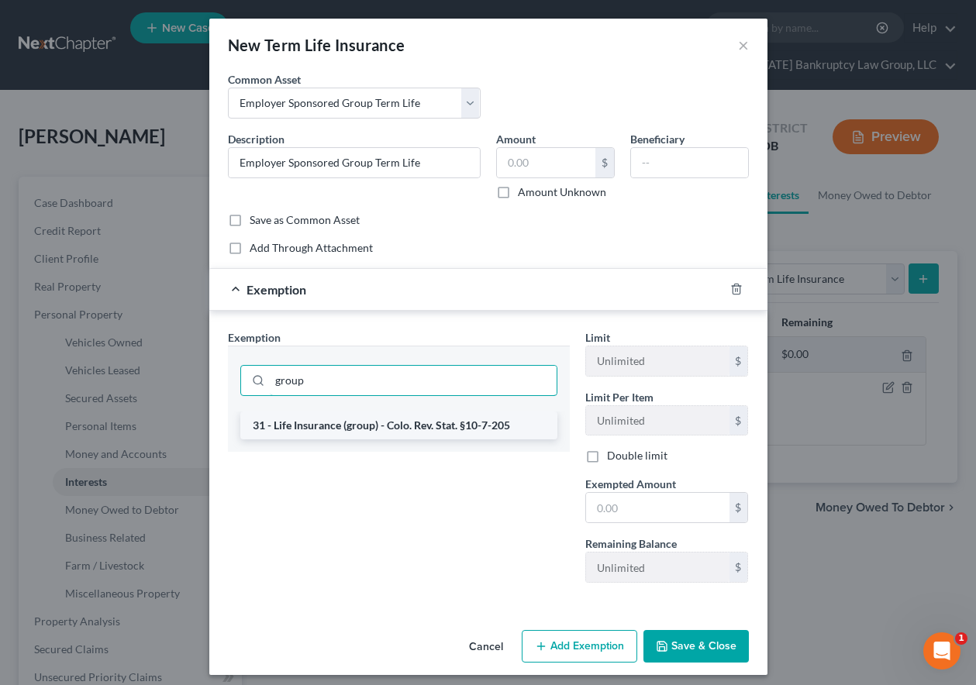
type input "group"
click at [360, 421] on li "31 - Life Insurance (group) - Colo. Rev. Stat. §10-7-205" at bounding box center [398, 426] width 317 height 28
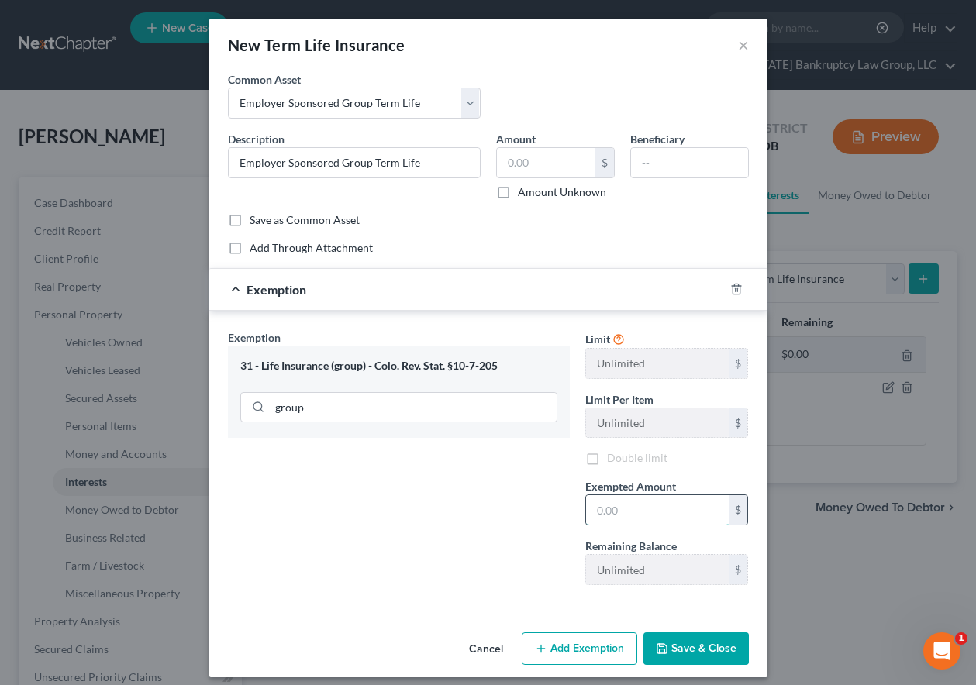
click at [707, 522] on input "text" at bounding box center [657, 509] width 143 height 29
type input "100"
click at [668, 644] on button "Save & Close" at bounding box center [695, 649] width 105 height 33
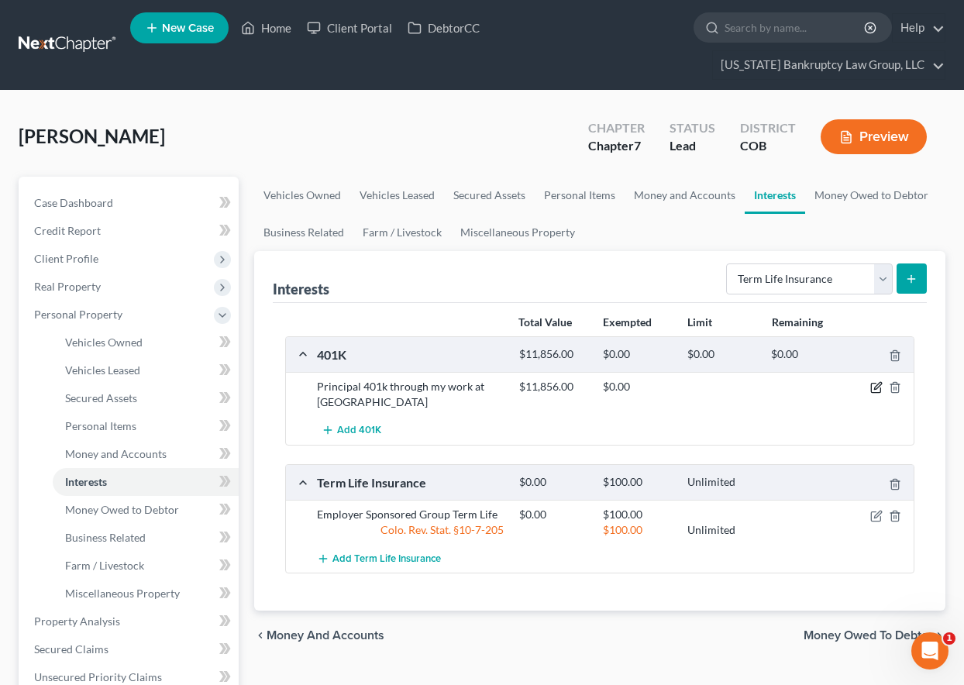
click at [877, 388] on icon "button" at bounding box center [877, 387] width 12 height 12
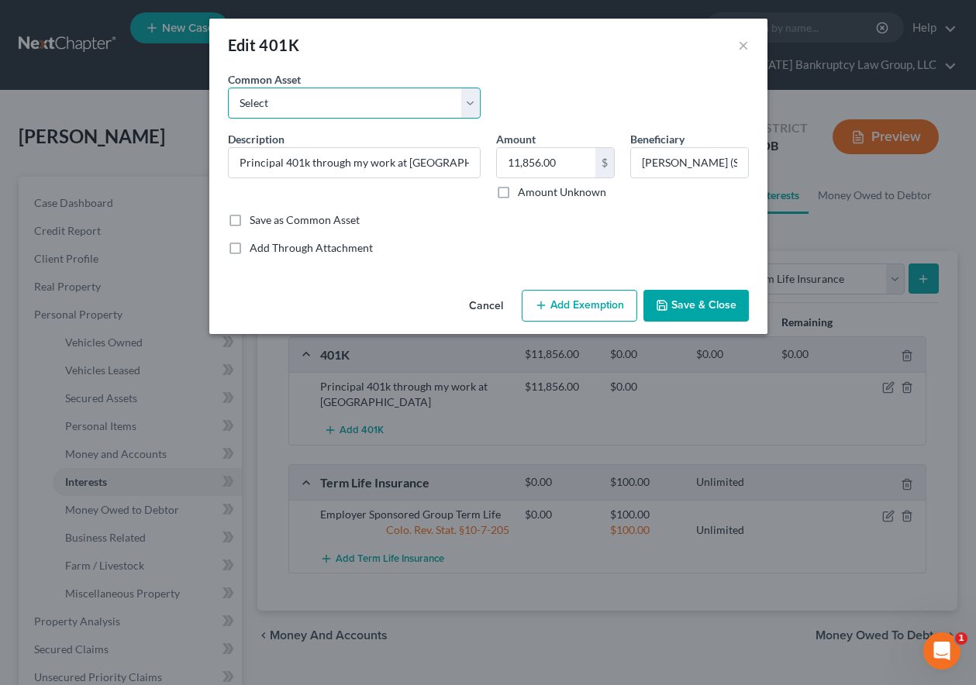
click at [360, 102] on select "Select Employer Sponsored Retirement Account" at bounding box center [354, 103] width 253 height 31
select select "0"
click at [228, 88] on select "Select Employer Sponsored Retirement Account" at bounding box center [354, 103] width 253 height 31
type input "Employer Sponsored Retirement Account"
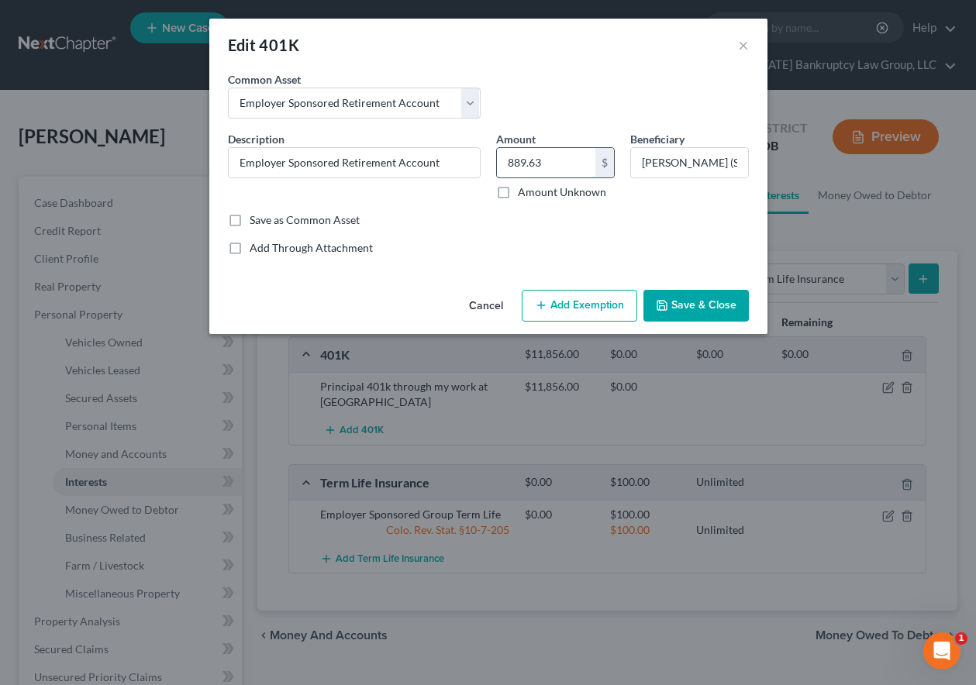
click at [547, 155] on input "889.63" at bounding box center [546, 162] width 98 height 29
type input "7,960.36"
click at [553, 290] on button "Add Exemption" at bounding box center [580, 306] width 116 height 33
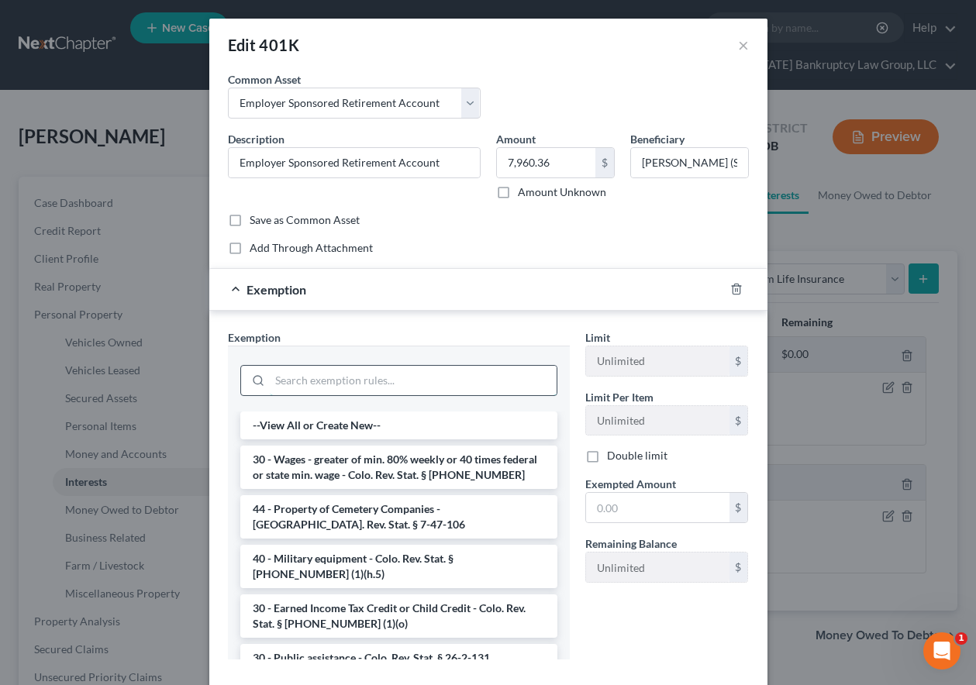
click at [343, 385] on input "search" at bounding box center [413, 380] width 287 height 29
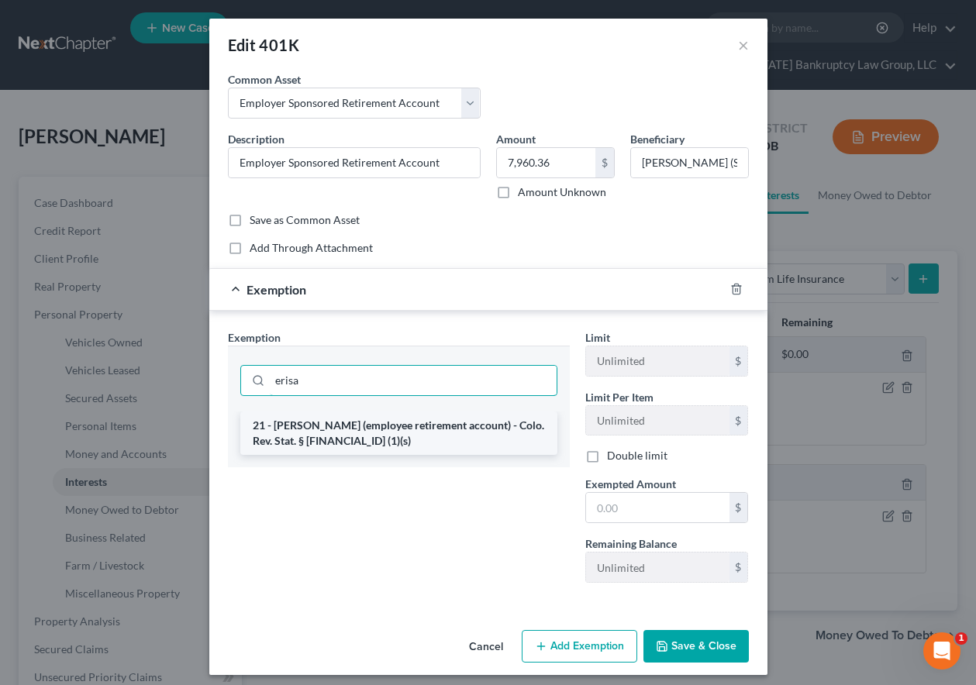
type input "erisa"
click at [356, 440] on li "21 - [PERSON_NAME] (employee retirement account) - Colo. Rev. Stat. § [FINANCIA…" at bounding box center [398, 433] width 317 height 43
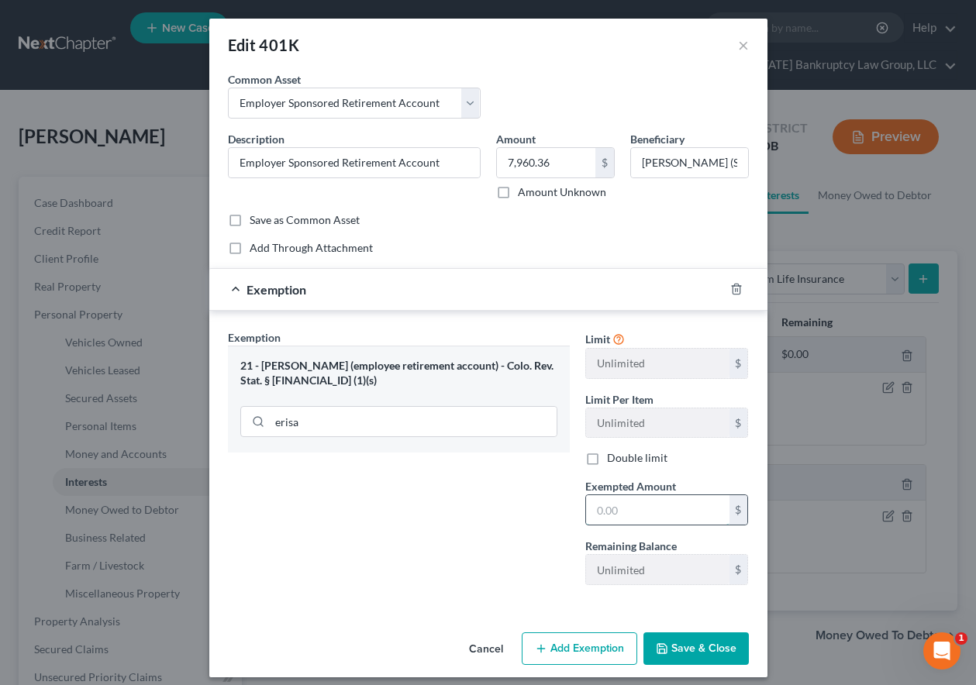
click at [667, 507] on input "text" at bounding box center [657, 509] width 143 height 29
type input "100"
click at [681, 643] on button "Save & Close" at bounding box center [695, 649] width 105 height 33
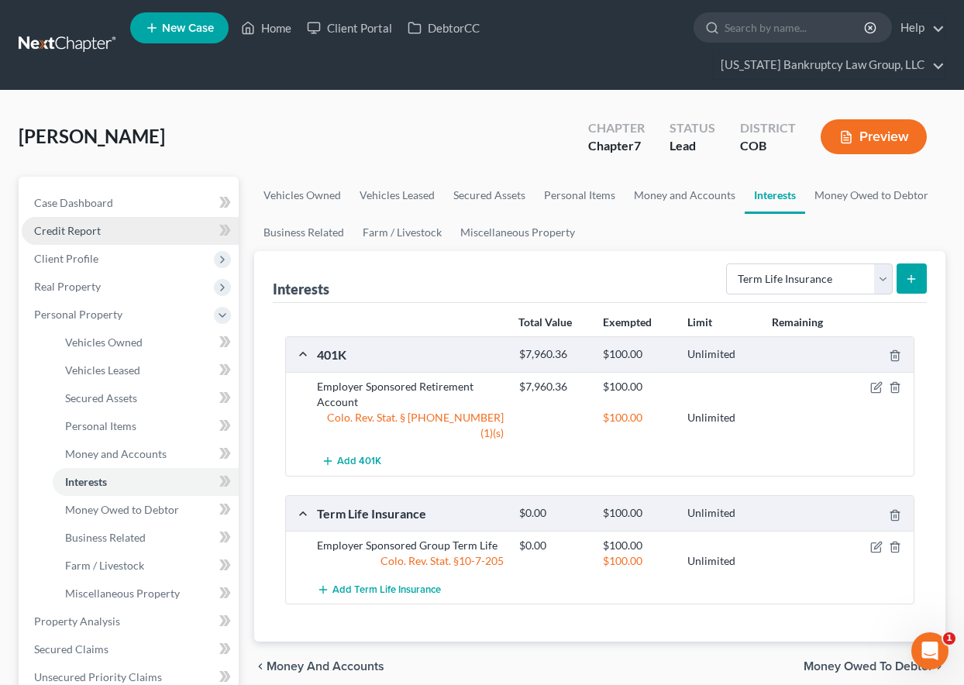
click at [74, 229] on span "Credit Report" at bounding box center [67, 230] width 67 height 13
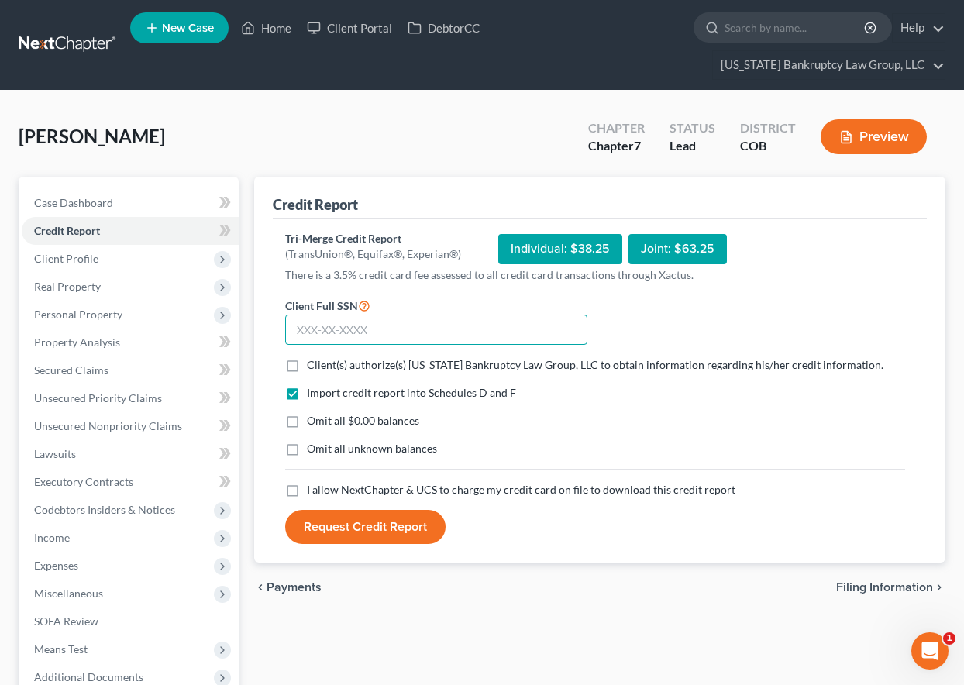
click at [461, 333] on input "text" at bounding box center [436, 330] width 302 height 31
type input "523-71-6910"
click at [307, 363] on label "Client(s) authorize(s) [US_STATE] Bankruptcy Law Group, LLC to obtain informati…" at bounding box center [595, 365] width 577 height 16
click at [313, 363] on input "Client(s) authorize(s) [US_STATE] Bankruptcy Law Group, LLC to obtain informati…" at bounding box center [318, 362] width 10 height 10
click at [307, 425] on label "Omit all $0.00 balances" at bounding box center [363, 421] width 112 height 16
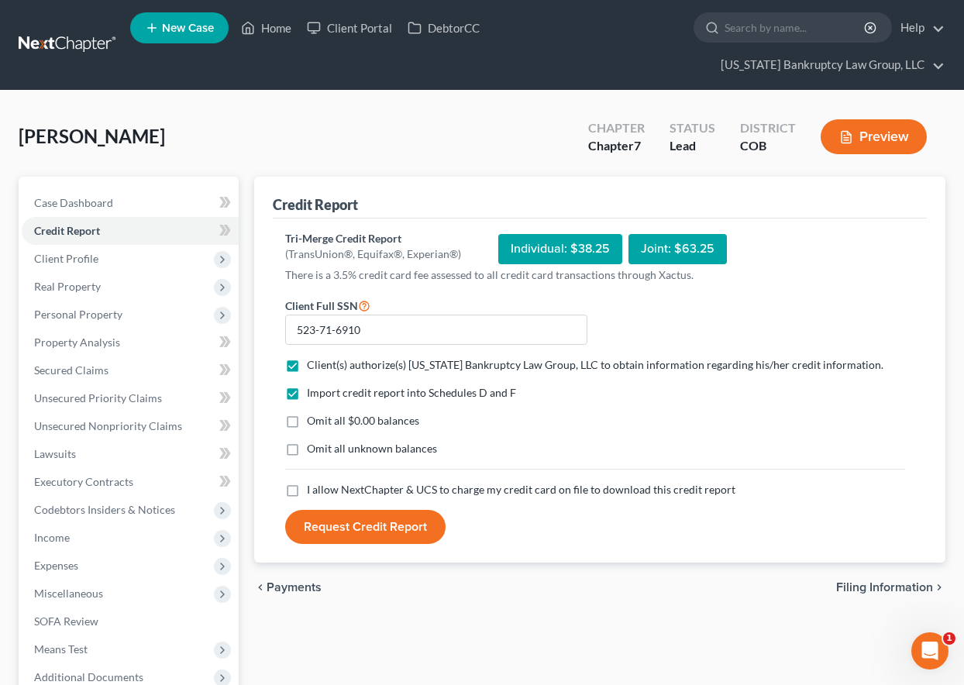
click at [313, 423] on input "Omit all $0.00 balances" at bounding box center [318, 418] width 10 height 10
click at [307, 448] on label "Omit all unknown balances" at bounding box center [372, 449] width 130 height 16
click at [313, 448] on input "Omit all unknown balances" at bounding box center [318, 446] width 10 height 10
click at [307, 488] on label "I allow NextChapter & UCS to charge my credit card on file to download this cre…" at bounding box center [521, 490] width 429 height 16
click at [313, 488] on input "I allow NextChapter & UCS to charge my credit card on file to download this cre…" at bounding box center [318, 487] width 10 height 10
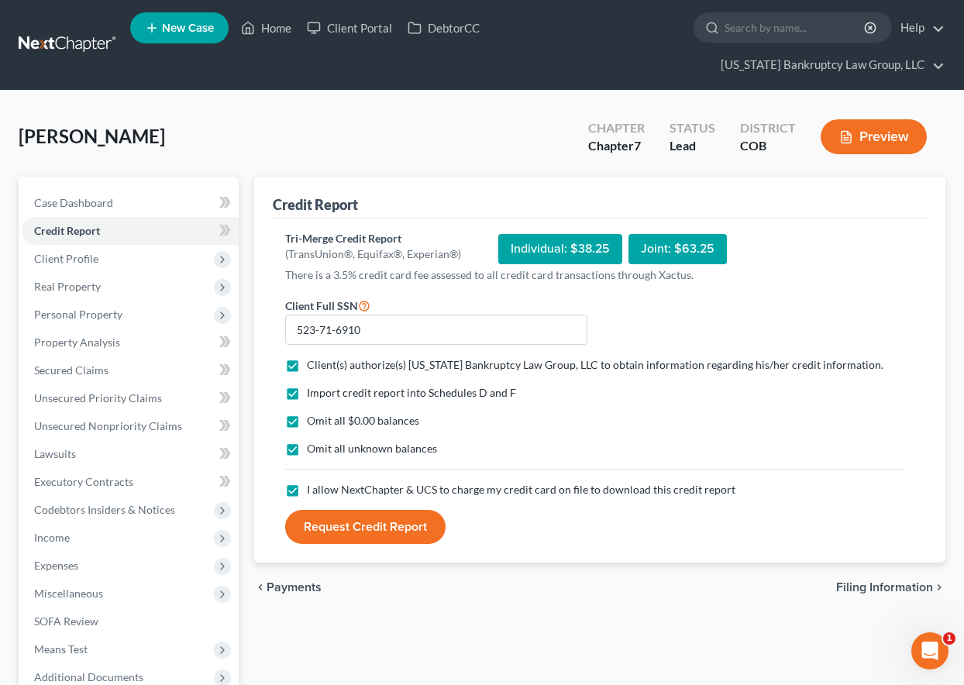
click at [343, 528] on button "Request Credit Report" at bounding box center [365, 527] width 160 height 34
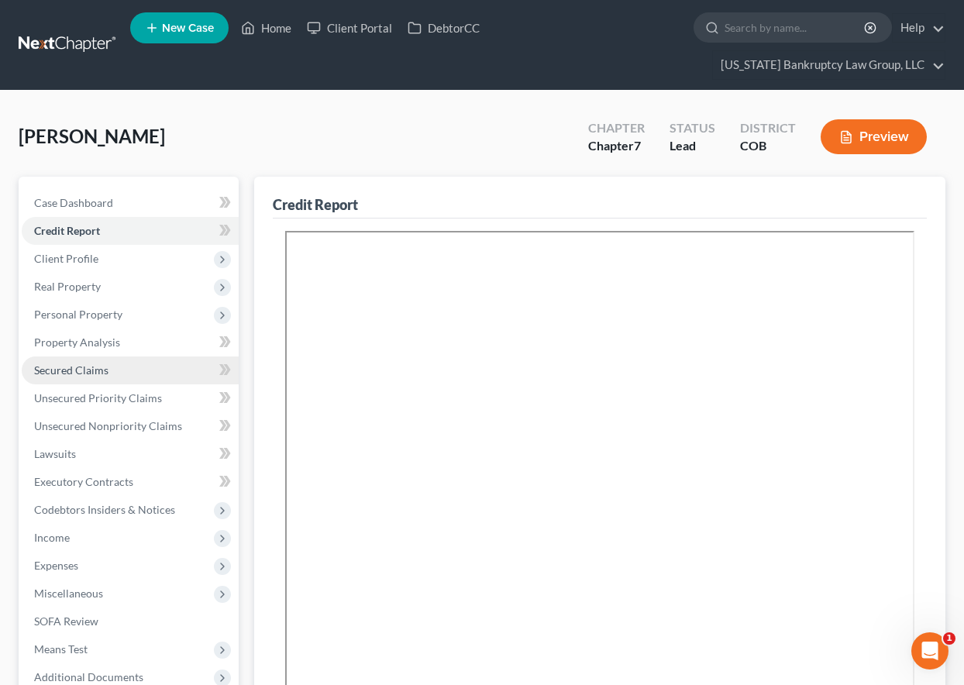
click at [53, 364] on span "Secured Claims" at bounding box center [71, 370] width 74 height 13
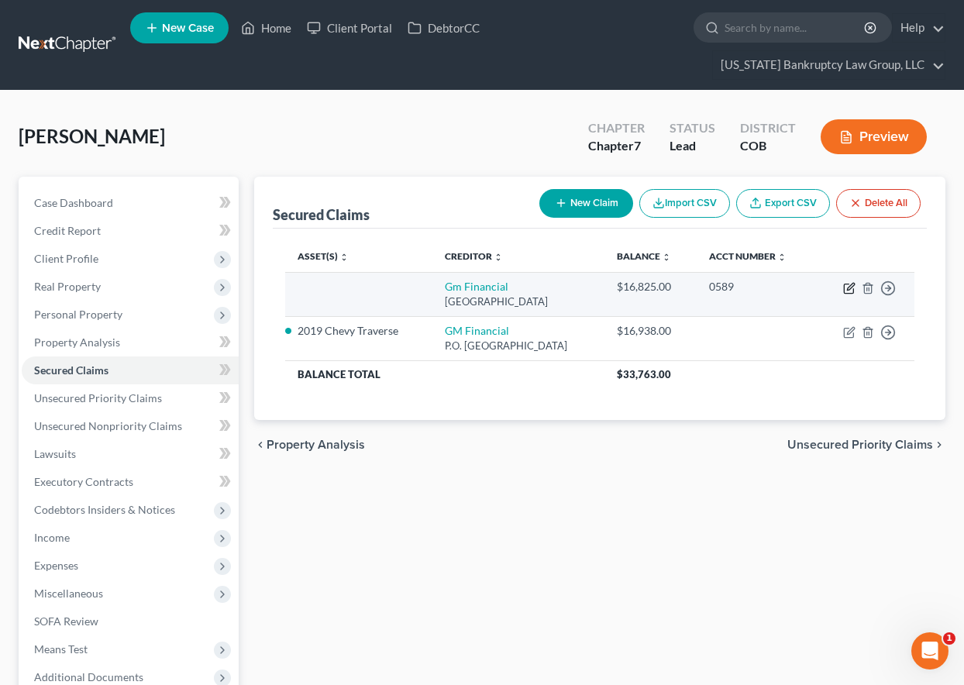
click at [852, 288] on icon "button" at bounding box center [849, 288] width 12 height 12
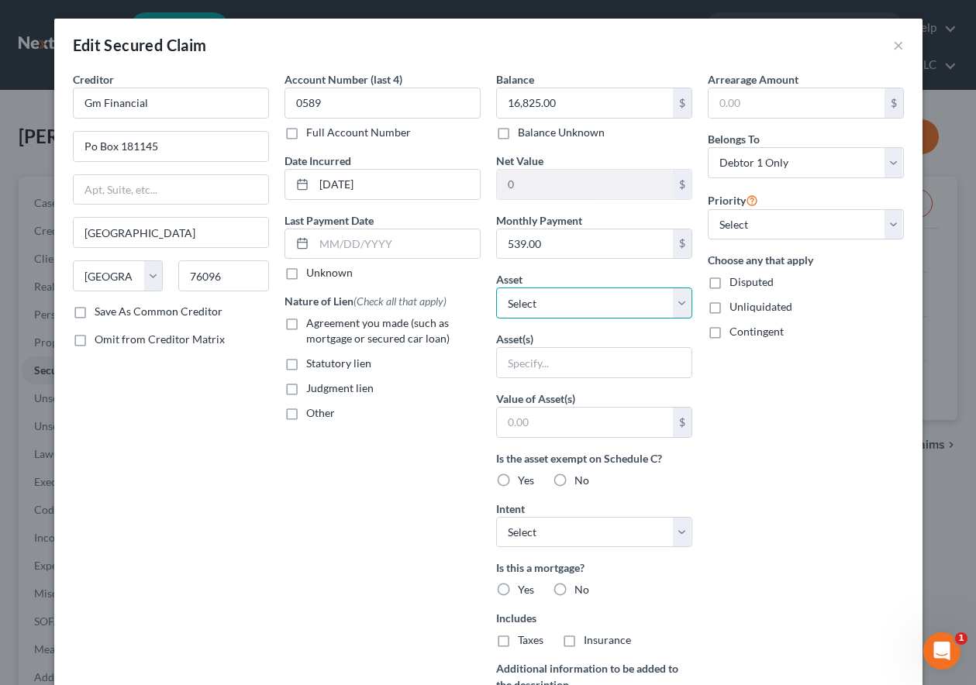
click at [553, 302] on select "Select Other Multiple Assets 2019 Chevy Traverse - $15000.0 First Bank #3164 (C…" at bounding box center [594, 303] width 196 height 31
click at [496, 288] on select "Select Other Multiple Assets 2019 Chevy Traverse - $15000.0 First Bank #3164 (C…" at bounding box center [594, 303] width 196 height 31
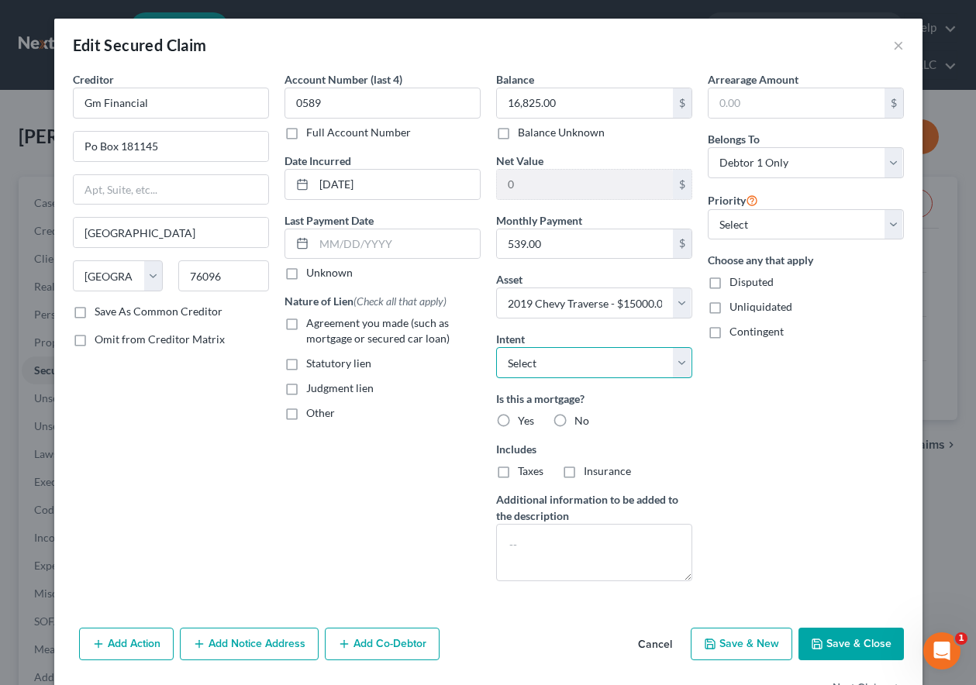
click at [563, 360] on select "Select Surrender Redeem Reaffirm Avoid Other" at bounding box center [594, 362] width 196 height 31
click at [496, 347] on select "Select Surrender Redeem Reaffirm Avoid Other" at bounding box center [594, 362] width 196 height 31
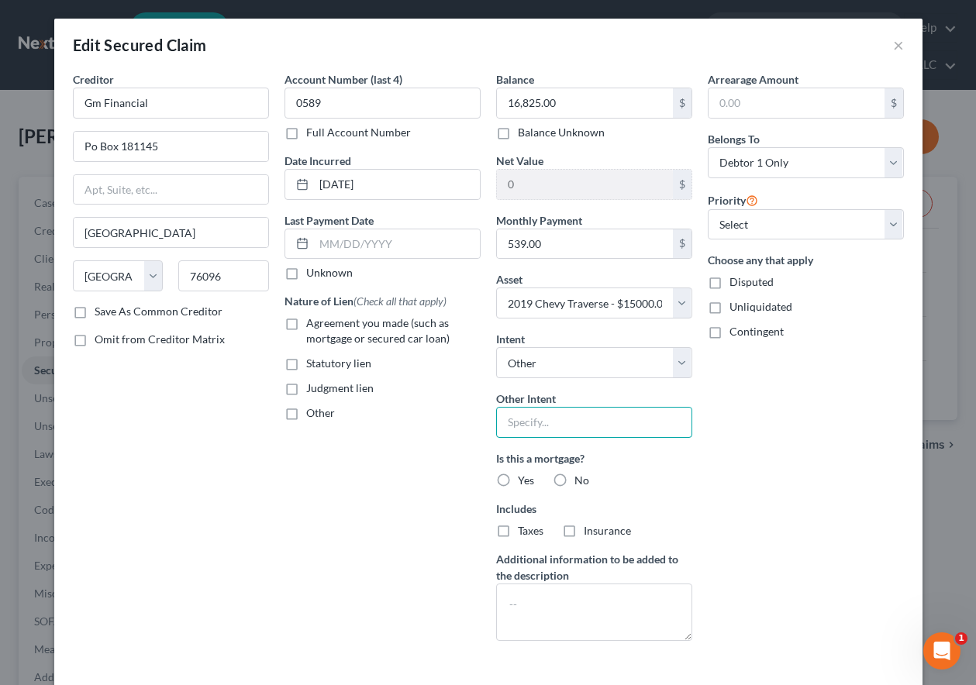
click at [549, 416] on input "text" at bounding box center [594, 422] width 196 height 31
click at [574, 479] on label "No" at bounding box center [581, 481] width 15 height 16
click at [581, 479] on input "No" at bounding box center [586, 478] width 10 height 10
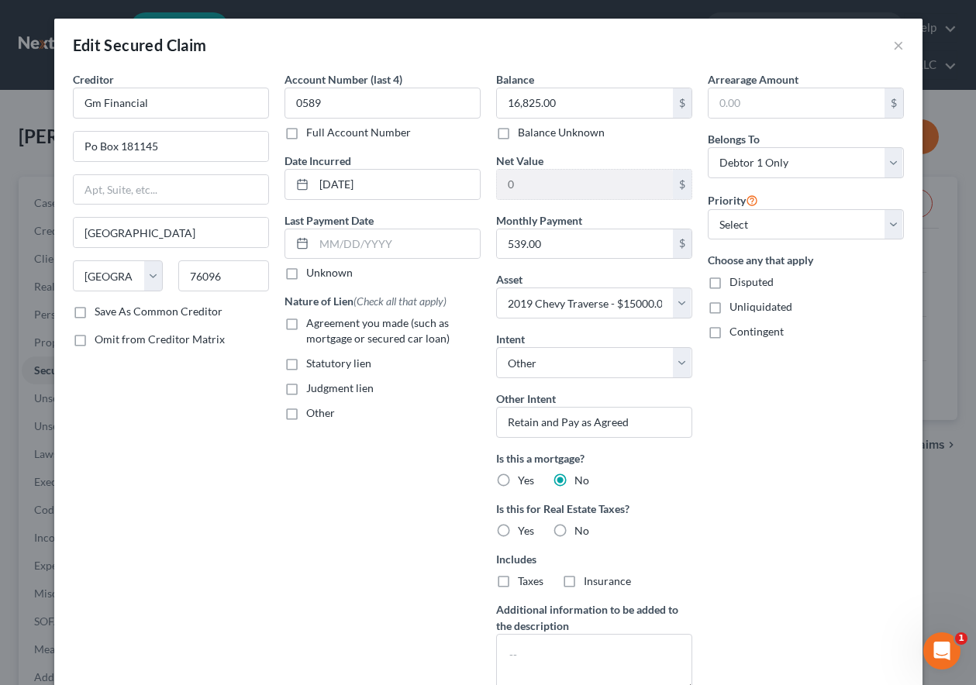
drag, startPoint x: 549, startPoint y: 530, endPoint x: 440, endPoint y: 474, distance: 122.7
click at [574, 530] on label "No" at bounding box center [581, 531] width 15 height 16
click at [581, 530] on input "No" at bounding box center [586, 528] width 10 height 10
click at [306, 325] on label "Agreement you made (such as mortgage or secured car loan)" at bounding box center [393, 331] width 174 height 31
click at [312, 325] on input "Agreement you made (such as mortgage or secured car loan)" at bounding box center [317, 321] width 10 height 10
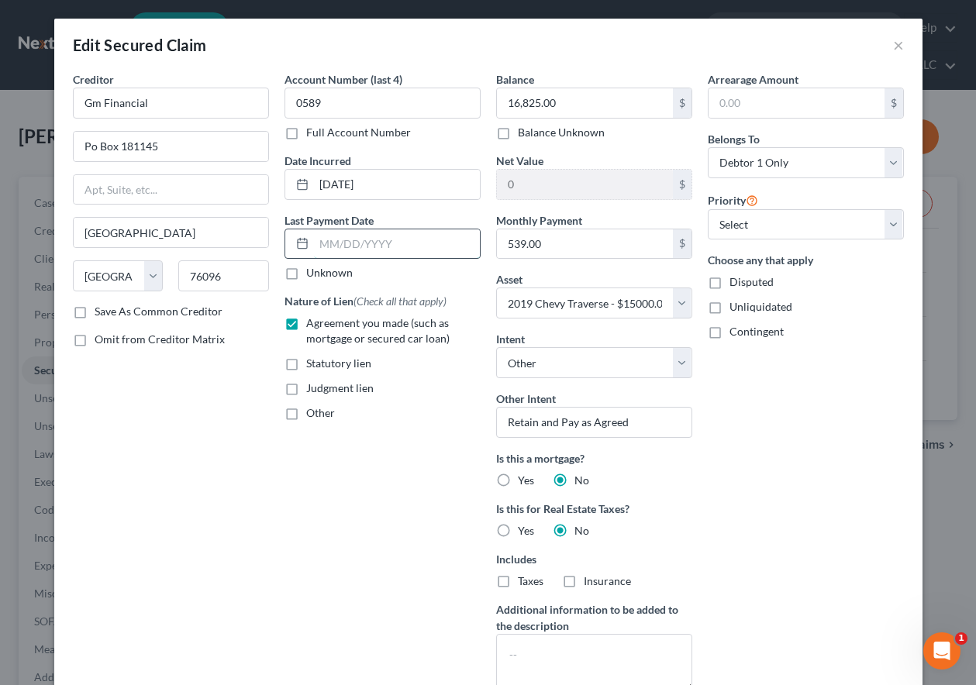
click at [340, 243] on input "text" at bounding box center [397, 243] width 166 height 29
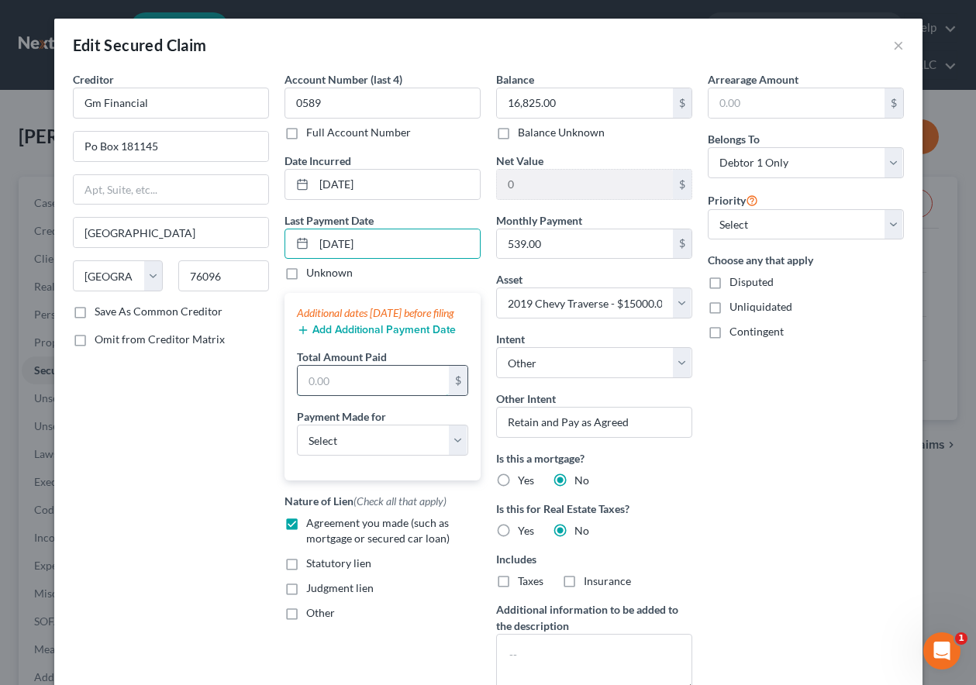
click at [341, 391] on input "text" at bounding box center [373, 380] width 151 height 29
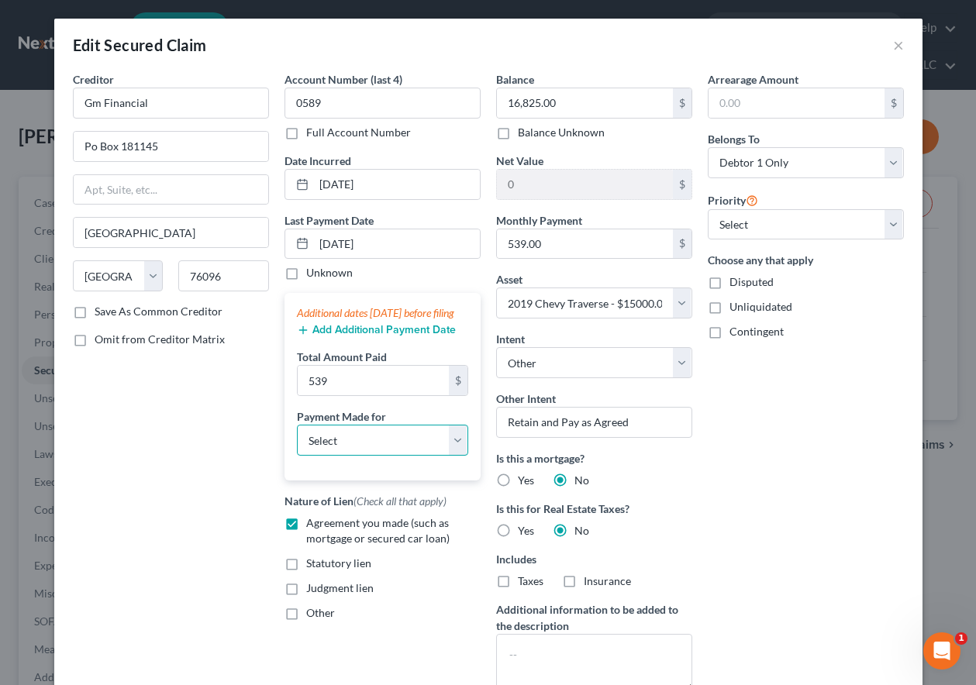
click at [346, 443] on select "Select Car Credit Card Loan Repayment Mortgage Other Suppliers Or Vendors" at bounding box center [382, 440] width 171 height 31
click at [297, 440] on select "Select Car Credit Card Loan Repayment Mortgage Other Suppliers Or Vendors" at bounding box center [382, 440] width 171 height 31
click at [814, 532] on div "Arrearage Amount $ Belongs To * Select Debtor 1 Only Debtor 2 Only Debtor 1 And…" at bounding box center [806, 387] width 212 height 633
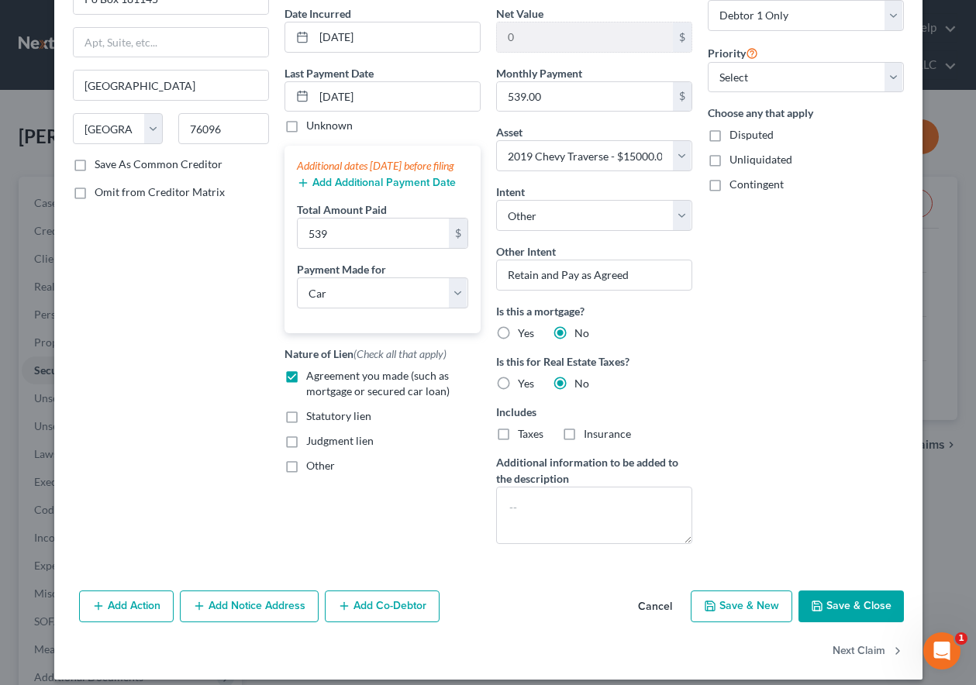
scroll to position [160, 0]
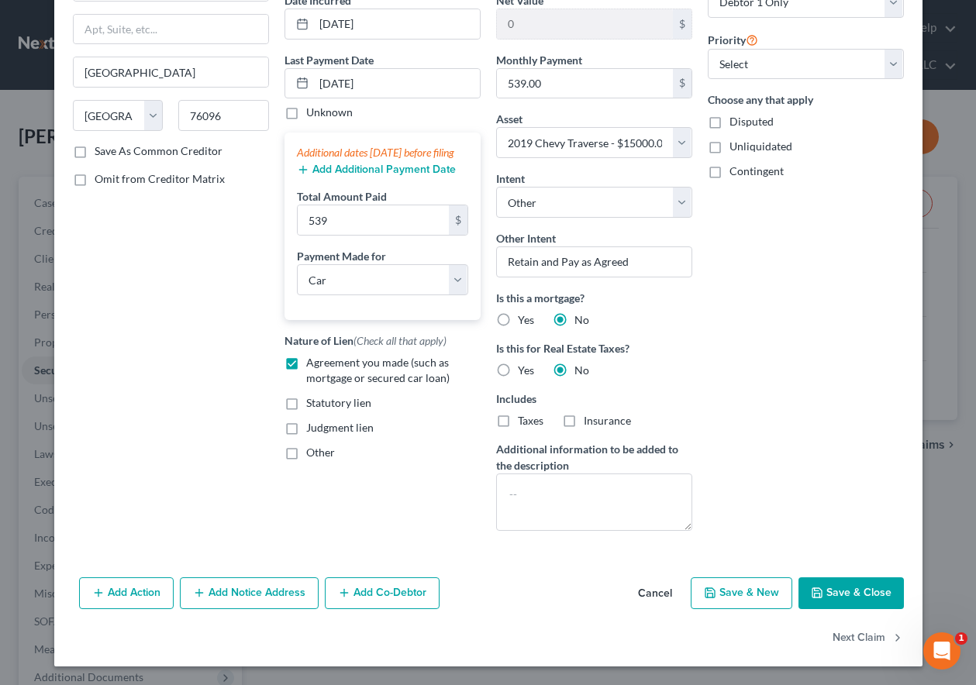
click at [850, 584] on button "Save & Close" at bounding box center [850, 594] width 105 height 33
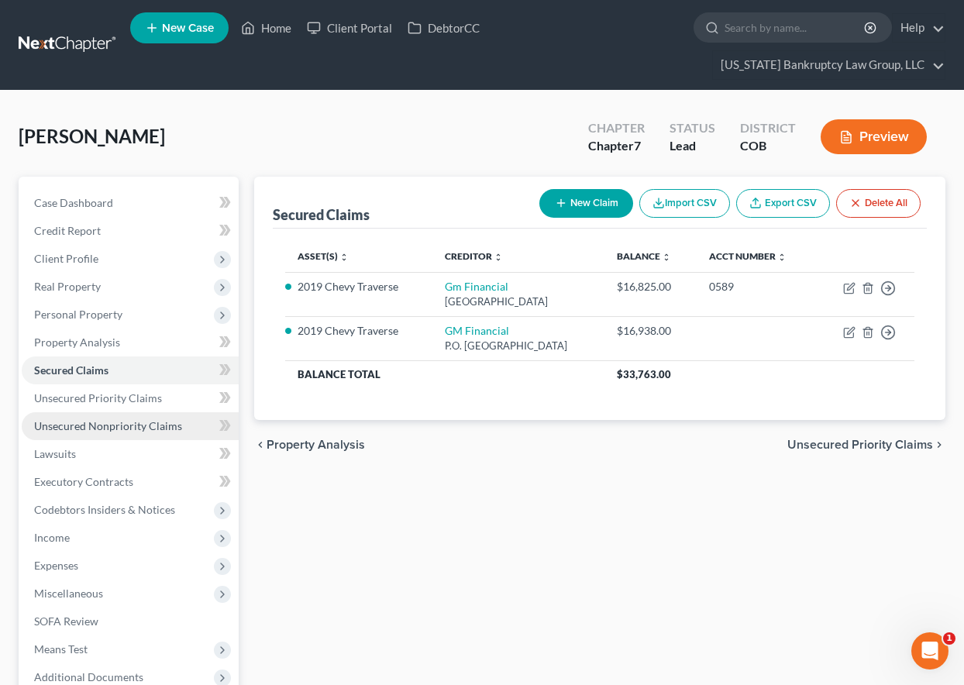
click at [81, 428] on span "Unsecured Nonpriority Claims" at bounding box center [108, 425] width 148 height 13
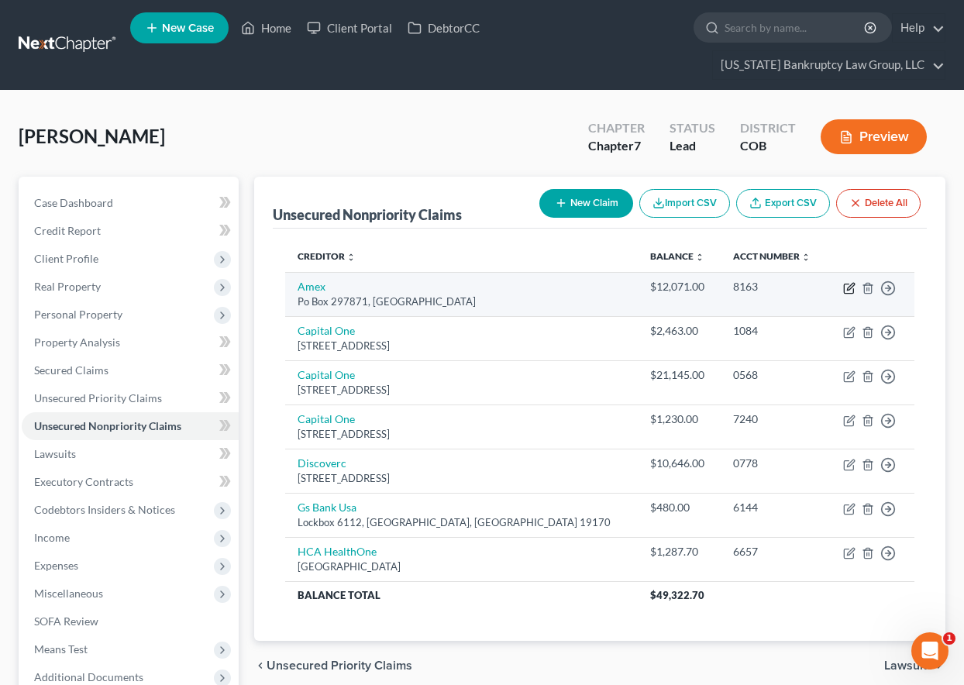
click at [849, 288] on icon "button" at bounding box center [850, 286] width 7 height 7
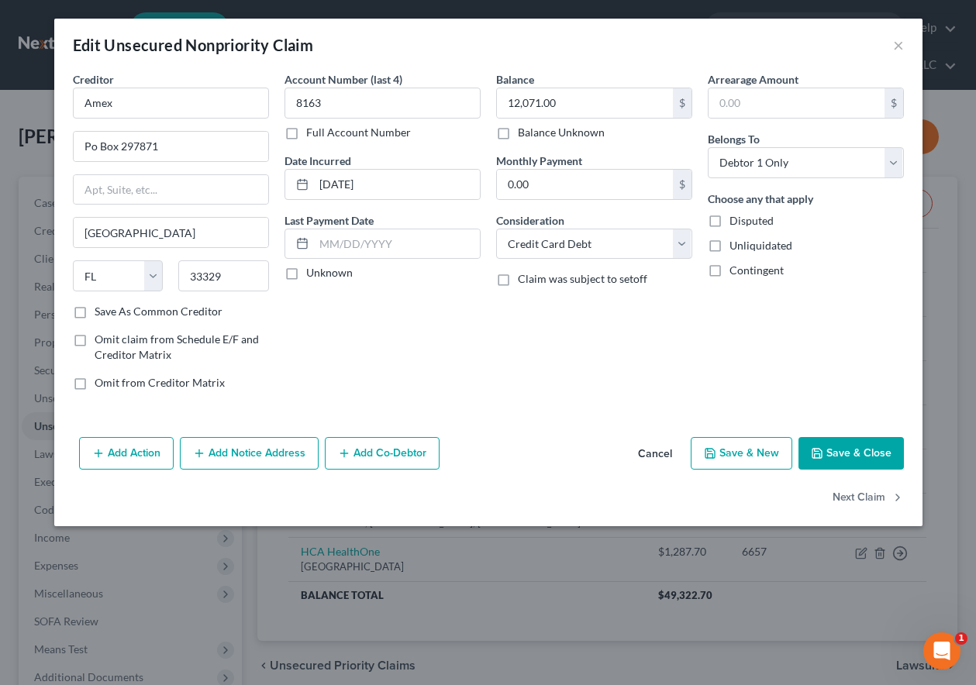
click at [257, 460] on button "Add Notice Address" at bounding box center [249, 453] width 139 height 33
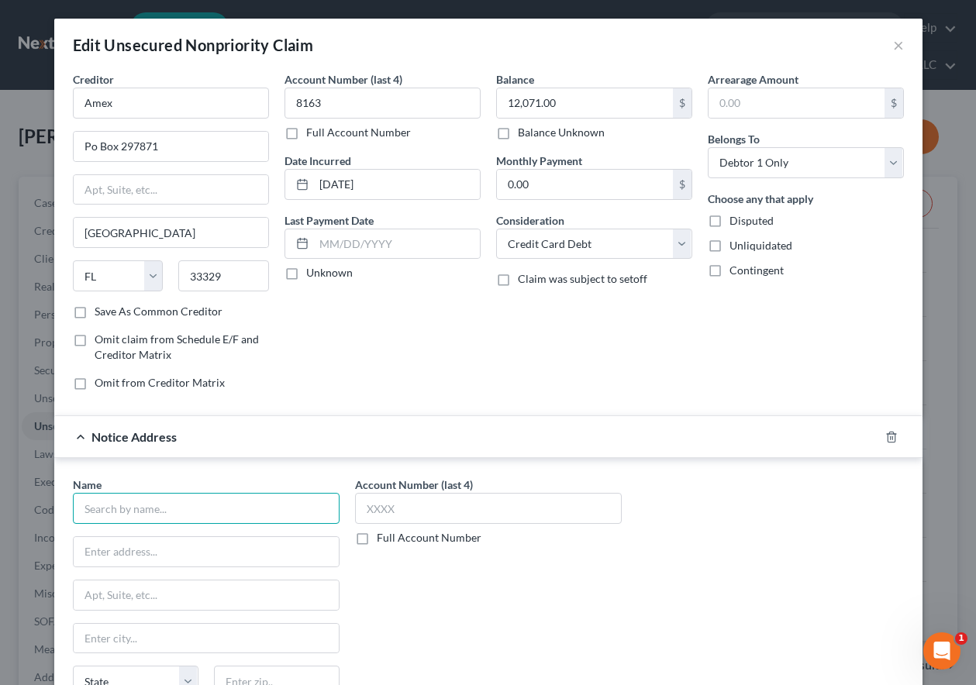
click at [219, 499] on input "text" at bounding box center [206, 508] width 267 height 31
click at [290, 509] on input "[PERSON_NAME]" at bounding box center [206, 508] width 267 height 31
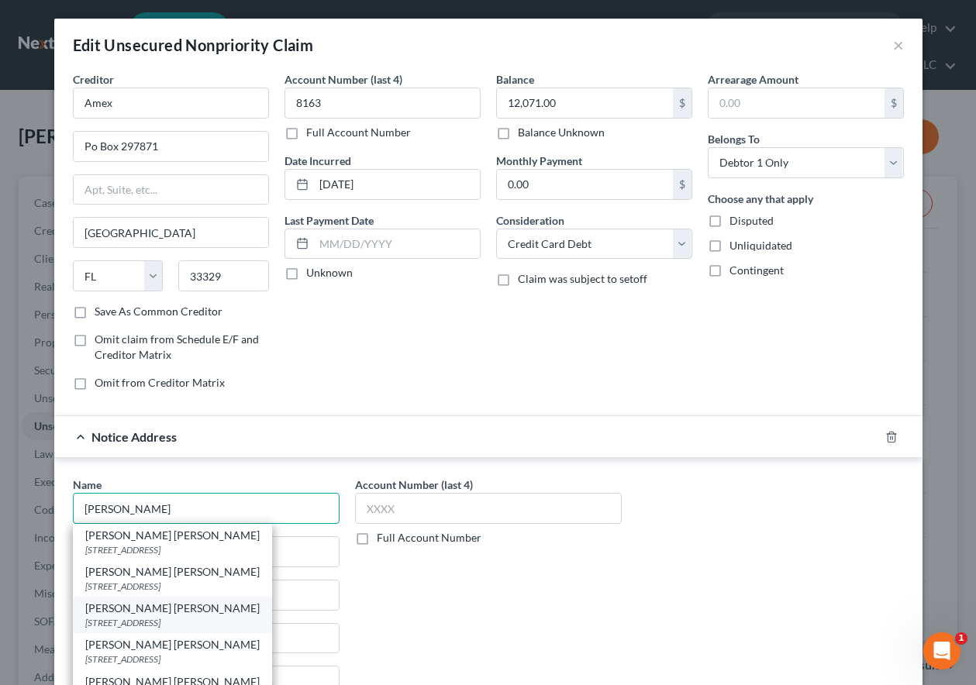
scroll to position [78, 0]
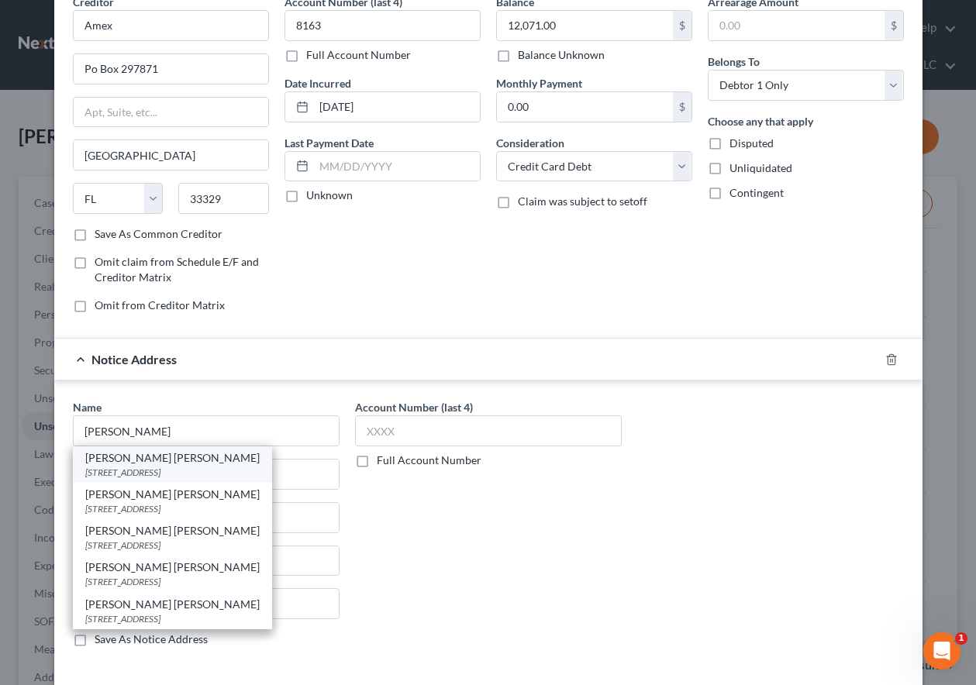
click at [133, 465] on div "[PERSON_NAME] [PERSON_NAME]" at bounding box center [172, 458] width 174 height 16
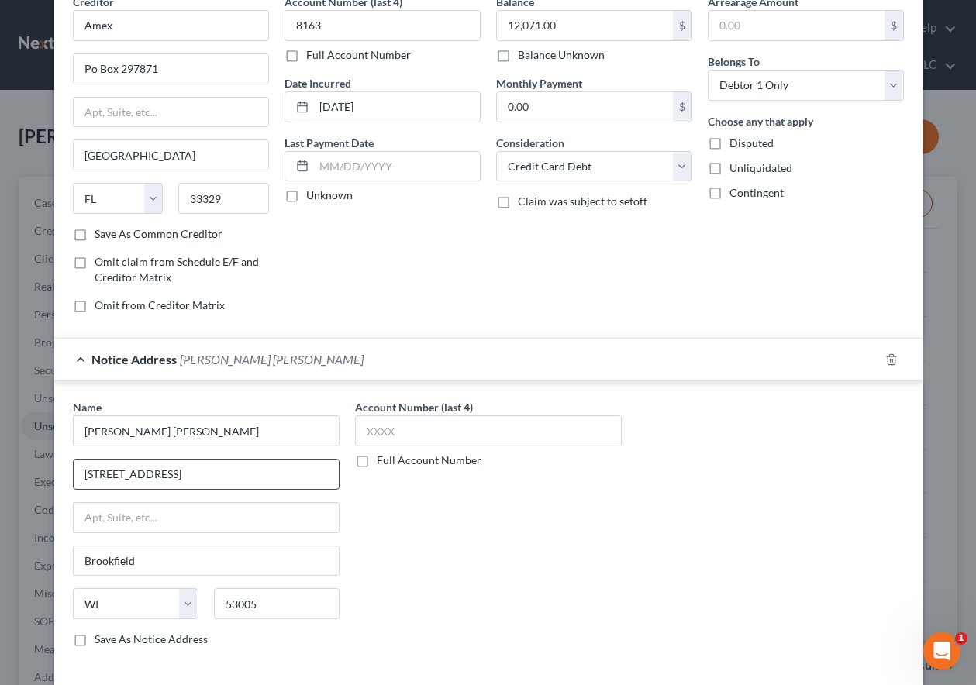
click at [243, 473] on input "[STREET_ADDRESS]" at bounding box center [206, 474] width 265 height 29
drag, startPoint x: 243, startPoint y: 473, endPoint x: -83, endPoint y: 467, distance: 326.4
click at [0, 467] on html "Home New Case Client Portal DebtorCC [US_STATE] Bankruptcy Law Group, LLC [EMAI…" at bounding box center [488, 406] width 976 height 812
click at [95, 636] on label "Save As Notice Address" at bounding box center [151, 640] width 113 height 16
click at [101, 636] on input "Save As Notice Address" at bounding box center [106, 637] width 10 height 10
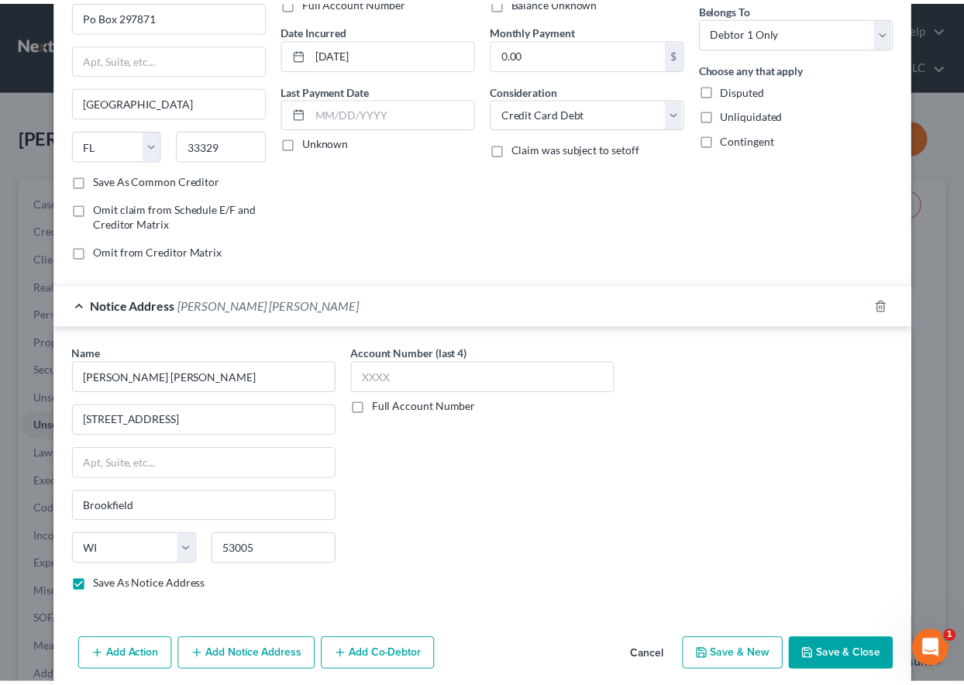
scroll to position [194, 0]
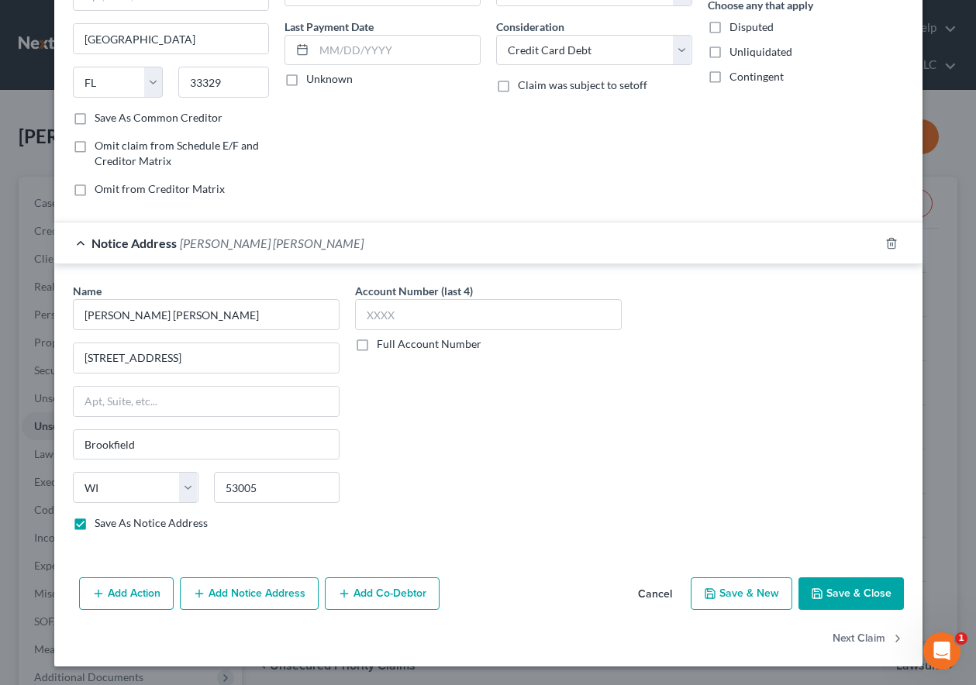
click at [851, 581] on button "Save & Close" at bounding box center [850, 594] width 105 height 33
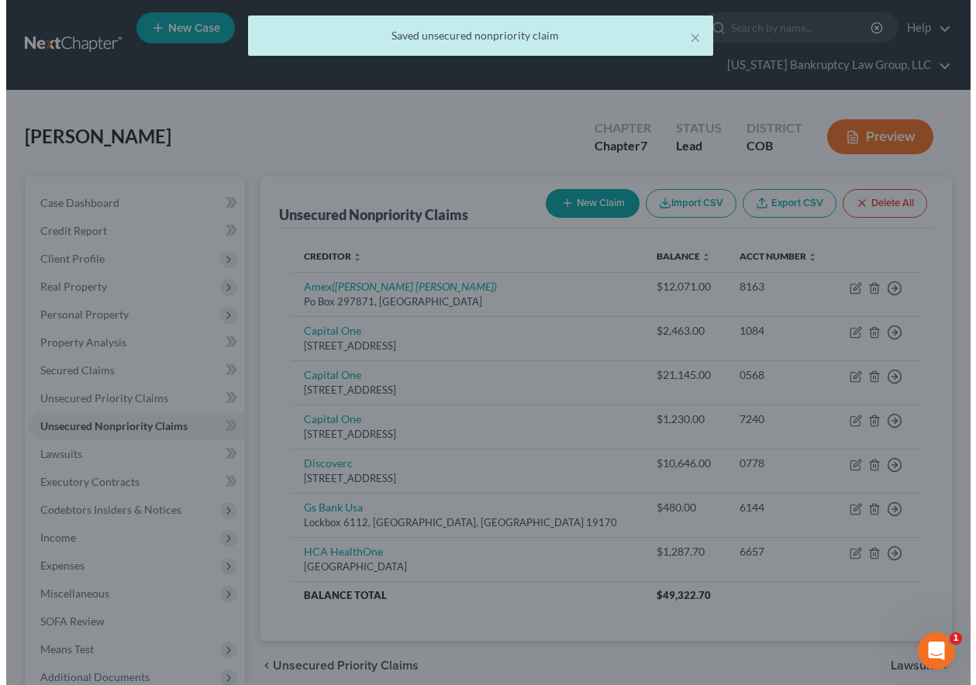
scroll to position [0, 0]
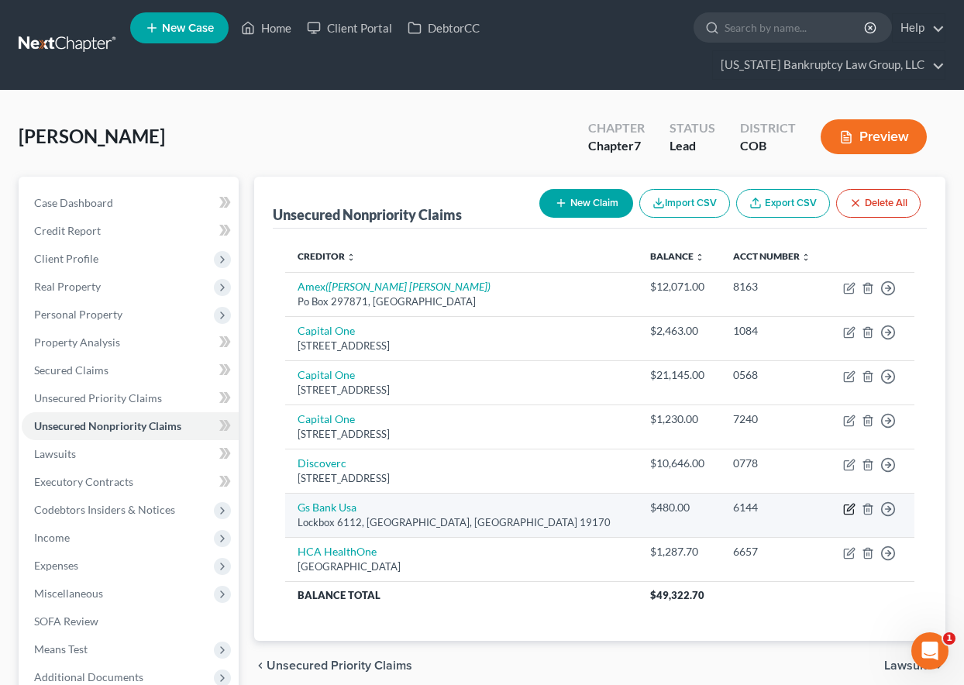
click at [850, 509] on icon "button" at bounding box center [849, 509] width 12 height 12
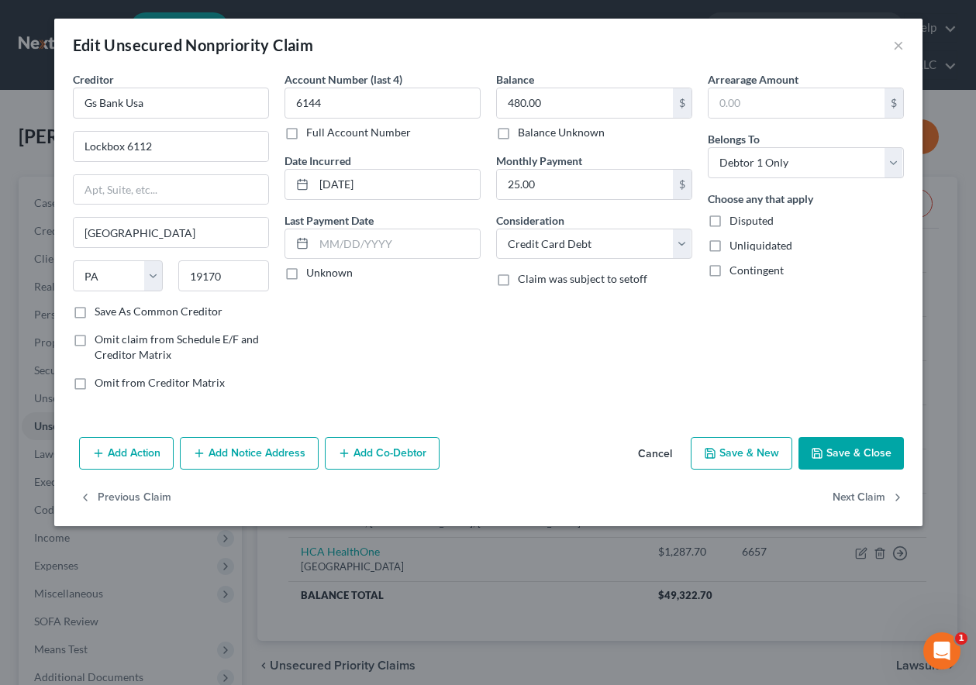
click at [860, 451] on button "Save & Close" at bounding box center [850, 453] width 105 height 33
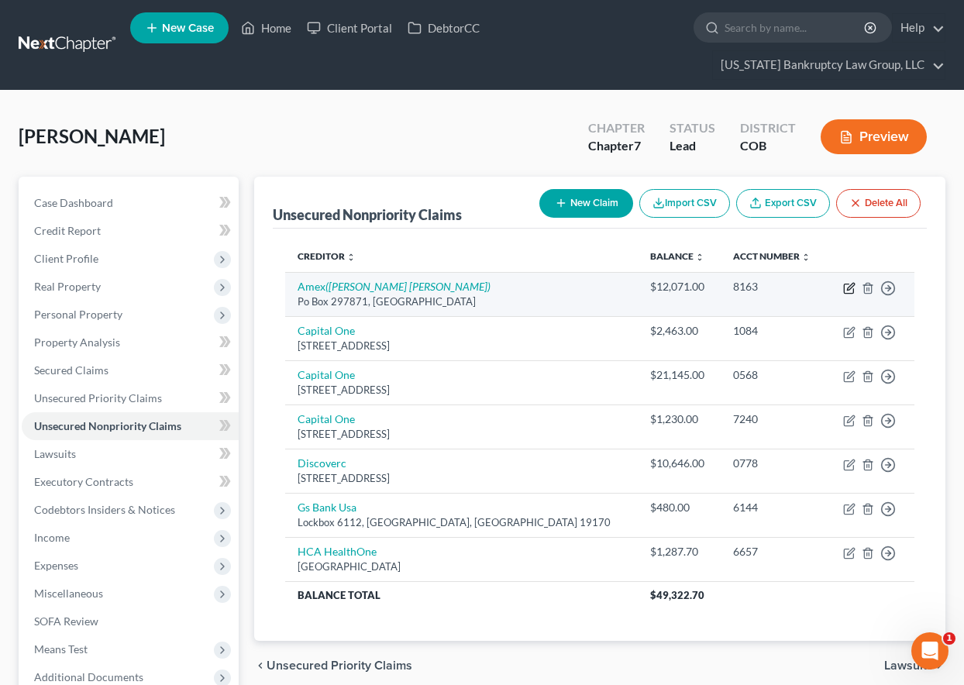
click at [848, 289] on icon "button" at bounding box center [850, 286] width 7 height 7
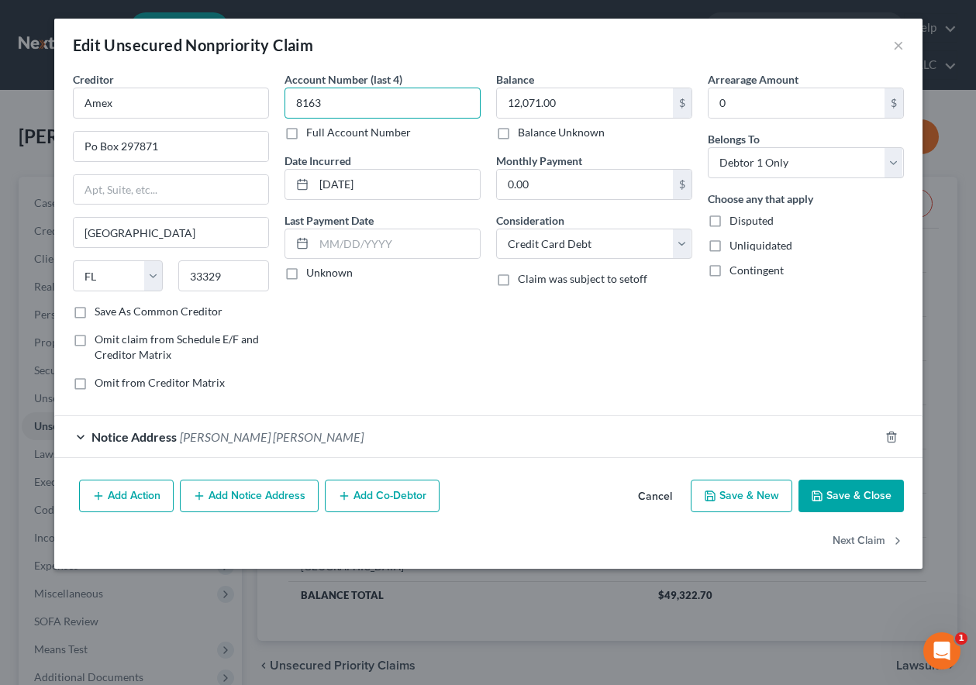
click at [344, 98] on input "8163" at bounding box center [382, 103] width 196 height 31
click at [865, 487] on button "Save & Close" at bounding box center [850, 496] width 105 height 33
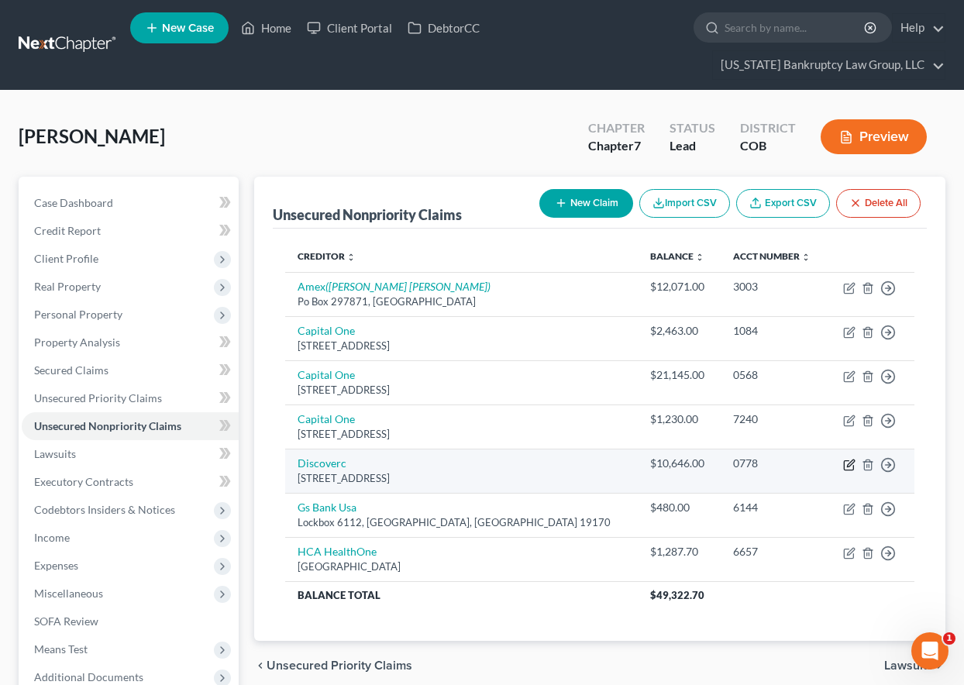
click at [846, 461] on icon "button" at bounding box center [848, 464] width 9 height 9
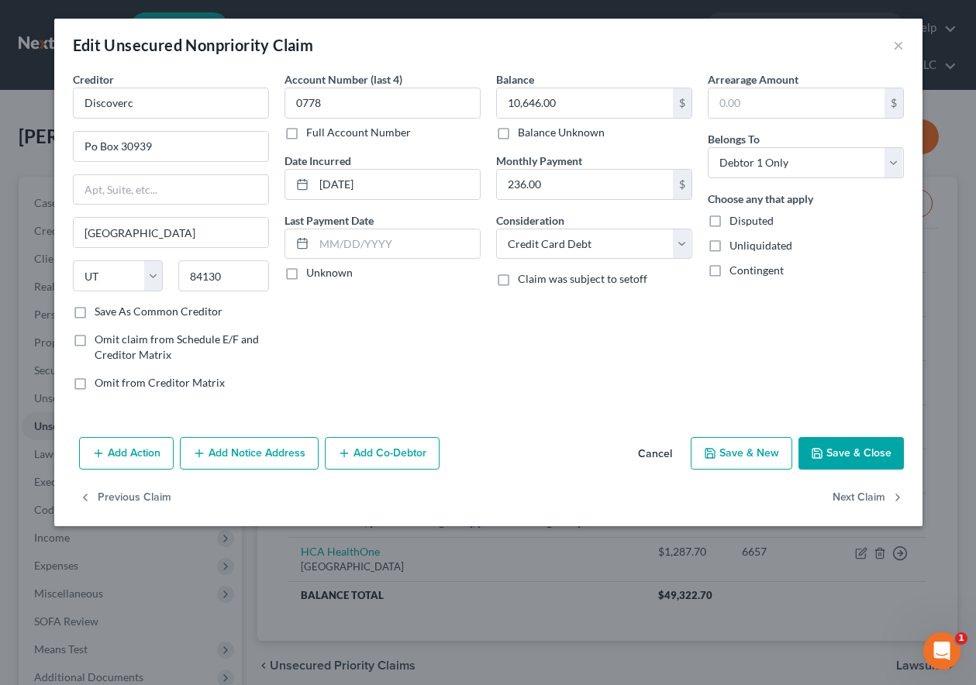
click at [847, 445] on button "Save & Close" at bounding box center [850, 453] width 105 height 33
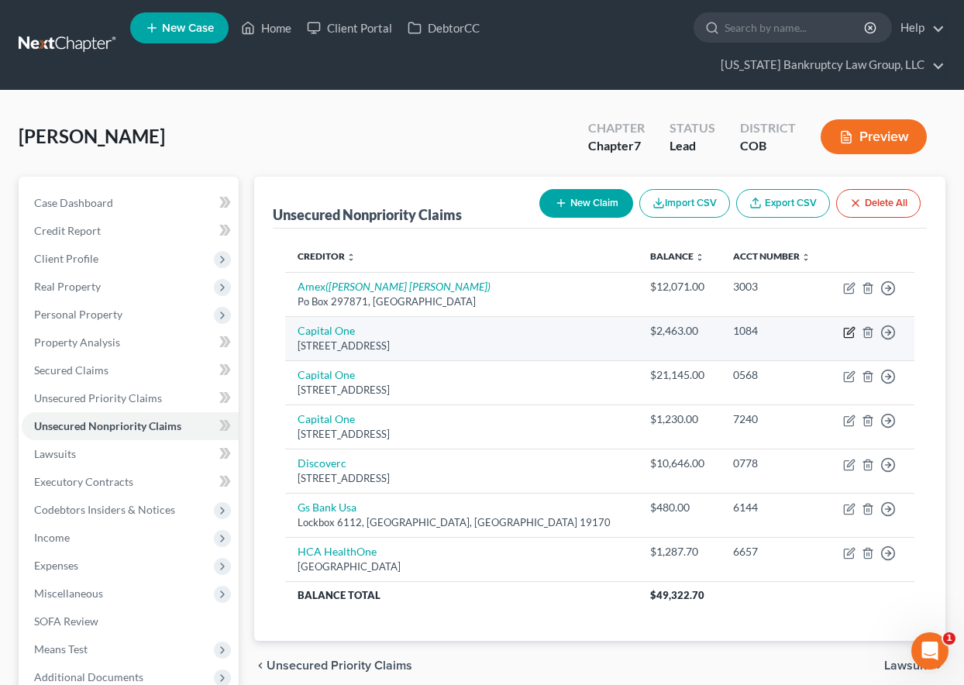
click at [848, 338] on icon "button" at bounding box center [848, 333] width 9 height 9
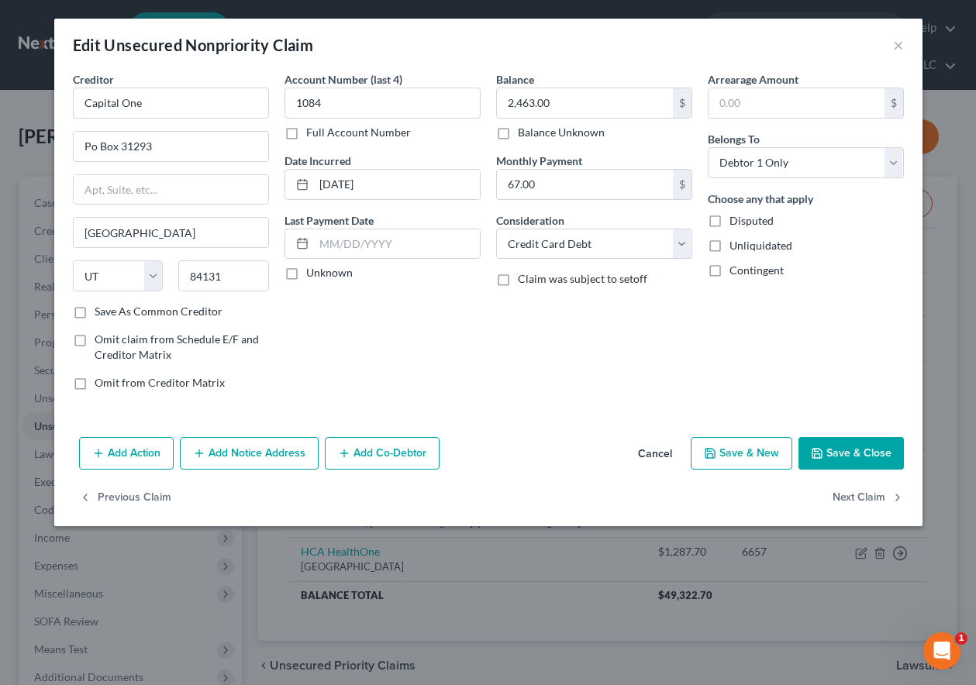
click at [858, 460] on button "Save & Close" at bounding box center [850, 453] width 105 height 33
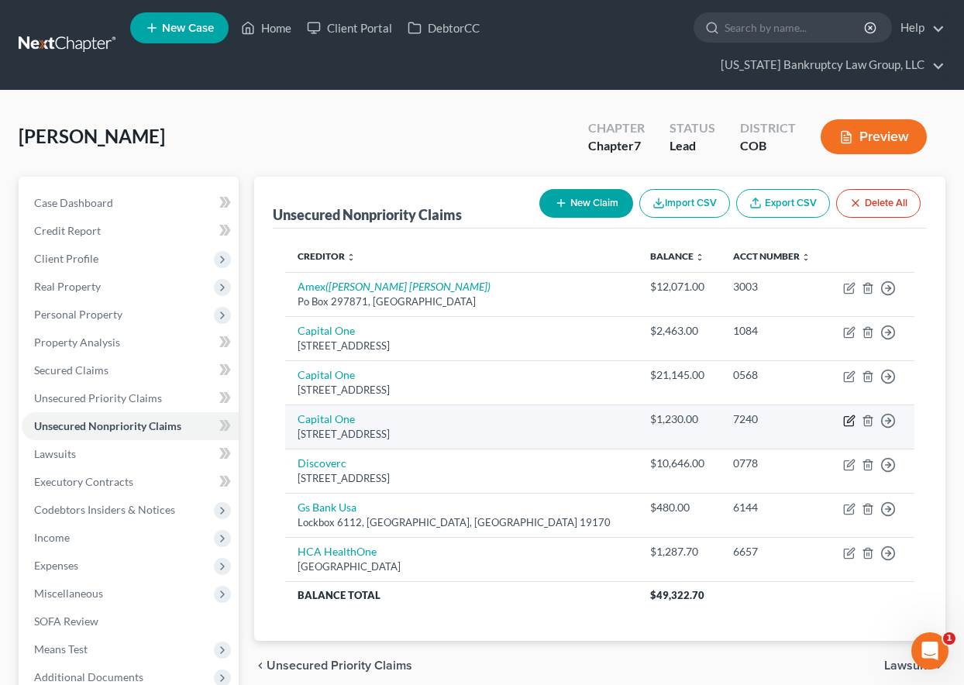
click at [847, 422] on icon "button" at bounding box center [850, 419] width 7 height 7
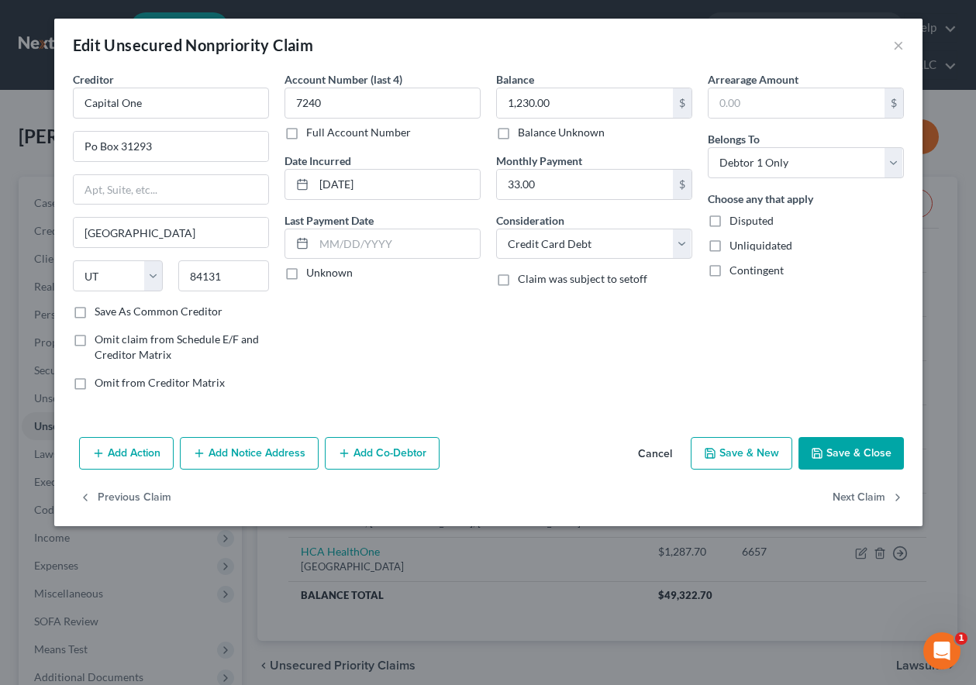
click at [880, 459] on button "Save & Close" at bounding box center [850, 453] width 105 height 33
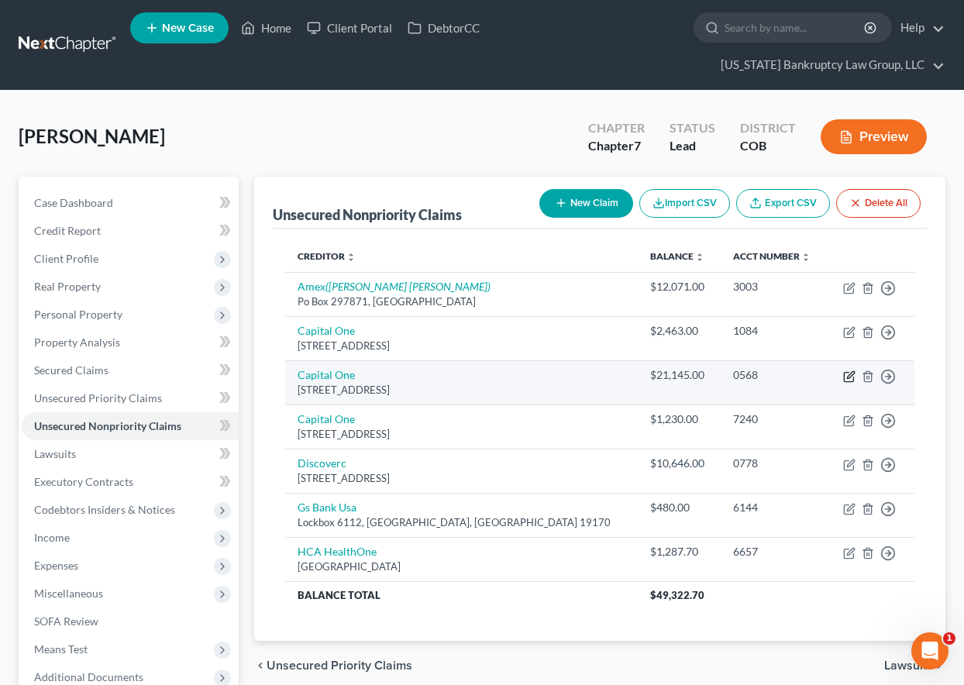
click at [850, 374] on icon "button" at bounding box center [850, 374] width 7 height 7
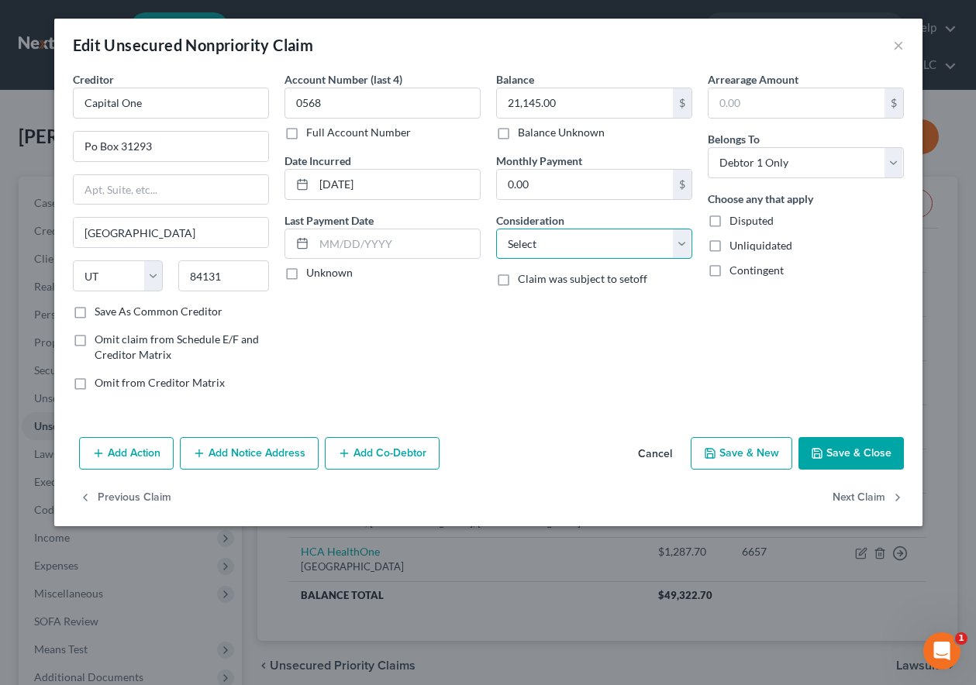
click at [558, 239] on select "Select Cable / Satellite Services Collection Agency Credit Card Debt Debt Couns…" at bounding box center [594, 244] width 196 height 31
click at [496, 229] on select "Select Cable / Satellite Services Collection Agency Credit Card Debt Debt Couns…" at bounding box center [594, 244] width 196 height 31
click at [266, 447] on button "Add Notice Address" at bounding box center [249, 453] width 139 height 33
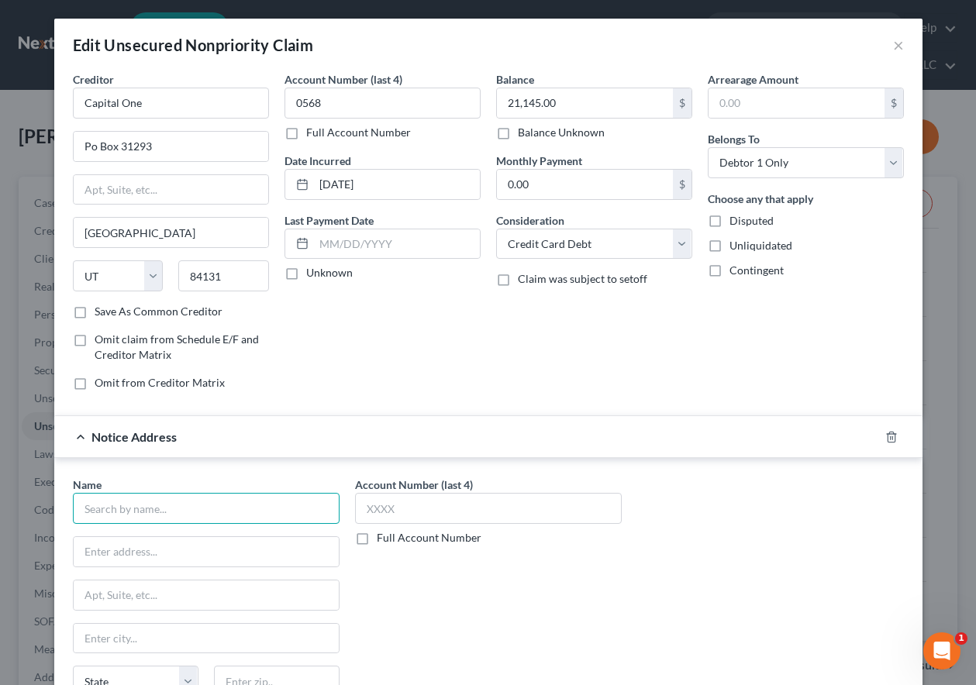
click at [195, 512] on input "text" at bounding box center [206, 508] width 267 height 31
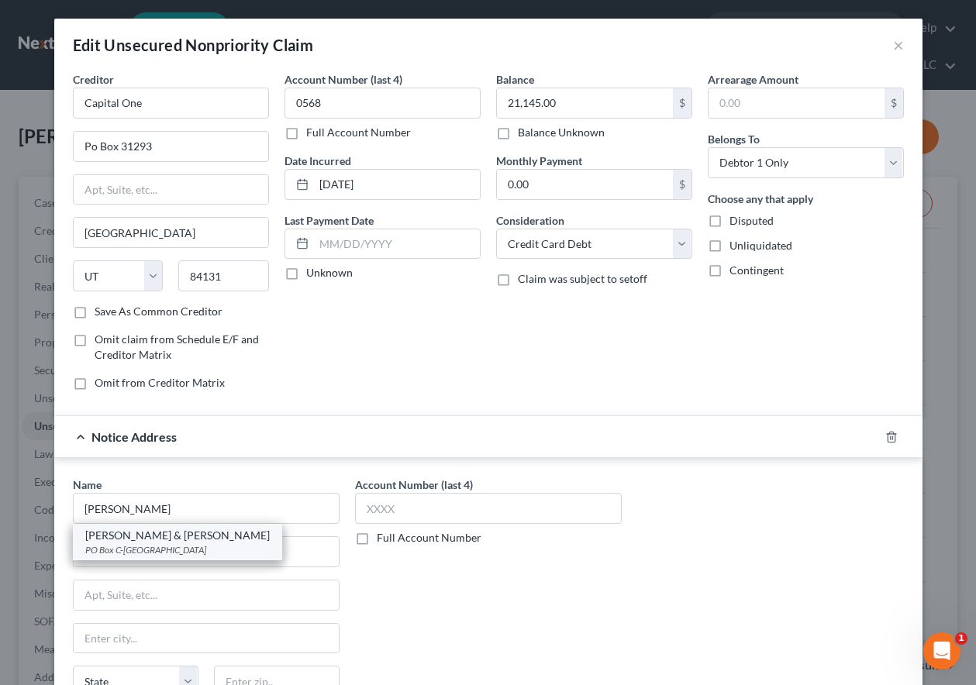
click at [146, 540] on div "[PERSON_NAME] & [PERSON_NAME]" at bounding box center [177, 536] width 184 height 16
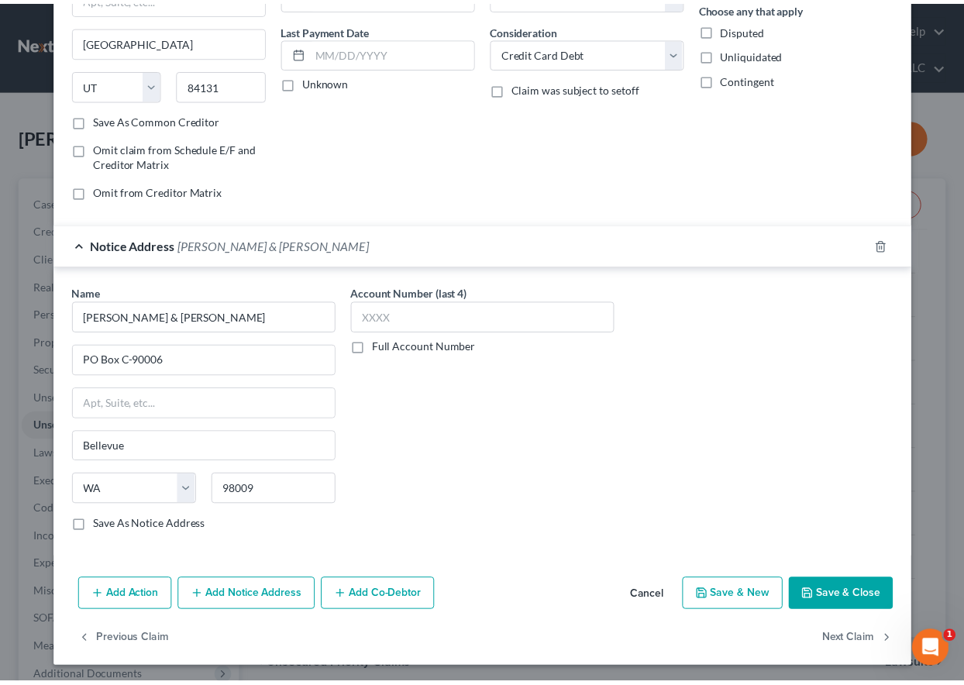
scroll to position [194, 0]
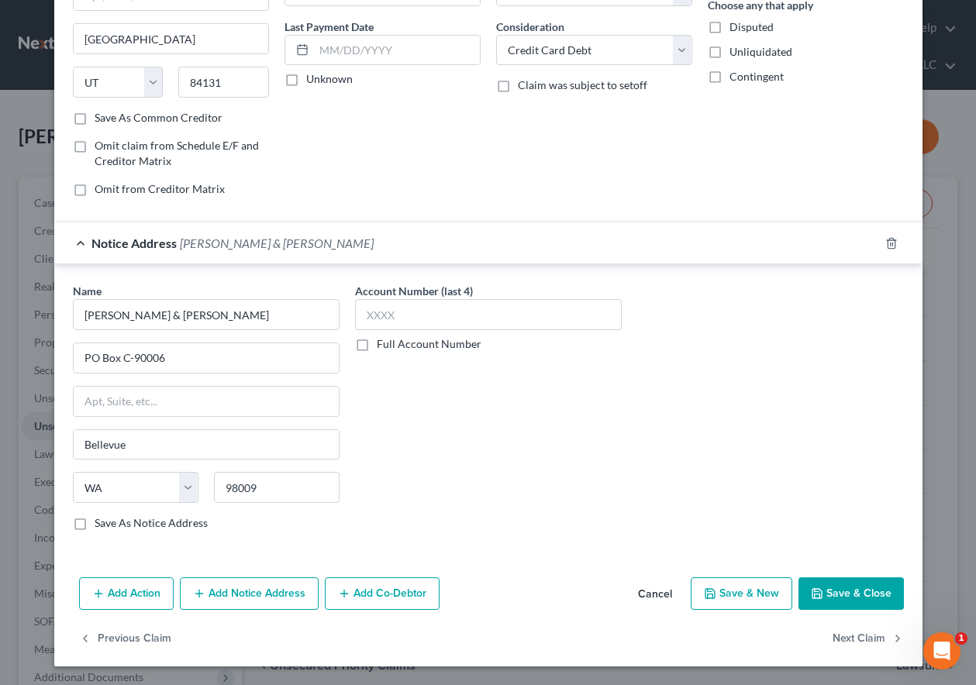
click at [830, 591] on button "Save & Close" at bounding box center [850, 594] width 105 height 33
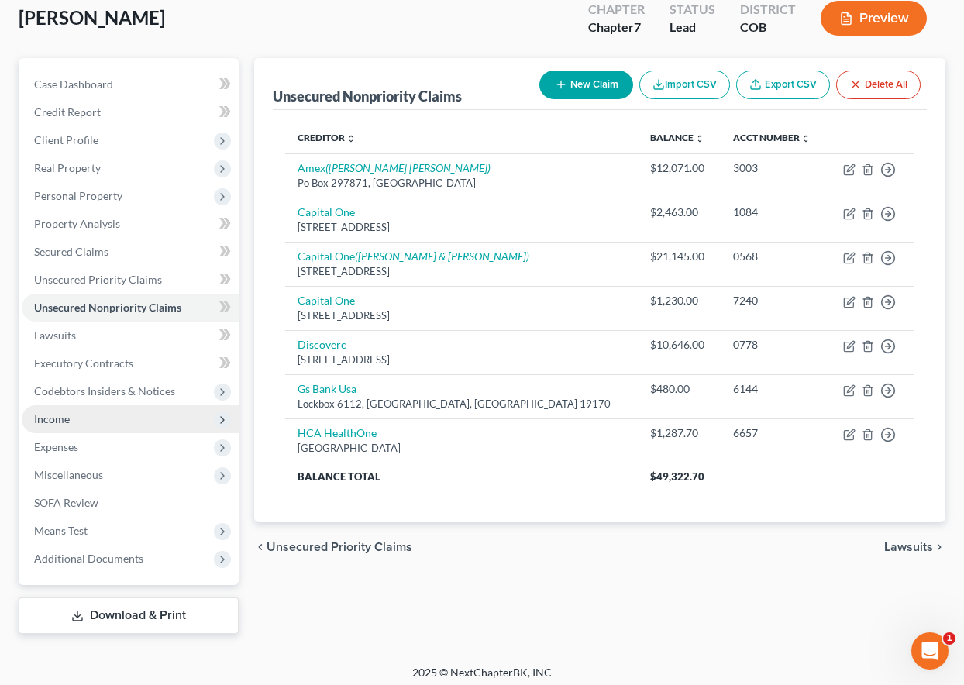
scroll to position [126, 0]
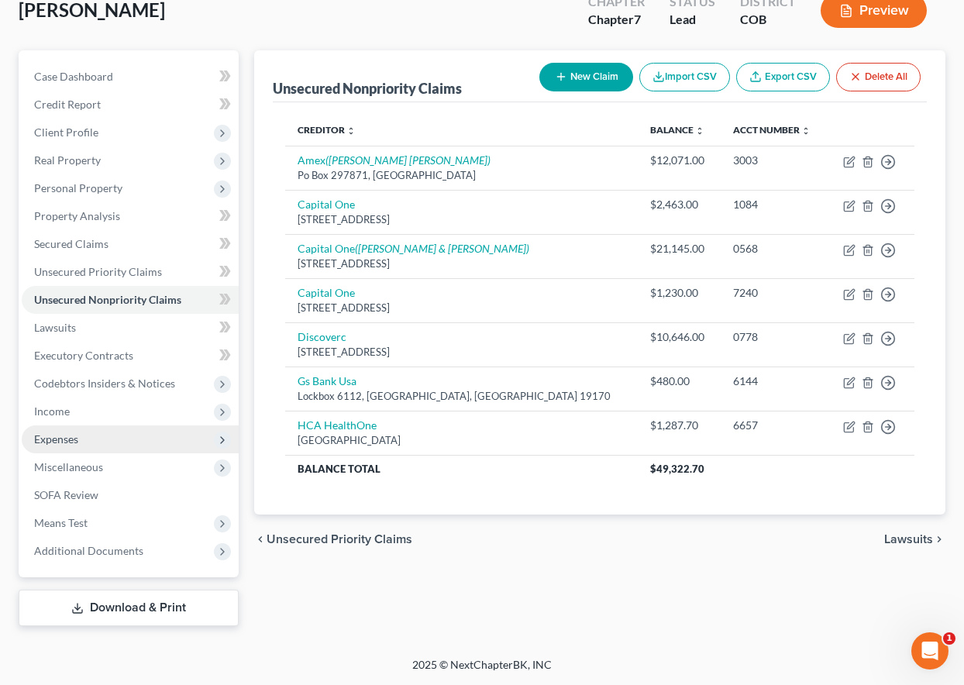
click at [60, 436] on span "Expenses" at bounding box center [56, 439] width 44 height 13
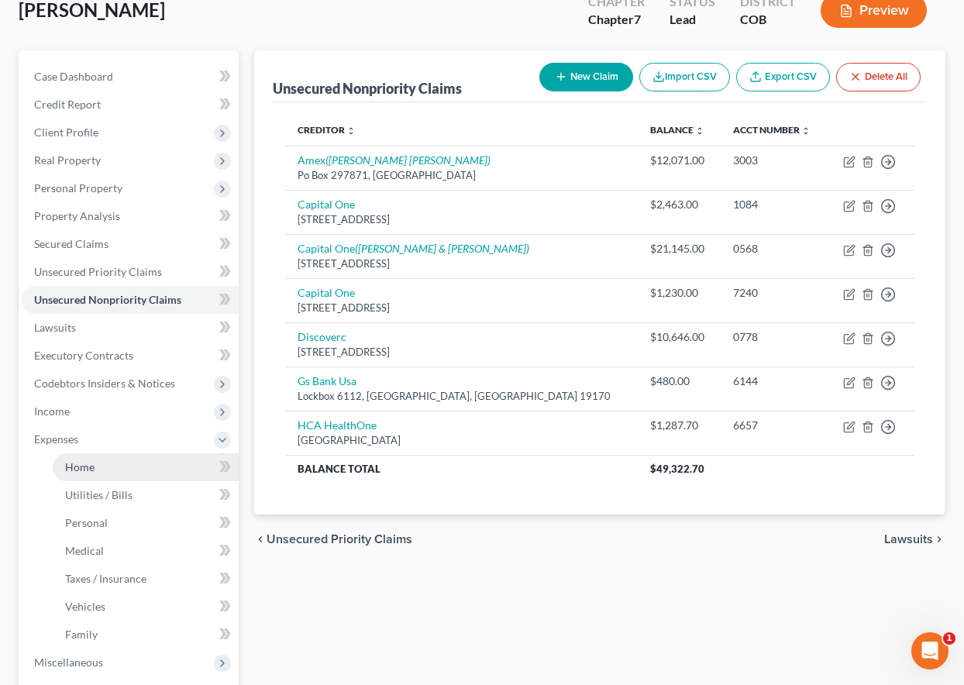
click at [86, 474] on link "Home" at bounding box center [146, 467] width 186 height 28
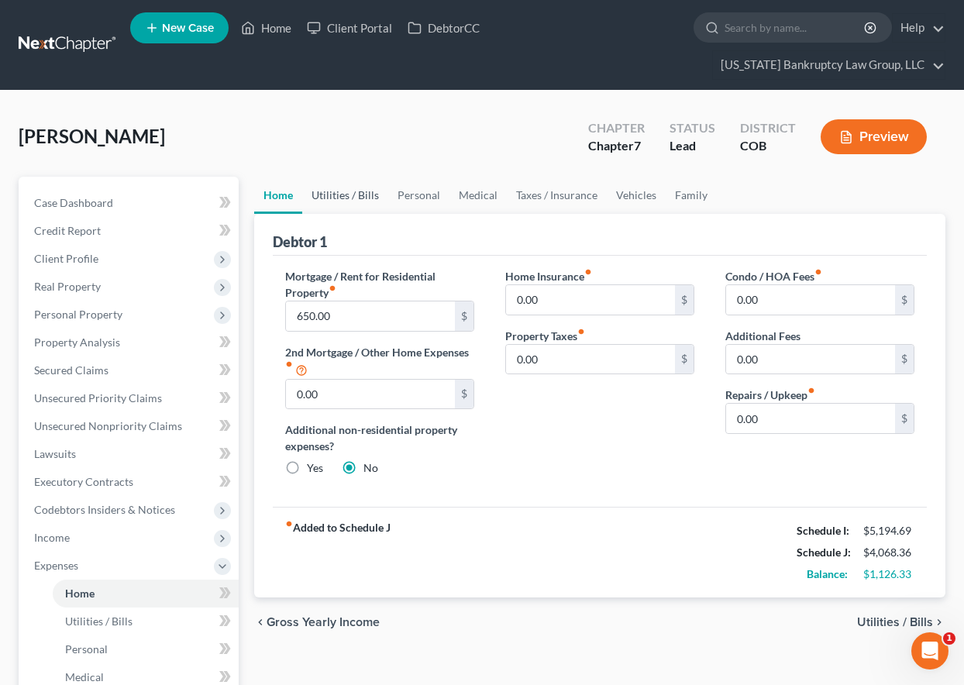
click at [343, 189] on link "Utilities / Bills" at bounding box center [345, 195] width 86 height 37
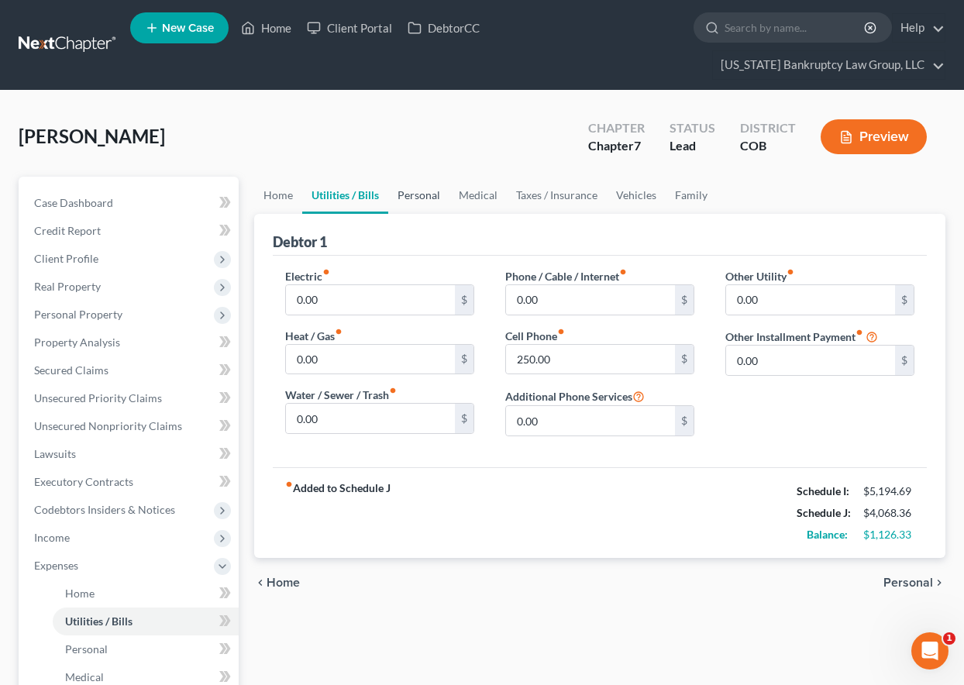
click at [414, 196] on link "Personal" at bounding box center [418, 195] width 61 height 37
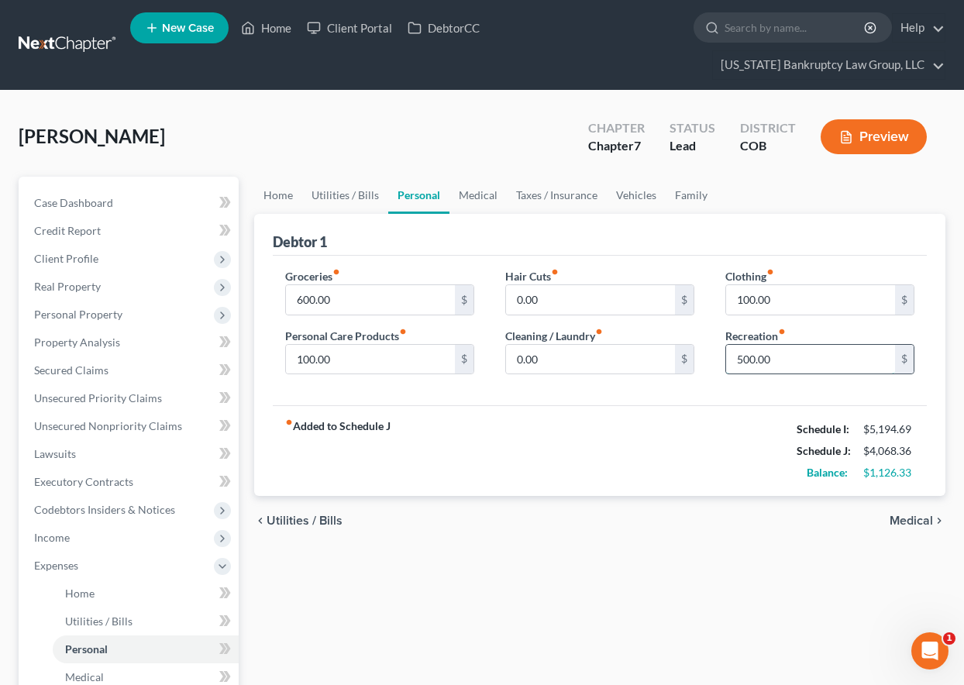
click at [791, 357] on input "500.00" at bounding box center [810, 359] width 169 height 29
click at [489, 194] on link "Medical" at bounding box center [478, 195] width 57 height 37
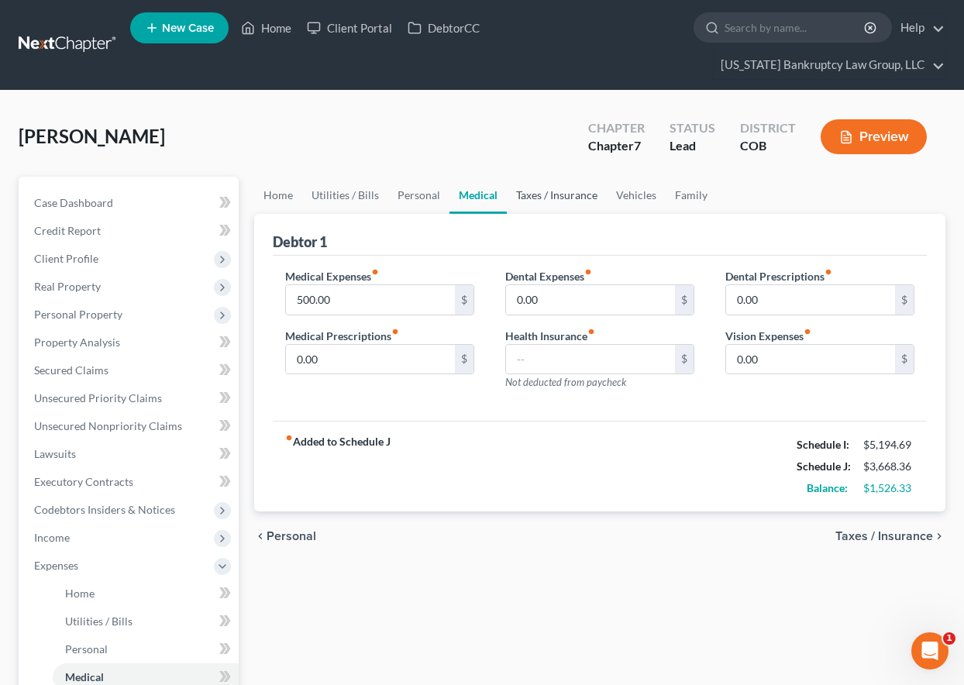
click at [522, 195] on link "Taxes / Insurance" at bounding box center [557, 195] width 100 height 37
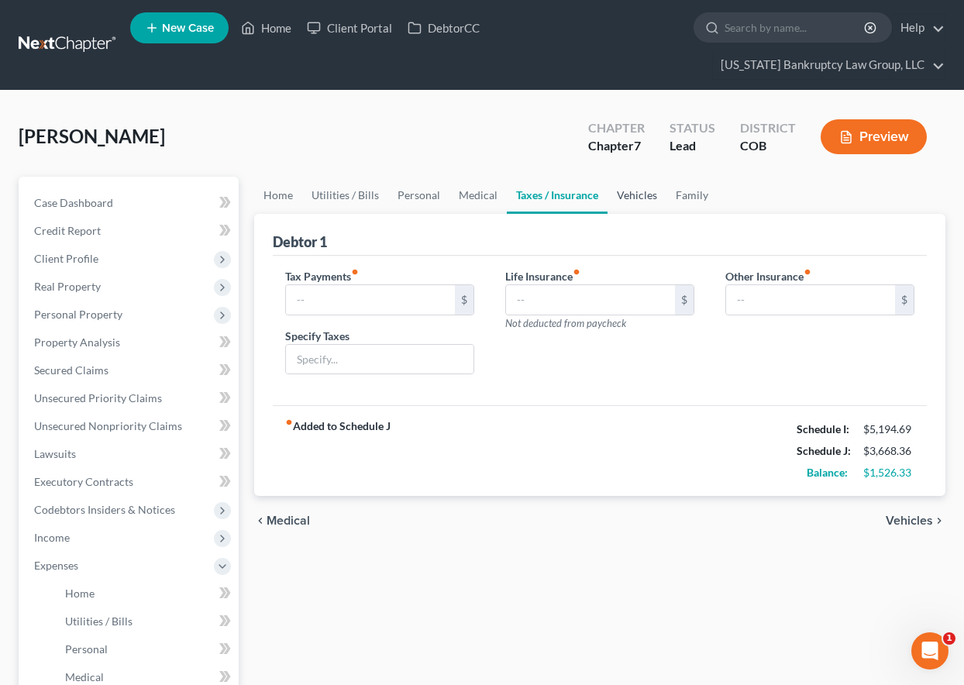
click at [639, 195] on link "Vehicles" at bounding box center [637, 195] width 59 height 37
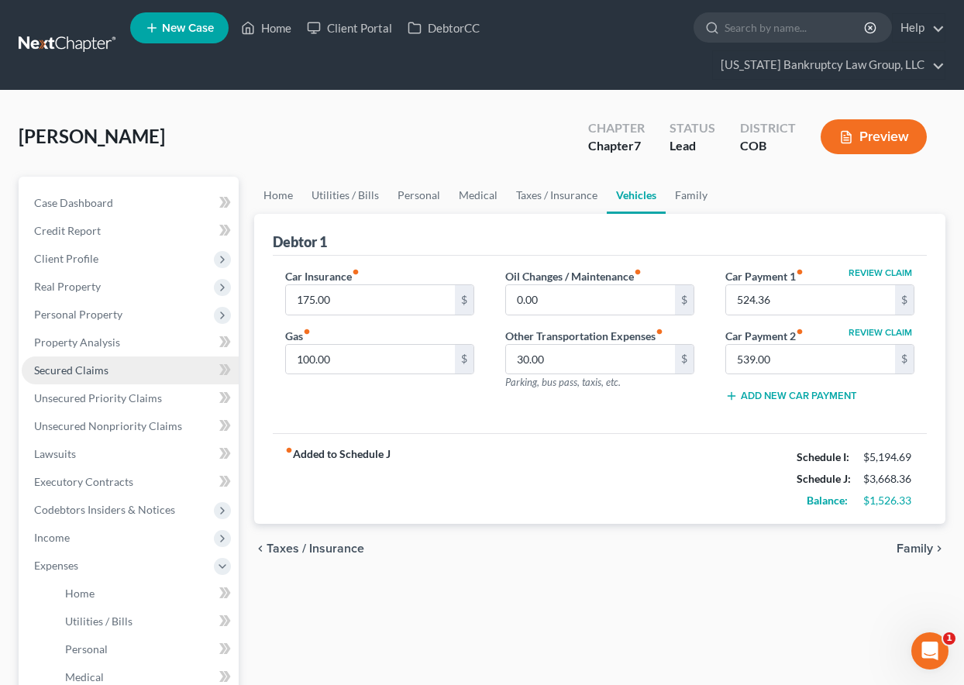
click at [75, 371] on span "Secured Claims" at bounding box center [71, 370] width 74 height 13
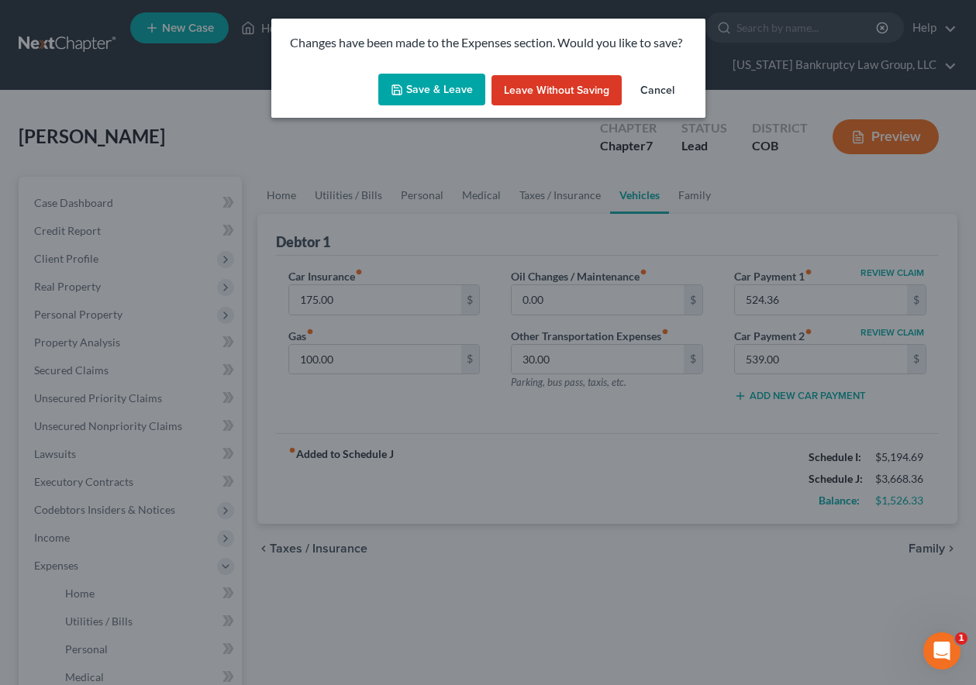
click at [439, 88] on button "Save & Leave" at bounding box center [431, 90] width 107 height 33
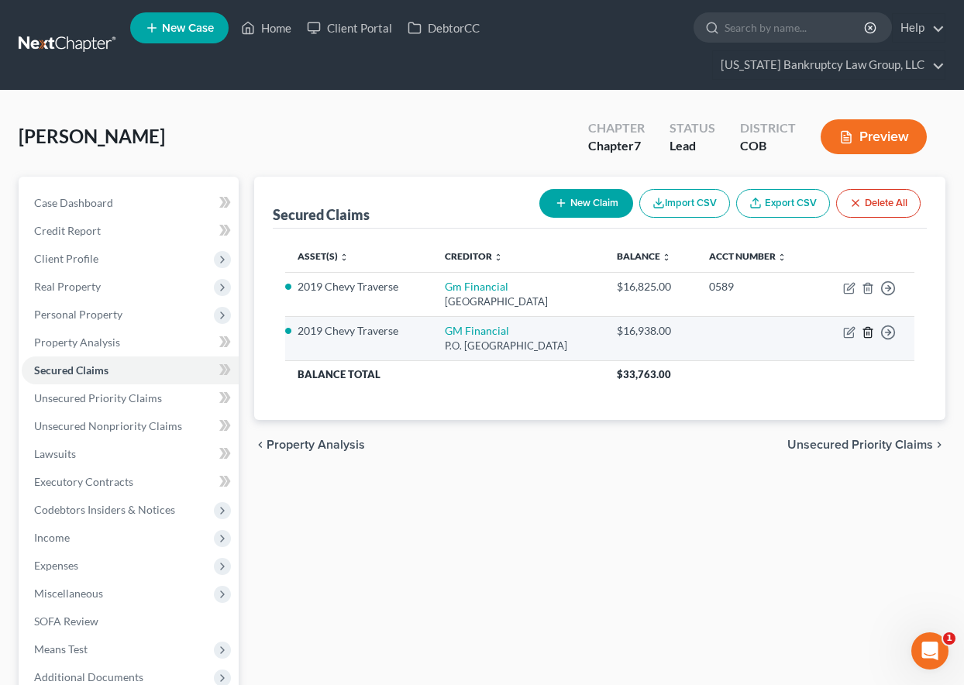
click at [870, 332] on icon "button" at bounding box center [868, 332] width 12 height 12
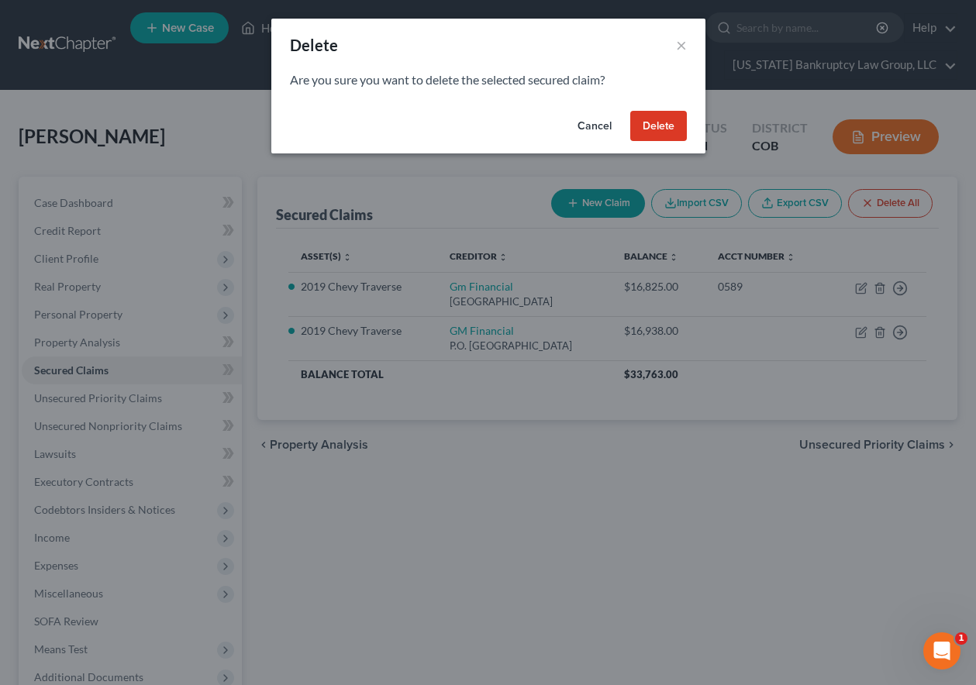
click at [637, 127] on button "Delete" at bounding box center [658, 126] width 57 height 31
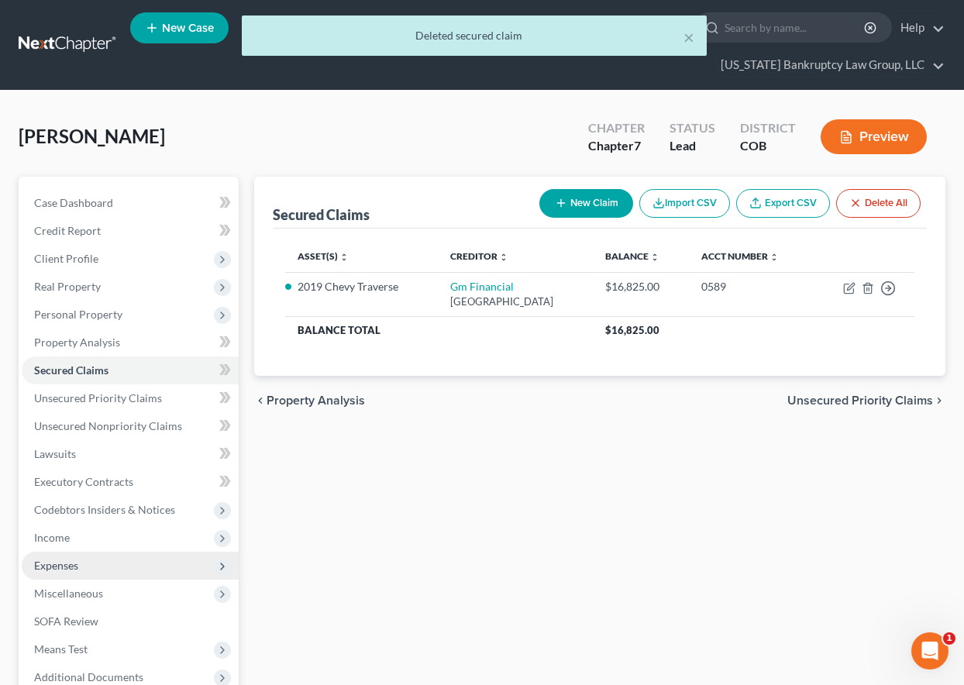
click at [64, 564] on span "Expenses" at bounding box center [56, 565] width 44 height 13
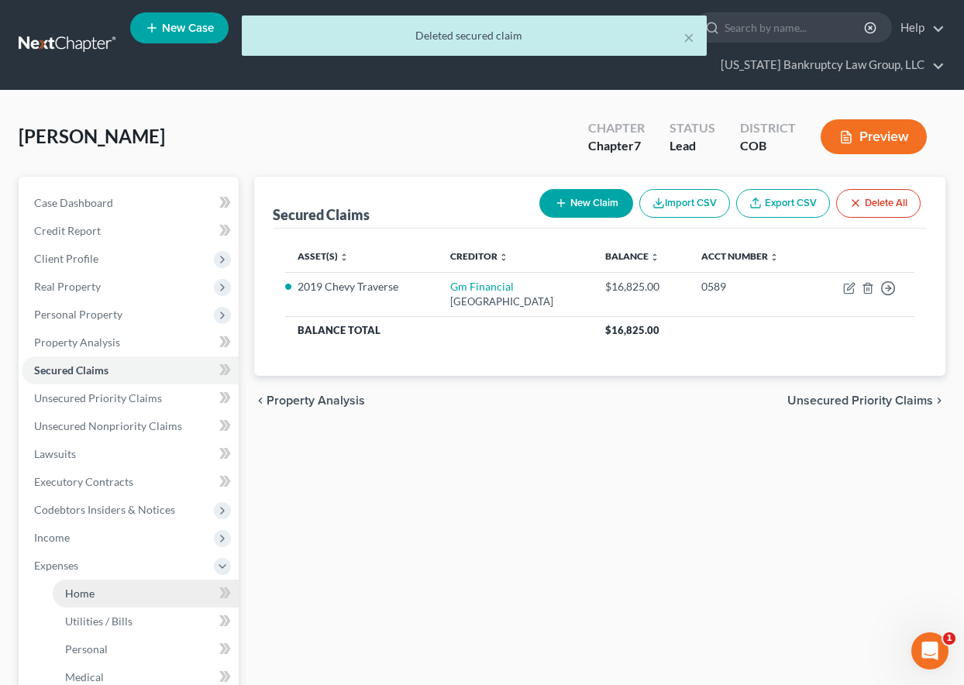
click at [77, 596] on span "Home" at bounding box center [79, 593] width 29 height 13
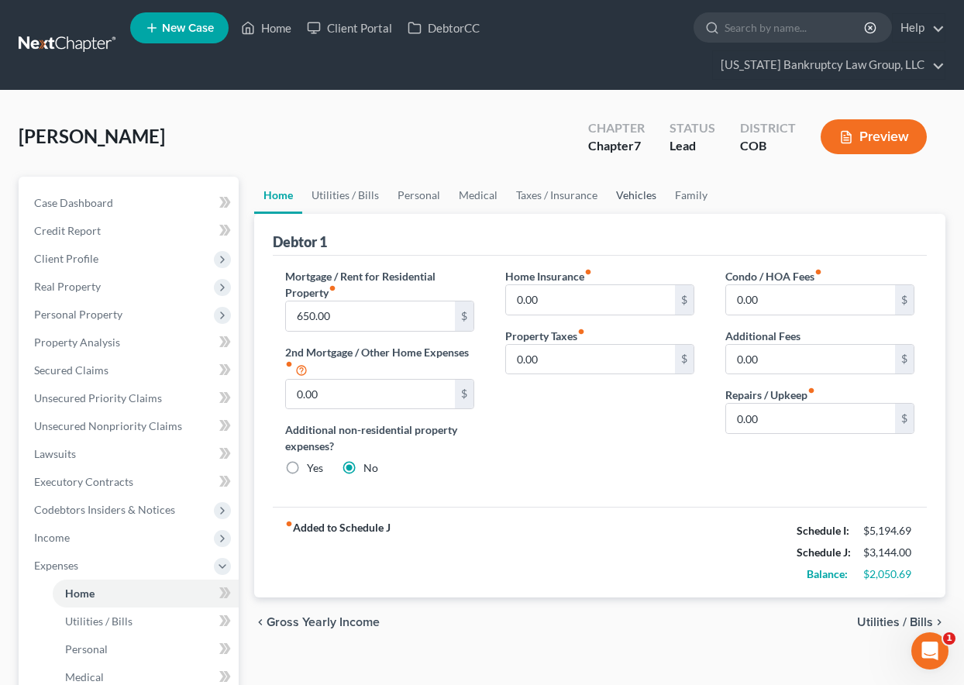
click at [643, 188] on link "Vehicles" at bounding box center [636, 195] width 59 height 37
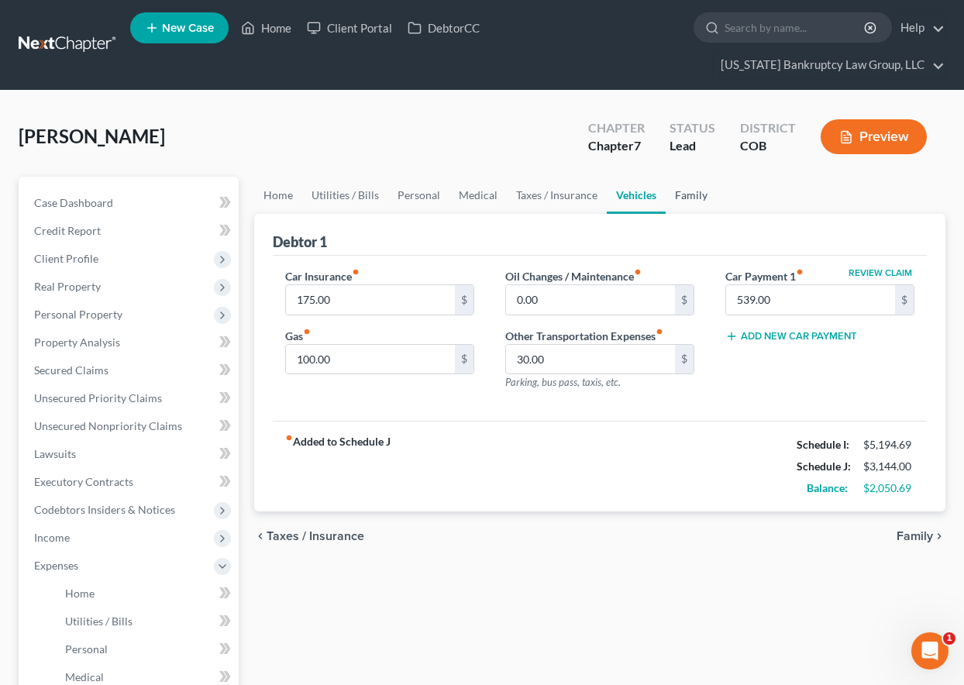
click at [693, 193] on link "Family" at bounding box center [691, 195] width 51 height 37
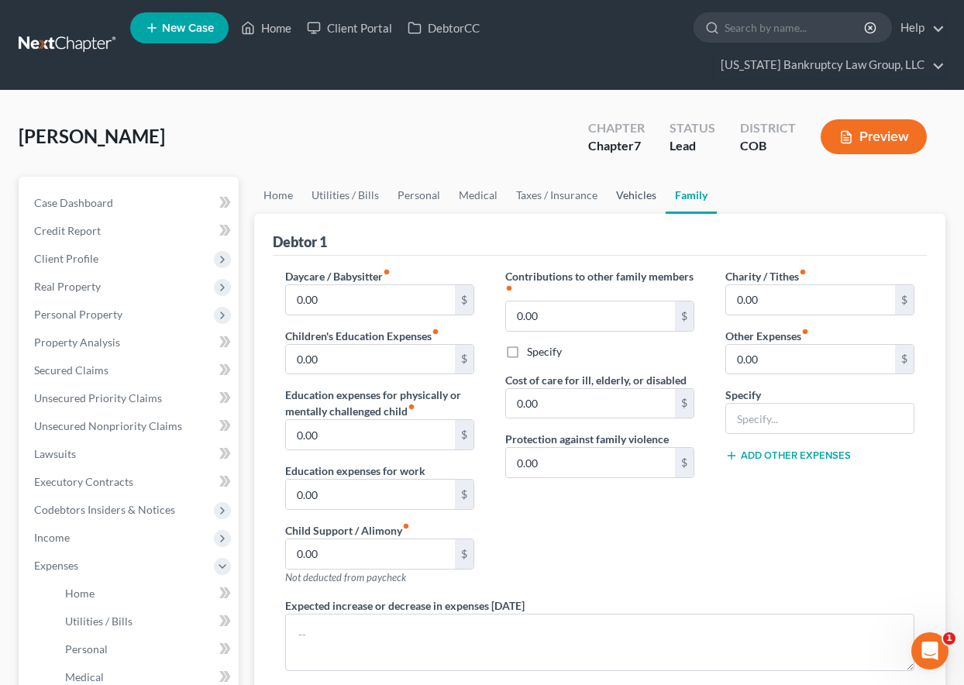
click at [639, 196] on link "Vehicles" at bounding box center [636, 195] width 59 height 37
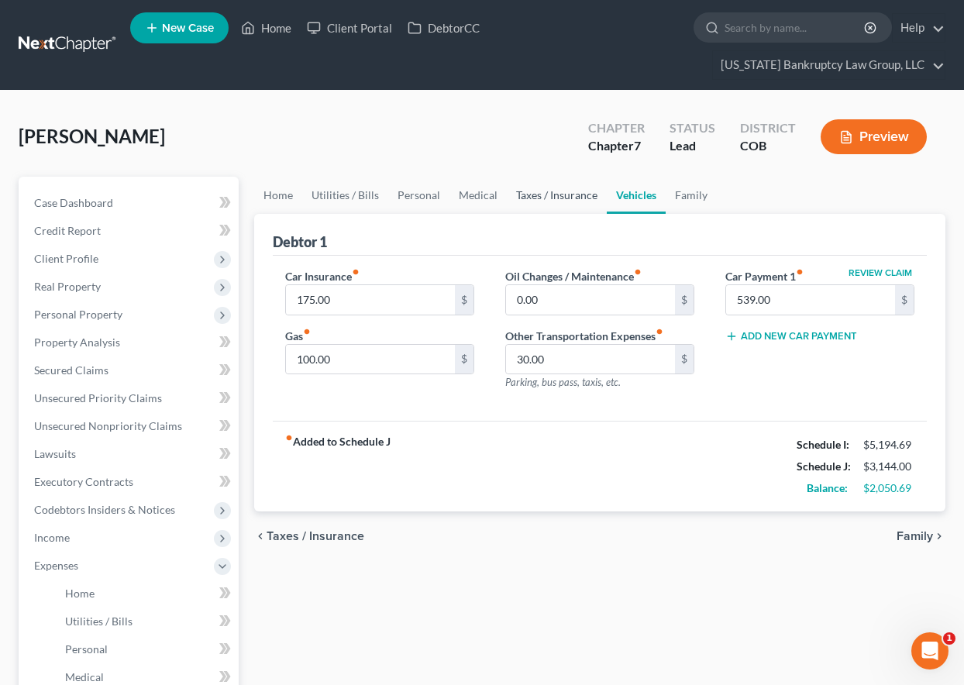
click at [571, 189] on link "Taxes / Insurance" at bounding box center [557, 195] width 100 height 37
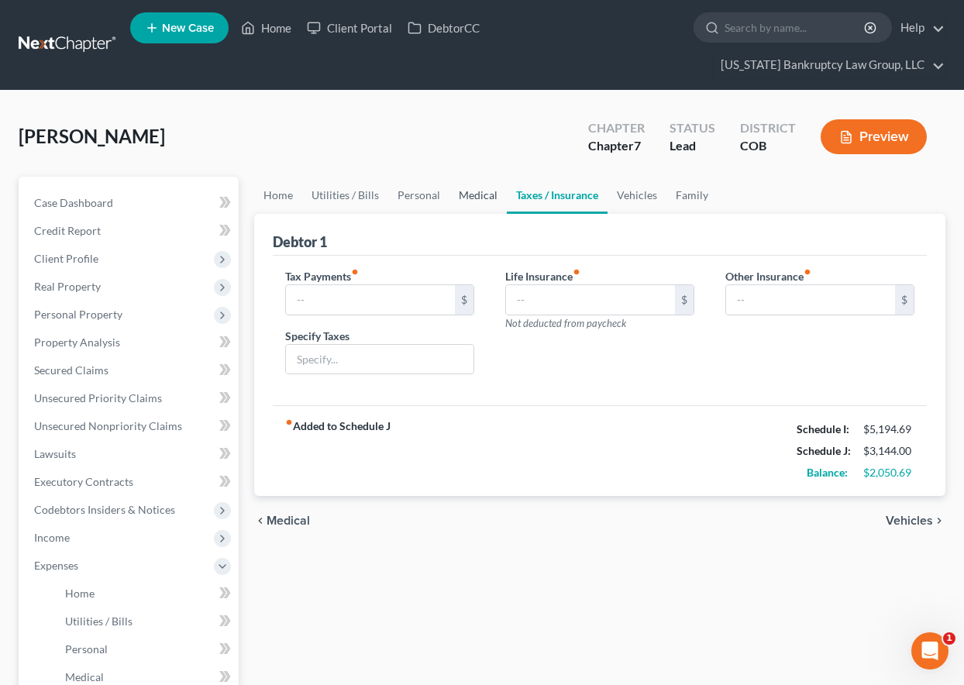
click at [468, 196] on link "Medical" at bounding box center [478, 195] width 57 height 37
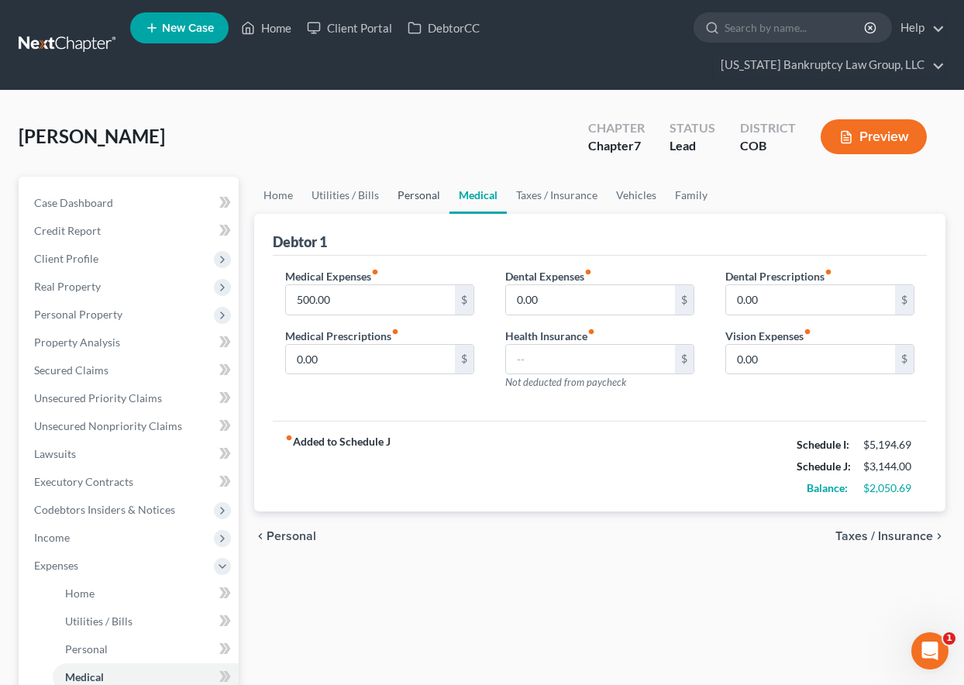
click at [426, 194] on link "Personal" at bounding box center [418, 195] width 61 height 37
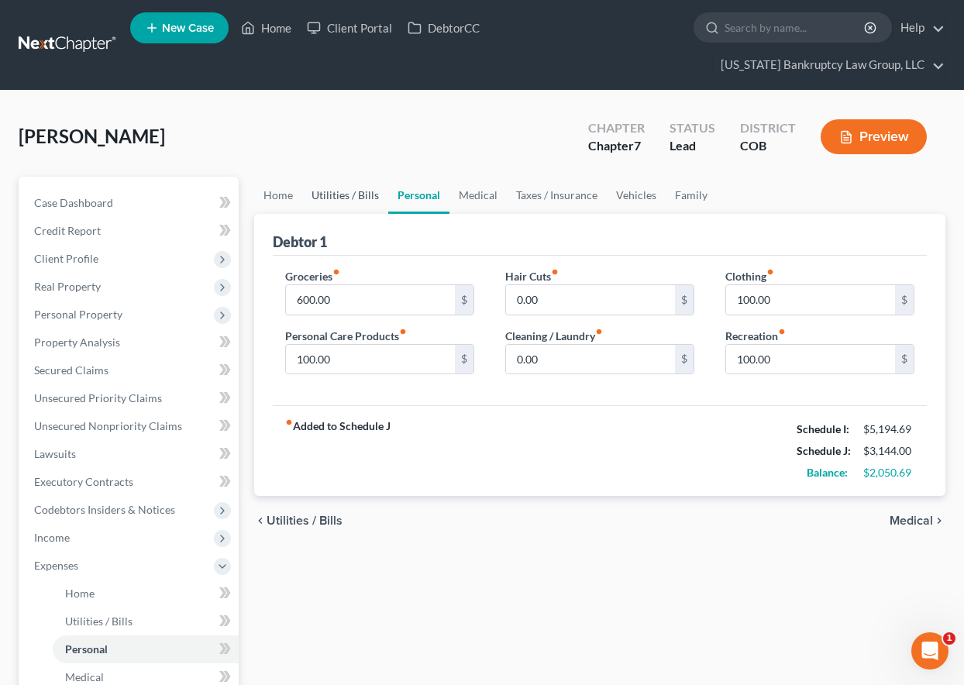
click at [372, 191] on link "Utilities / Bills" at bounding box center [345, 195] width 86 height 37
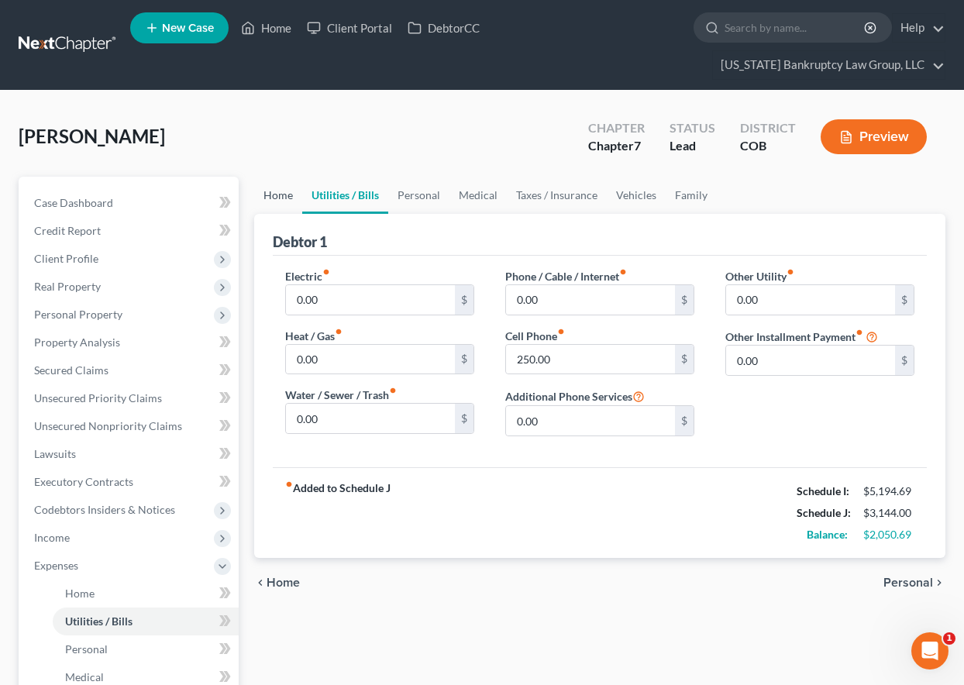
click at [278, 198] on link "Home" at bounding box center [278, 195] width 48 height 37
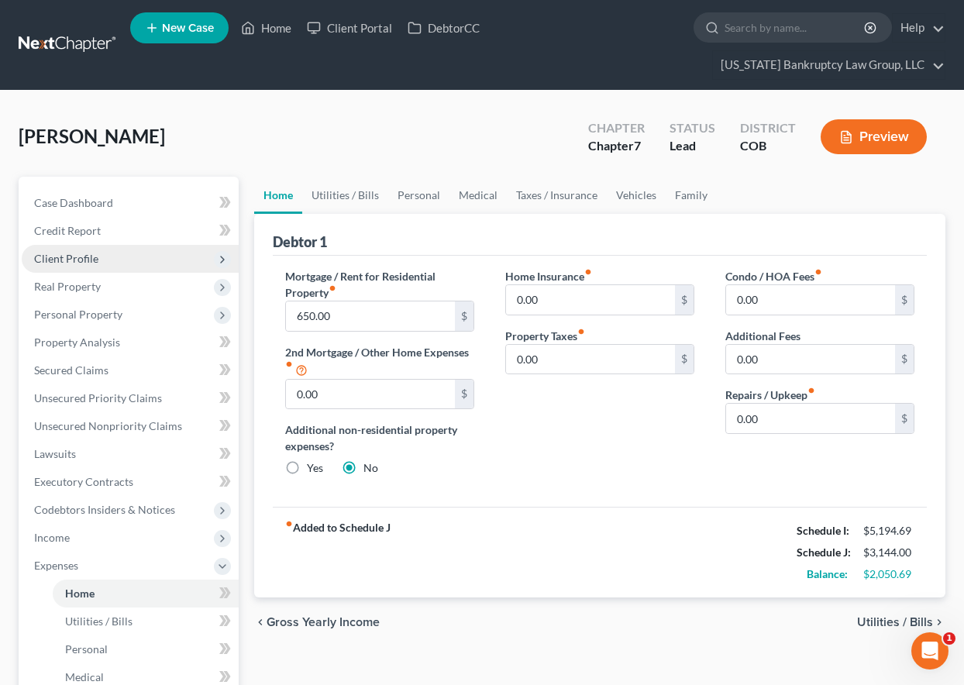
click at [81, 256] on span "Client Profile" at bounding box center [66, 258] width 64 height 13
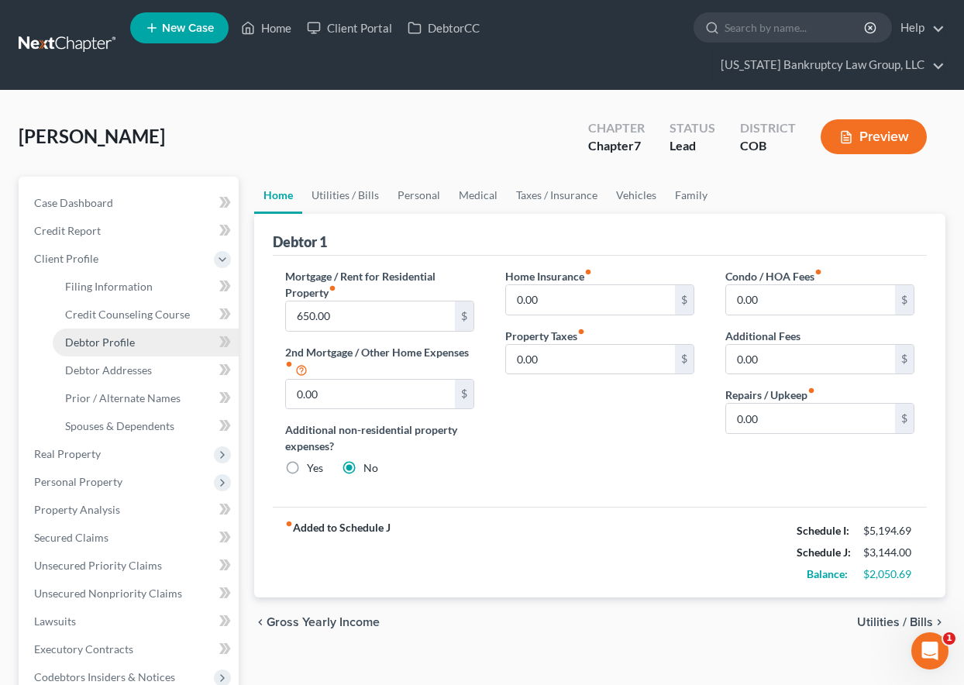
click at [116, 338] on span "Debtor Profile" at bounding box center [100, 342] width 70 height 13
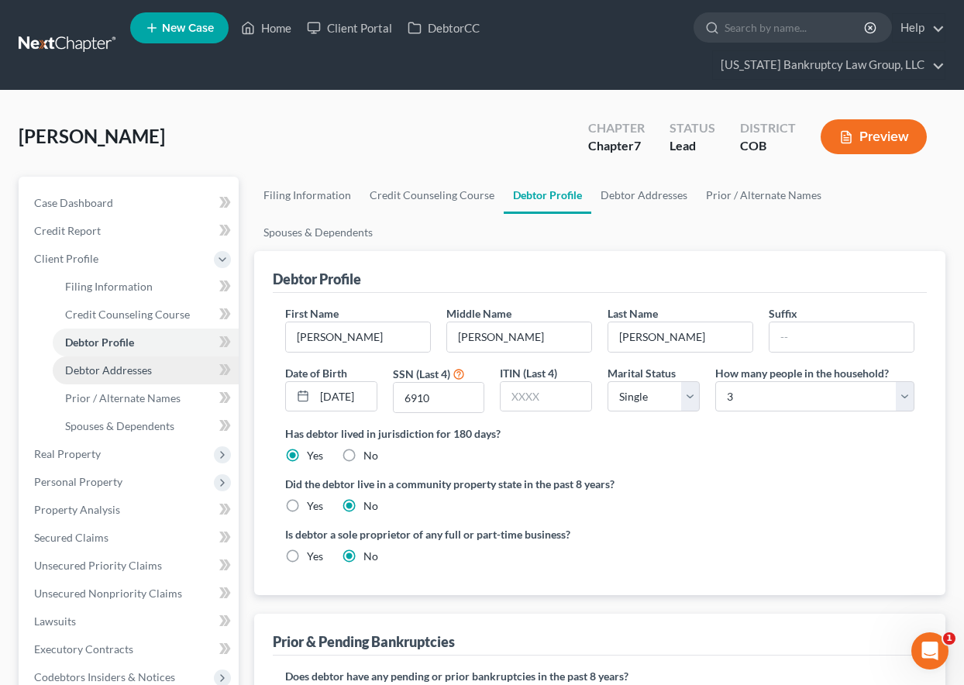
click at [120, 370] on span "Debtor Addresses" at bounding box center [108, 370] width 87 height 13
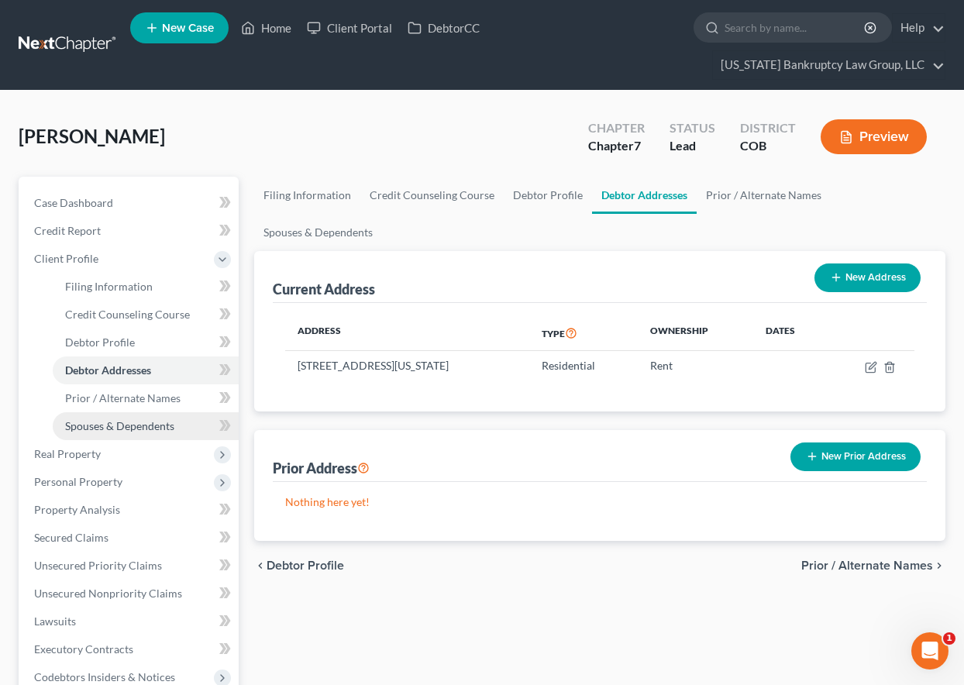
click at [137, 422] on span "Spouses & Dependents" at bounding box center [119, 425] width 109 height 13
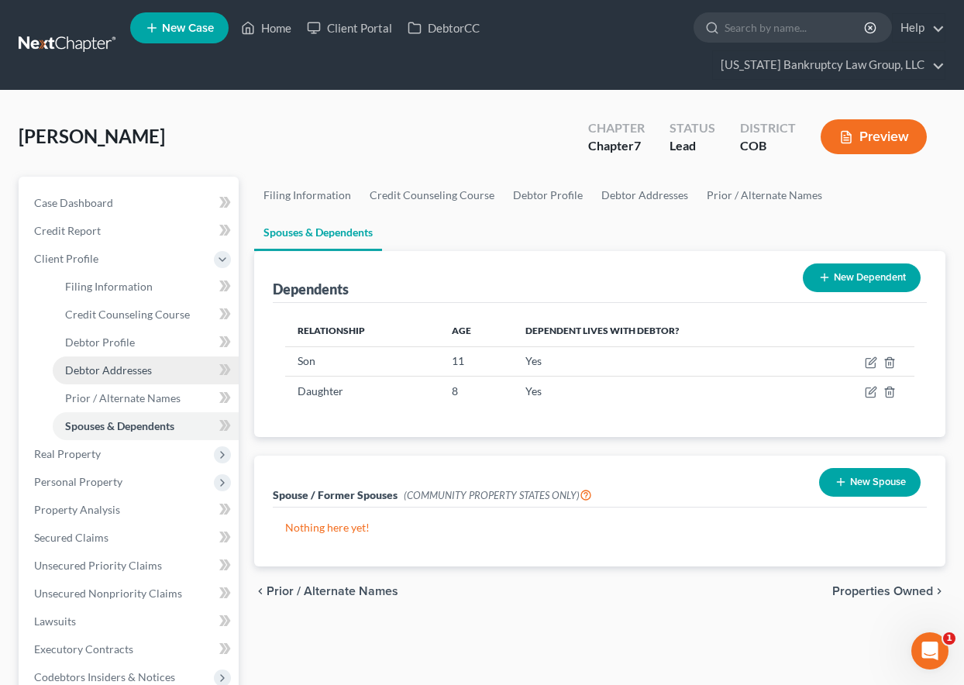
click at [112, 364] on span "Debtor Addresses" at bounding box center [108, 370] width 87 height 13
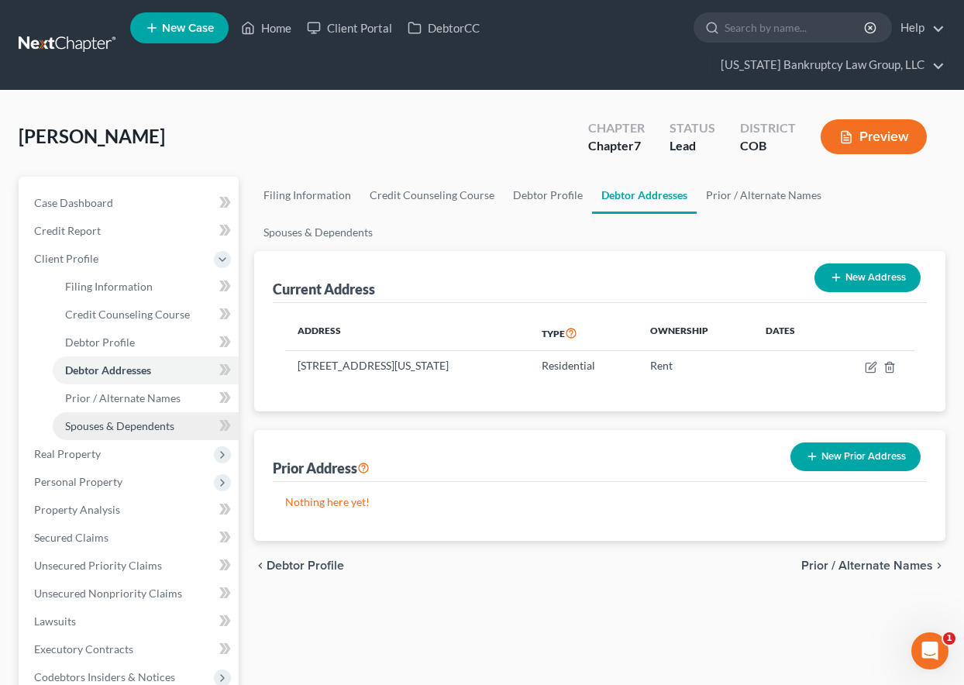
click at [139, 437] on link "Spouses & Dependents" at bounding box center [146, 426] width 186 height 28
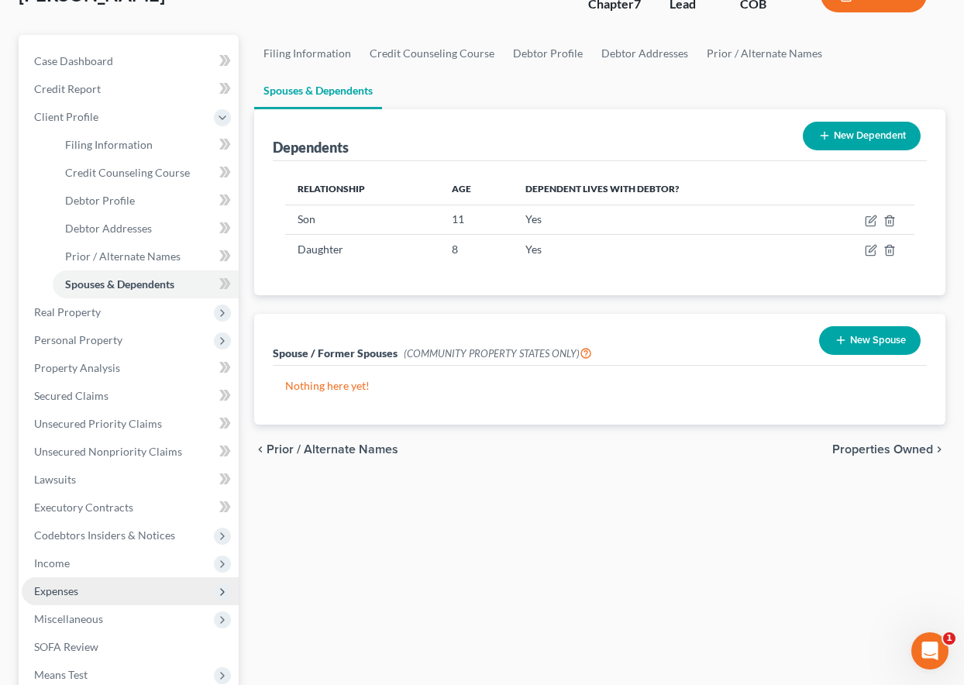
scroll to position [155, 0]
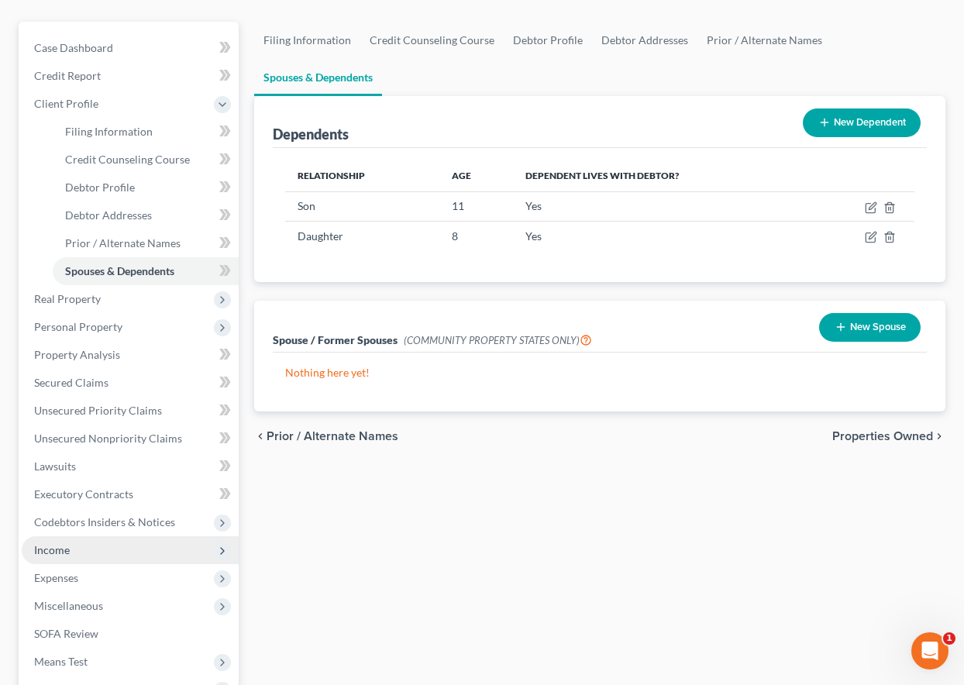
click at [60, 552] on span "Income" at bounding box center [52, 549] width 36 height 13
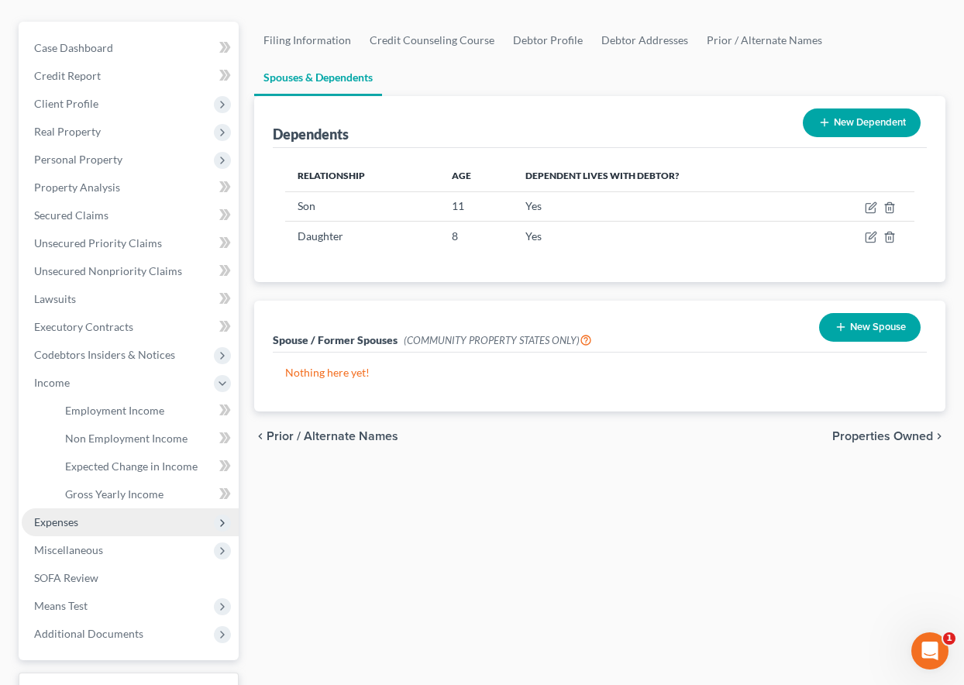
click at [52, 521] on span "Expenses" at bounding box center [56, 522] width 44 height 13
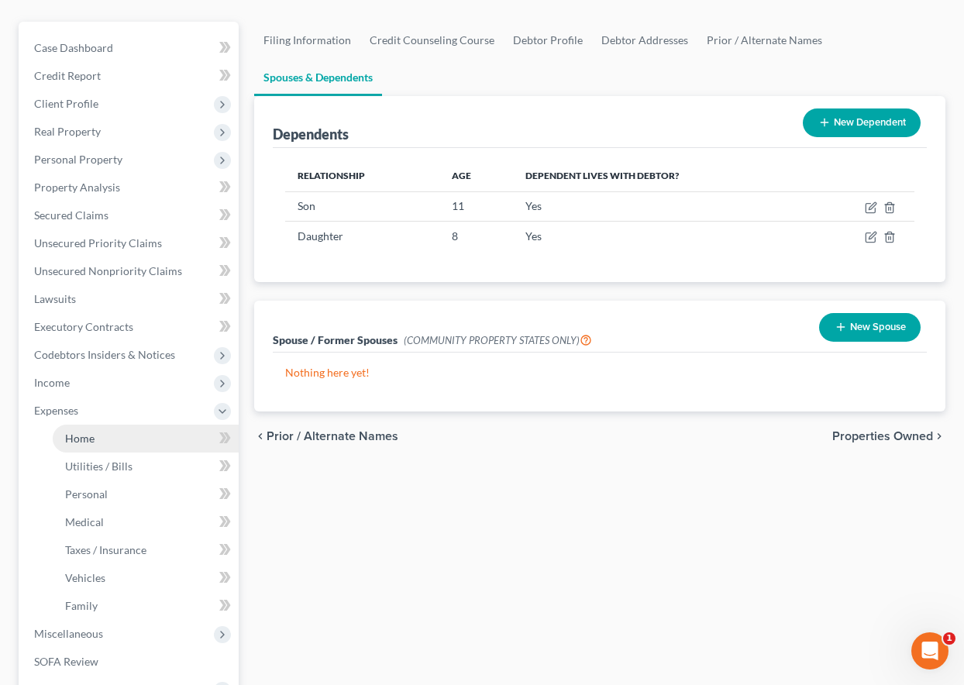
click at [76, 433] on span "Home" at bounding box center [79, 438] width 29 height 13
